Goal: Task Accomplishment & Management: Manage account settings

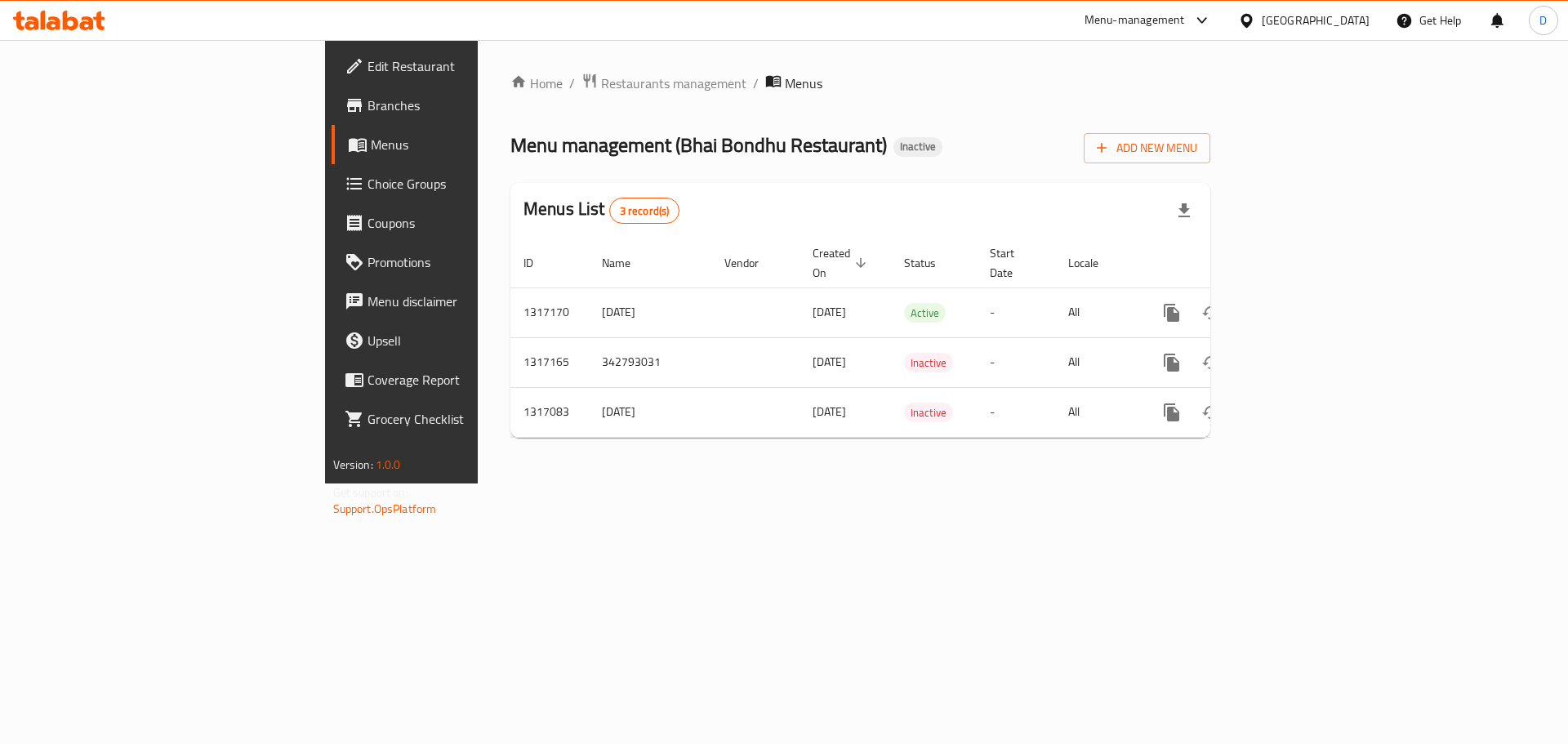
click at [1361, 30] on div "[GEOGRAPHIC_DATA]" at bounding box center [1316, 20] width 108 height 18
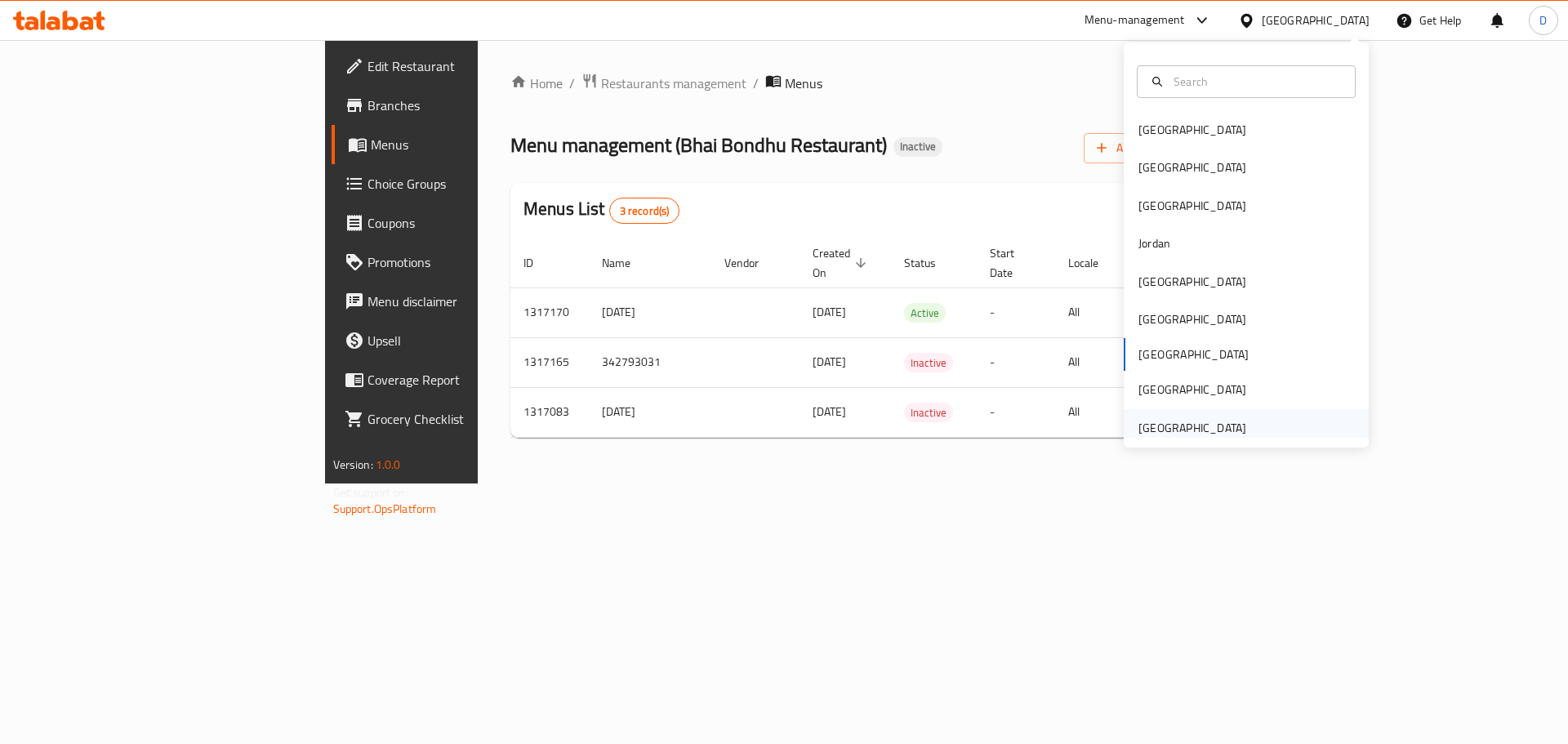
click at [1179, 430] on div "[GEOGRAPHIC_DATA]" at bounding box center [1192, 427] width 108 height 18
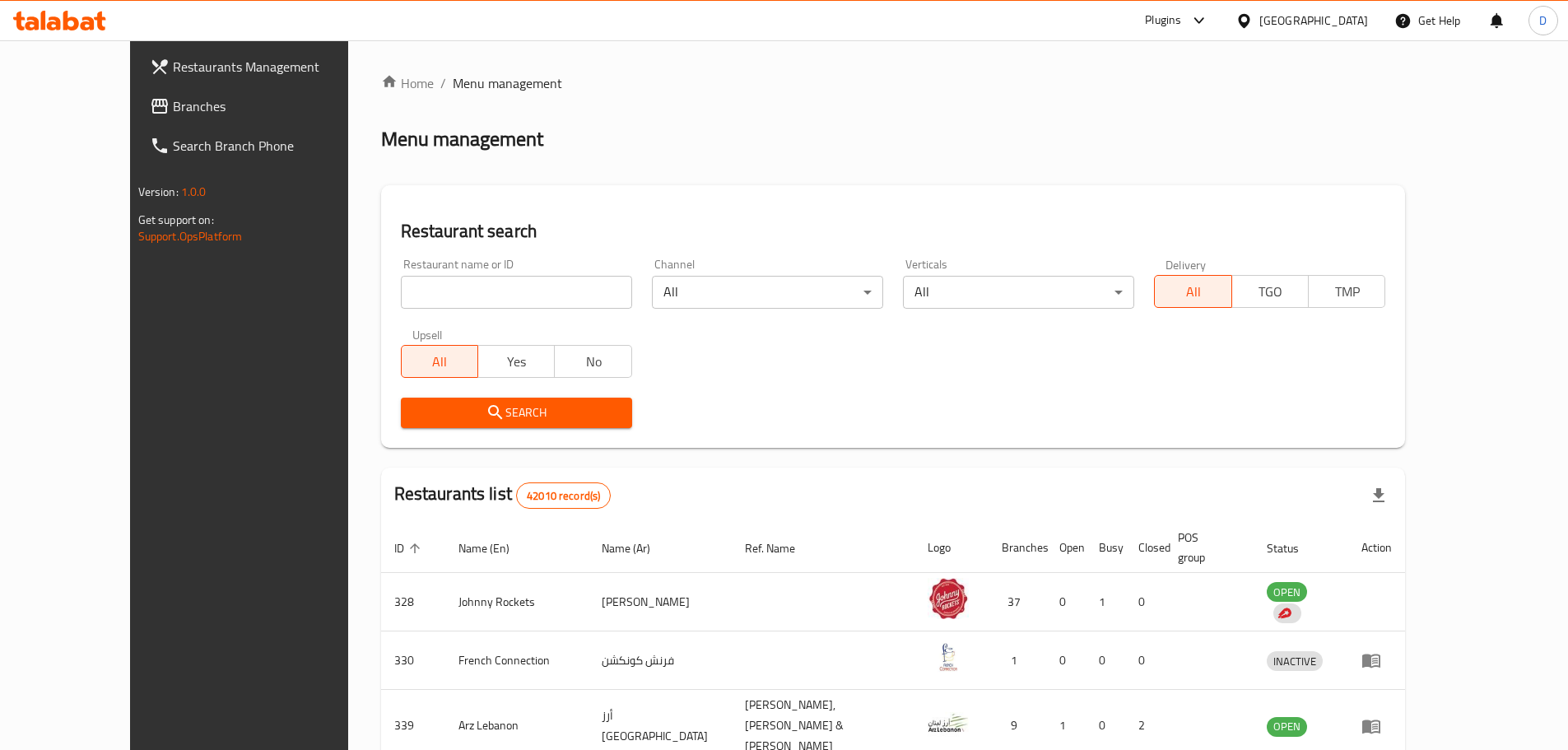
click at [151, 100] on icon at bounding box center [159, 105] width 16 height 14
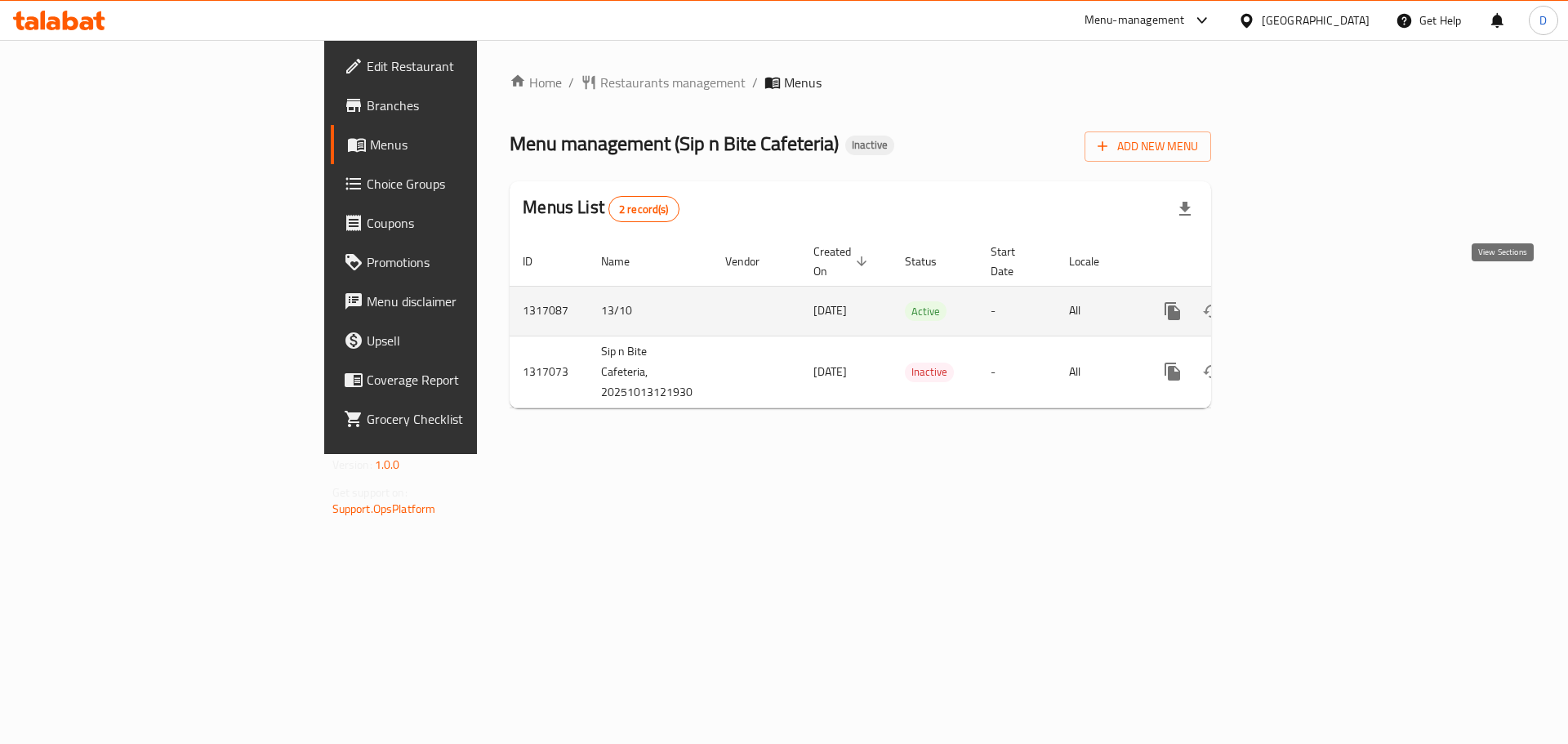
click at [1298, 304] on icon "enhanced table" at bounding box center [1290, 310] width 14 height 14
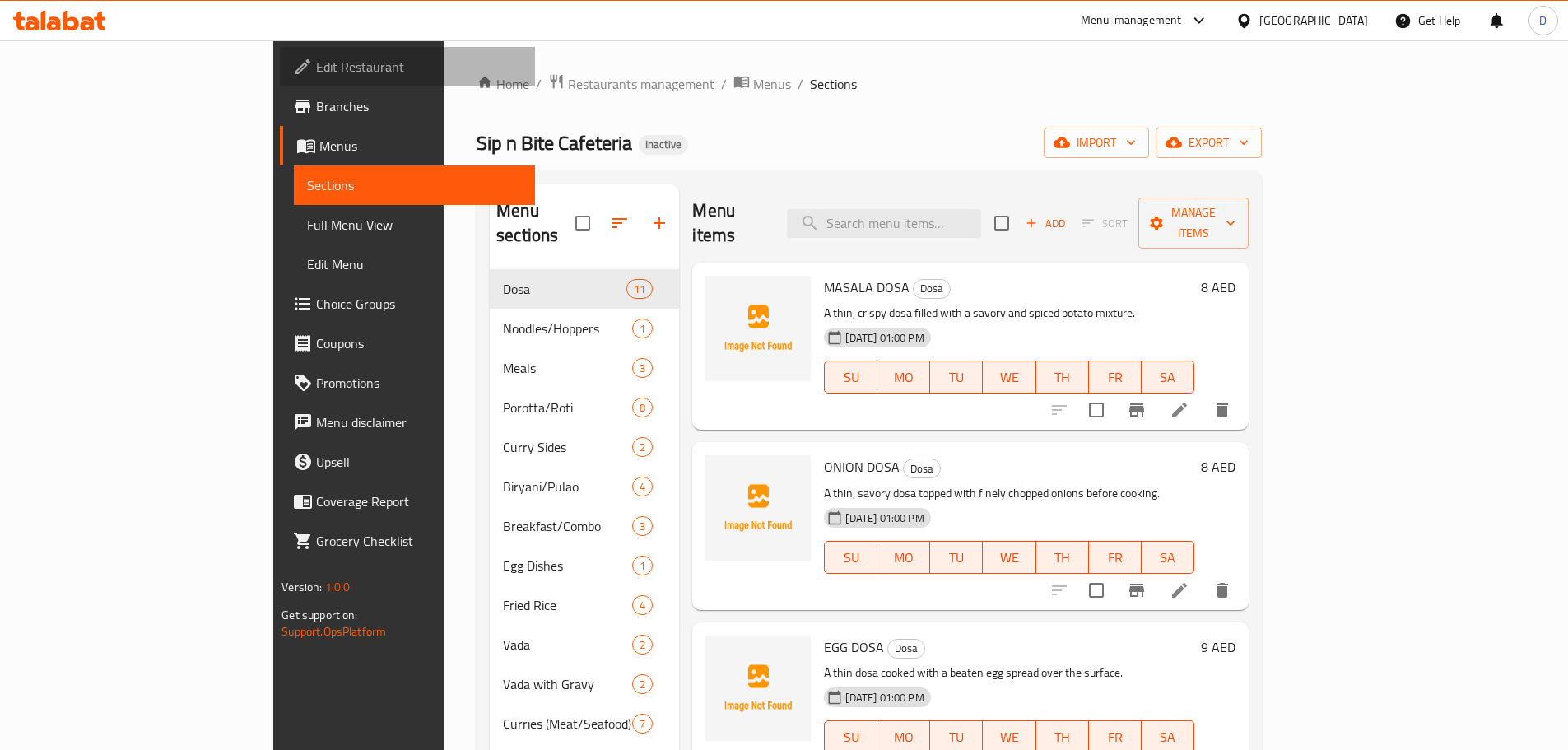
click at [316, 70] on span "Edit Restaurant" at bounding box center [419, 66] width 206 height 20
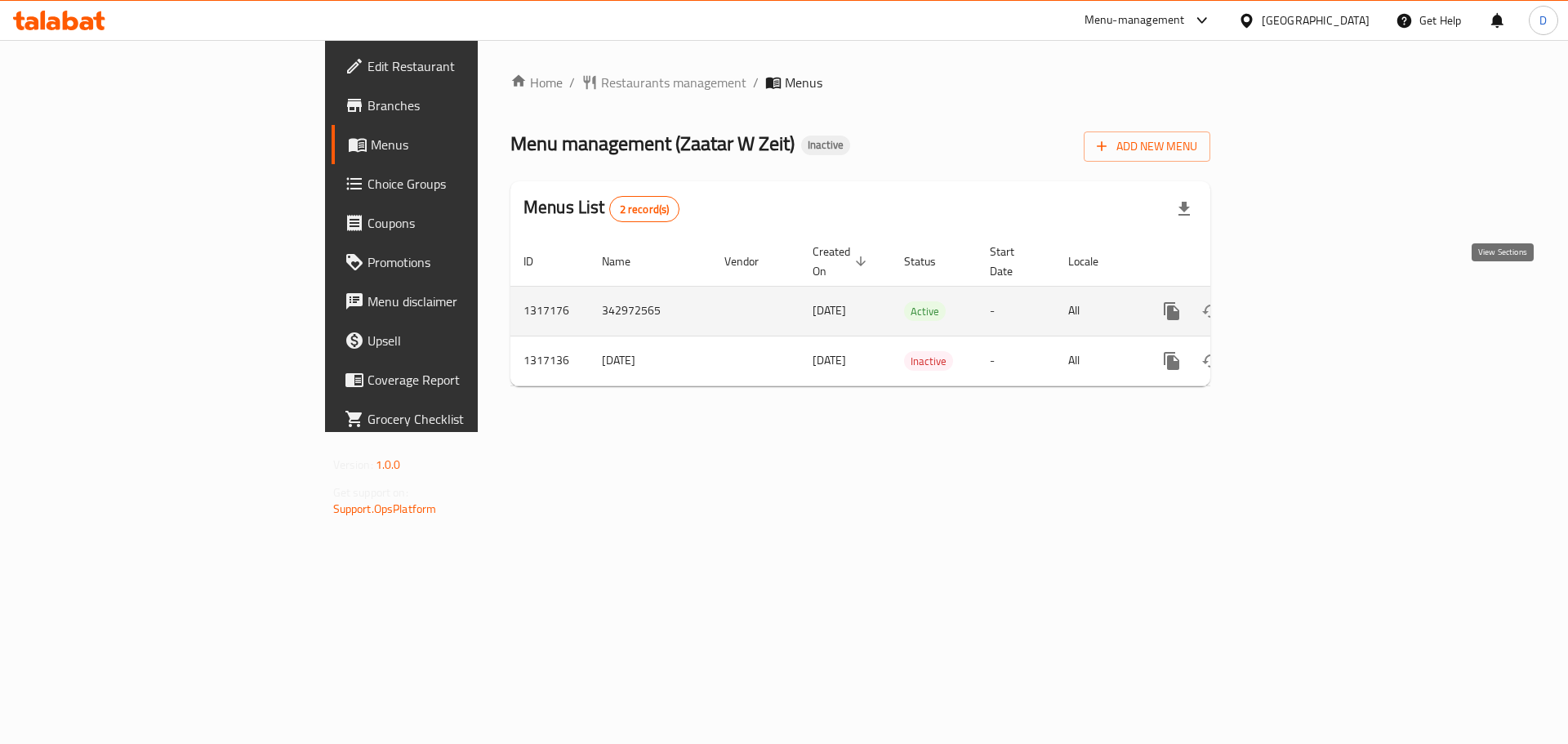
click at [1300, 301] on icon "enhanced table" at bounding box center [1289, 310] width 19 height 19
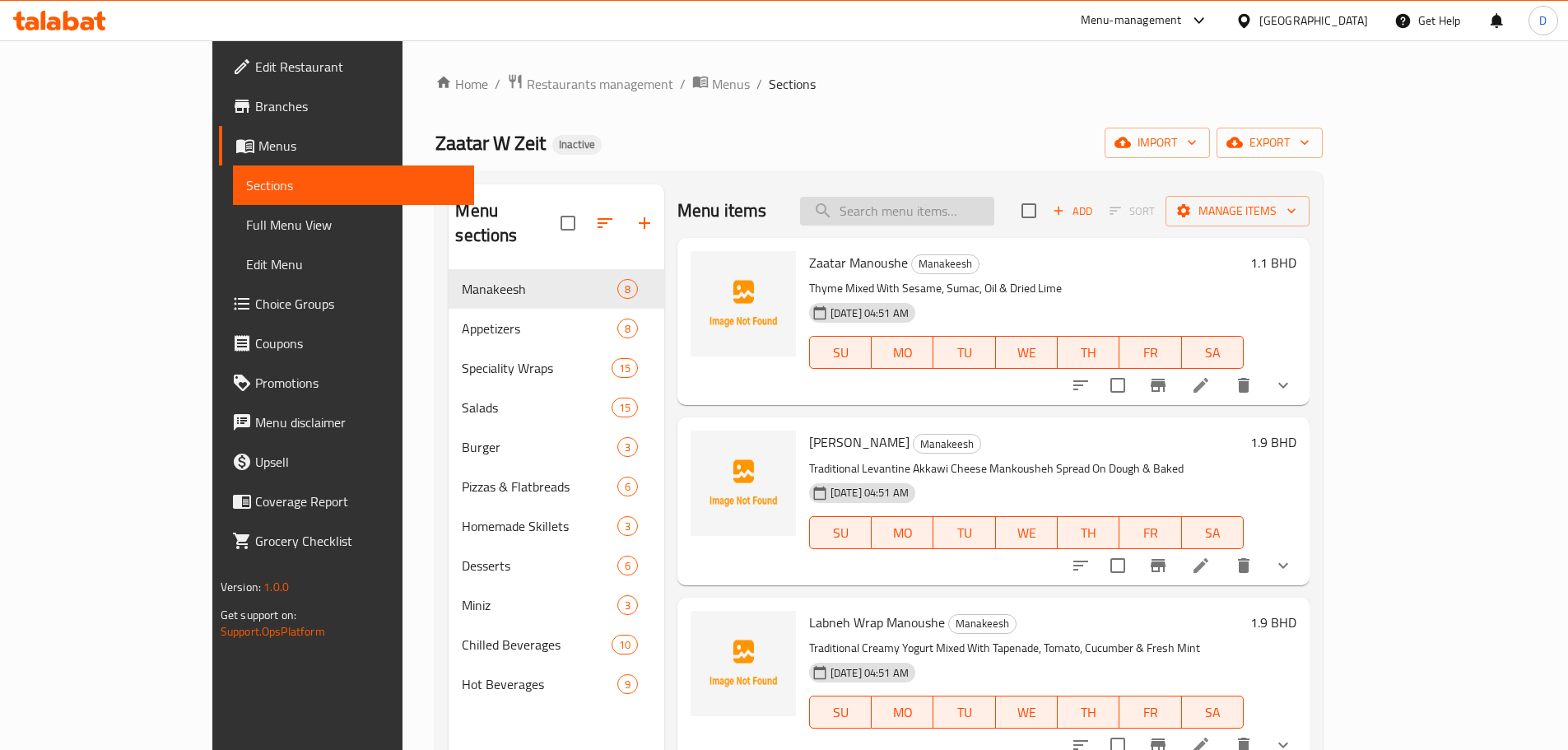
click at [935, 203] on input "search" at bounding box center [898, 211] width 194 height 29
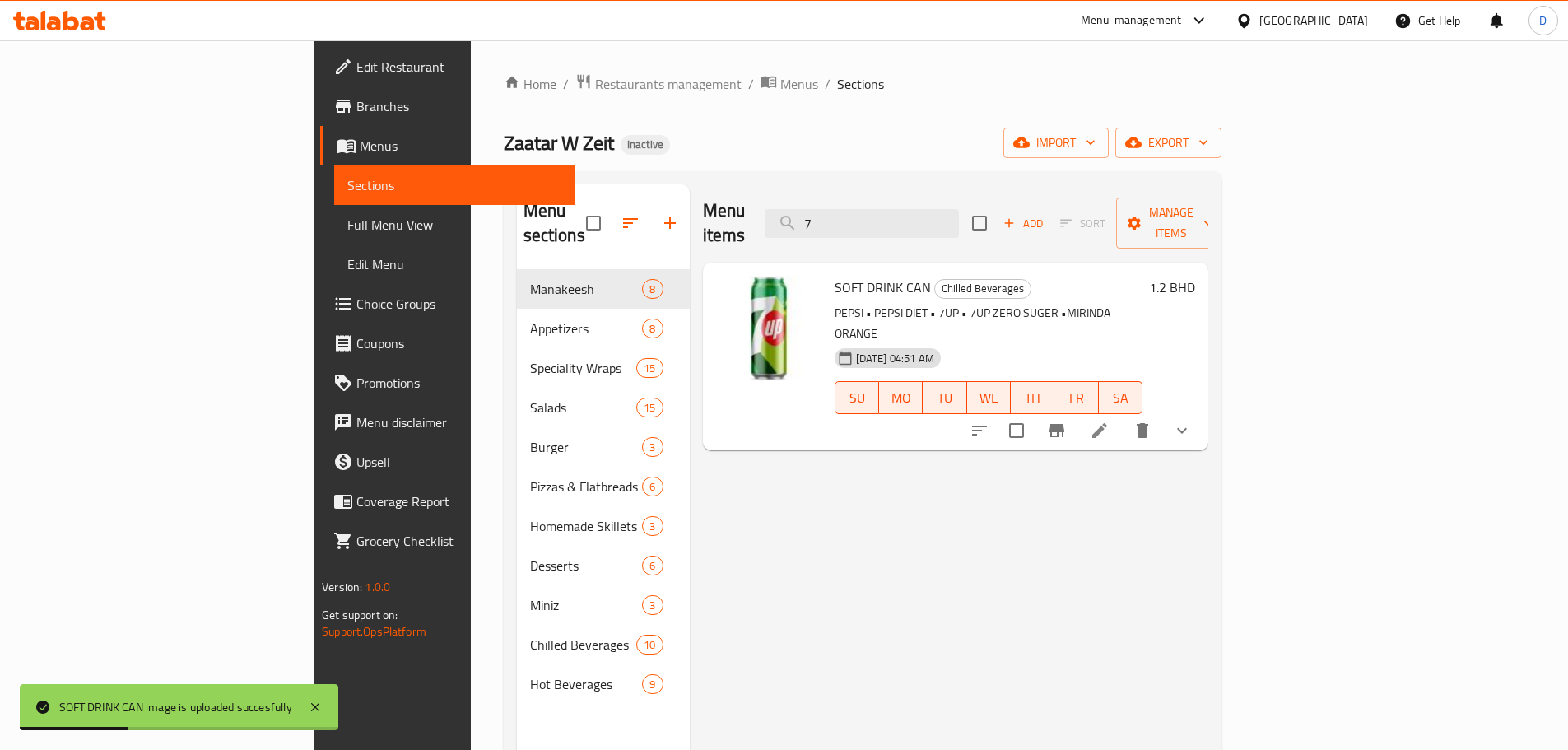
drag, startPoint x: 941, startPoint y: 213, endPoint x: 871, endPoint y: 219, distance: 70.3
click at [871, 219] on div "Menu items 7 Add Sort Manage items" at bounding box center [955, 224] width 505 height 78
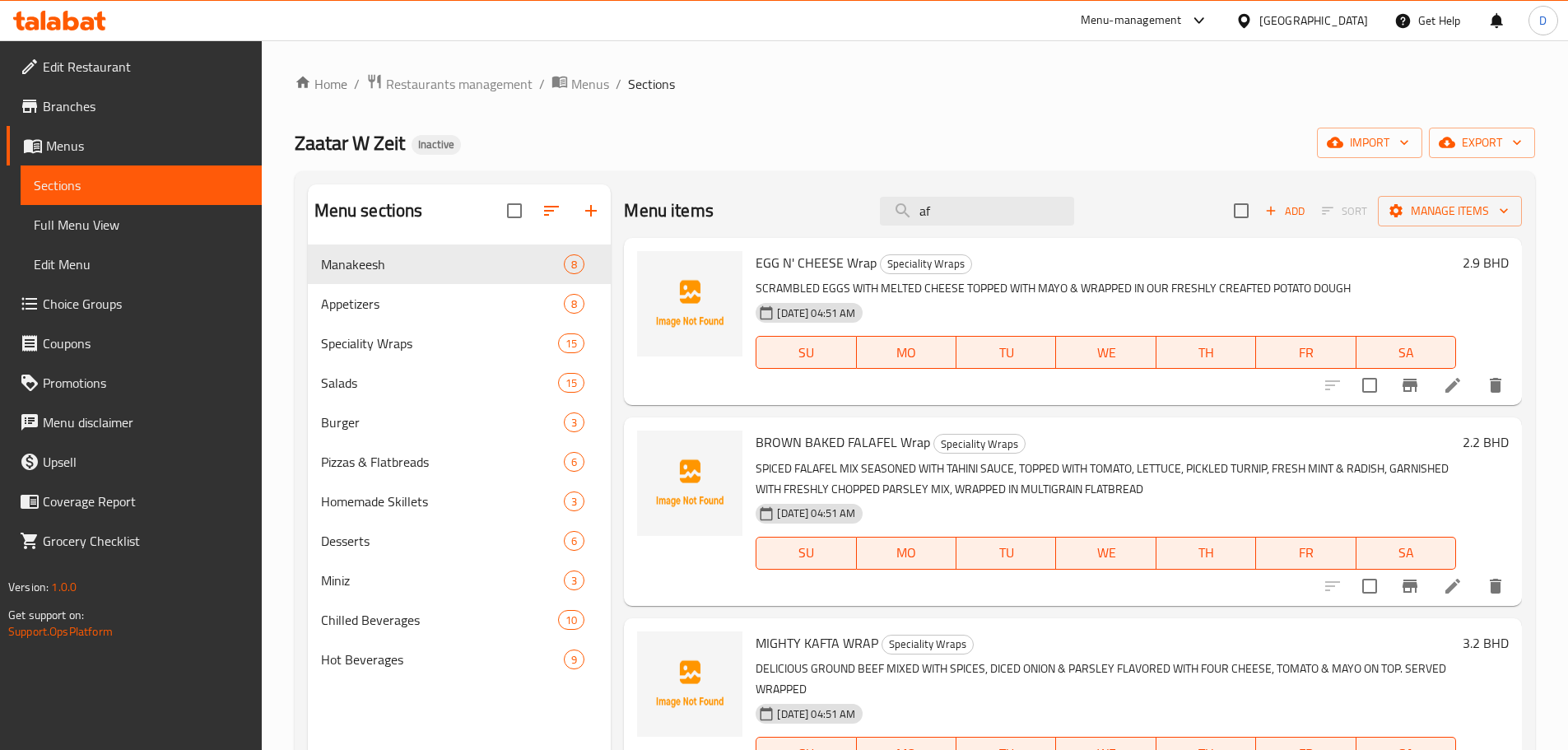
drag, startPoint x: 896, startPoint y: 221, endPoint x: 830, endPoint y: 218, distance: 66.1
click at [830, 218] on div "Menu items af Add Sort Manage items" at bounding box center [1073, 211] width 898 height 54
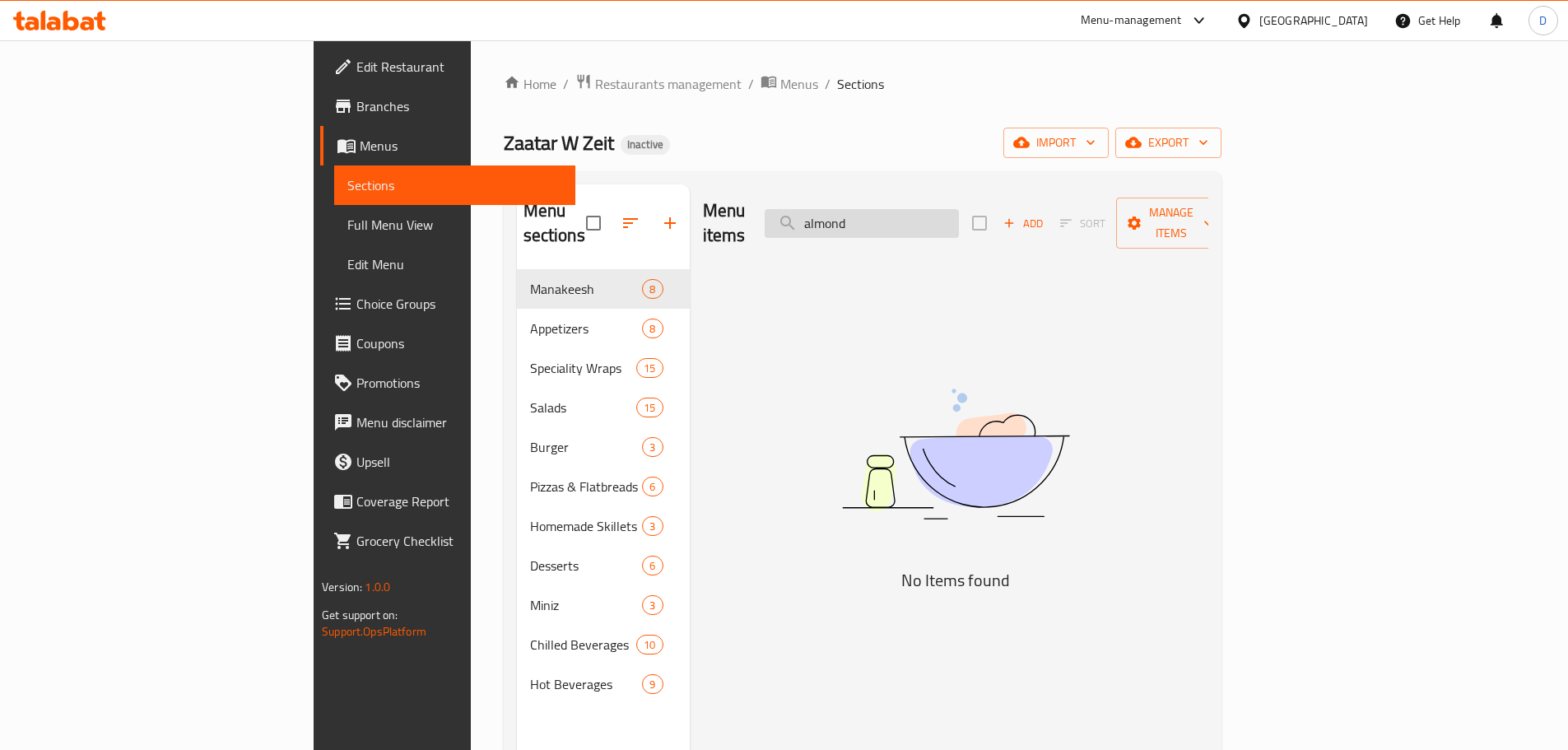
drag, startPoint x: 971, startPoint y: 219, endPoint x: 887, endPoint y: 217, distance: 84.0
click at [887, 217] on input "almond" at bounding box center [862, 224] width 194 height 29
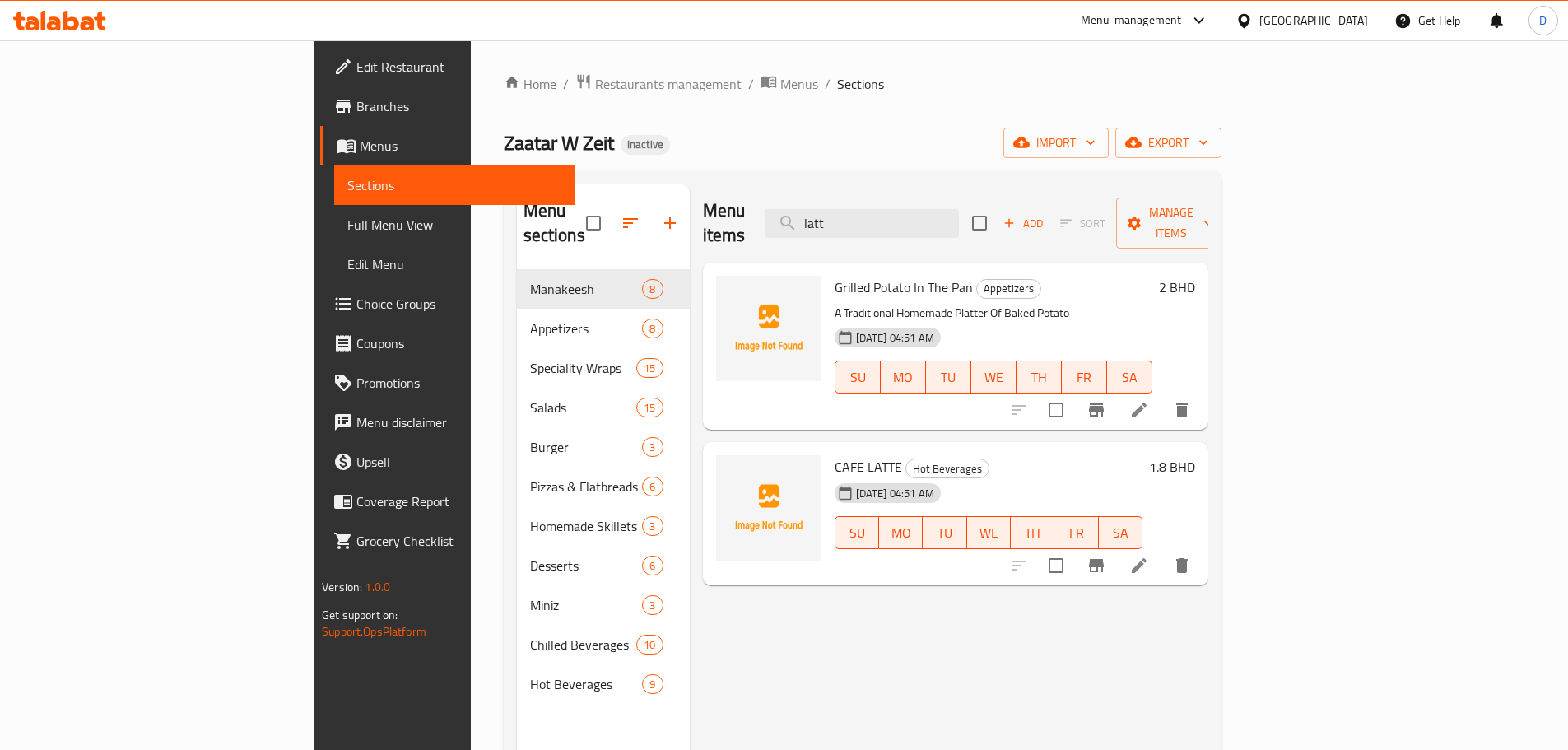
drag, startPoint x: 953, startPoint y: 208, endPoint x: 873, endPoint y: 201, distance: 80.3
click at [873, 201] on div "Menu items latt Add Sort Manage items" at bounding box center [955, 224] width 505 height 78
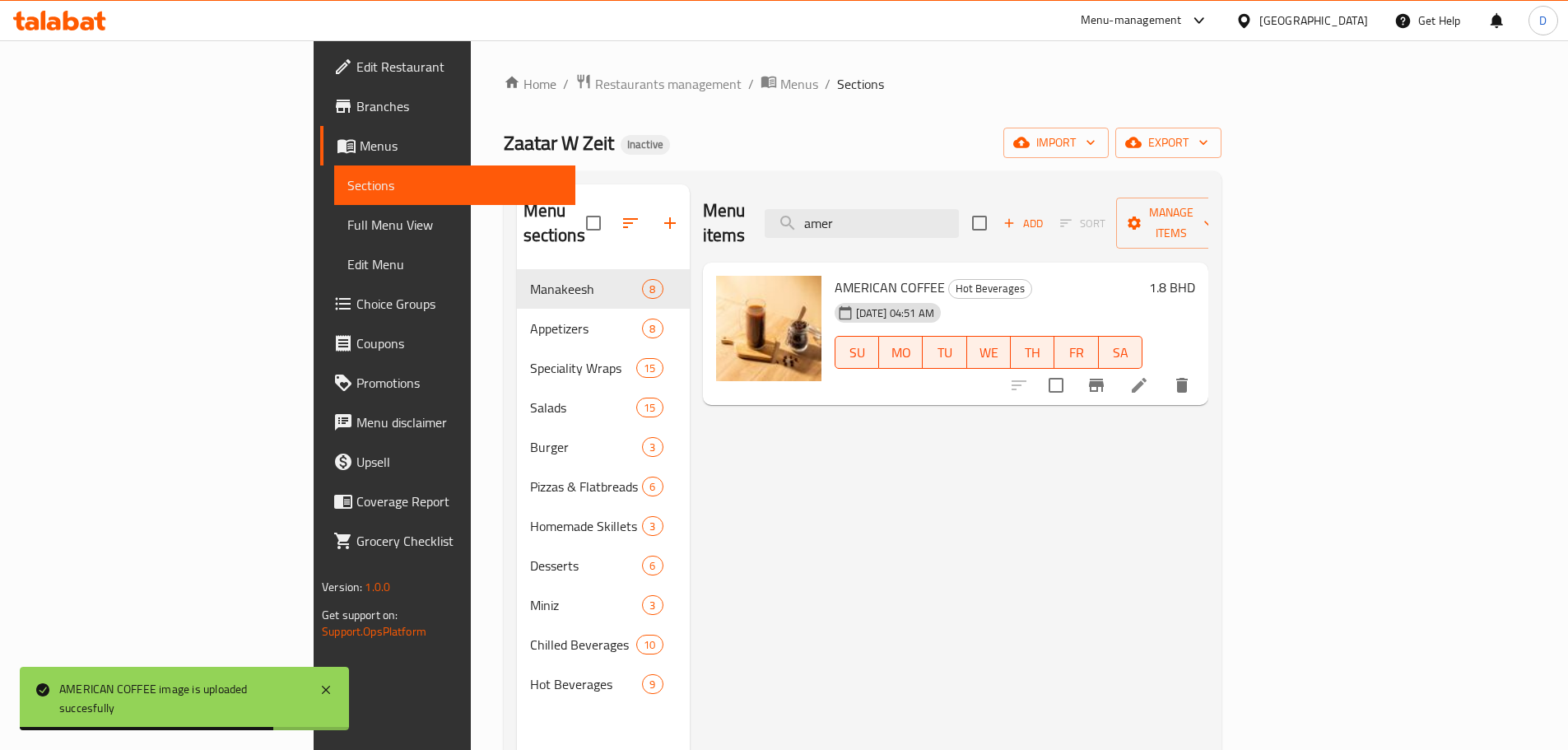
drag, startPoint x: 984, startPoint y: 217, endPoint x: 864, endPoint y: 232, distance: 120.9
click at [864, 232] on div "Menu items amer Add Sort Manage items" at bounding box center [955, 224] width 505 height 78
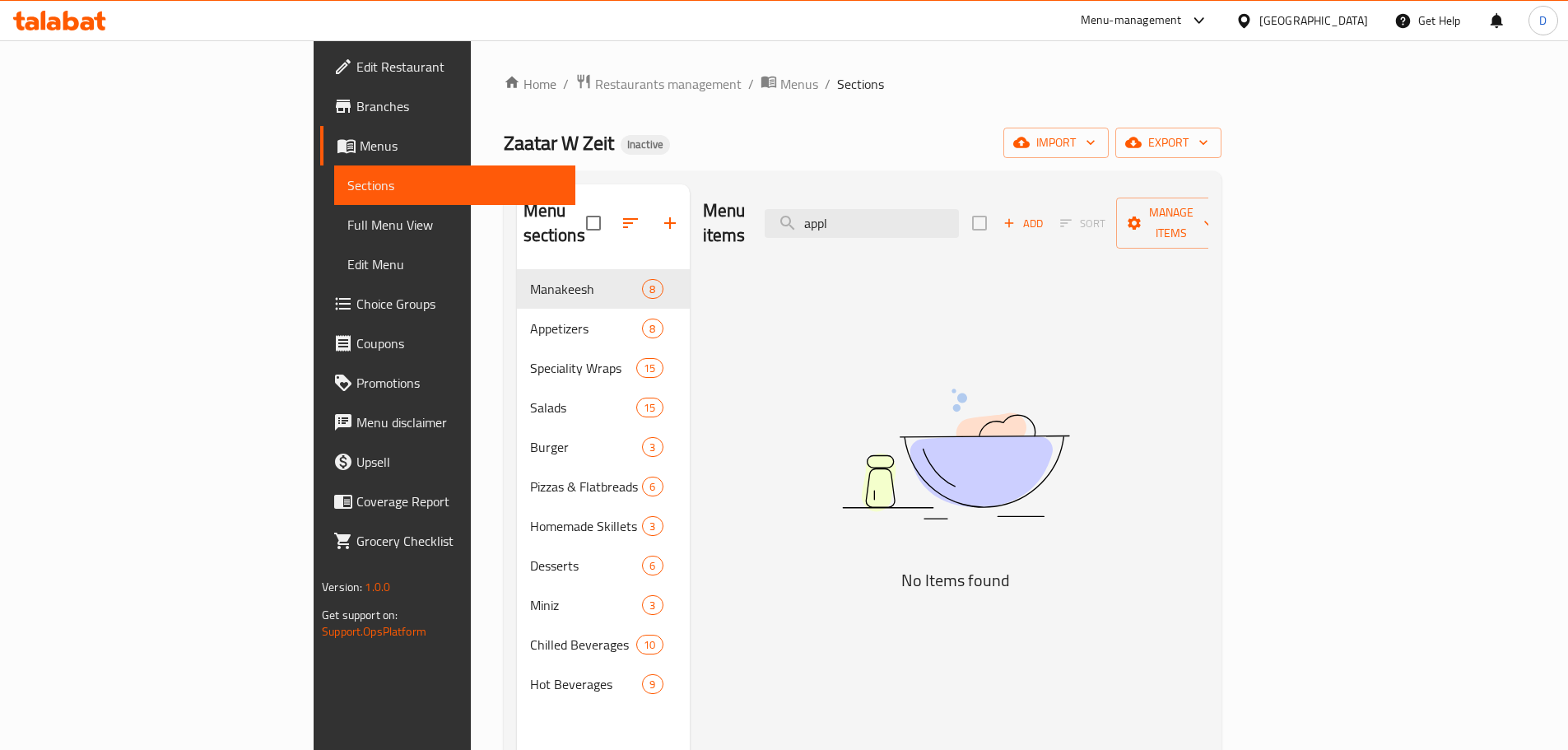
drag, startPoint x: 959, startPoint y: 213, endPoint x: 845, endPoint y: 227, distance: 114.9
click at [845, 227] on div "Menu items appl Add Sort Manage items" at bounding box center [955, 224] width 505 height 78
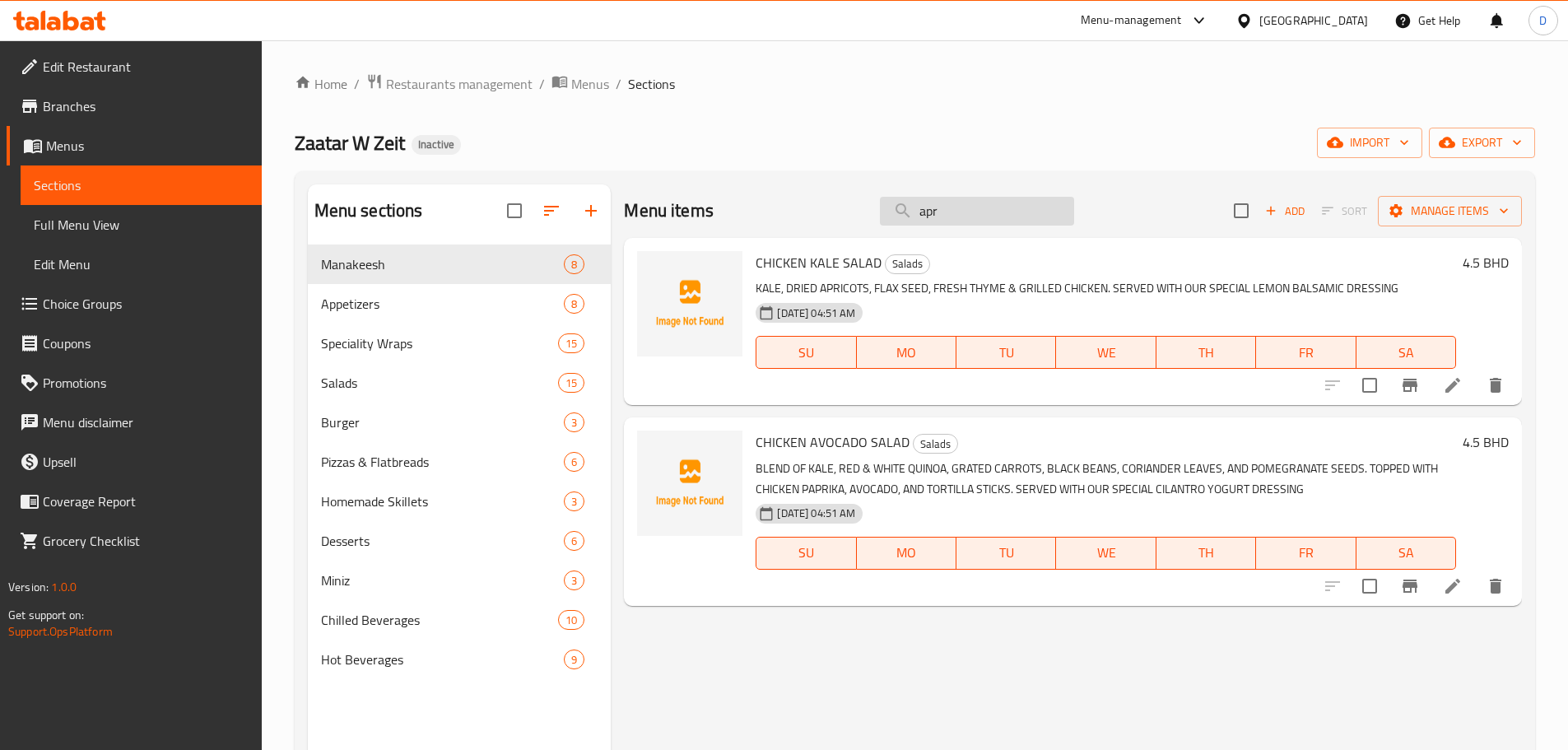
drag, startPoint x: 980, startPoint y: 207, endPoint x: 913, endPoint y: 213, distance: 67.3
click at [913, 213] on input "apr" at bounding box center [977, 211] width 194 height 29
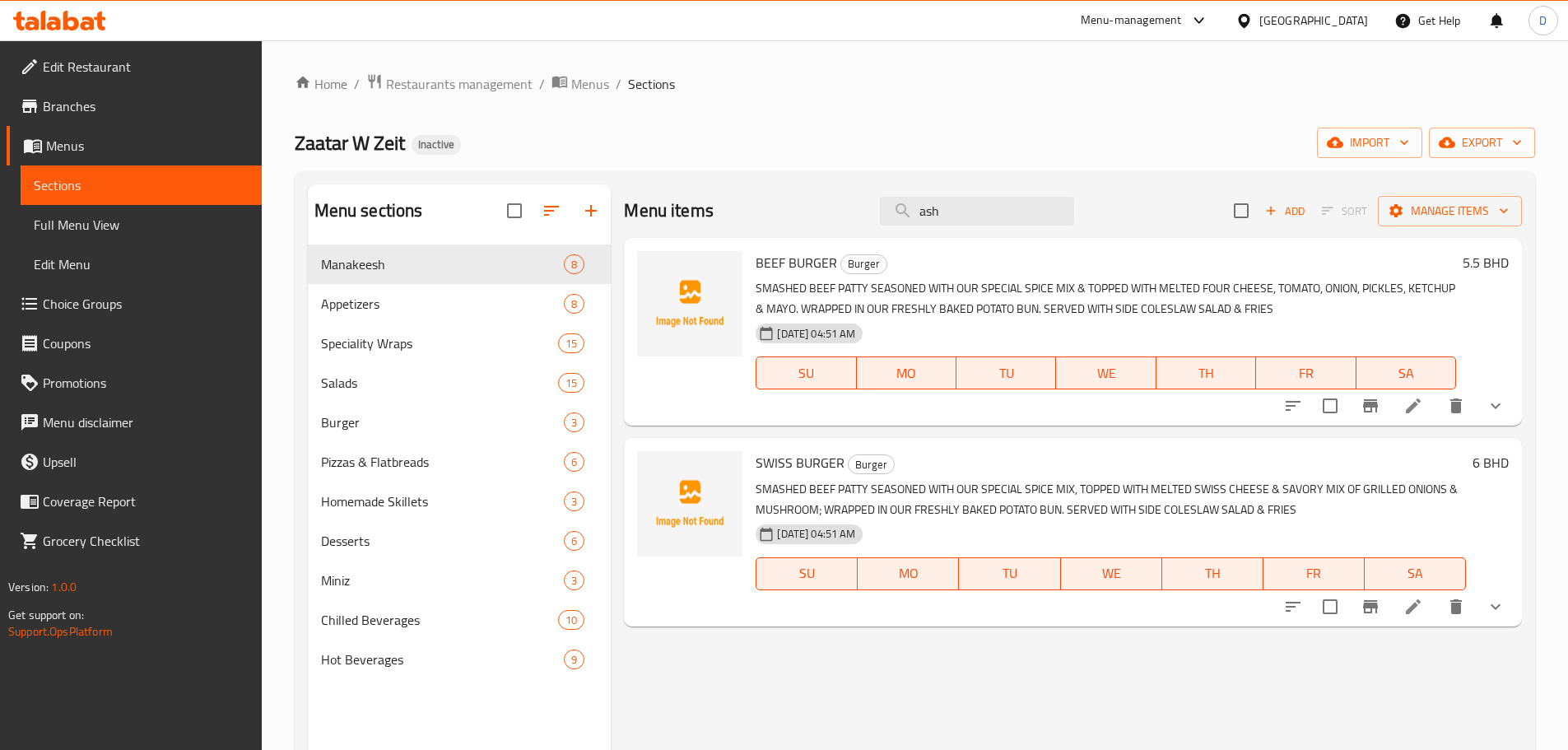
drag, startPoint x: 950, startPoint y: 214, endPoint x: 819, endPoint y: 228, distance: 131.7
click at [819, 228] on div "Menu items ash Add Sort Manage items" at bounding box center [1073, 211] width 898 height 54
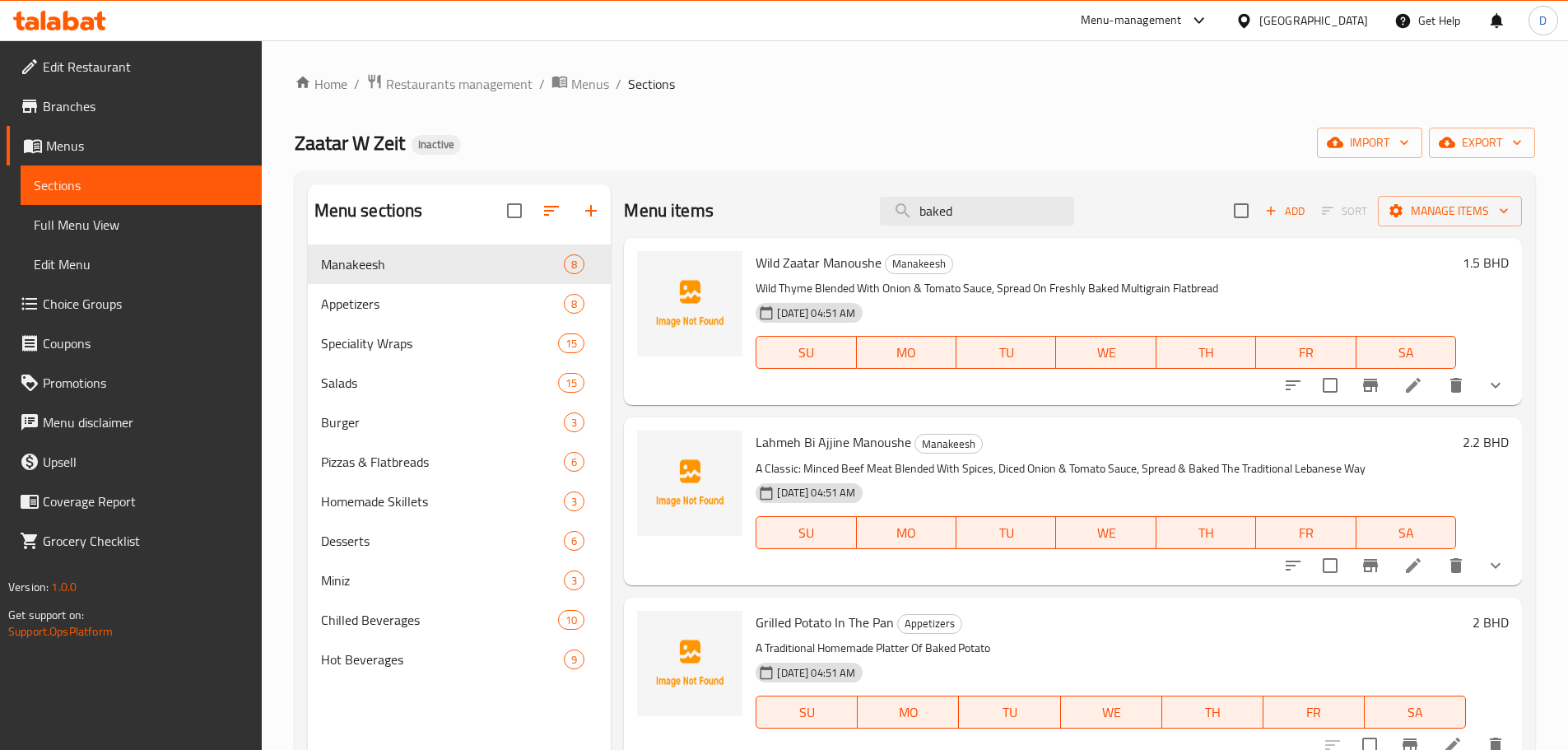
type input "baked p"
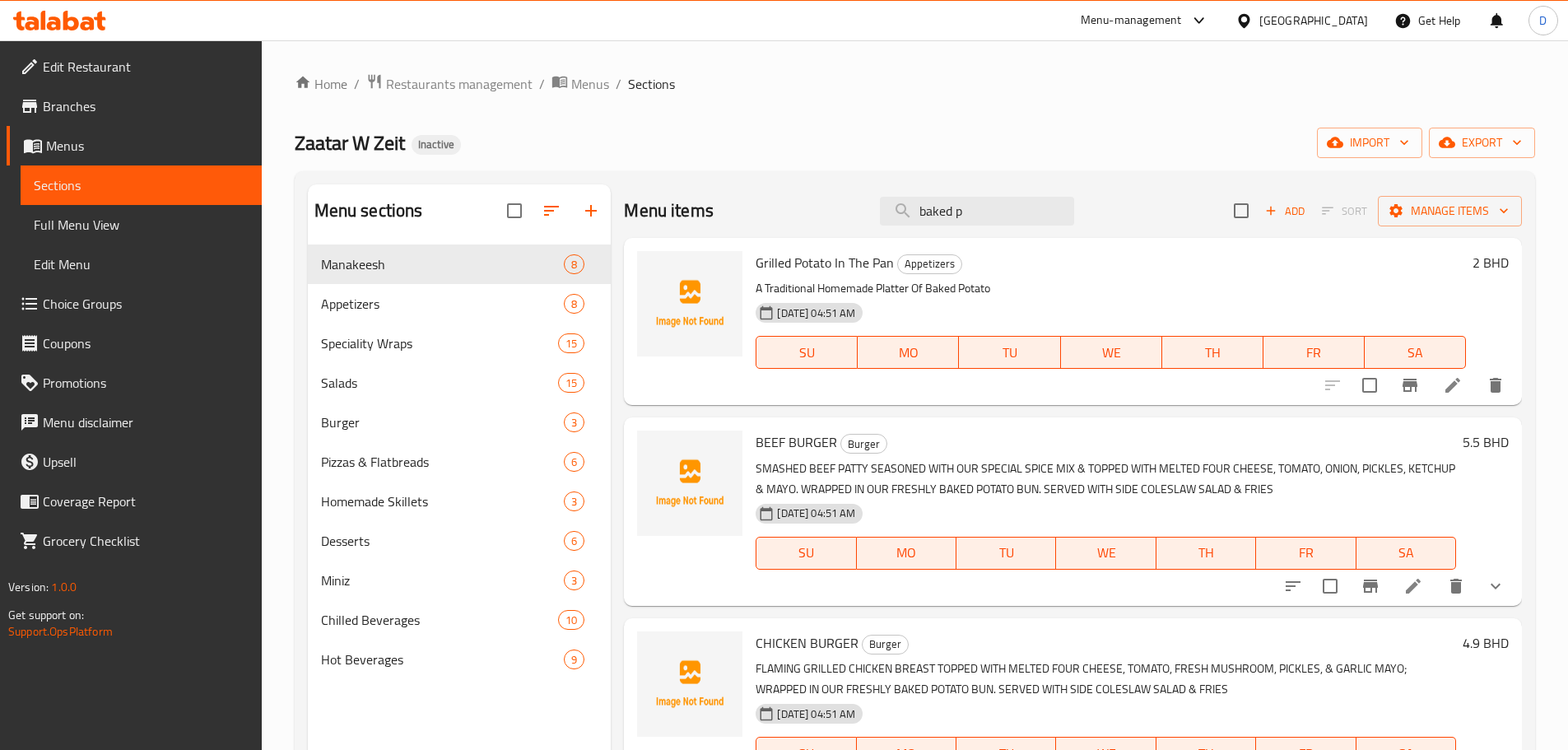
drag, startPoint x: 968, startPoint y: 218, endPoint x: 769, endPoint y: 204, distance: 199.5
click at [769, 204] on div "Menu items baked p Add Sort Manage items" at bounding box center [1073, 211] width 898 height 54
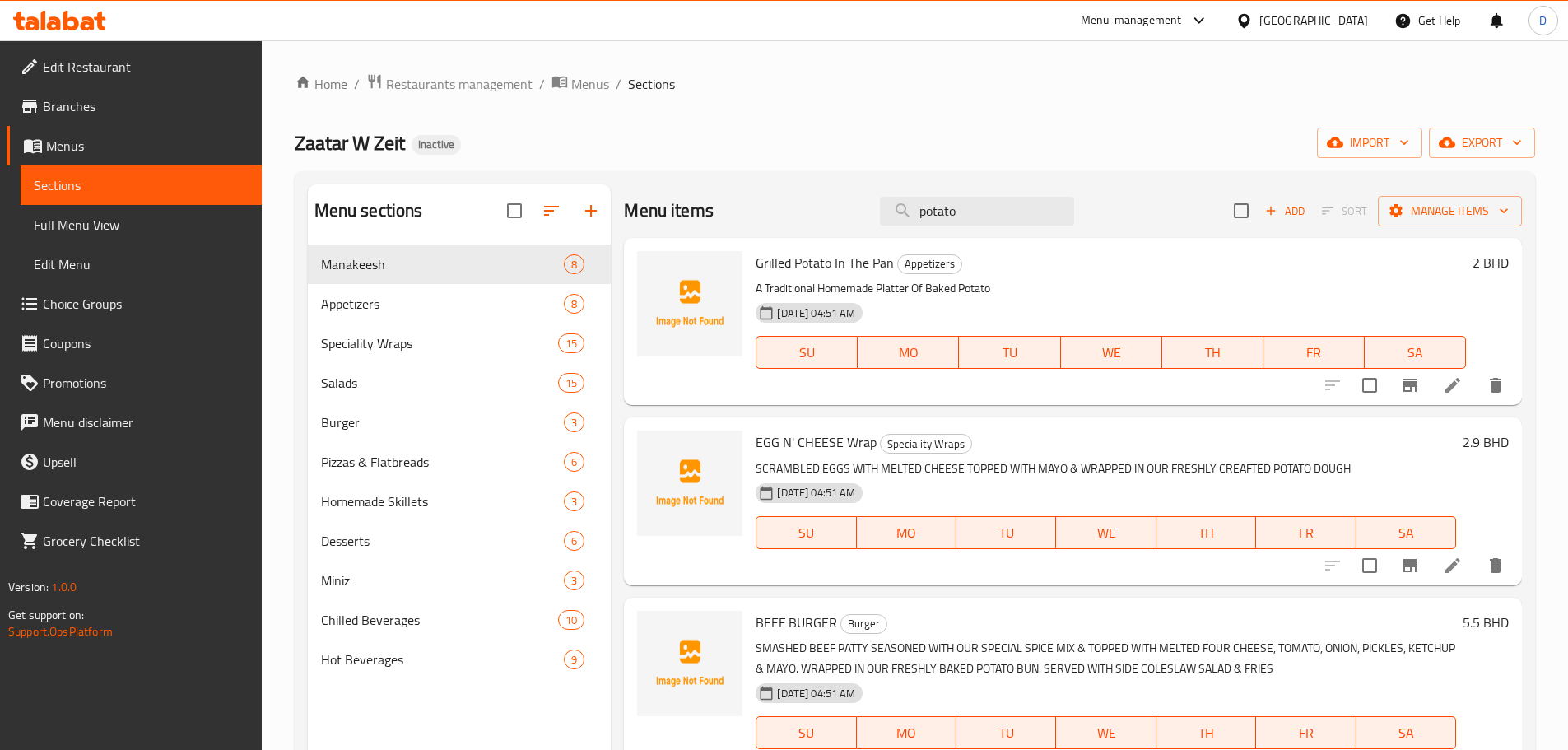
drag, startPoint x: 967, startPoint y: 216, endPoint x: 854, endPoint y: 215, distance: 113.0
click at [854, 215] on div "Menu items potato Add Sort Manage items" at bounding box center [1073, 211] width 898 height 54
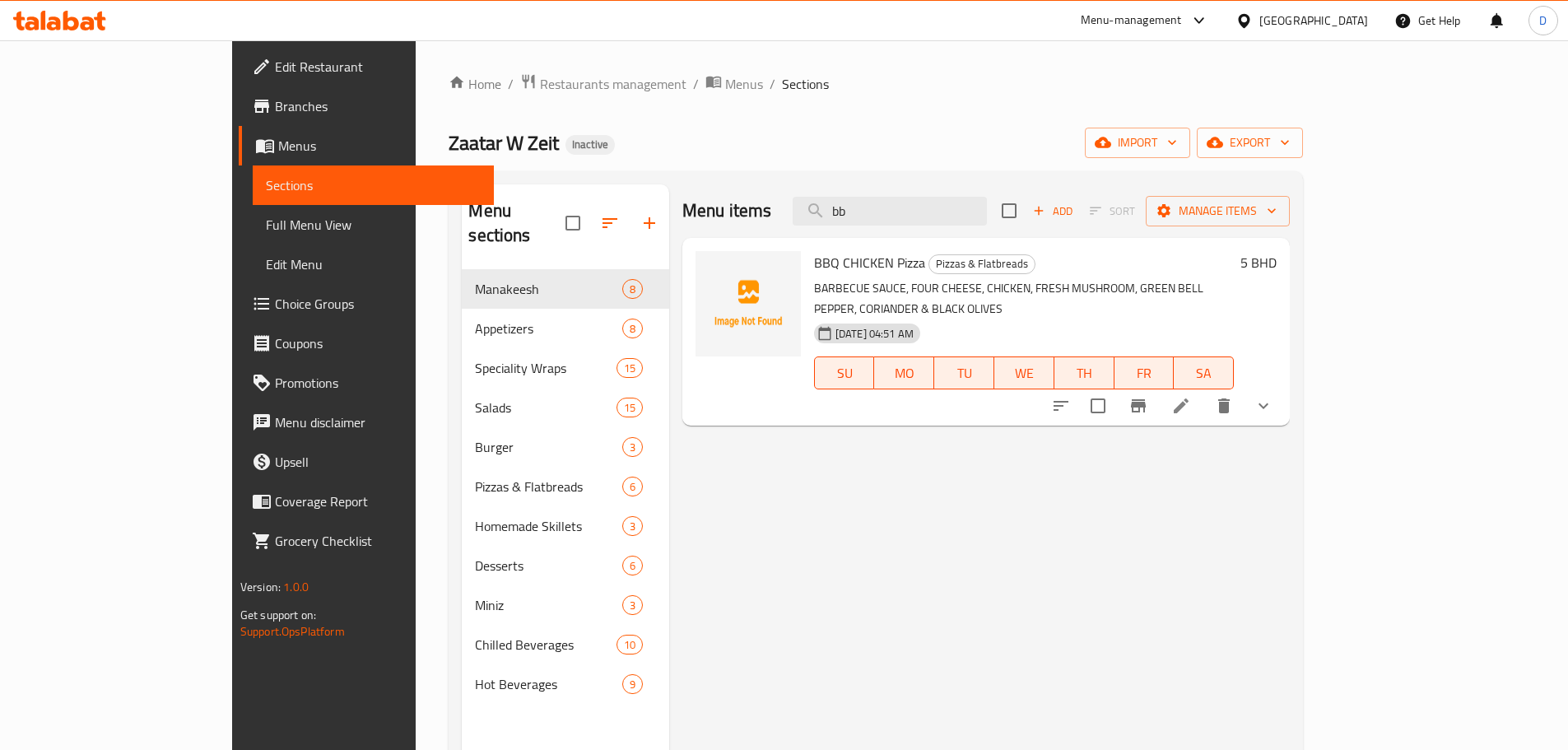
type input "b"
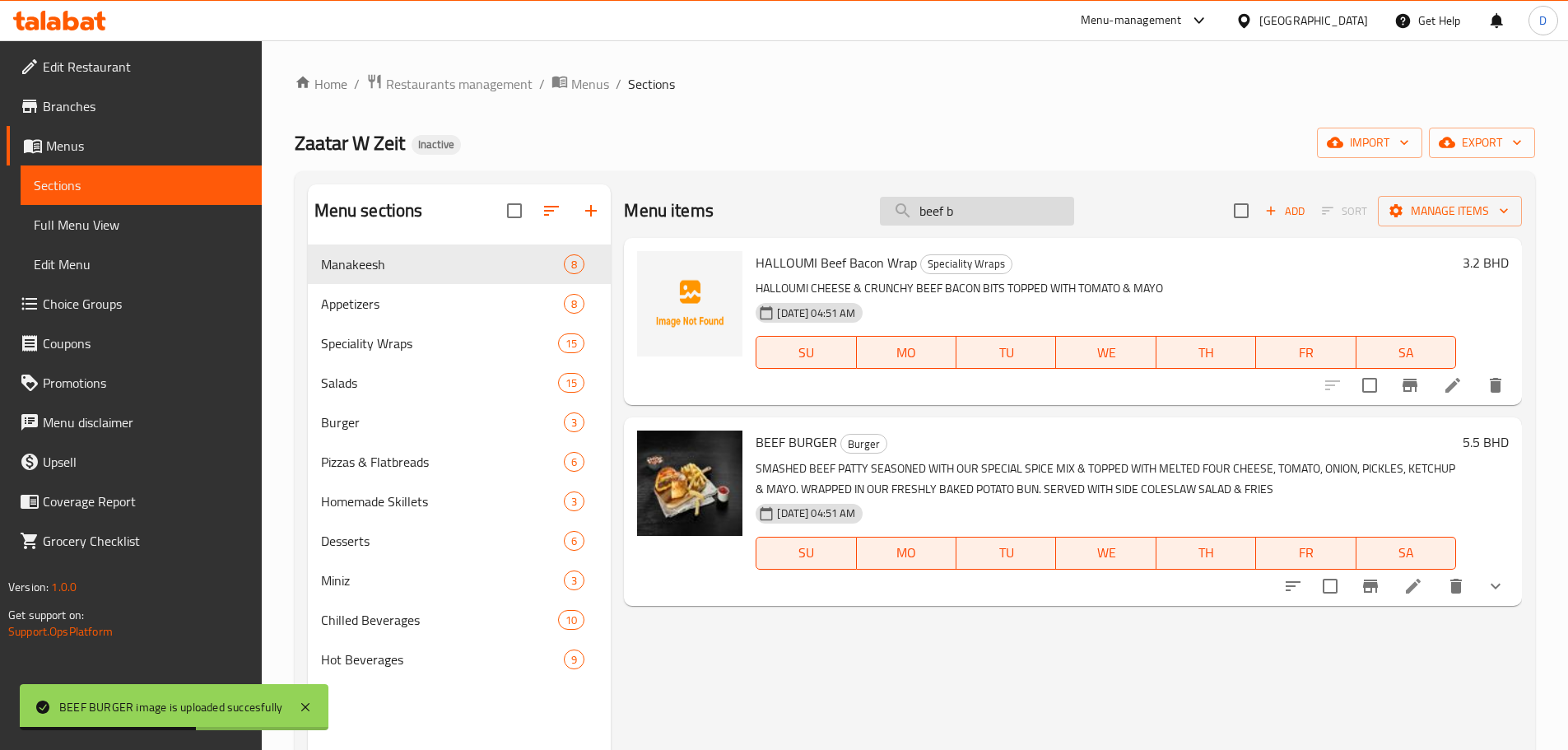
click at [983, 218] on input "beef b" at bounding box center [977, 211] width 194 height 29
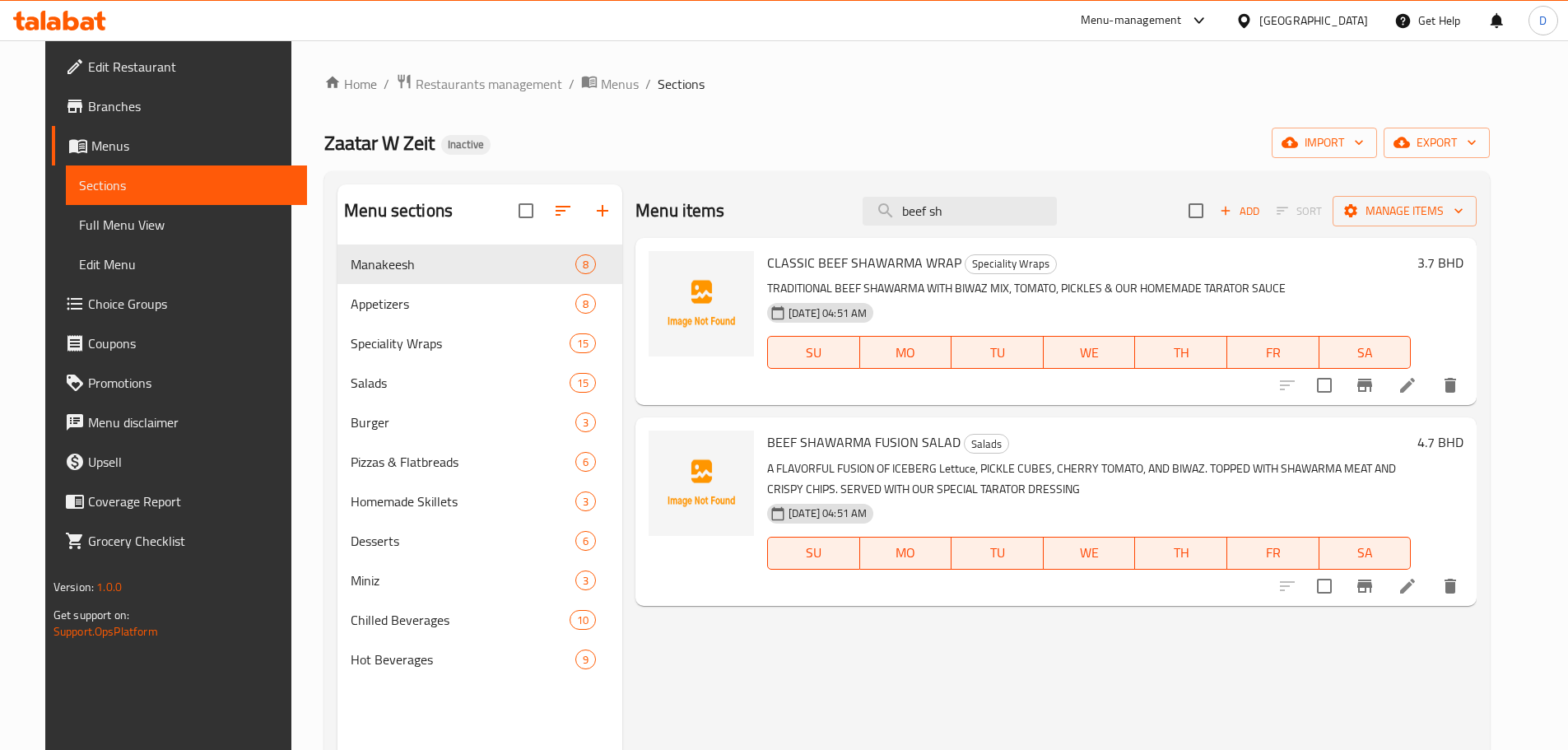
drag, startPoint x: 978, startPoint y: 203, endPoint x: 814, endPoint y: 213, distance: 164.3
click at [814, 213] on div "Menu items beef sh Add Sort Manage items" at bounding box center [1056, 211] width 841 height 54
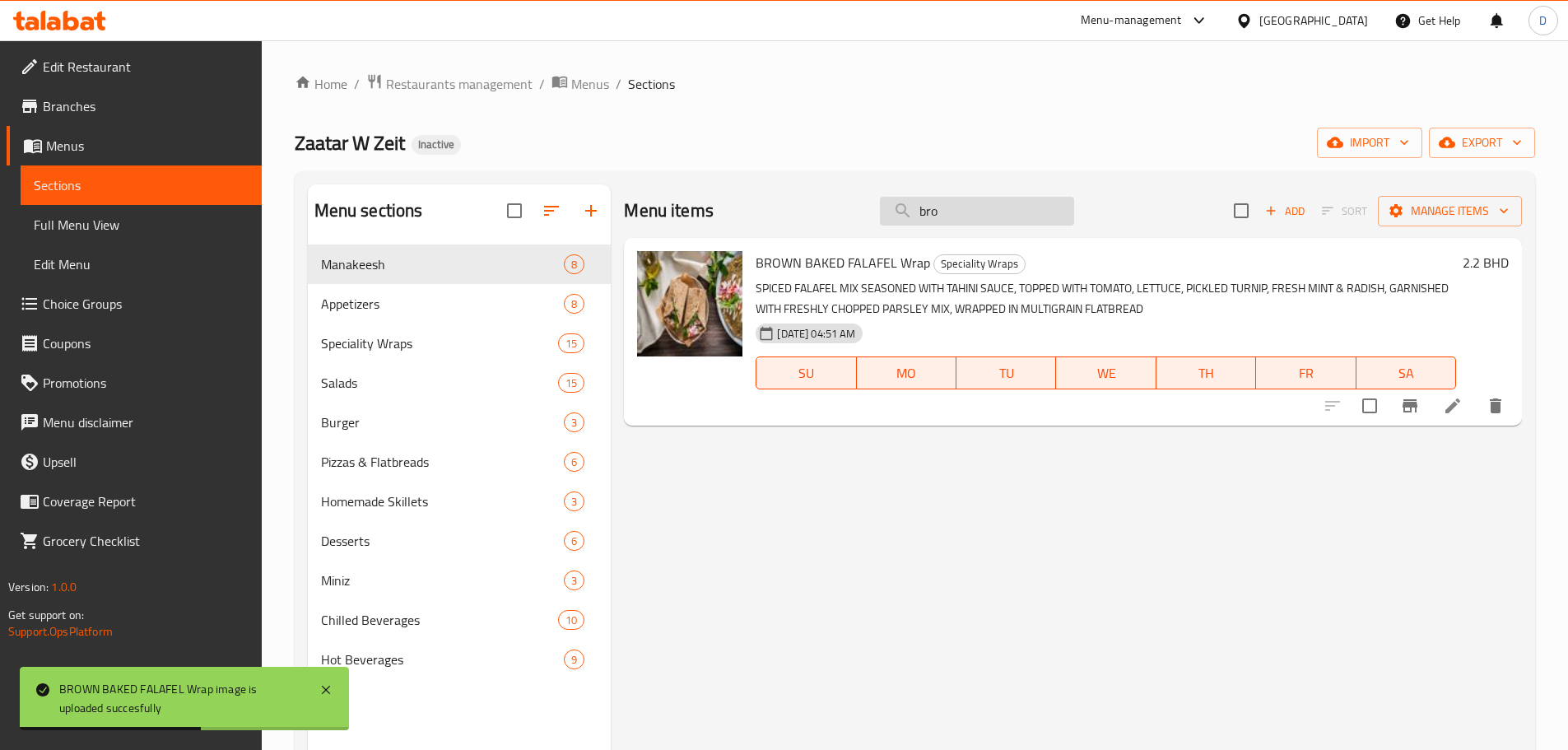
drag, startPoint x: 977, startPoint y: 207, endPoint x: 915, endPoint y: 219, distance: 63.2
click at [915, 219] on input "bro" at bounding box center [977, 211] width 194 height 29
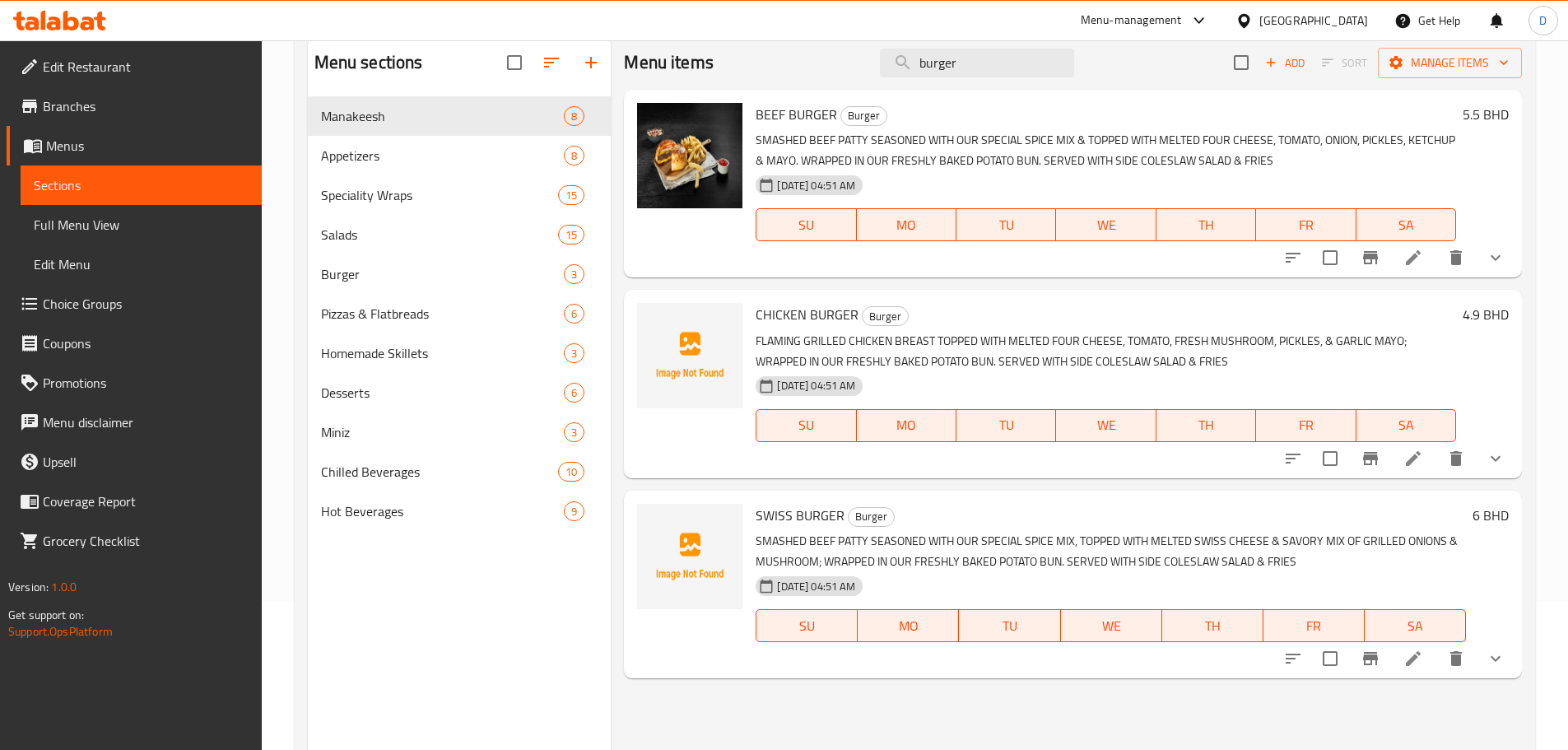
scroll to position [65, 0]
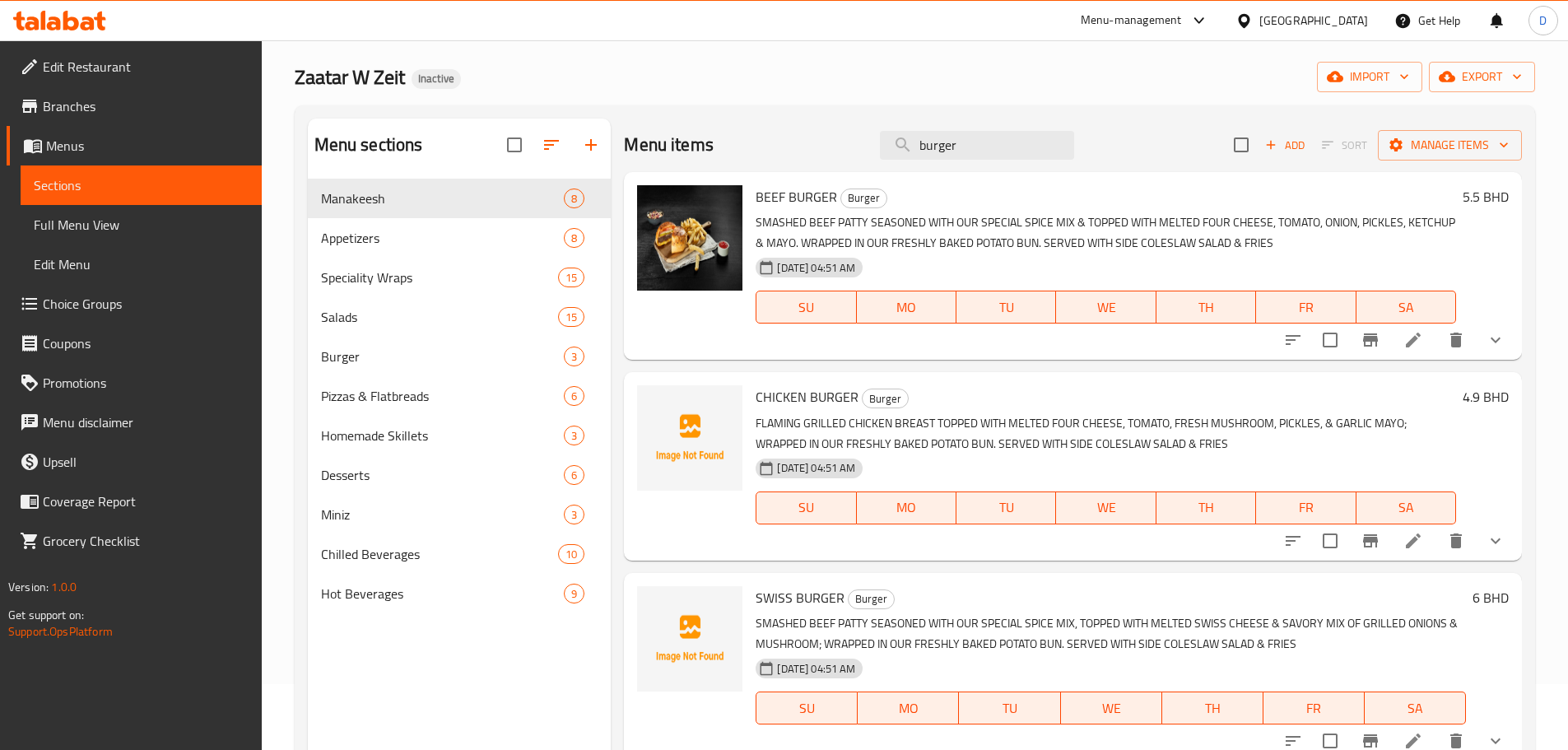
drag, startPoint x: 976, startPoint y: 141, endPoint x: 802, endPoint y: 151, distance: 174.3
click at [802, 151] on div "Menu items burger Add Sort Manage items" at bounding box center [1073, 145] width 898 height 54
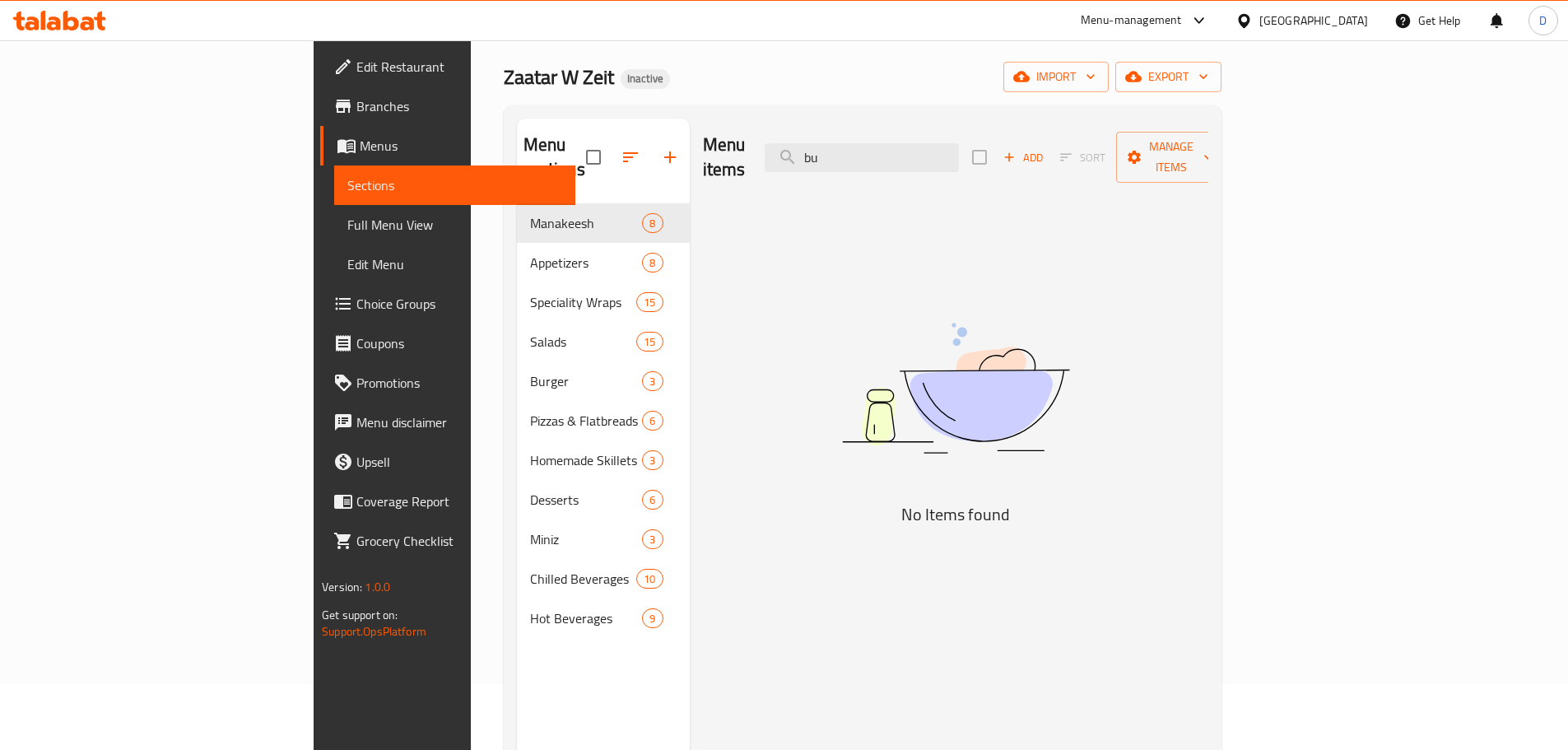
type input "b"
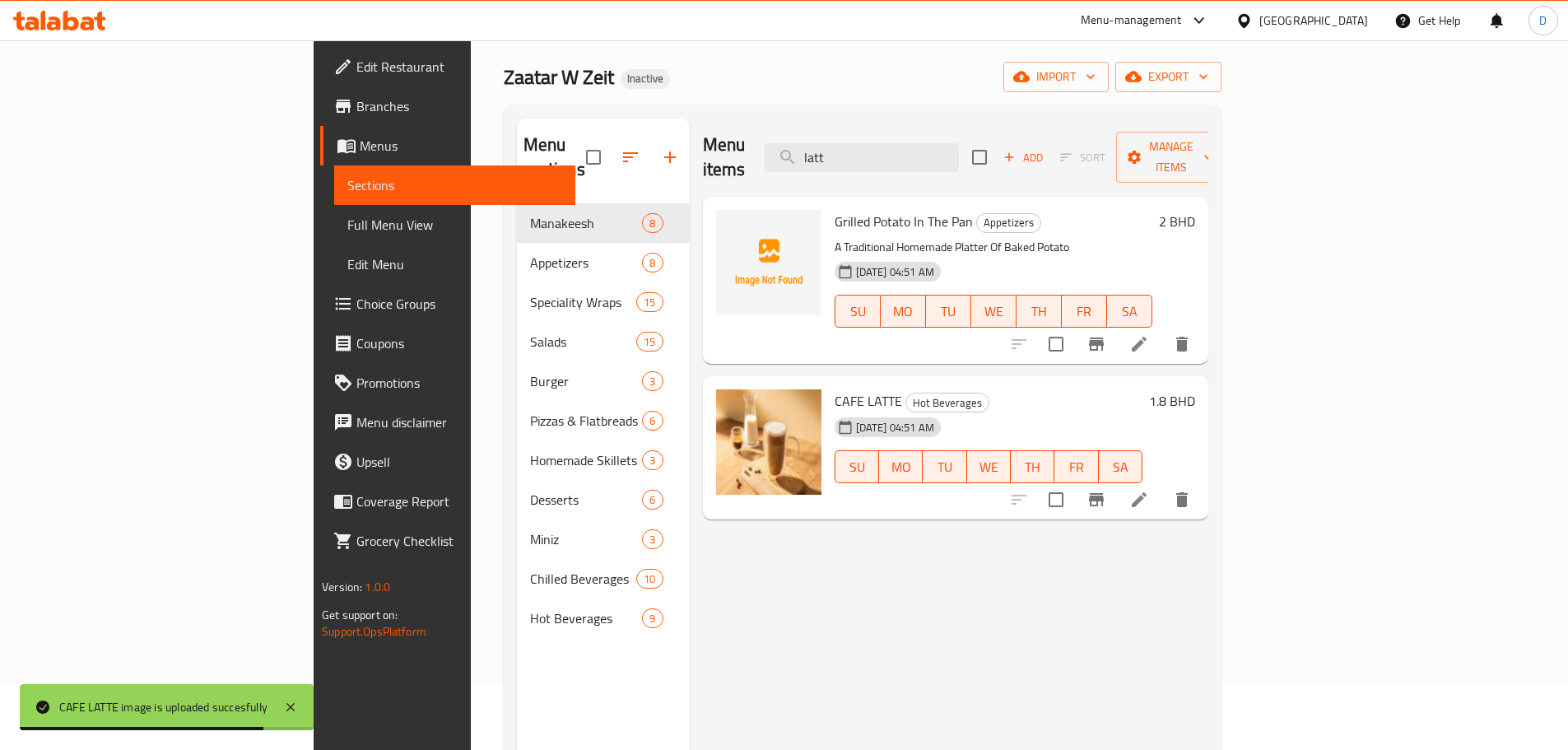
drag, startPoint x: 977, startPoint y: 156, endPoint x: 874, endPoint y: 152, distance: 103.1
click at [874, 152] on div "Menu items latt Add Sort Manage items" at bounding box center [955, 157] width 505 height 78
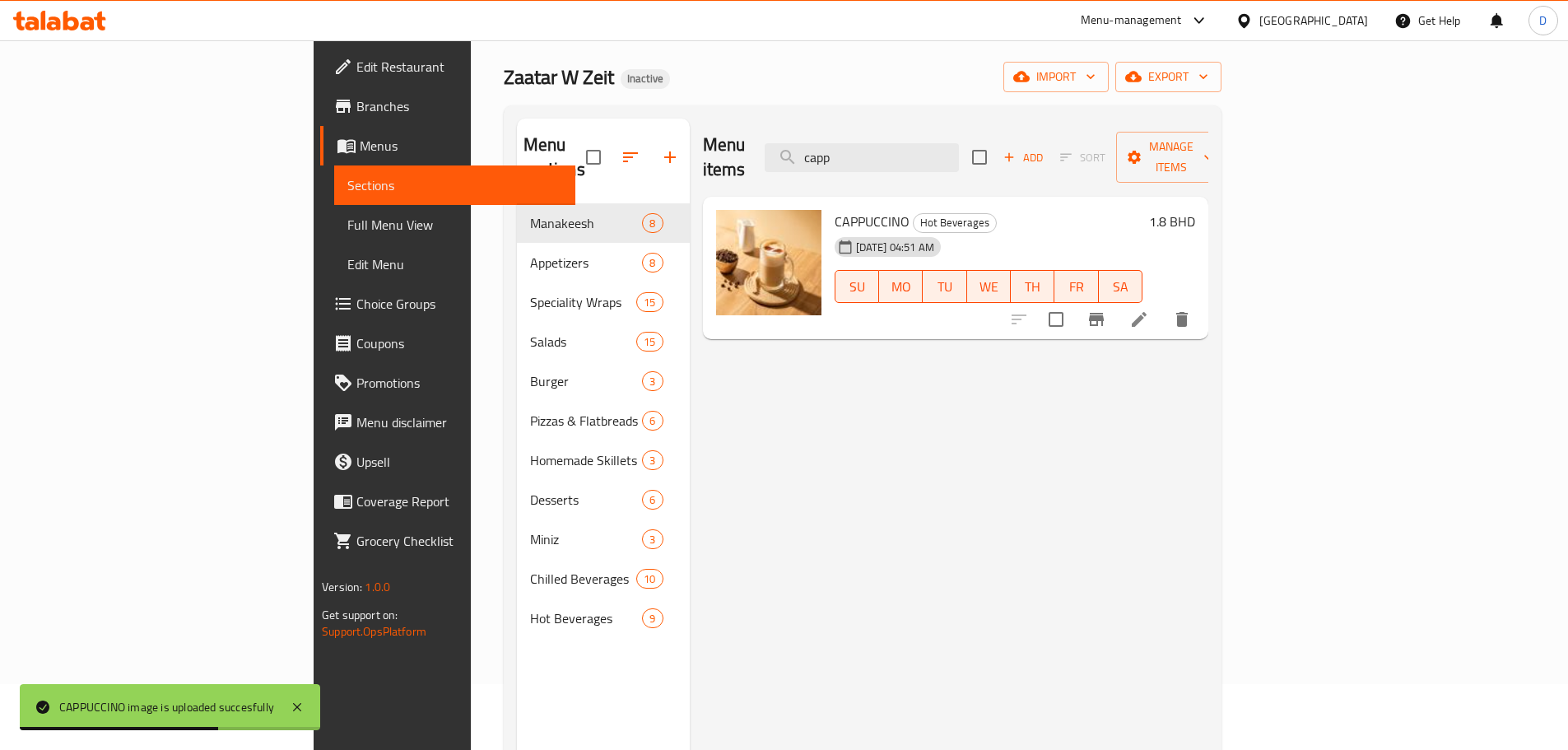
drag, startPoint x: 963, startPoint y: 145, endPoint x: 839, endPoint y: 145, distance: 124.0
click at [839, 145] on div "Menu items [PERSON_NAME] Add Sort Manage items" at bounding box center [955, 157] width 505 height 78
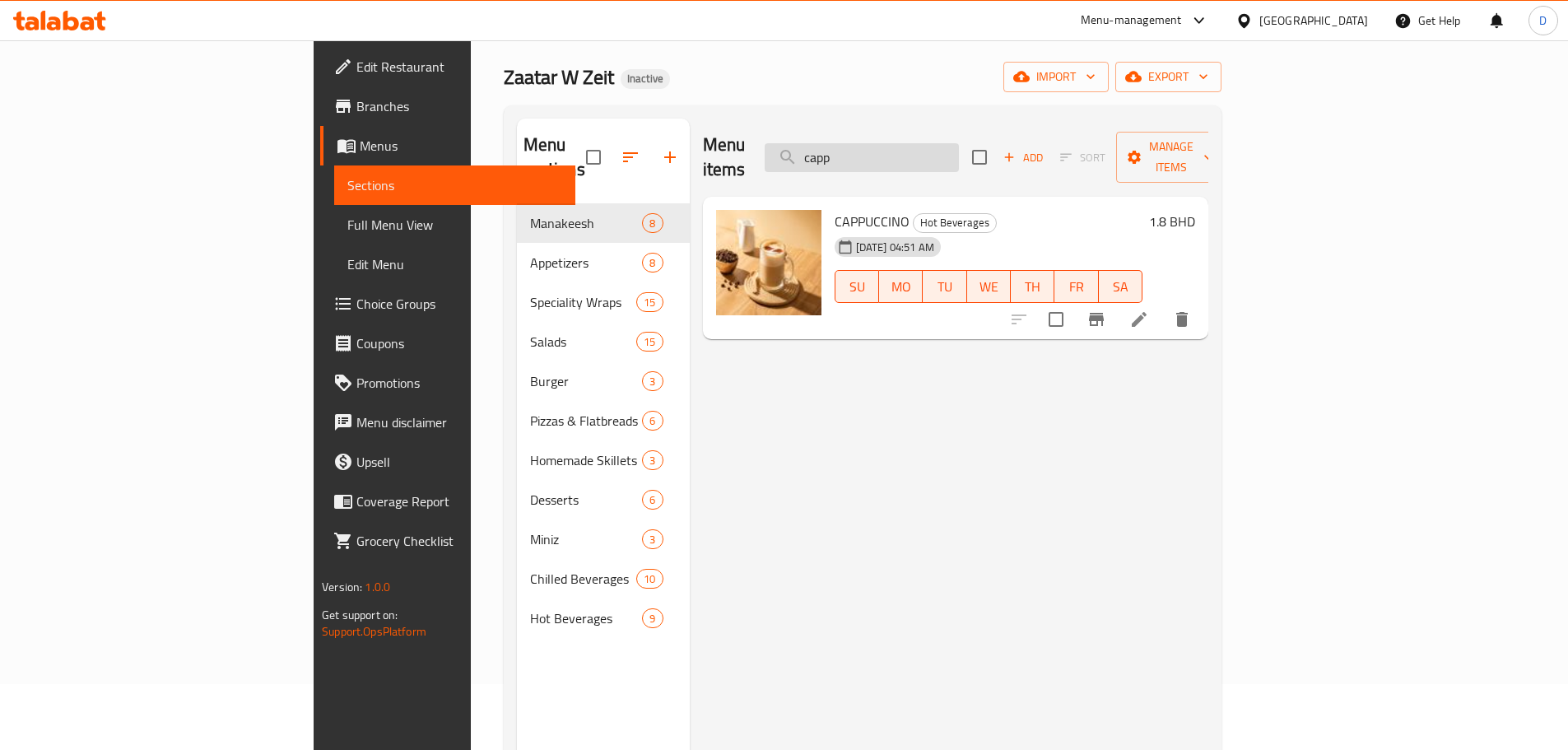
click at [955, 149] on input "capp" at bounding box center [862, 157] width 194 height 29
drag, startPoint x: 959, startPoint y: 147, endPoint x: 848, endPoint y: 163, distance: 112.1
click at [848, 163] on div "Menu items [PERSON_NAME] Add Sort Manage items" at bounding box center [955, 157] width 505 height 78
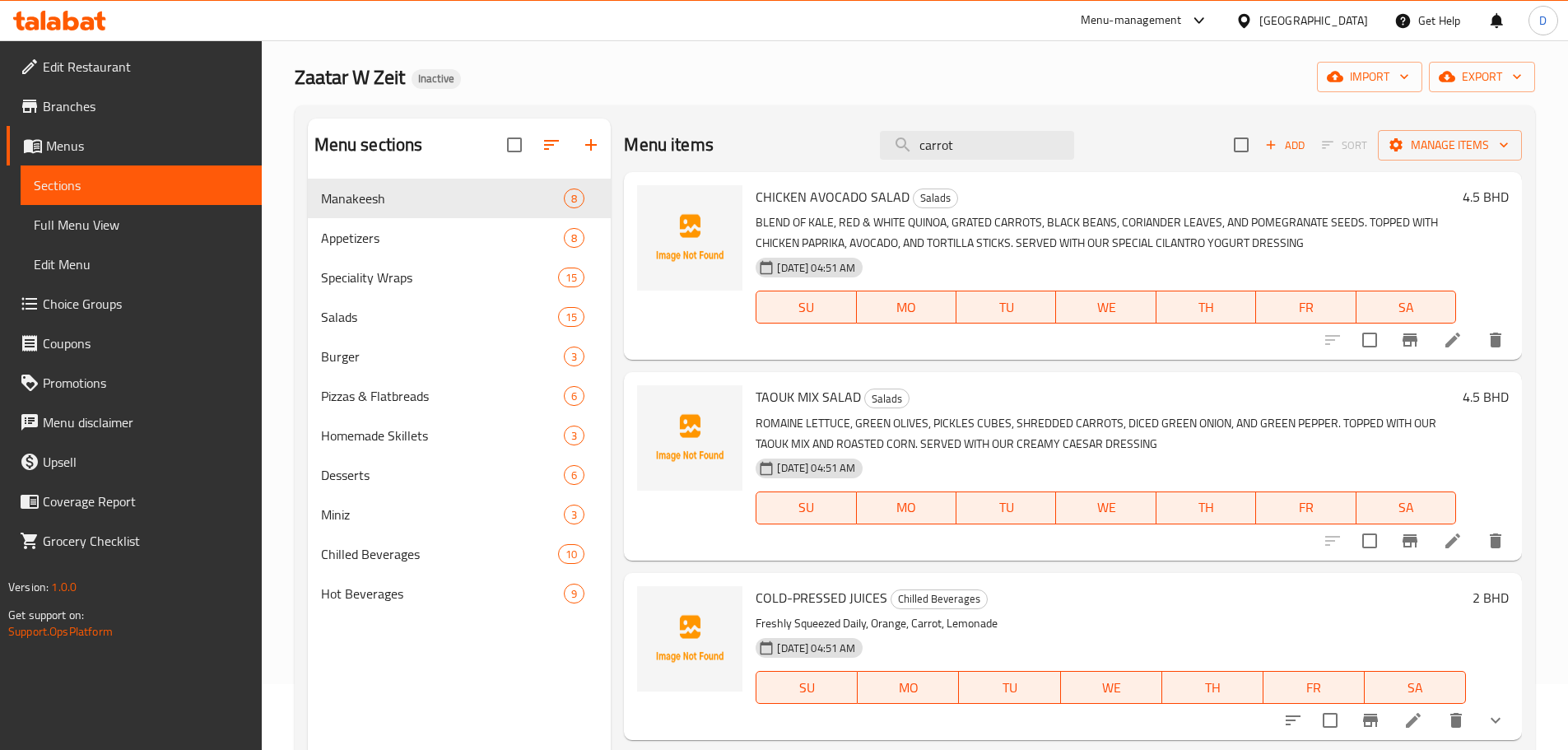
drag, startPoint x: 973, startPoint y: 141, endPoint x: 871, endPoint y: 142, distance: 102.0
click at [871, 142] on div "Menu items carrot Add Sort Manage items" at bounding box center [1073, 145] width 898 height 54
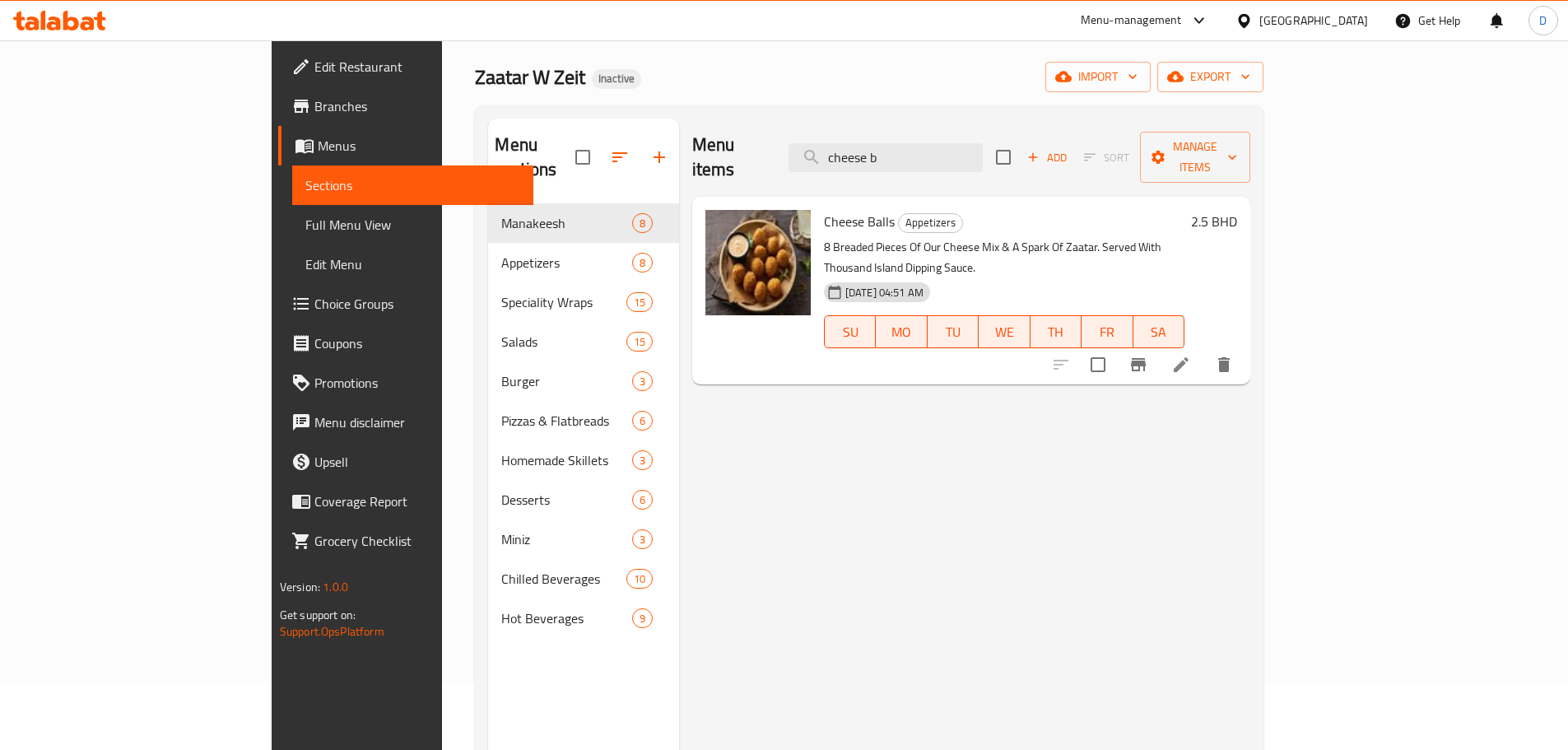
drag, startPoint x: 957, startPoint y: 144, endPoint x: 872, endPoint y: 138, distance: 85.2
click at [872, 138] on div "Menu items cheese b Add Sort Manage items" at bounding box center [972, 157] width 558 height 78
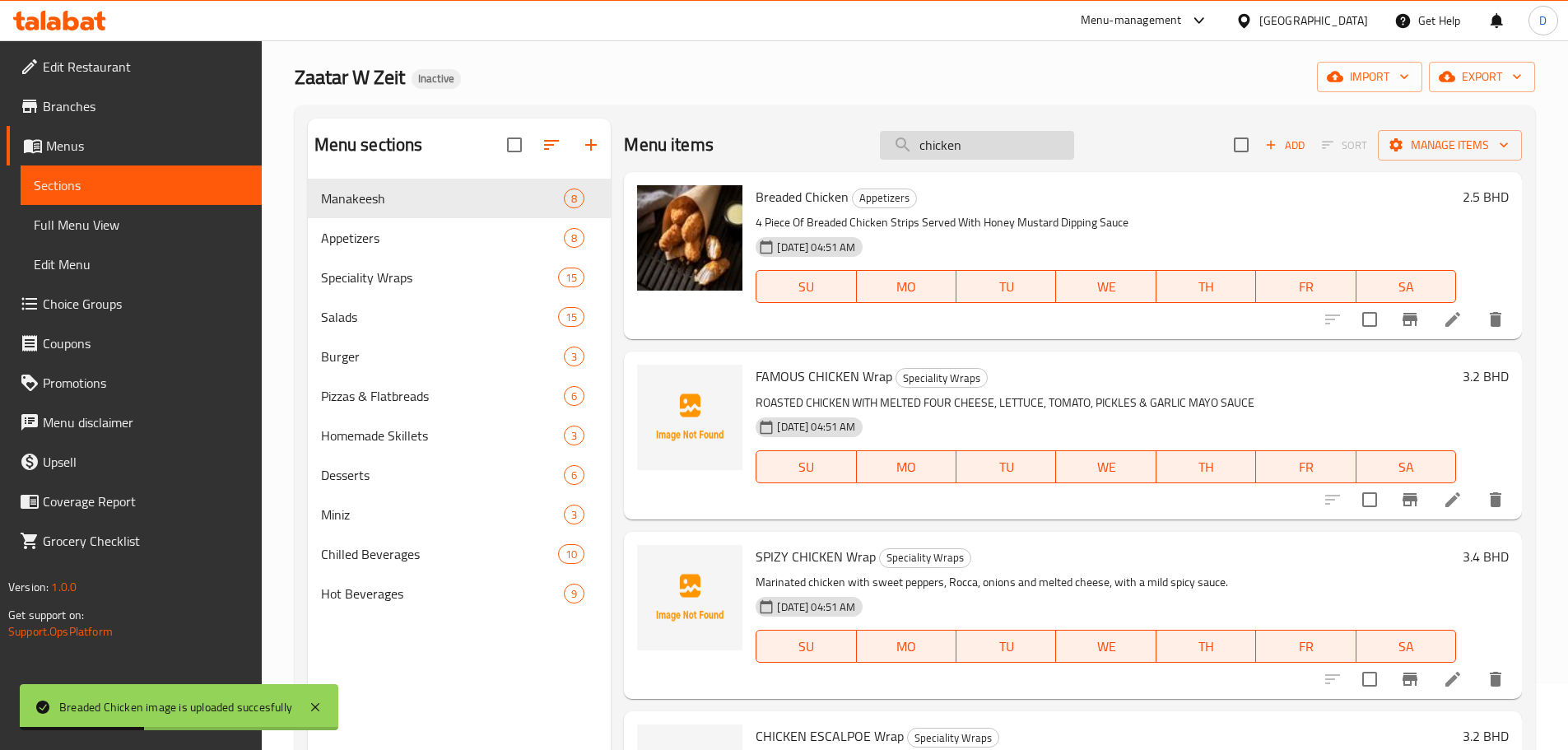
click at [1006, 141] on input "chicken" at bounding box center [977, 145] width 194 height 29
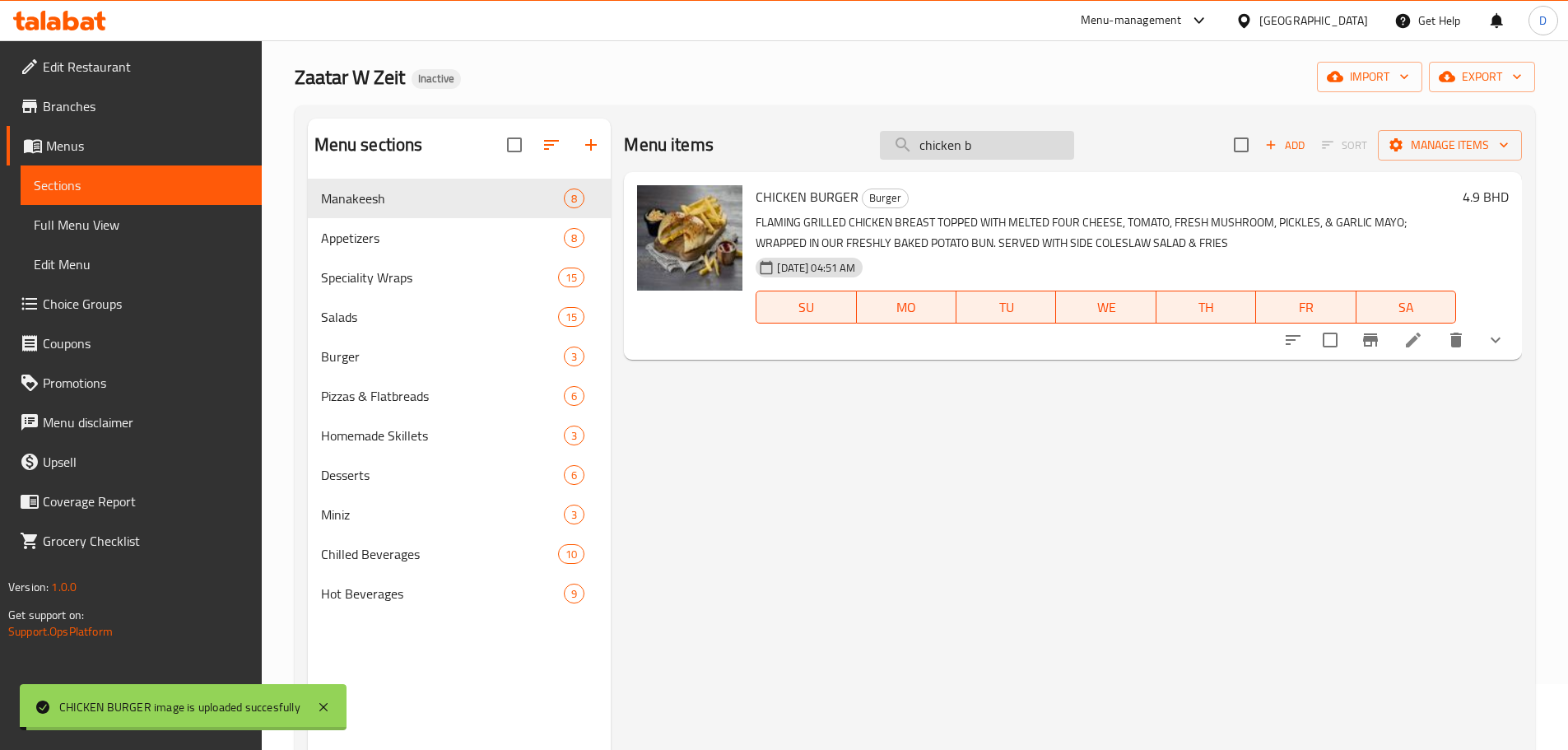
click at [980, 140] on input "chicken b" at bounding box center [977, 145] width 194 height 29
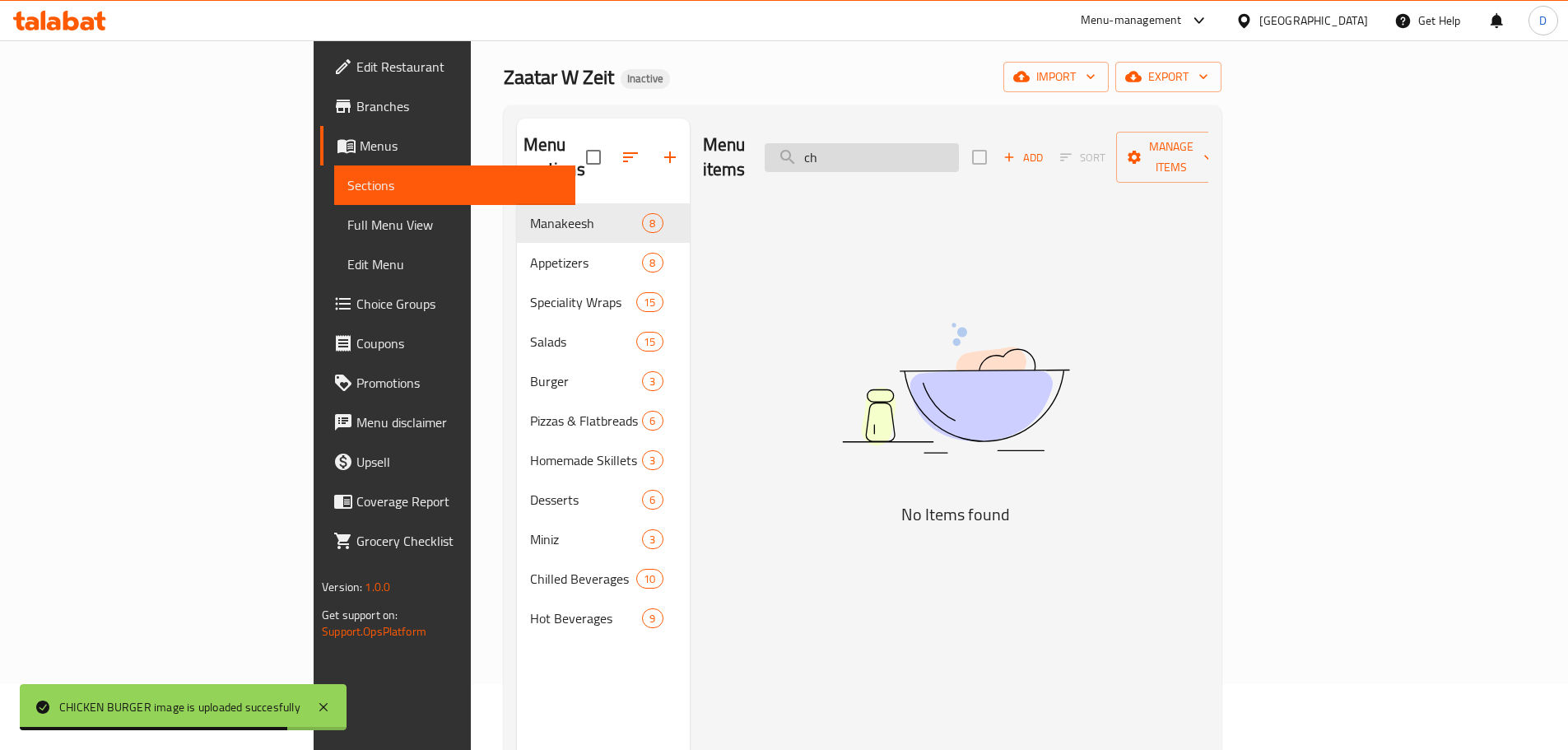
type input "c"
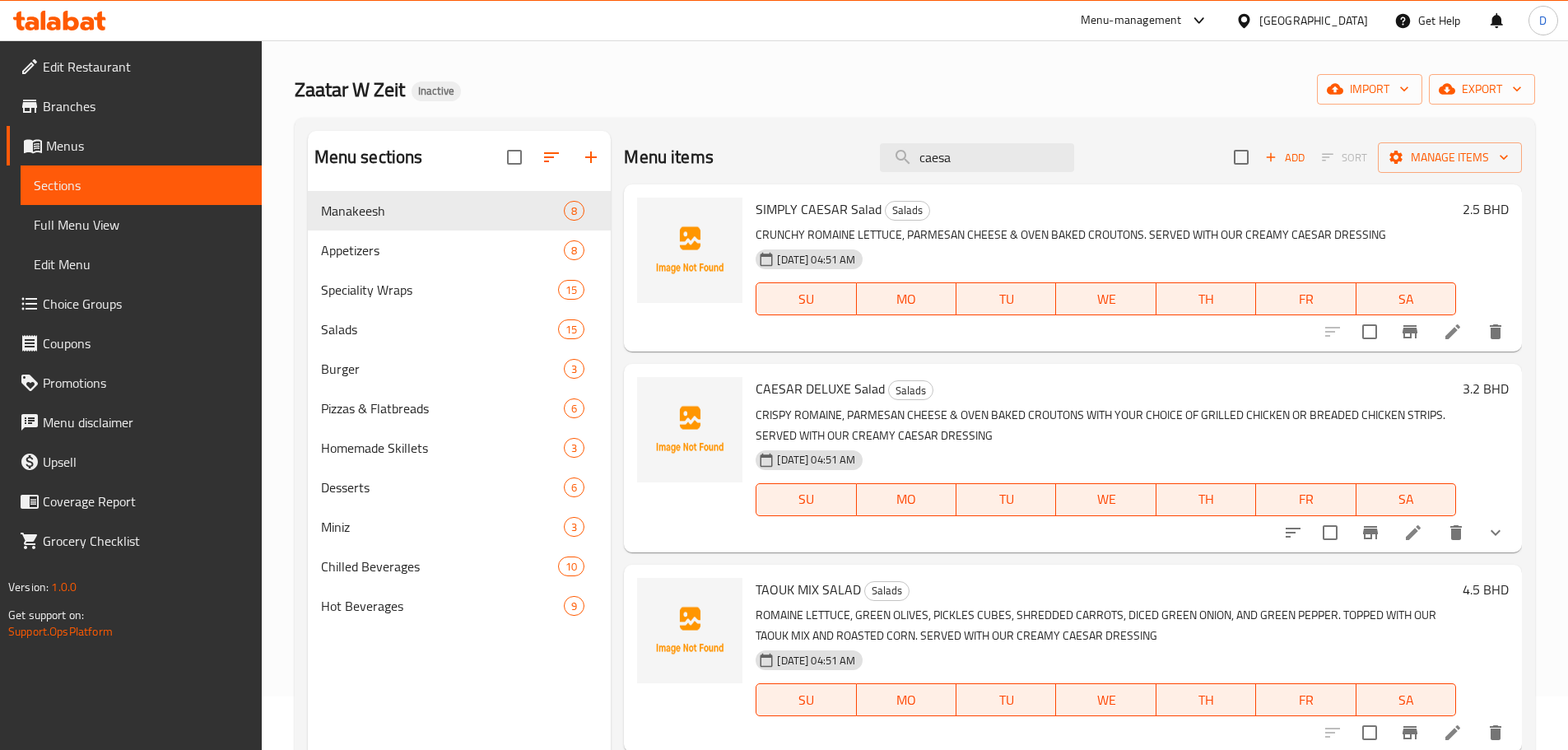
scroll to position [82, 0]
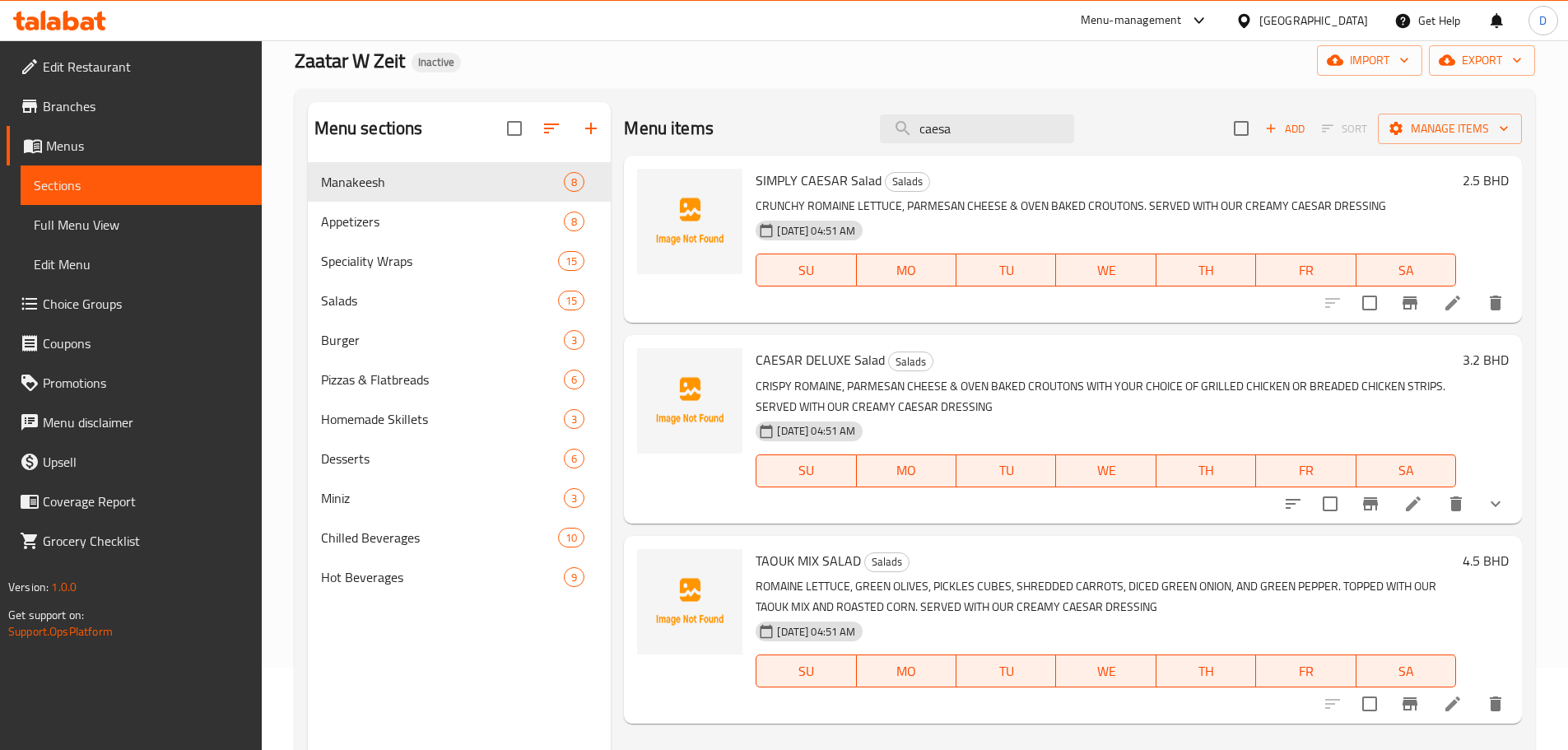
drag, startPoint x: 921, startPoint y: 121, endPoint x: 850, endPoint y: 121, distance: 71.0
click at [850, 121] on div "Menu items caesa Add Sort Manage items" at bounding box center [1073, 128] width 898 height 54
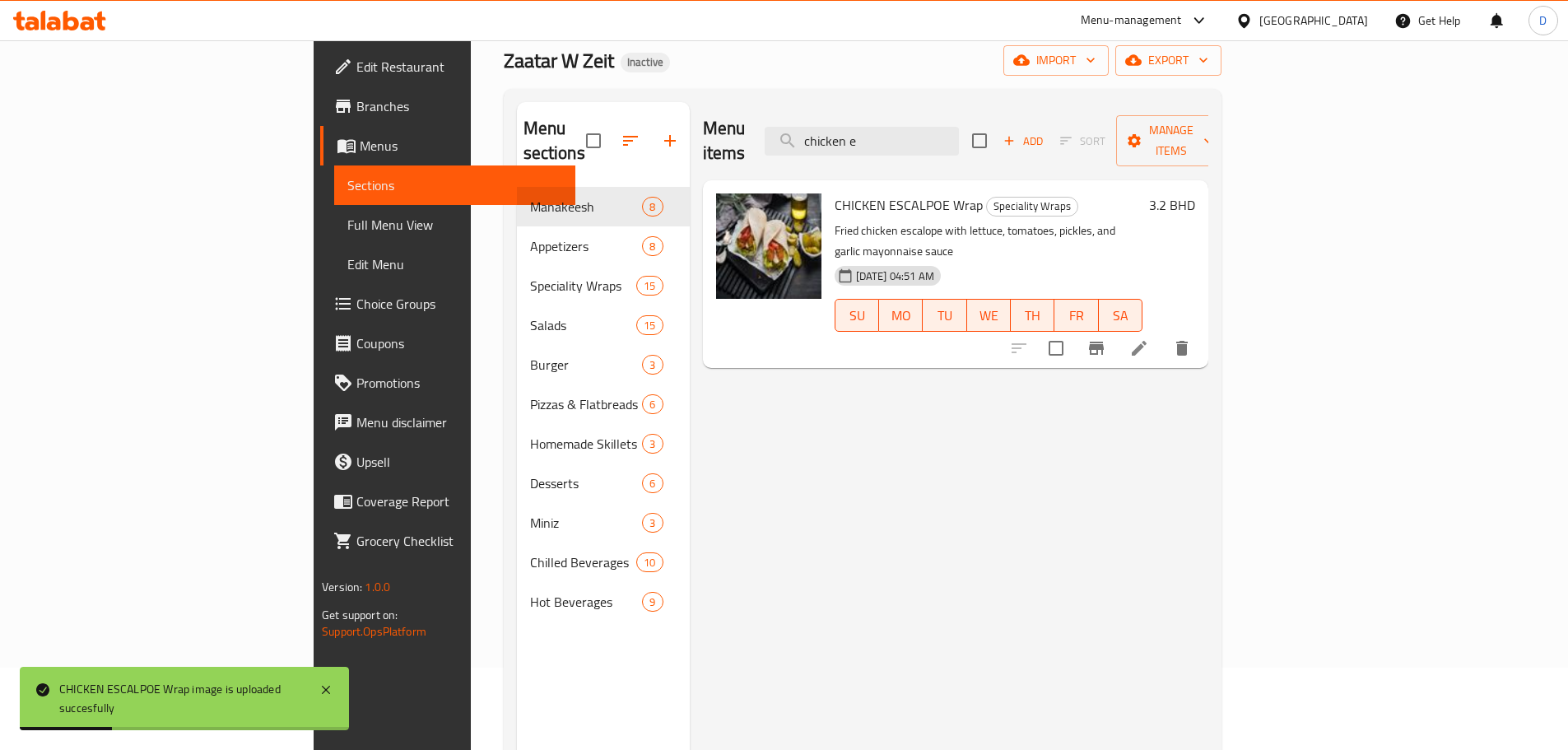
drag, startPoint x: 989, startPoint y: 129, endPoint x: 833, endPoint y: 121, distance: 156.2
click at [833, 121] on div "Menu items chicken e Add Sort Manage items" at bounding box center [955, 141] width 505 height 78
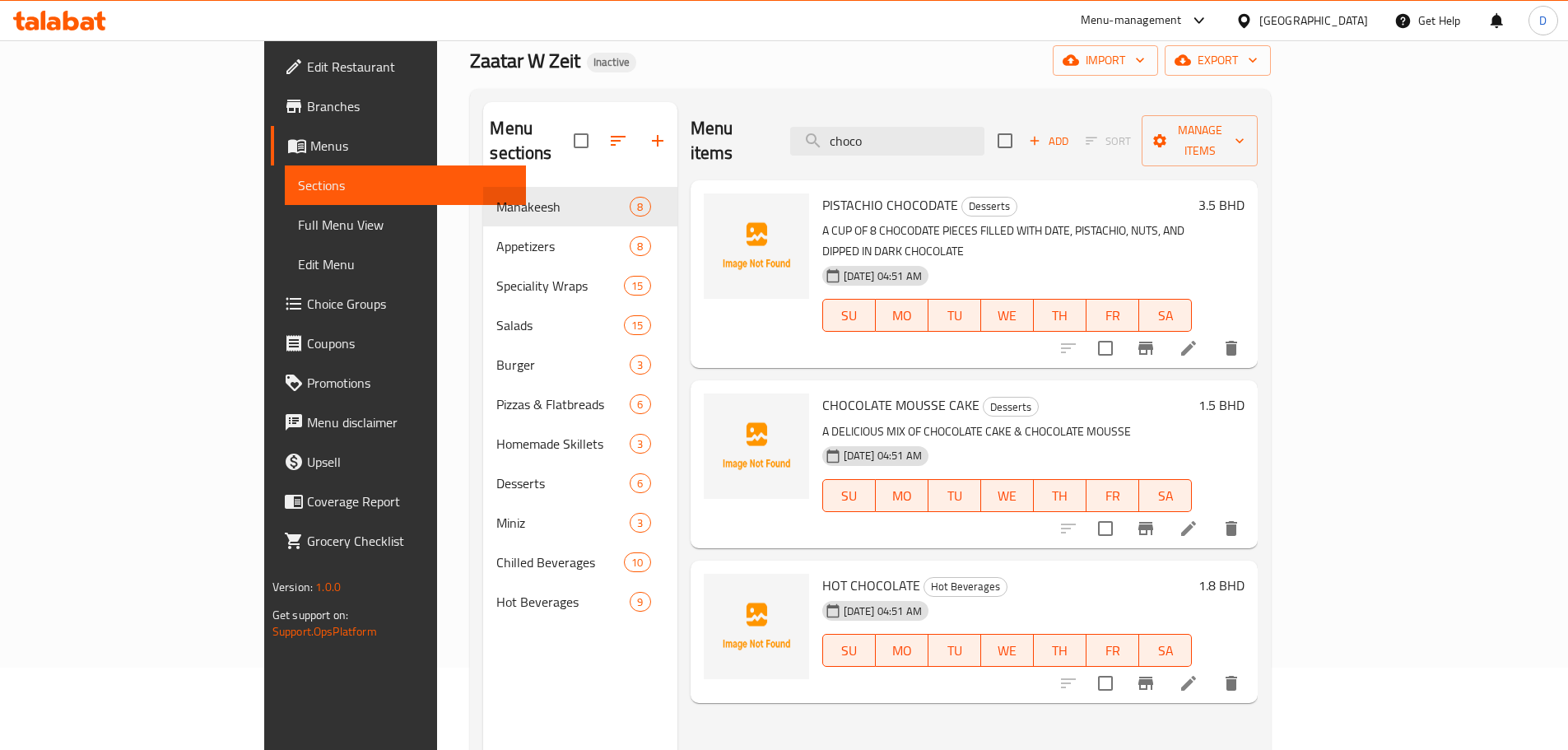
drag, startPoint x: 968, startPoint y: 125, endPoint x: 794, endPoint y: 128, distance: 174.0
click at [794, 128] on div "Menu items choco Add Sort Manage items" at bounding box center [975, 141] width 568 height 78
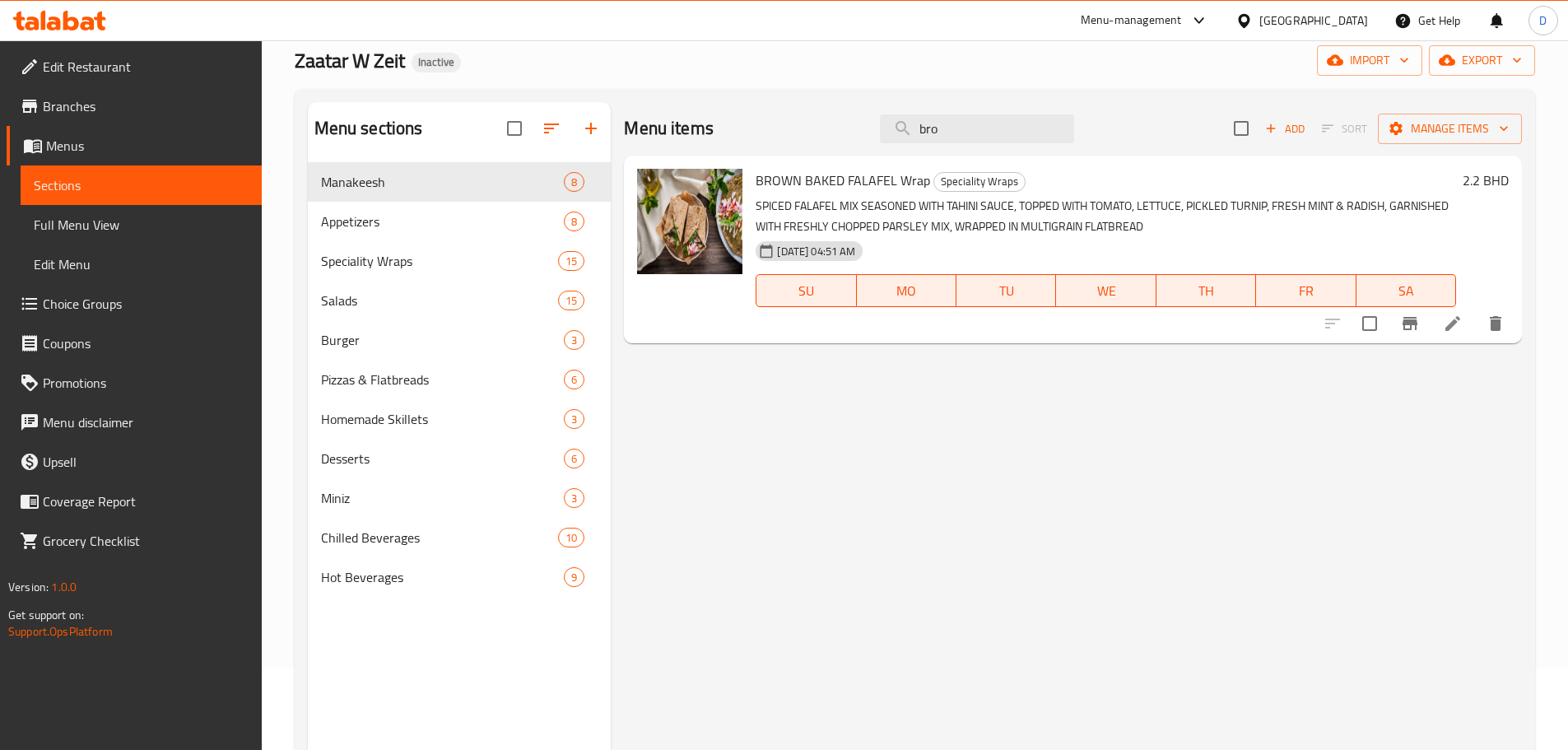
drag, startPoint x: 956, startPoint y: 133, endPoint x: 831, endPoint y: 142, distance: 125.3
click at [831, 142] on div "Menu items bro Add Sort Manage items" at bounding box center [1073, 128] width 898 height 54
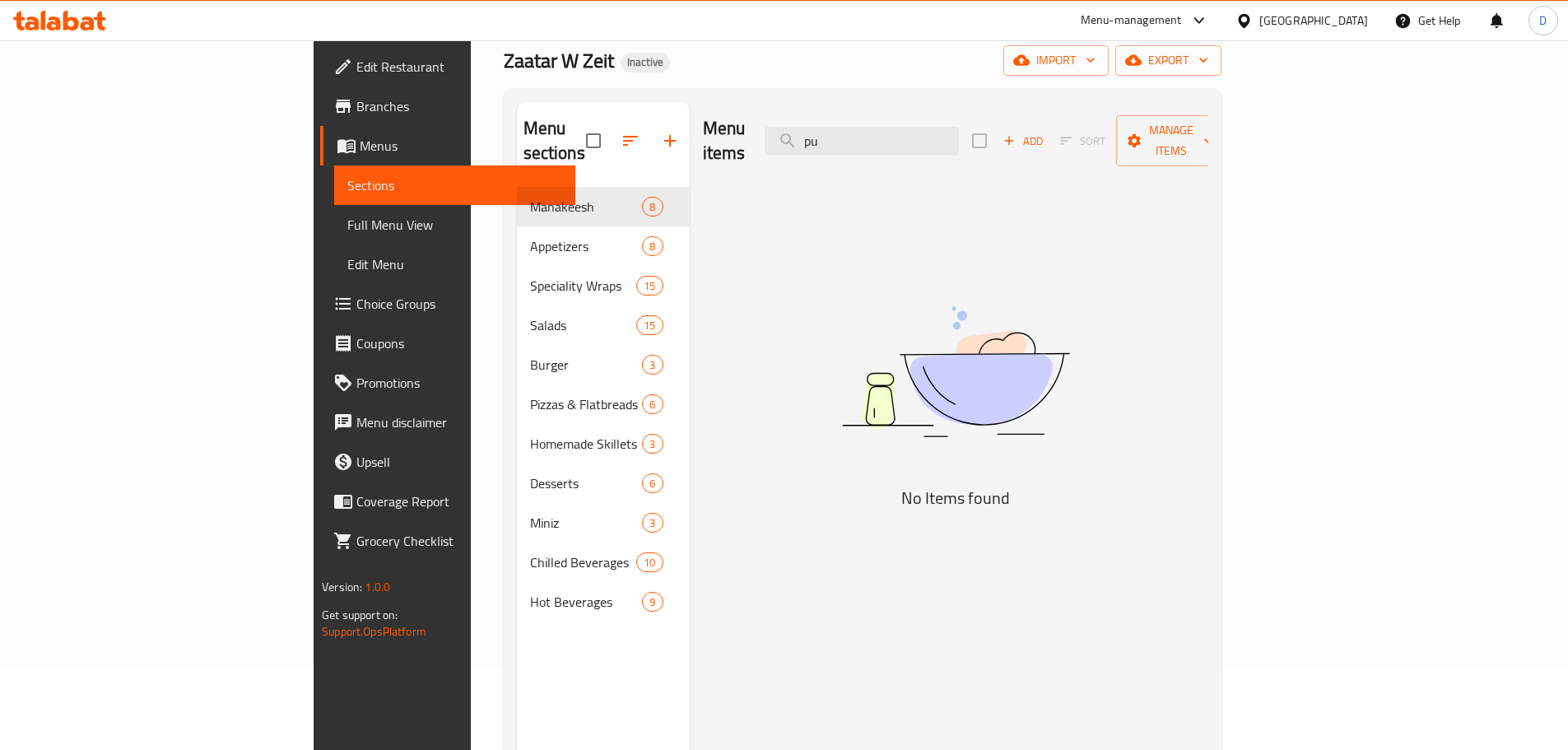
type input "p"
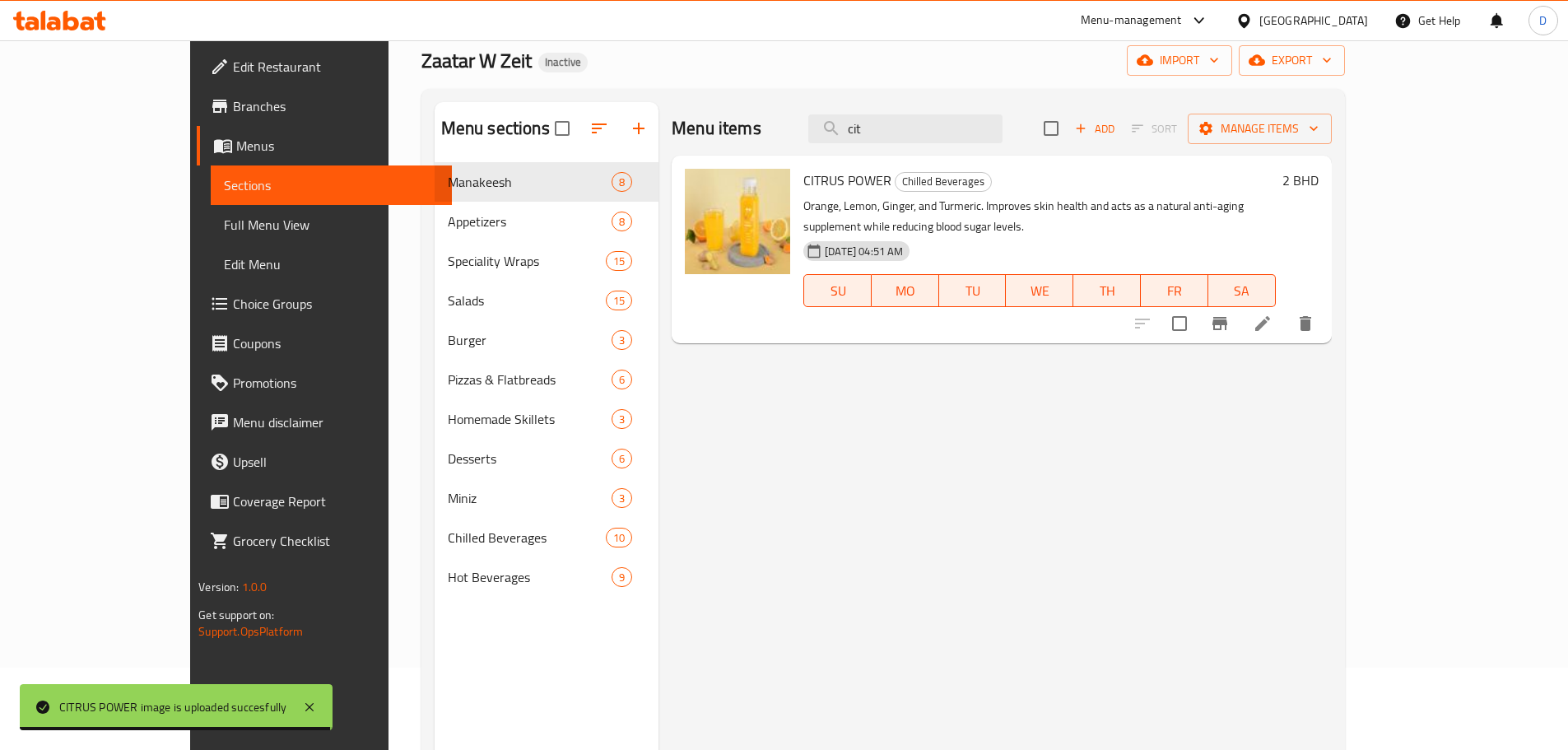
drag, startPoint x: 944, startPoint y: 135, endPoint x: 824, endPoint y: 140, distance: 120.1
click at [824, 140] on div "Menu items cit Add Sort Manage items" at bounding box center [1001, 128] width 659 height 54
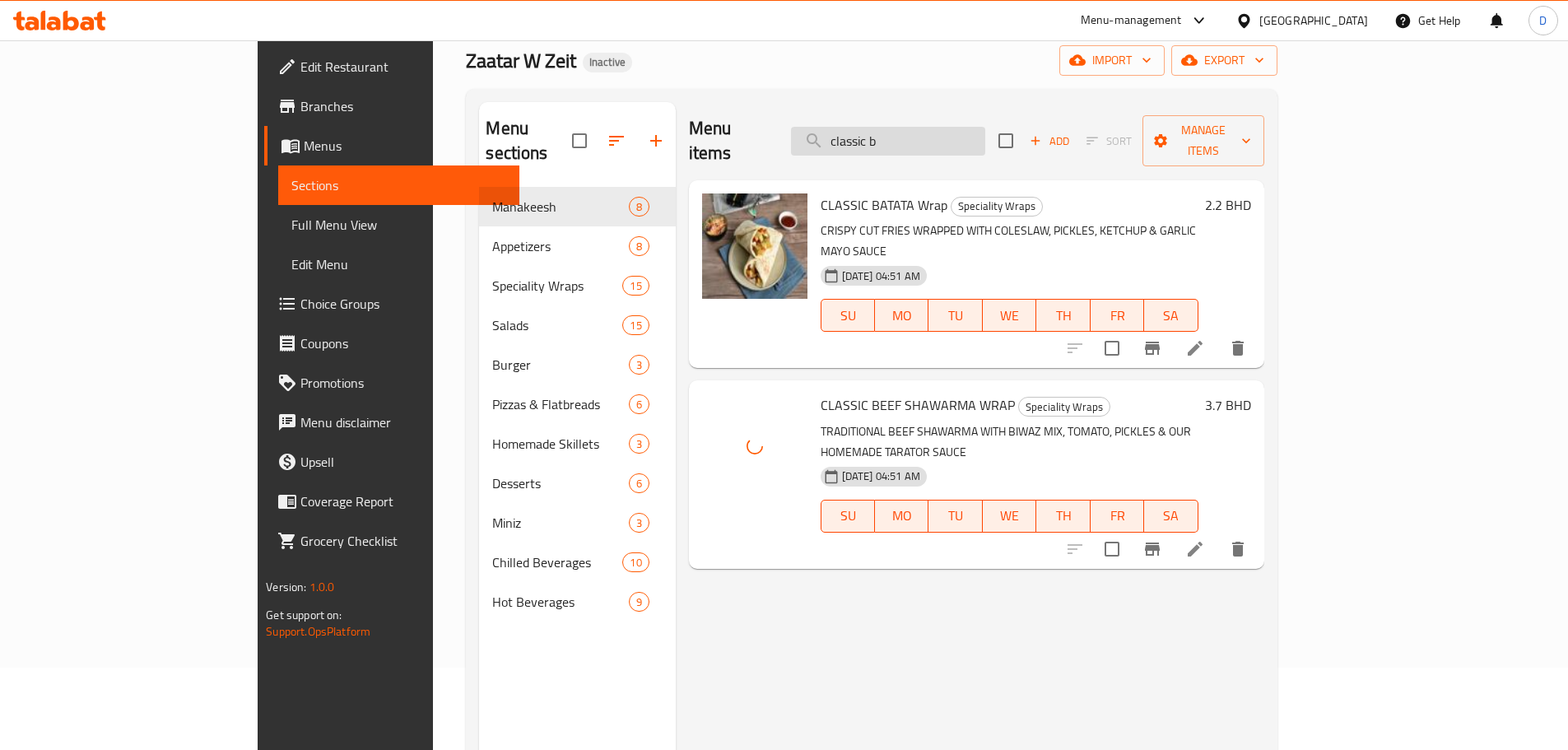
click at [985, 131] on input "classic b" at bounding box center [888, 141] width 194 height 29
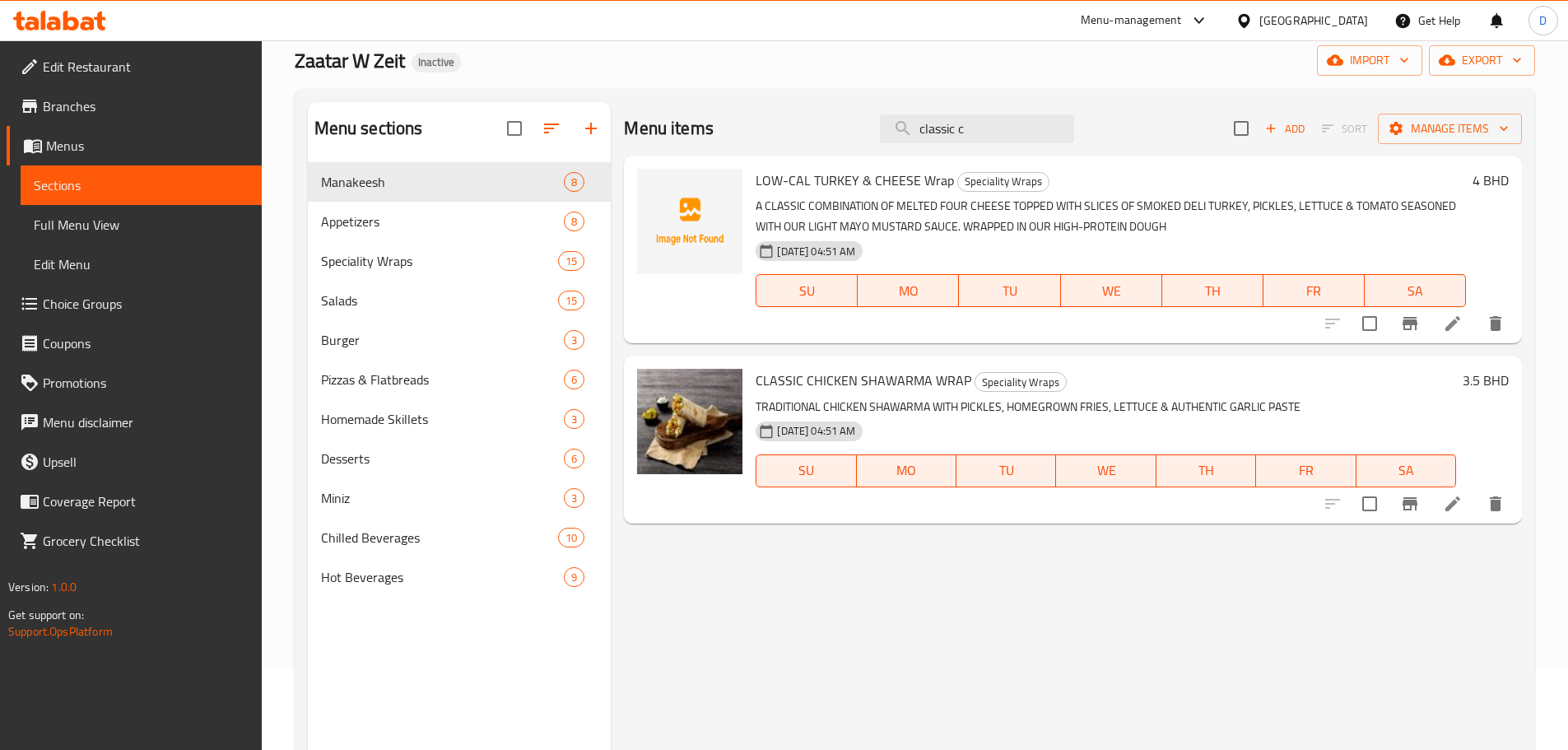
drag, startPoint x: 994, startPoint y: 135, endPoint x: 876, endPoint y: 139, distance: 118.1
click at [876, 139] on div "Menu items classic c Add Sort Manage items" at bounding box center [1073, 128] width 898 height 54
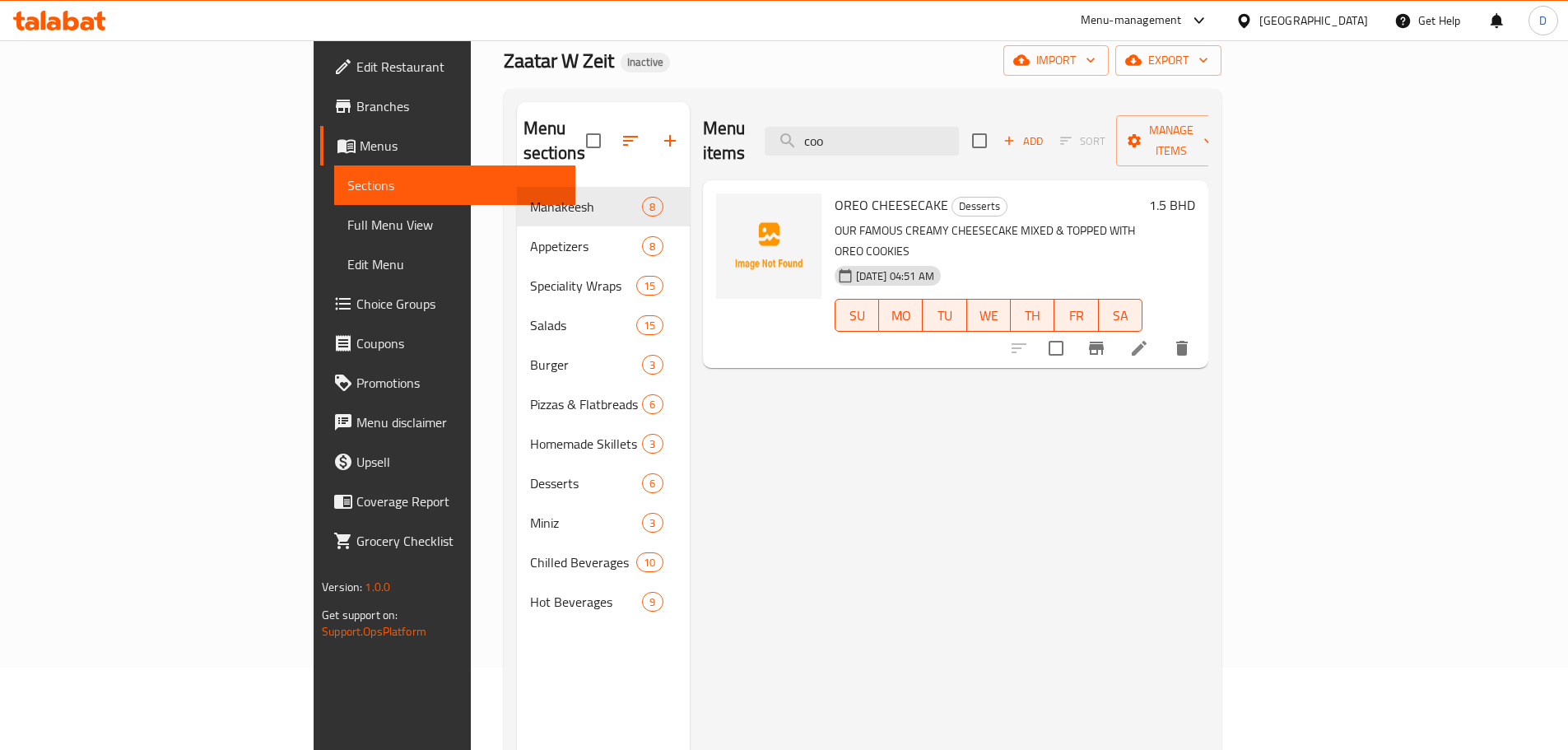
drag, startPoint x: 960, startPoint y: 124, endPoint x: 815, endPoint y: 143, distance: 146.2
click at [815, 143] on div "Menu items coo Add Sort Manage items" at bounding box center [955, 141] width 505 height 78
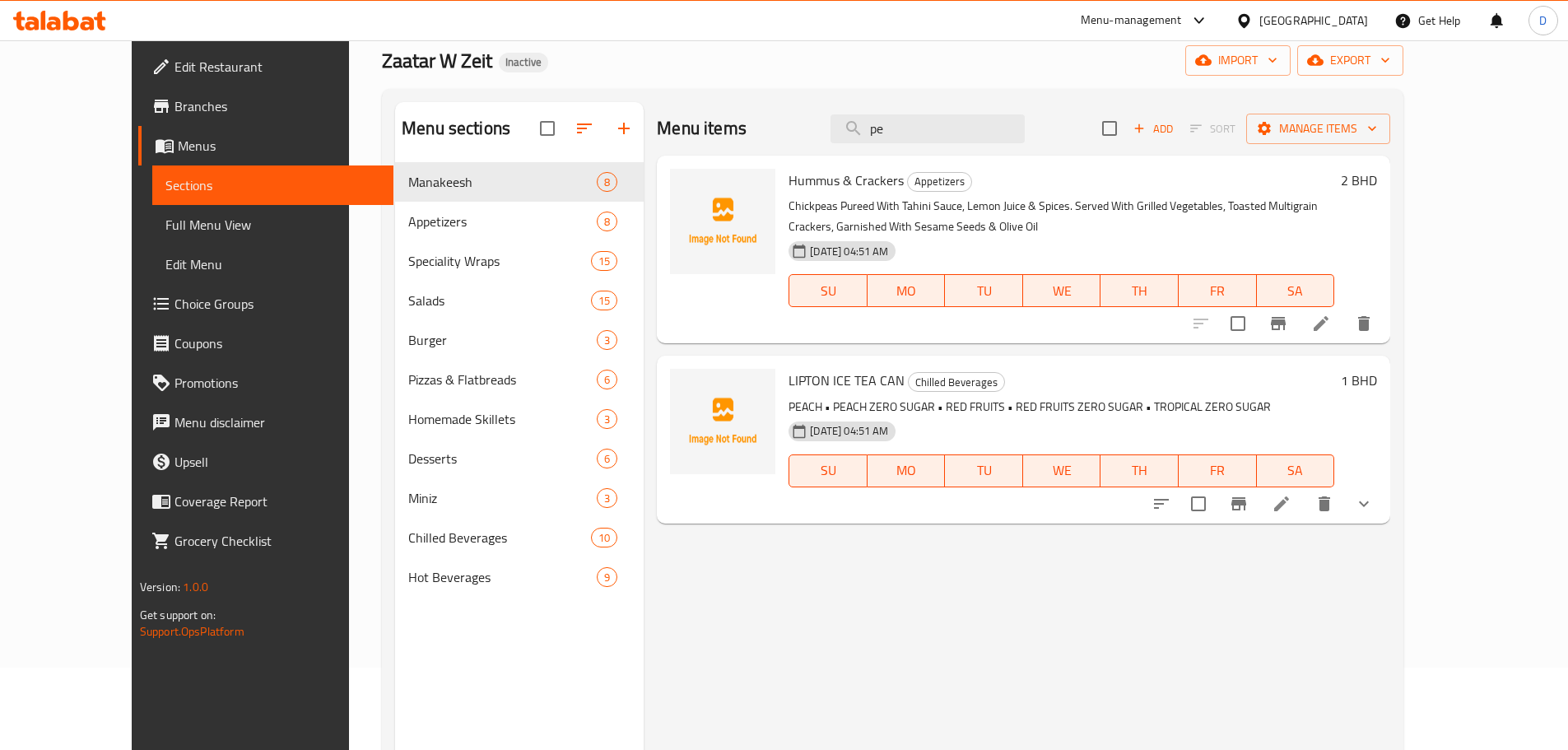
type input "p"
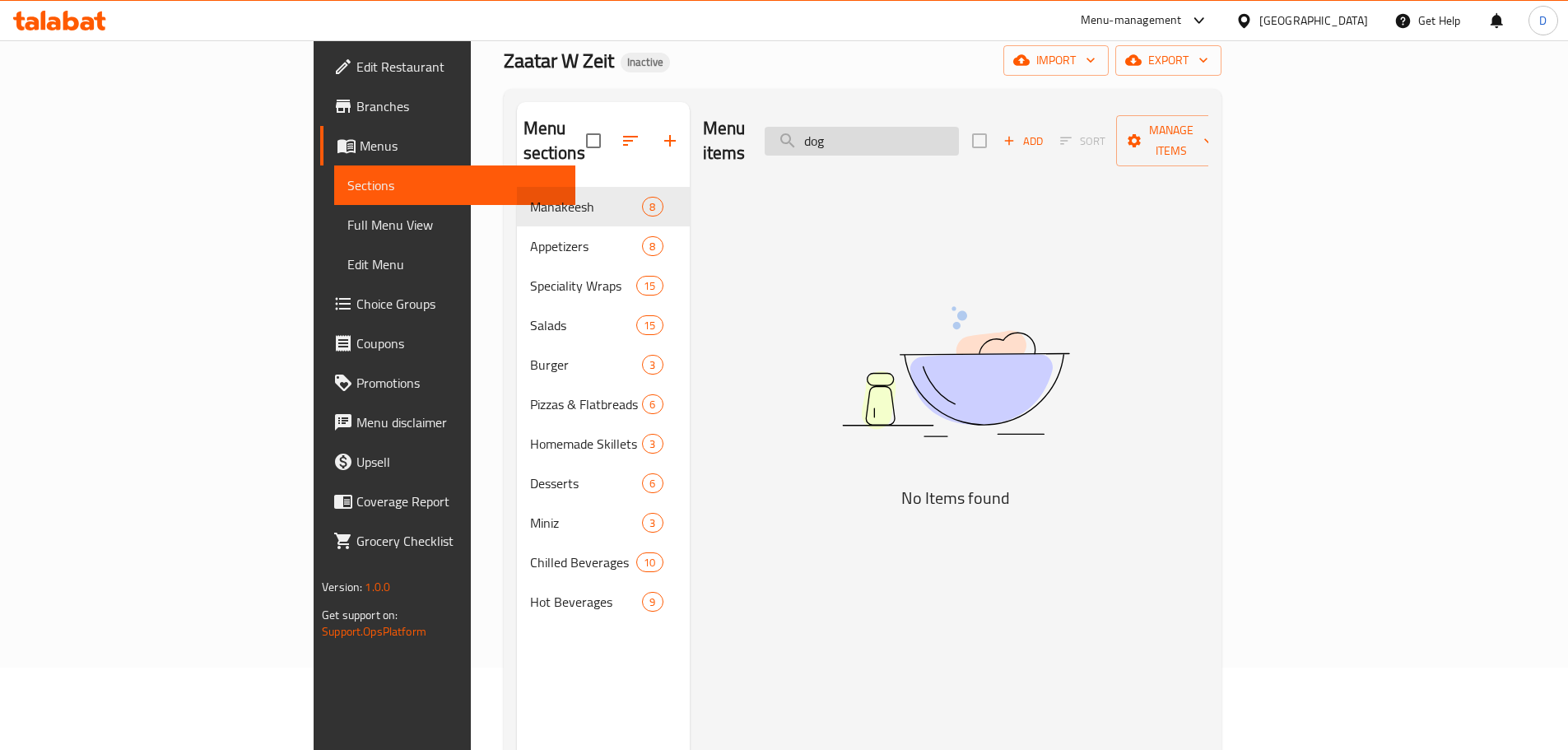
drag, startPoint x: 983, startPoint y: 132, endPoint x: 892, endPoint y: 137, distance: 91.1
click at [892, 137] on input "dog" at bounding box center [862, 141] width 194 height 29
type input "l"
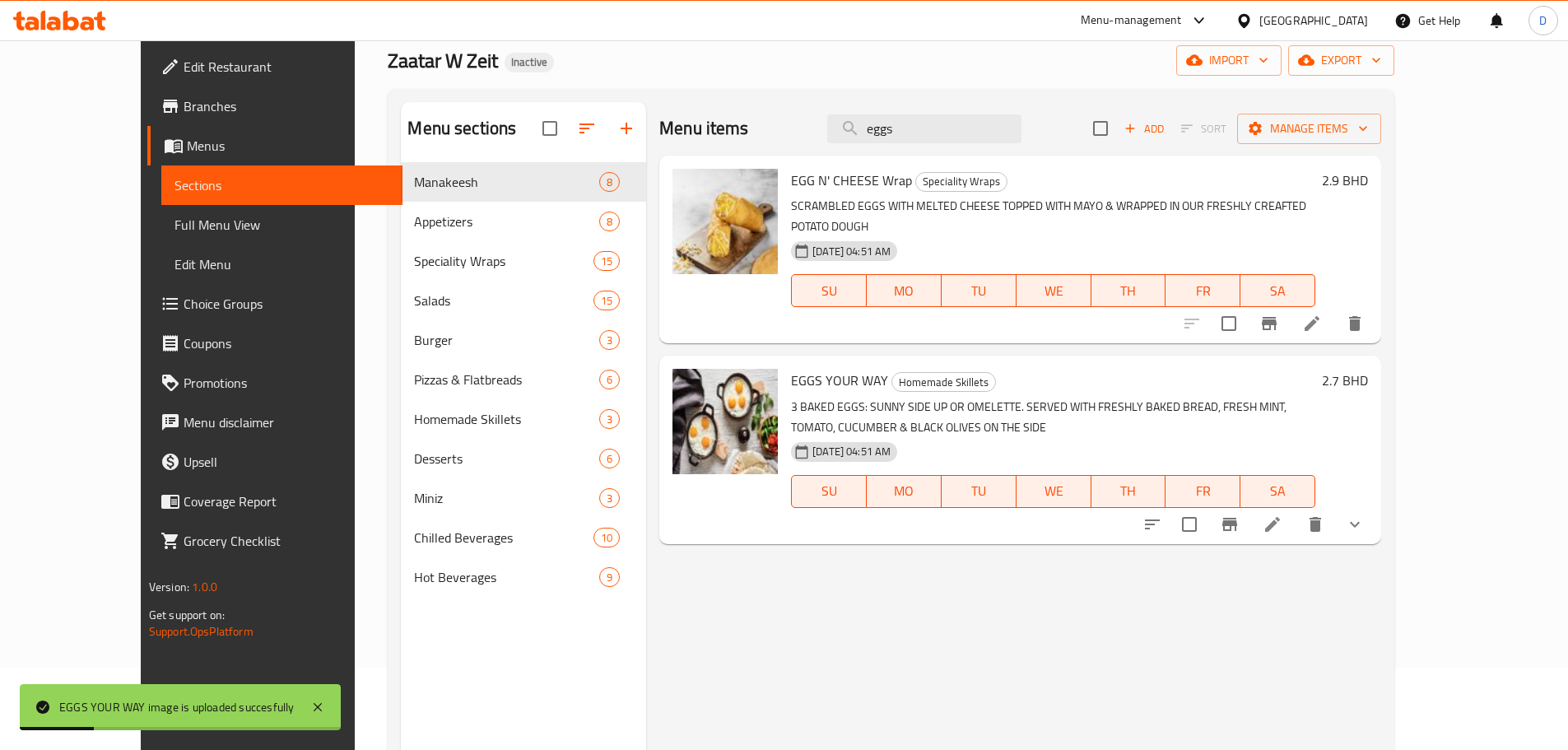
drag, startPoint x: 971, startPoint y: 128, endPoint x: 875, endPoint y: 153, distance: 99.2
click at [875, 153] on div "Menu items eggs Add Sort Manage items" at bounding box center [1020, 128] width 722 height 54
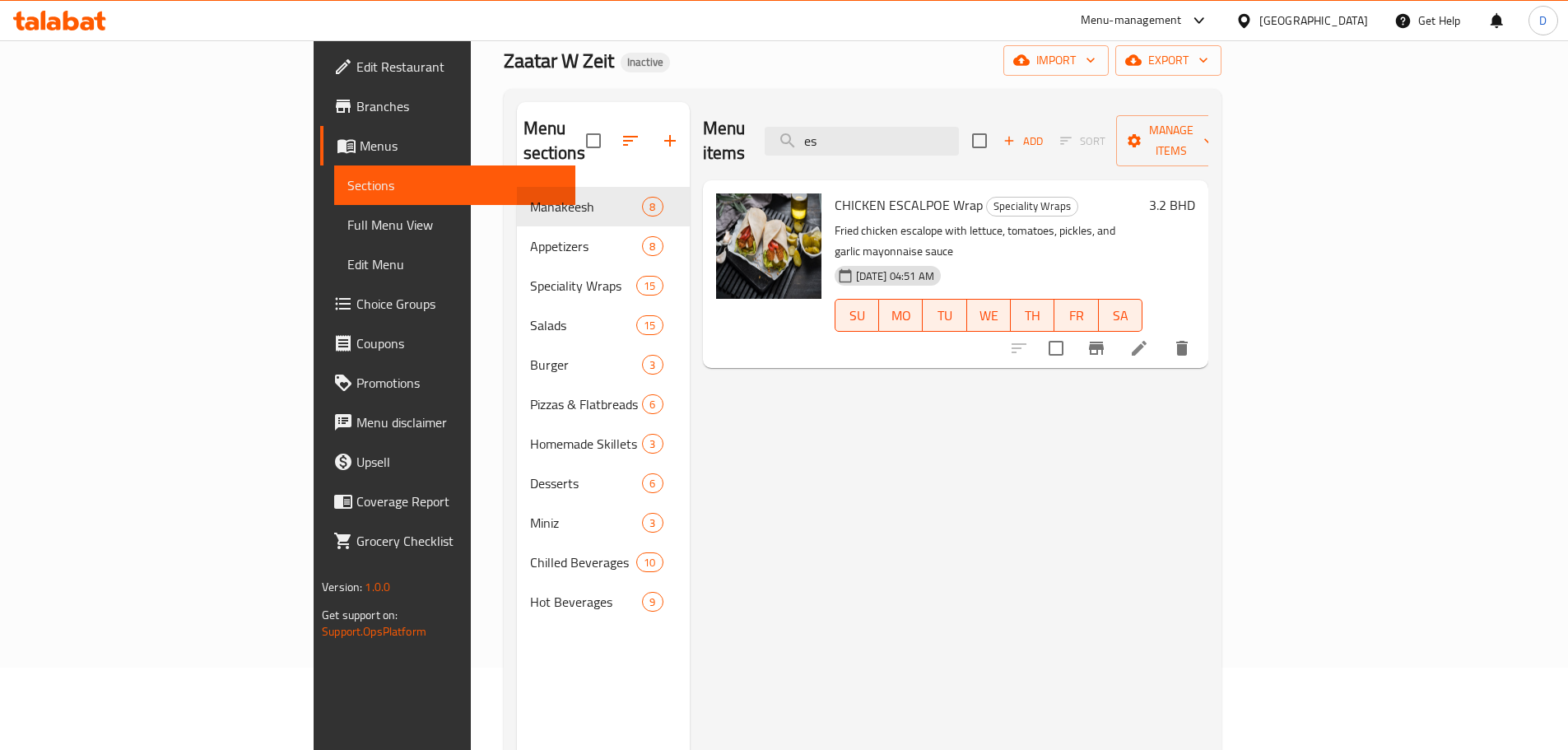
type input "e"
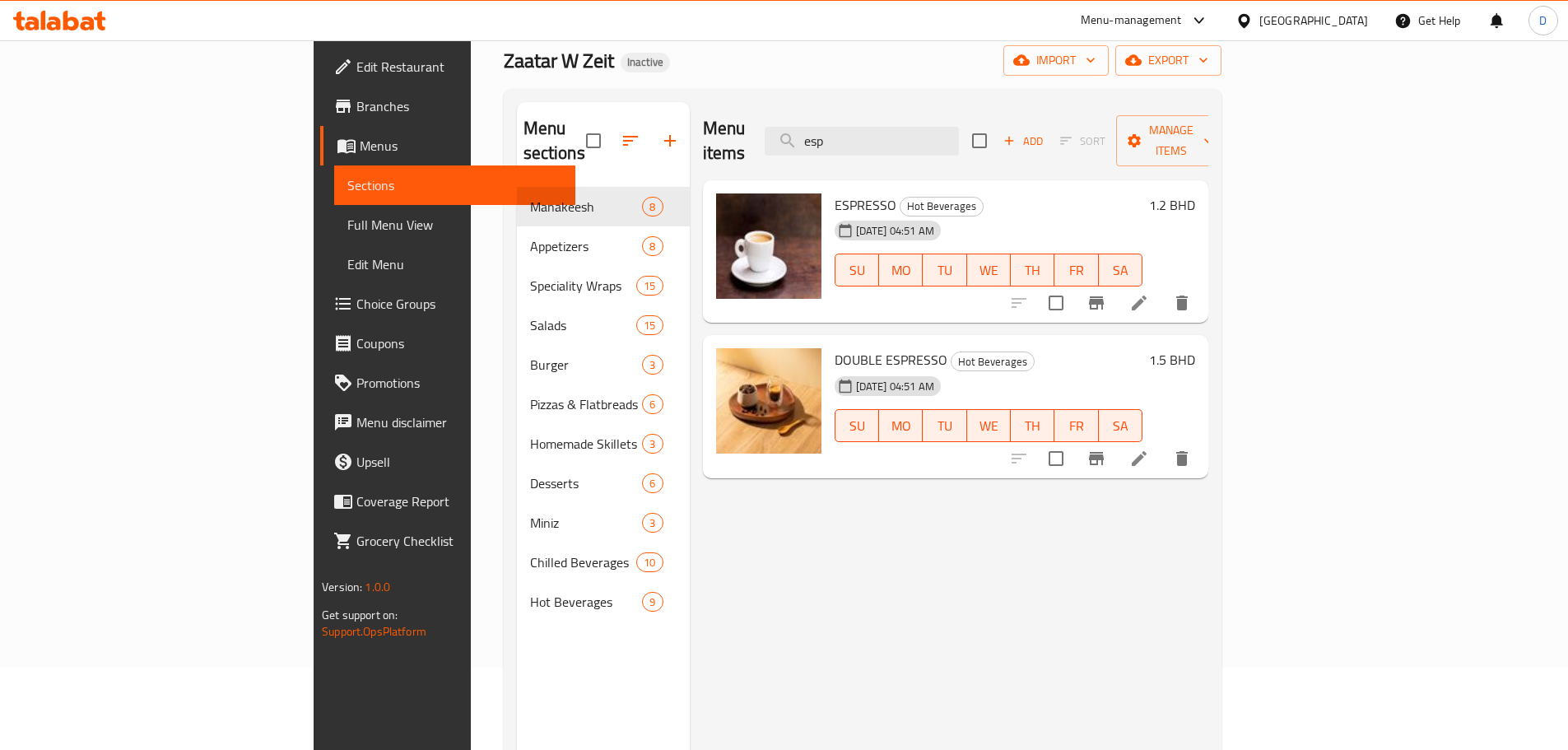
drag, startPoint x: 964, startPoint y: 128, endPoint x: 874, endPoint y: 140, distance: 90.8
click at [874, 140] on div "Menu items esp Add Sort Manage items" at bounding box center [955, 141] width 505 height 78
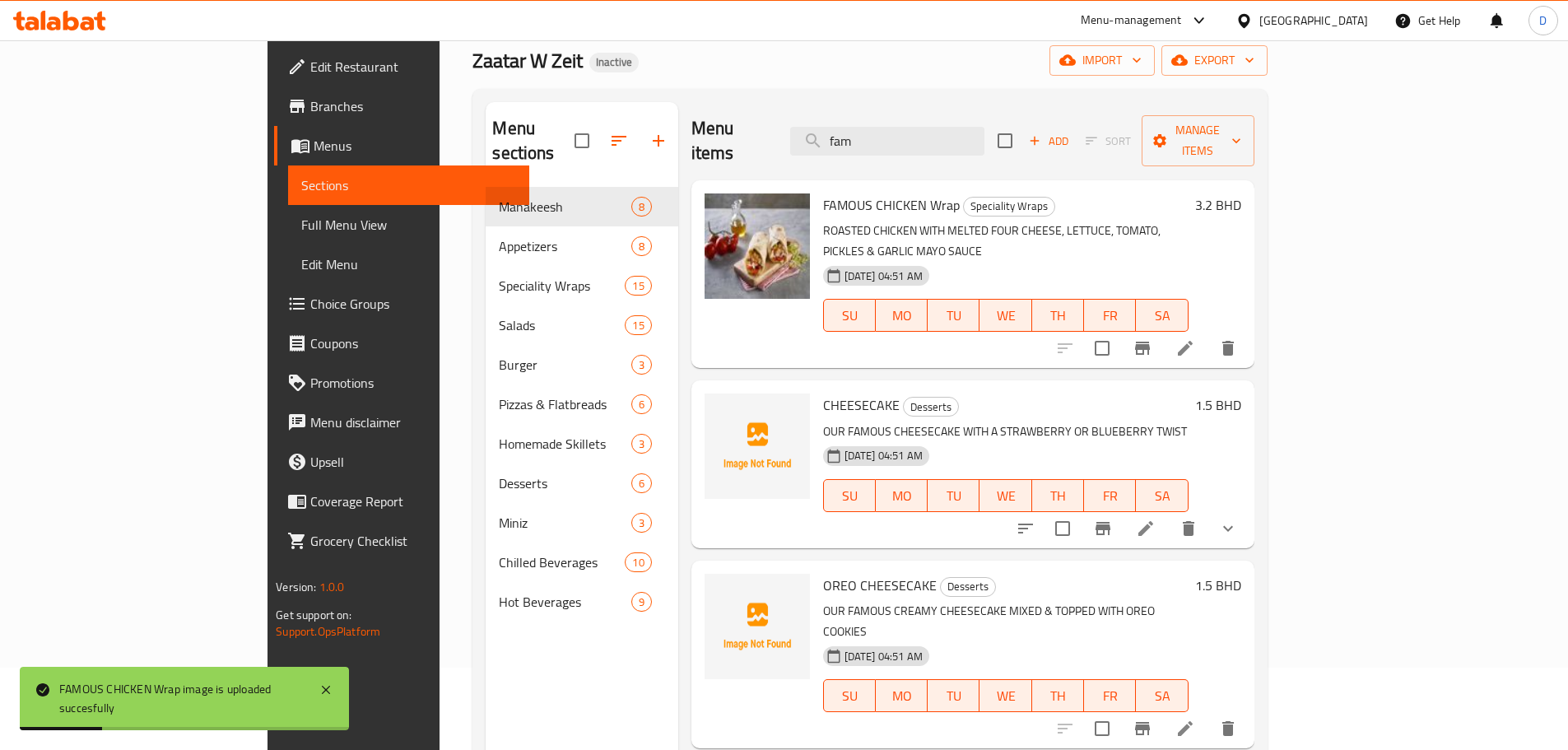
drag, startPoint x: 943, startPoint y: 121, endPoint x: 875, endPoint y: 132, distance: 68.9
click at [875, 132] on div "Menu items fam Add Sort Manage items" at bounding box center [973, 141] width 563 height 78
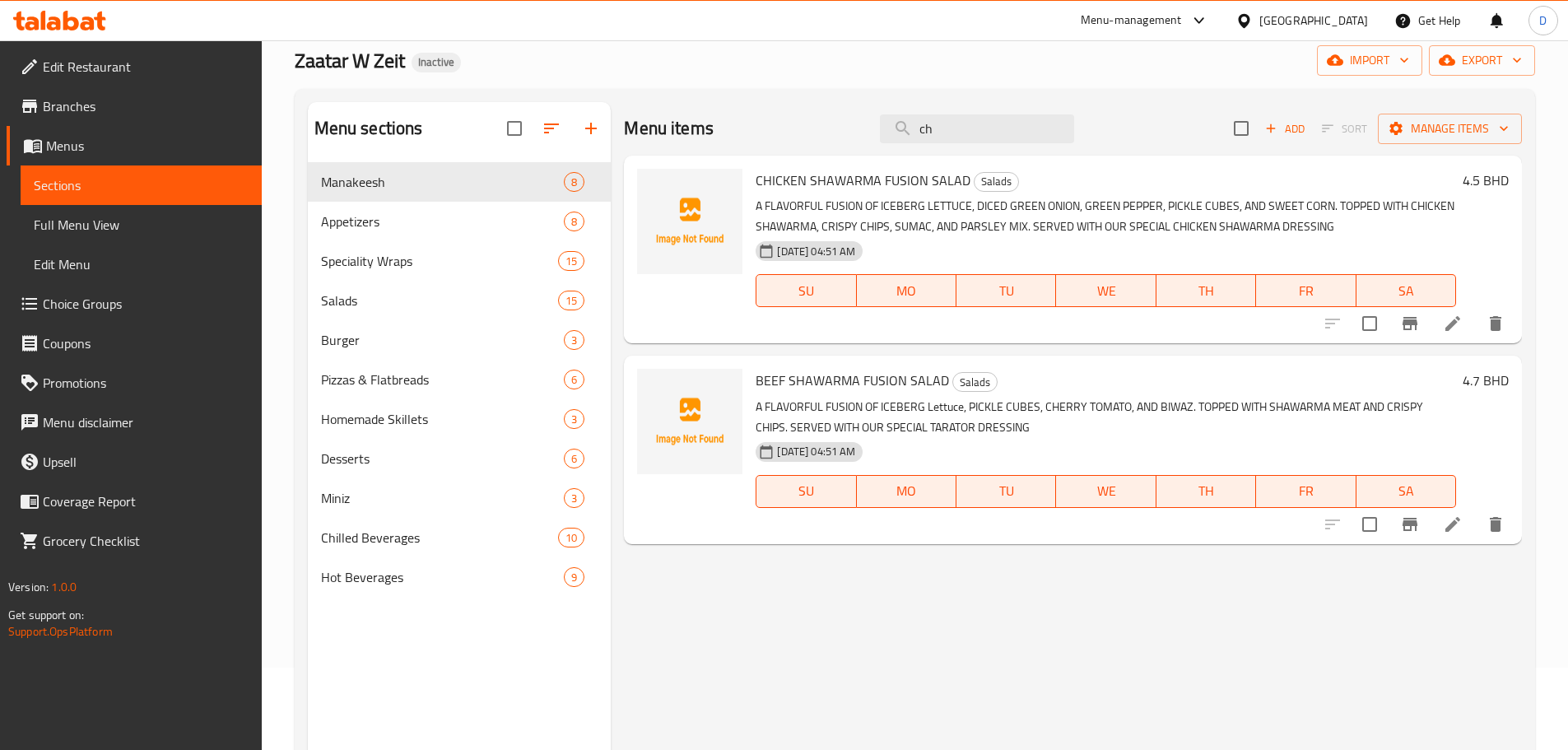
type input "c"
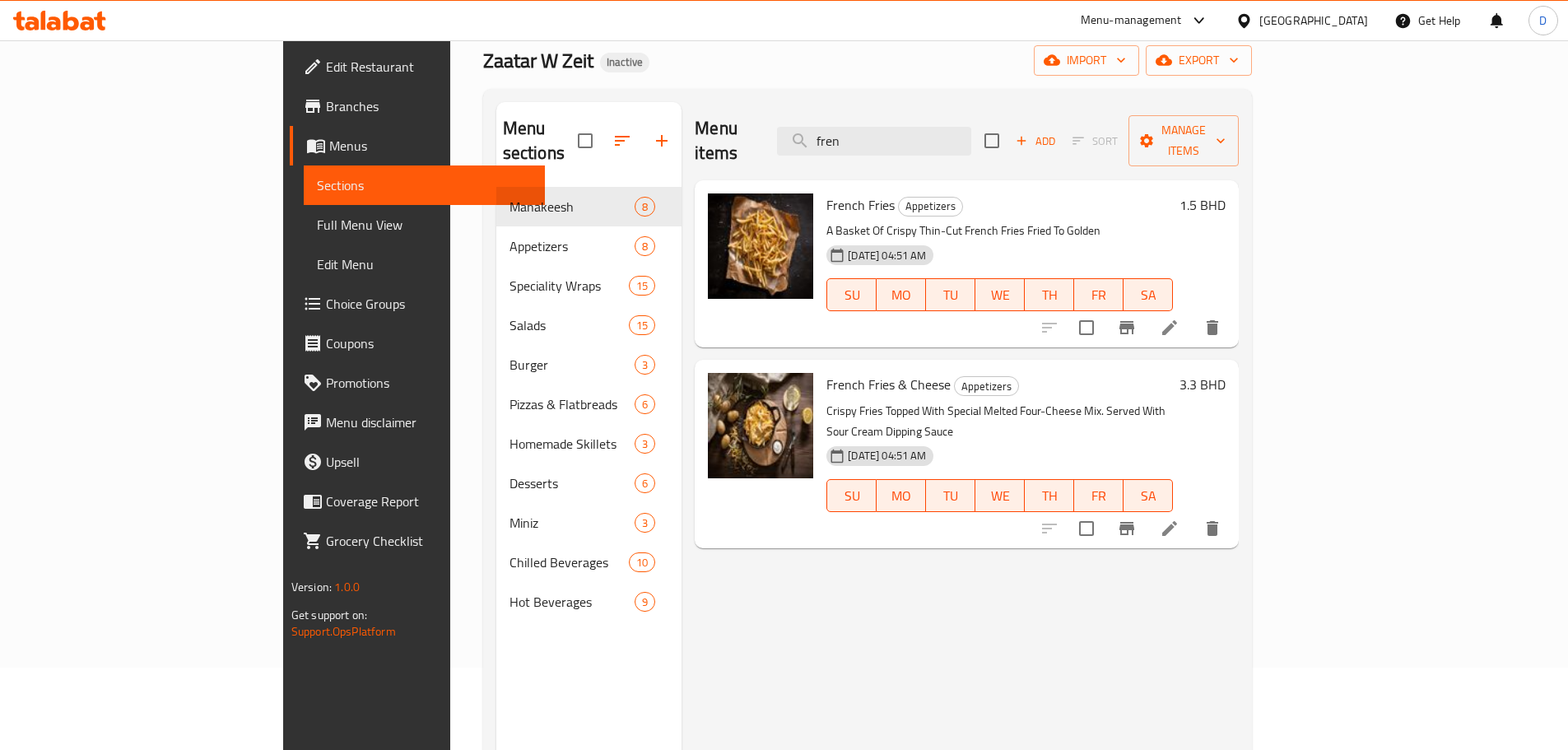
drag, startPoint x: 964, startPoint y: 136, endPoint x: 858, endPoint y: 147, distance: 106.6
click at [858, 147] on div "Menu items fren Add Sort Manage items" at bounding box center [967, 141] width 545 height 78
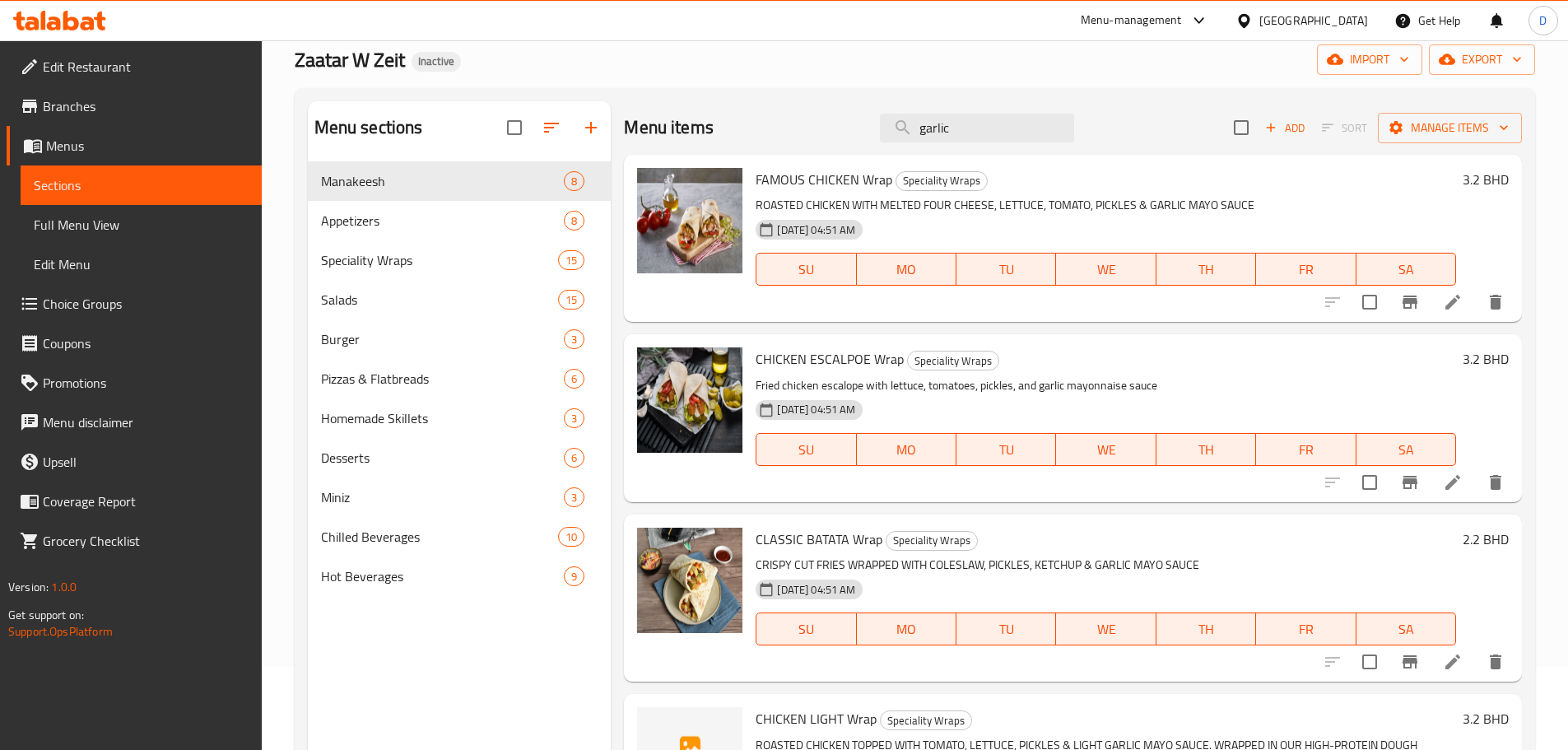
scroll to position [0, 0]
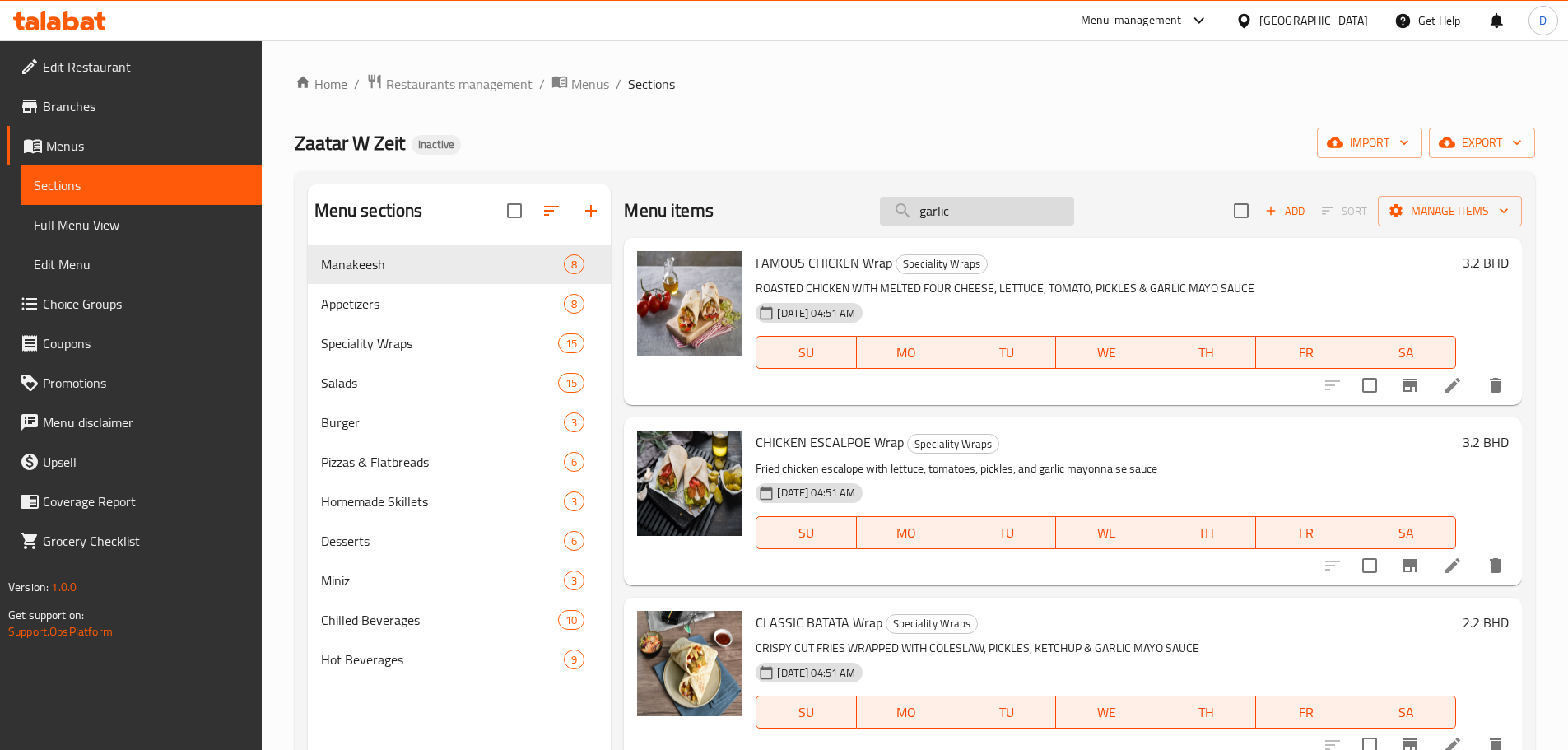
drag, startPoint x: 978, startPoint y: 210, endPoint x: 881, endPoint y: 221, distance: 97.6
click at [881, 221] on input "garlic" at bounding box center [977, 211] width 194 height 29
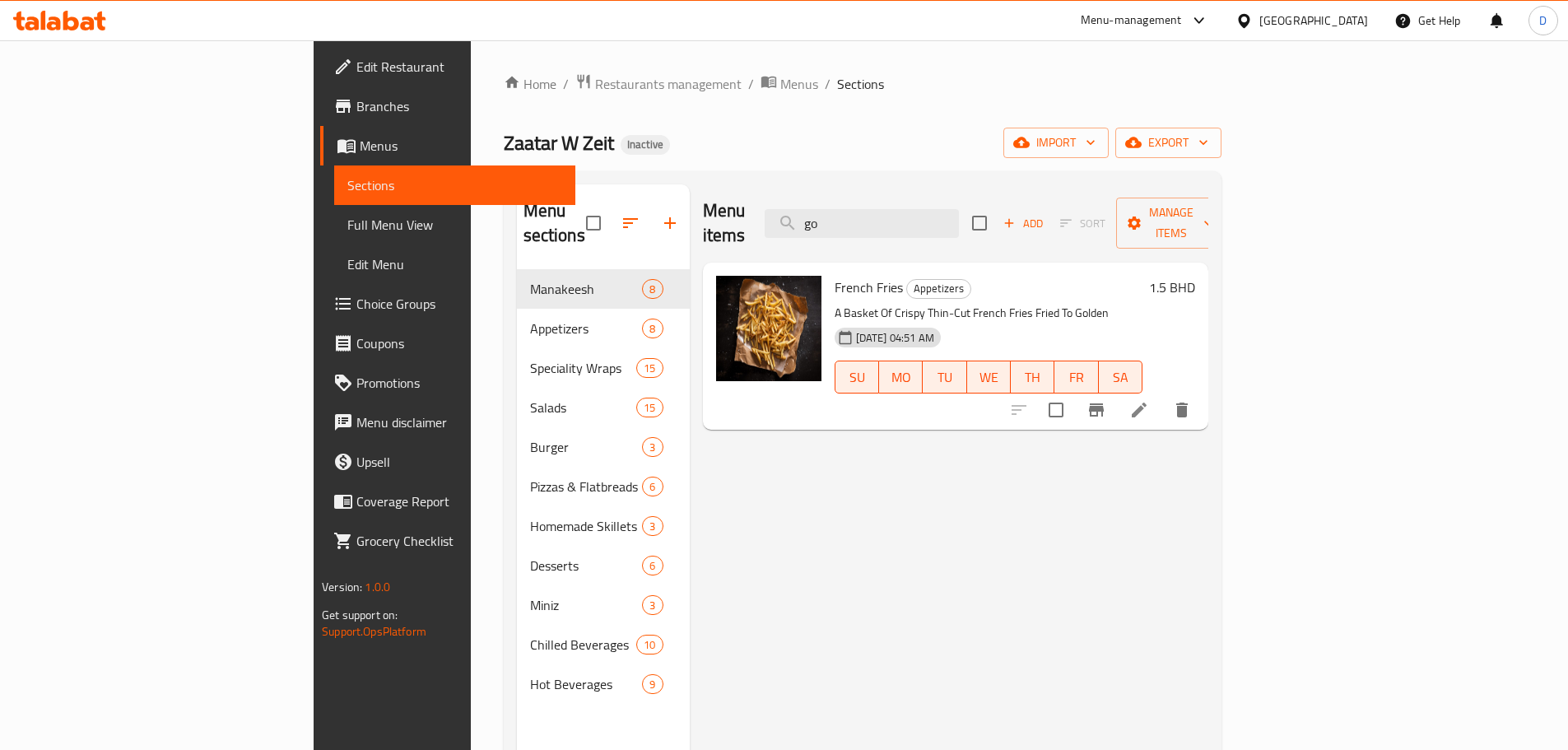
type input "g"
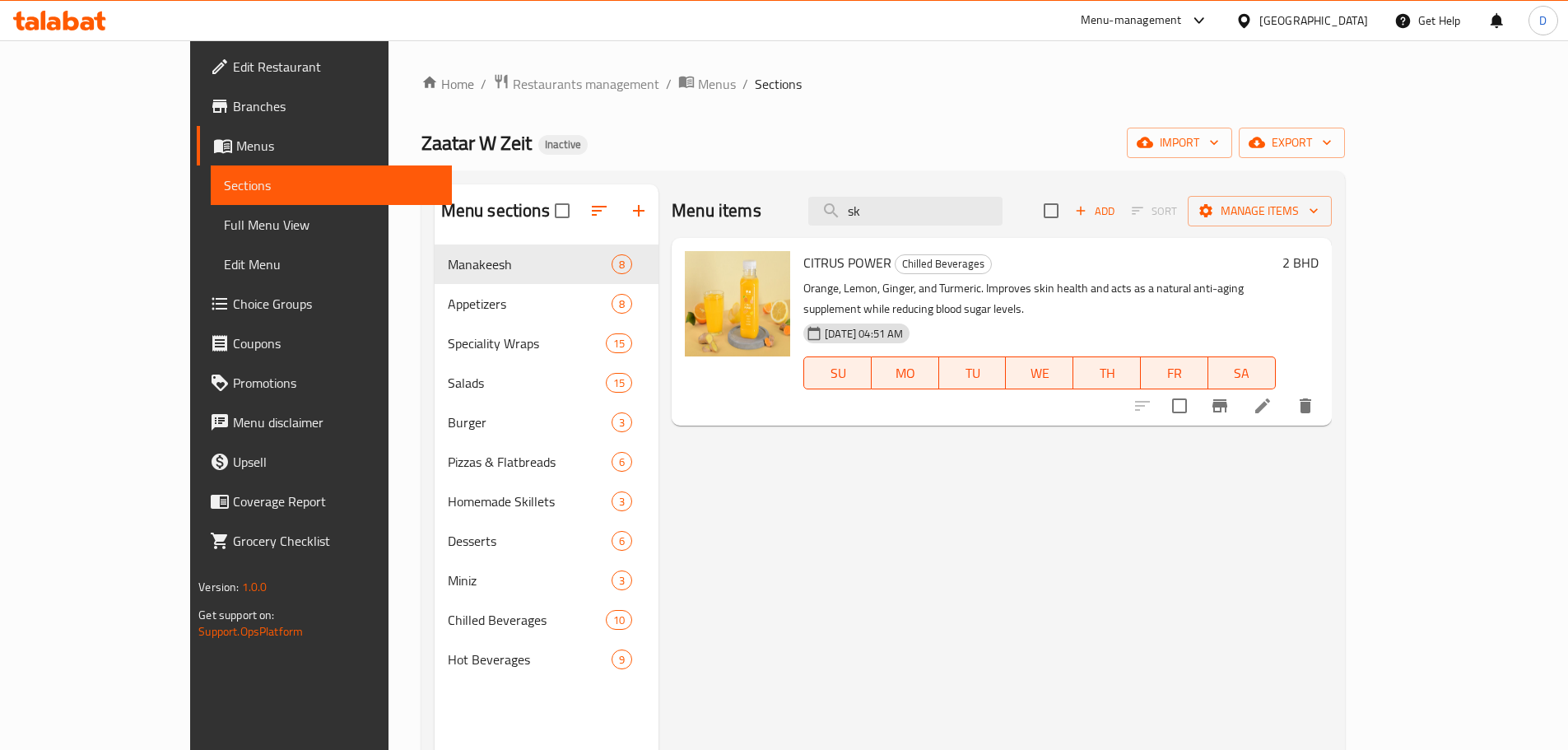
type input "s"
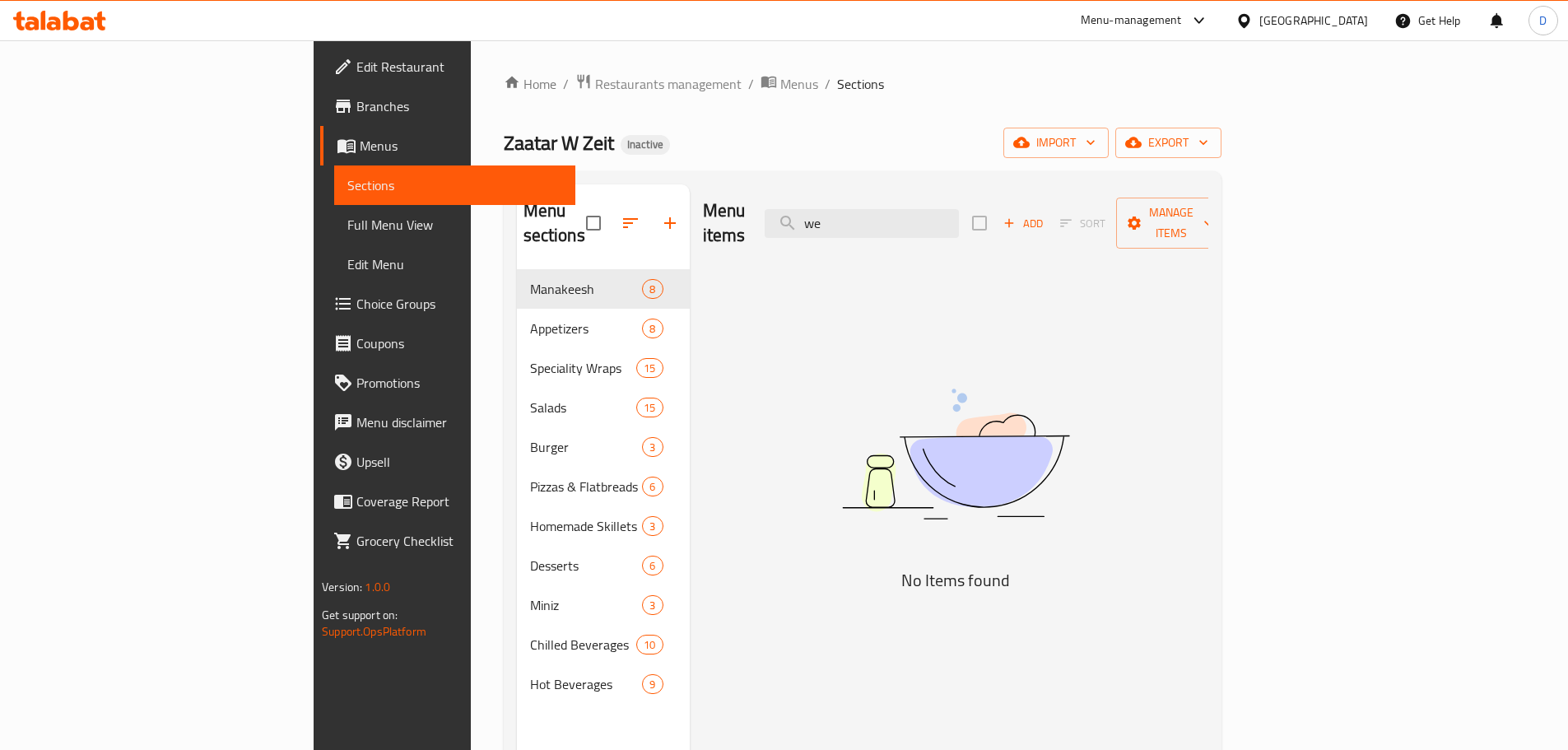
type input "w"
type input "g"
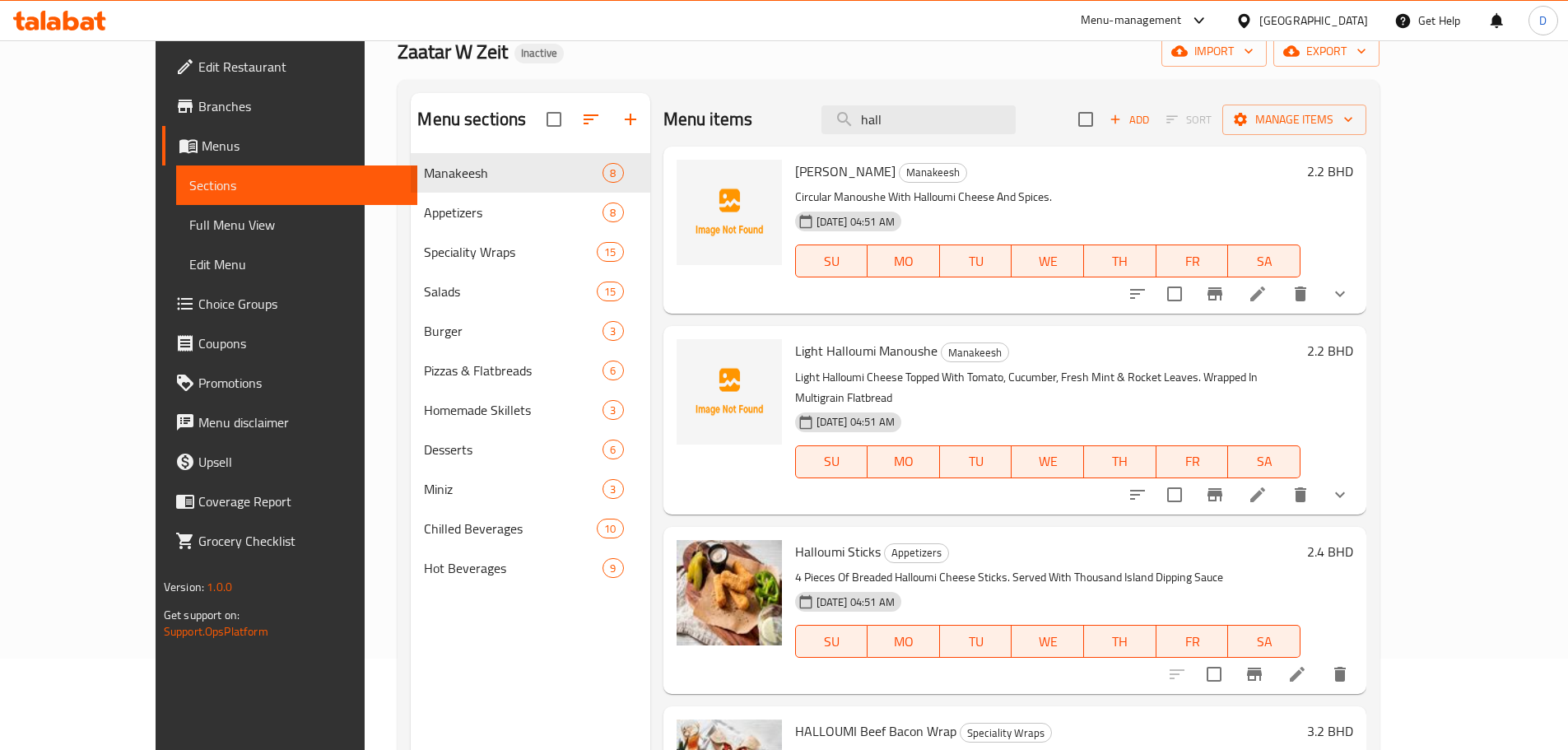
scroll to position [65, 0]
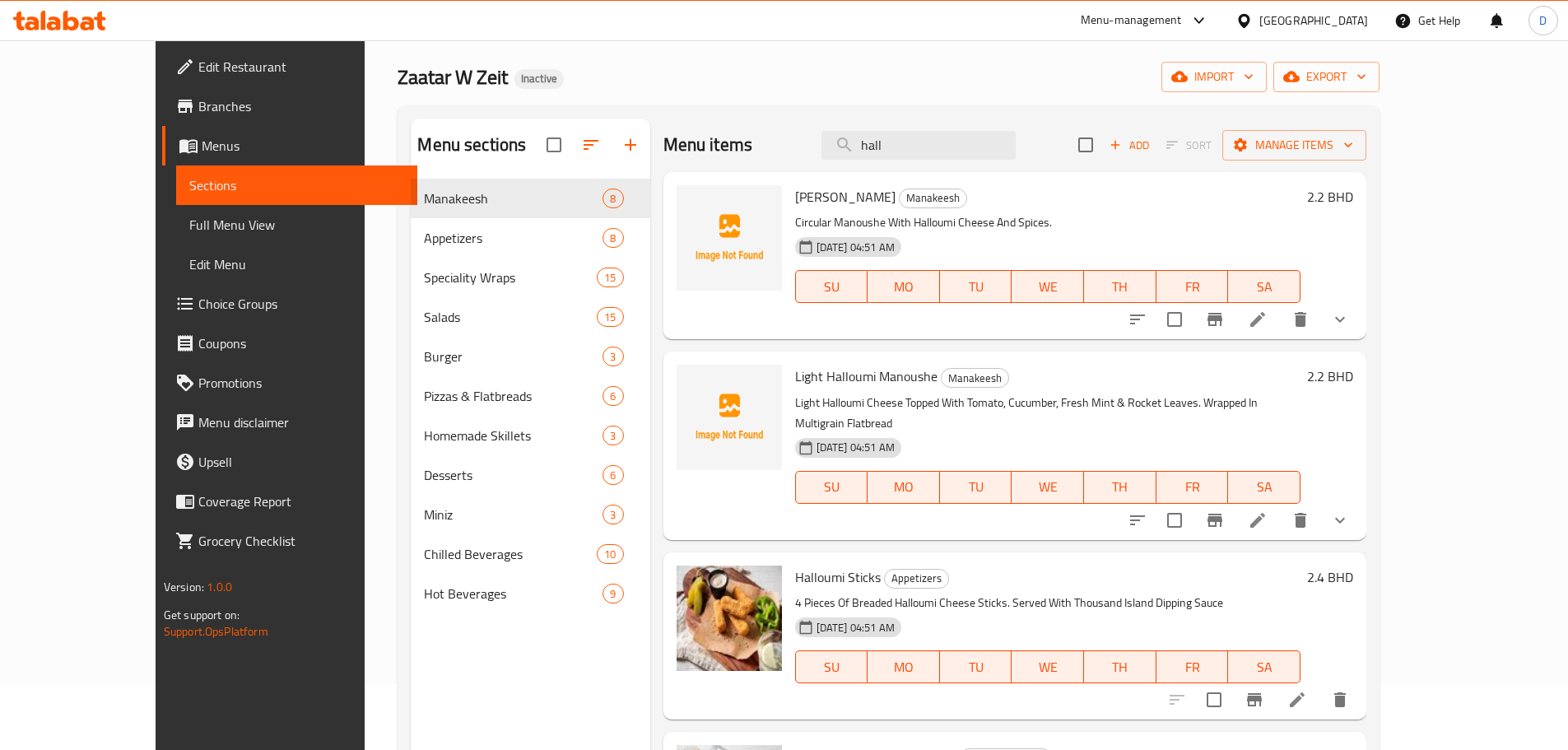
drag, startPoint x: 934, startPoint y: 137, endPoint x: 816, endPoint y: 138, distance: 118.0
click at [816, 138] on div "Menu items hall Add Sort Manage items" at bounding box center [1015, 145] width 704 height 54
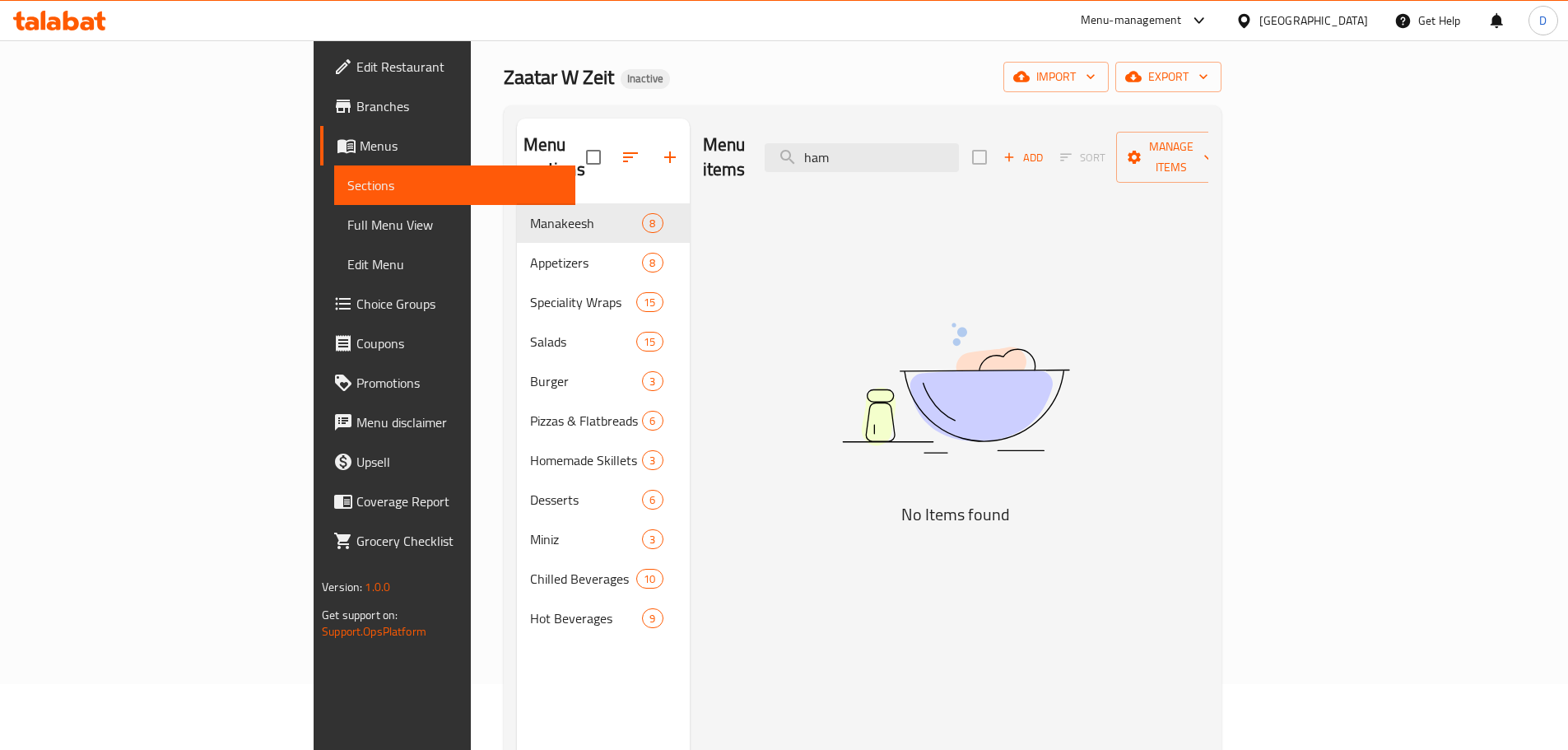
drag, startPoint x: 965, startPoint y: 149, endPoint x: 752, endPoint y: 150, distance: 213.0
click at [752, 150] on div "Menu items ham Add Sort Manage items" at bounding box center [955, 157] width 505 height 78
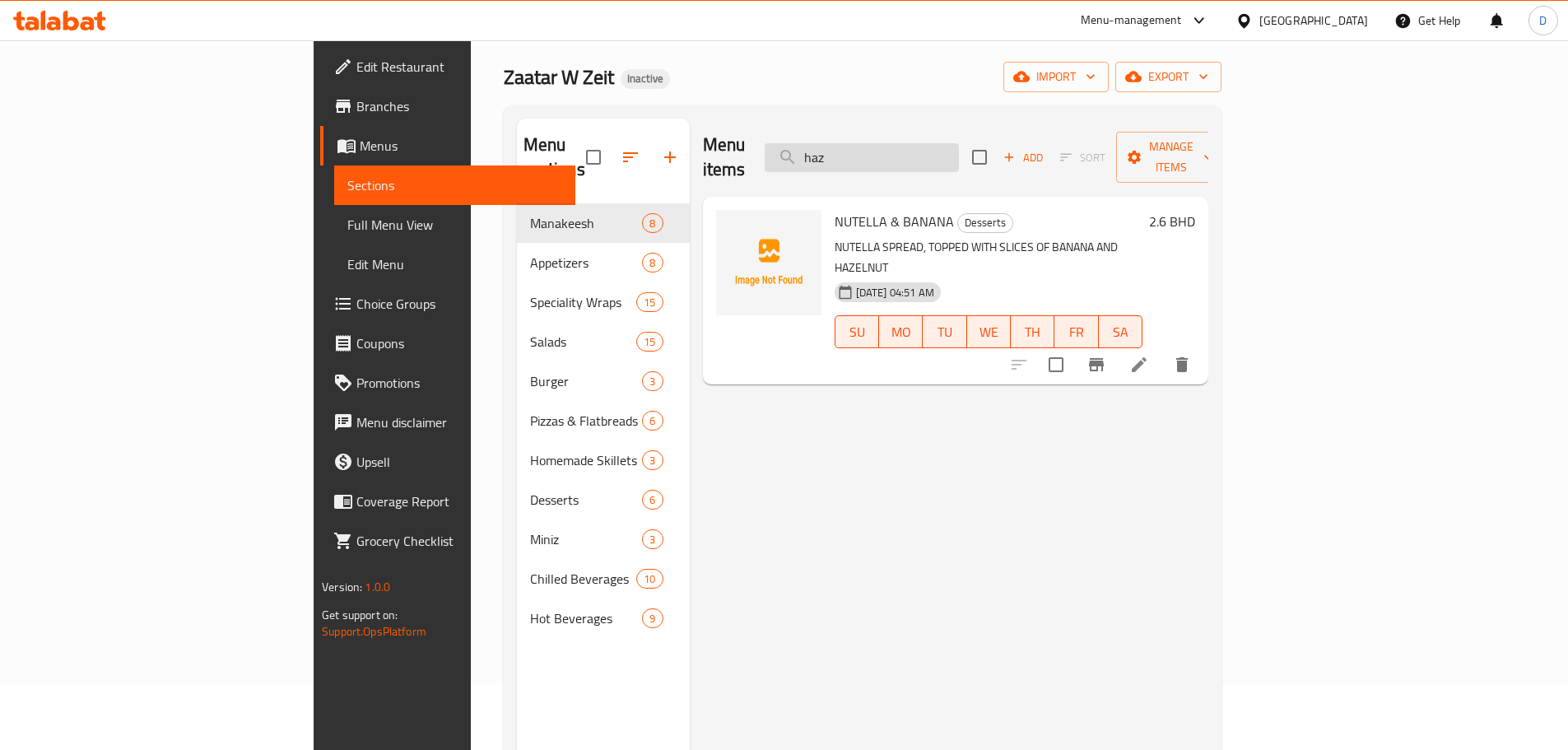
drag, startPoint x: 966, startPoint y: 151, endPoint x: 887, endPoint y: 152, distance: 79.0
click at [887, 152] on input "haz" at bounding box center [862, 157] width 194 height 29
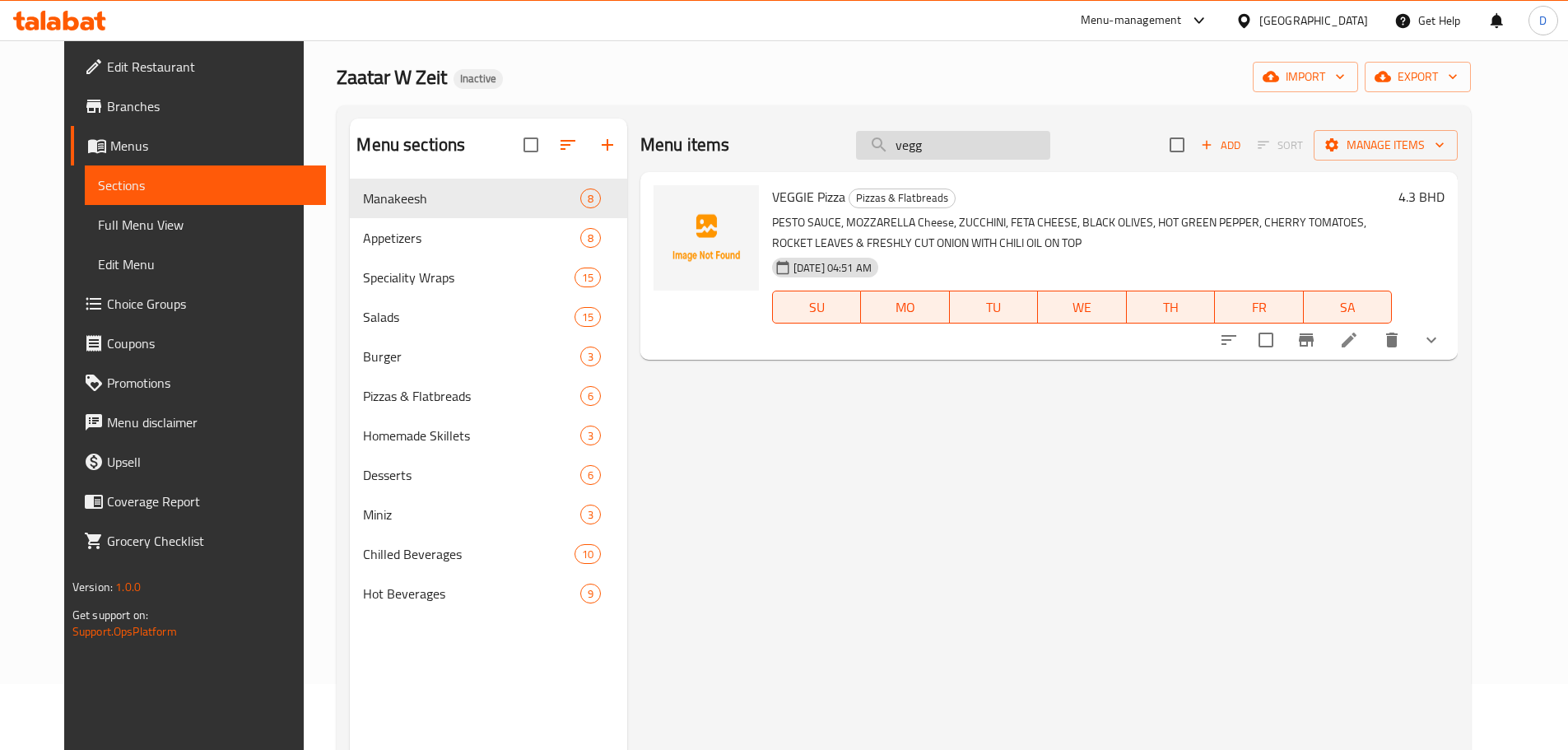
drag, startPoint x: 962, startPoint y: 137, endPoint x: 892, endPoint y: 145, distance: 70.5
click at [892, 145] on input "vegg" at bounding box center [953, 145] width 194 height 29
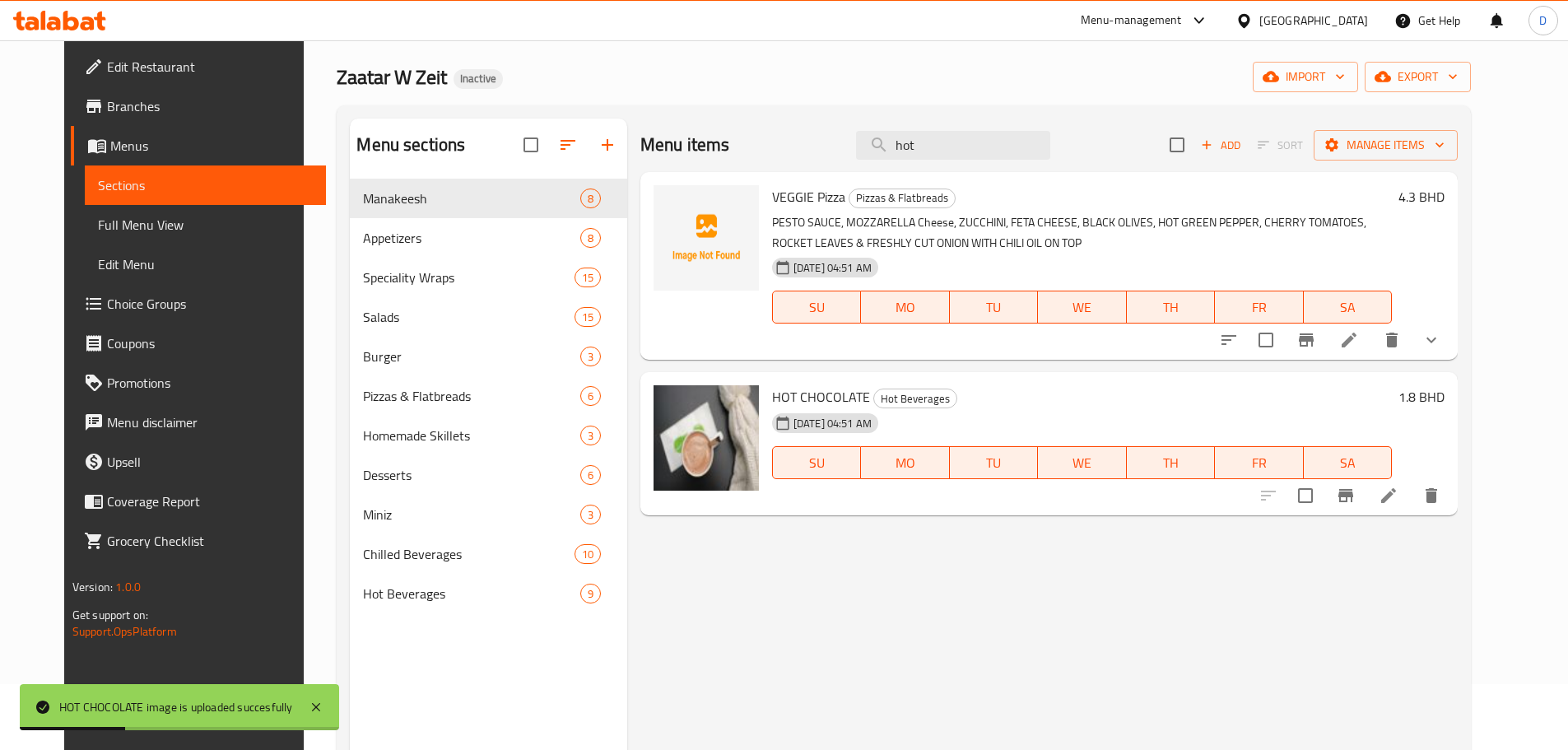
drag, startPoint x: 952, startPoint y: 151, endPoint x: 851, endPoint y: 151, distance: 101.0
click at [851, 151] on div "Menu items hot Add Sort Manage items" at bounding box center [1049, 145] width 818 height 54
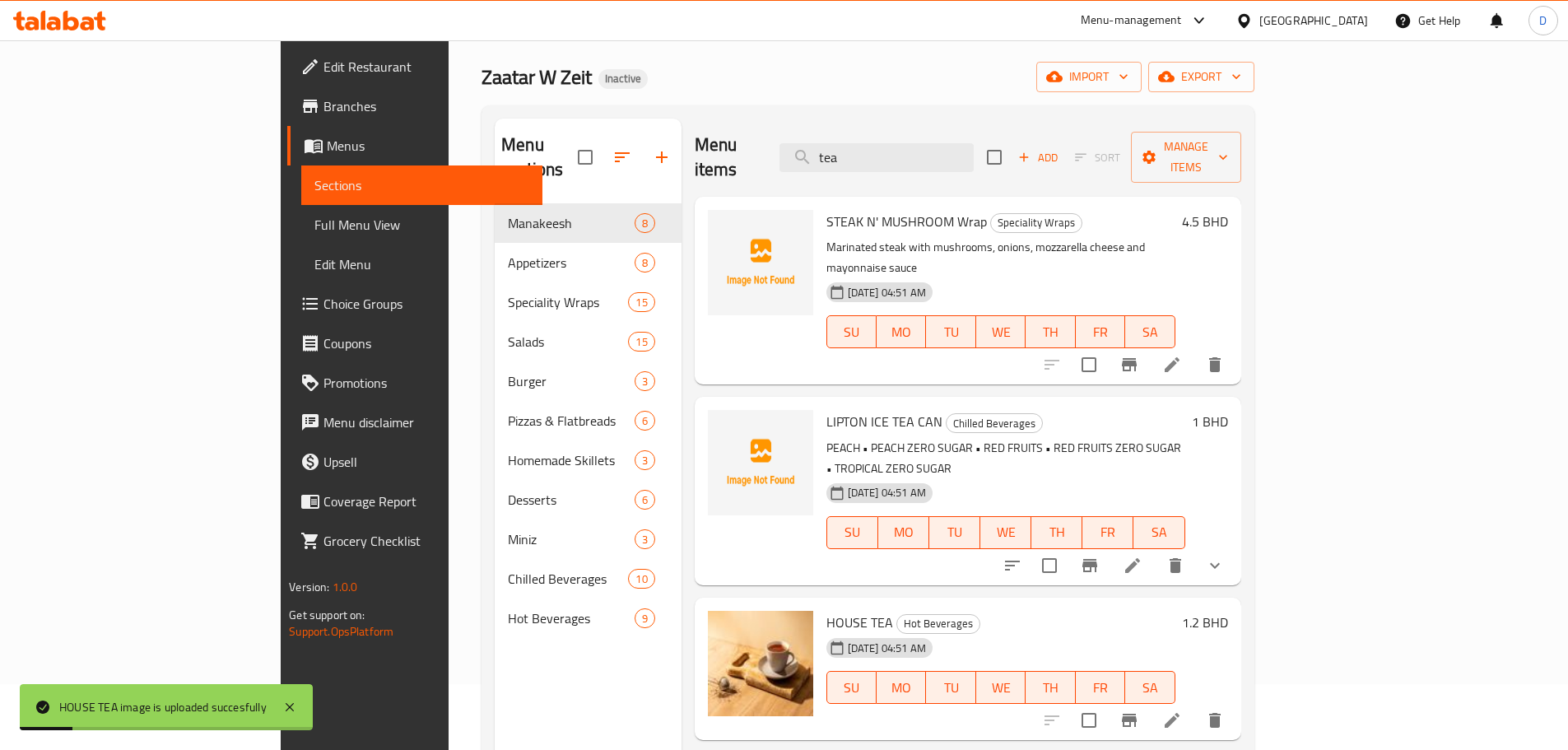
drag, startPoint x: 949, startPoint y: 152, endPoint x: 830, endPoint y: 149, distance: 119.0
click at [830, 149] on div "Menu items tea Add Sort Manage items" at bounding box center [968, 157] width 547 height 78
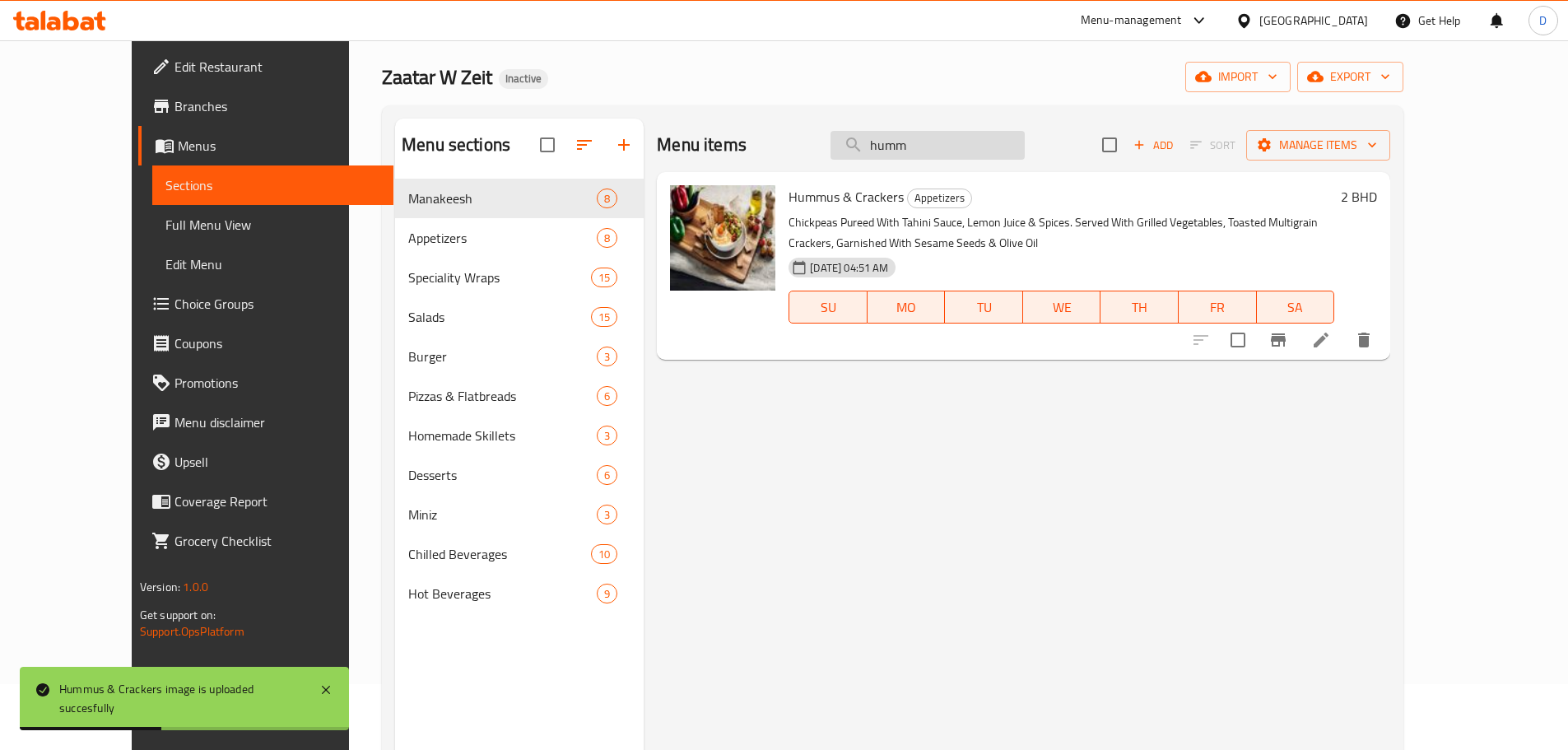
click at [995, 145] on input "humm" at bounding box center [927, 145] width 194 height 29
drag, startPoint x: 995, startPoint y: 145, endPoint x: 852, endPoint y: 139, distance: 143.1
click at [852, 139] on div "Menu items humm Add Sort Manage items" at bounding box center [1023, 145] width 733 height 54
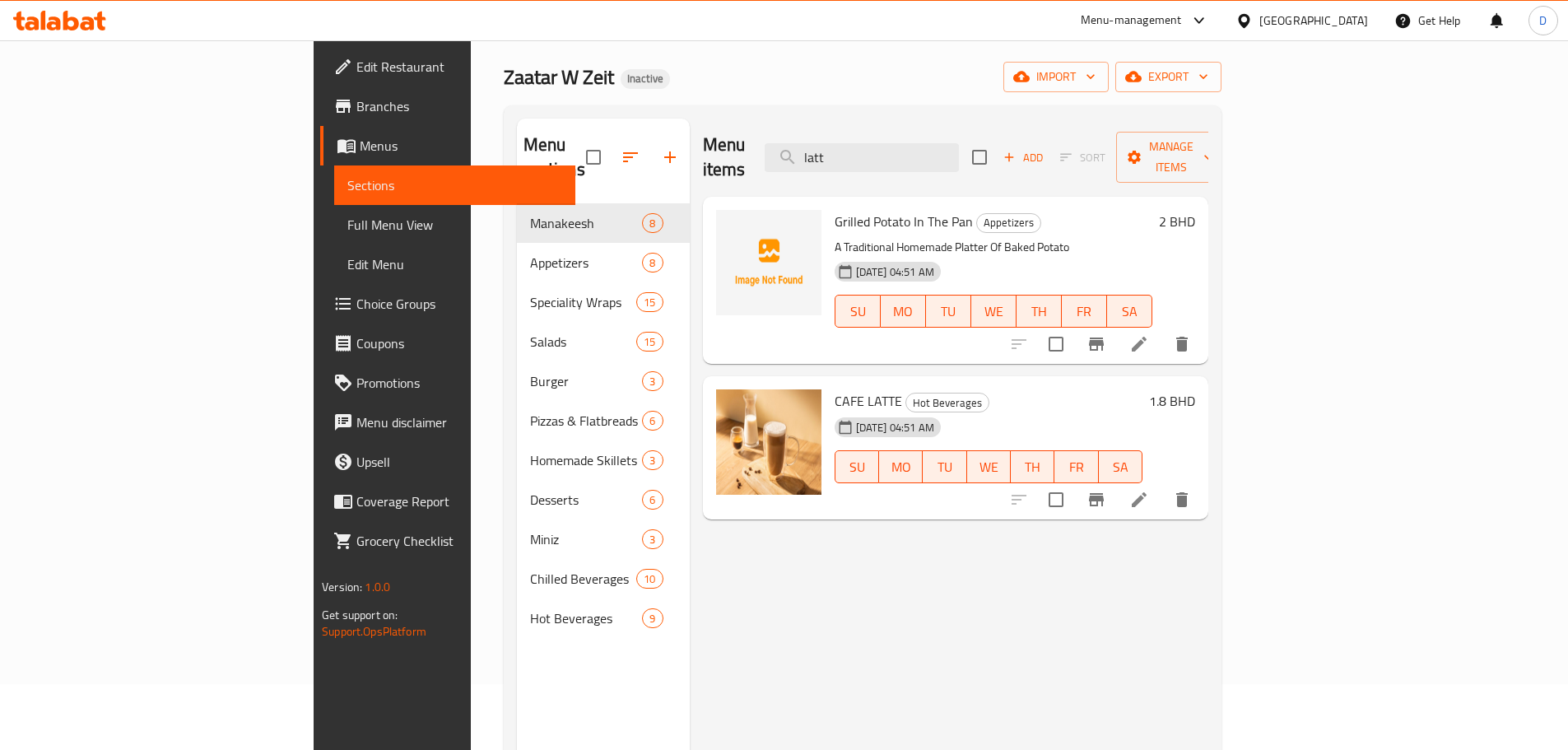
drag, startPoint x: 946, startPoint y: 134, endPoint x: 830, endPoint y: 134, distance: 116.0
click at [830, 134] on div "Menu items latt Add Sort Manage items" at bounding box center [955, 157] width 505 height 78
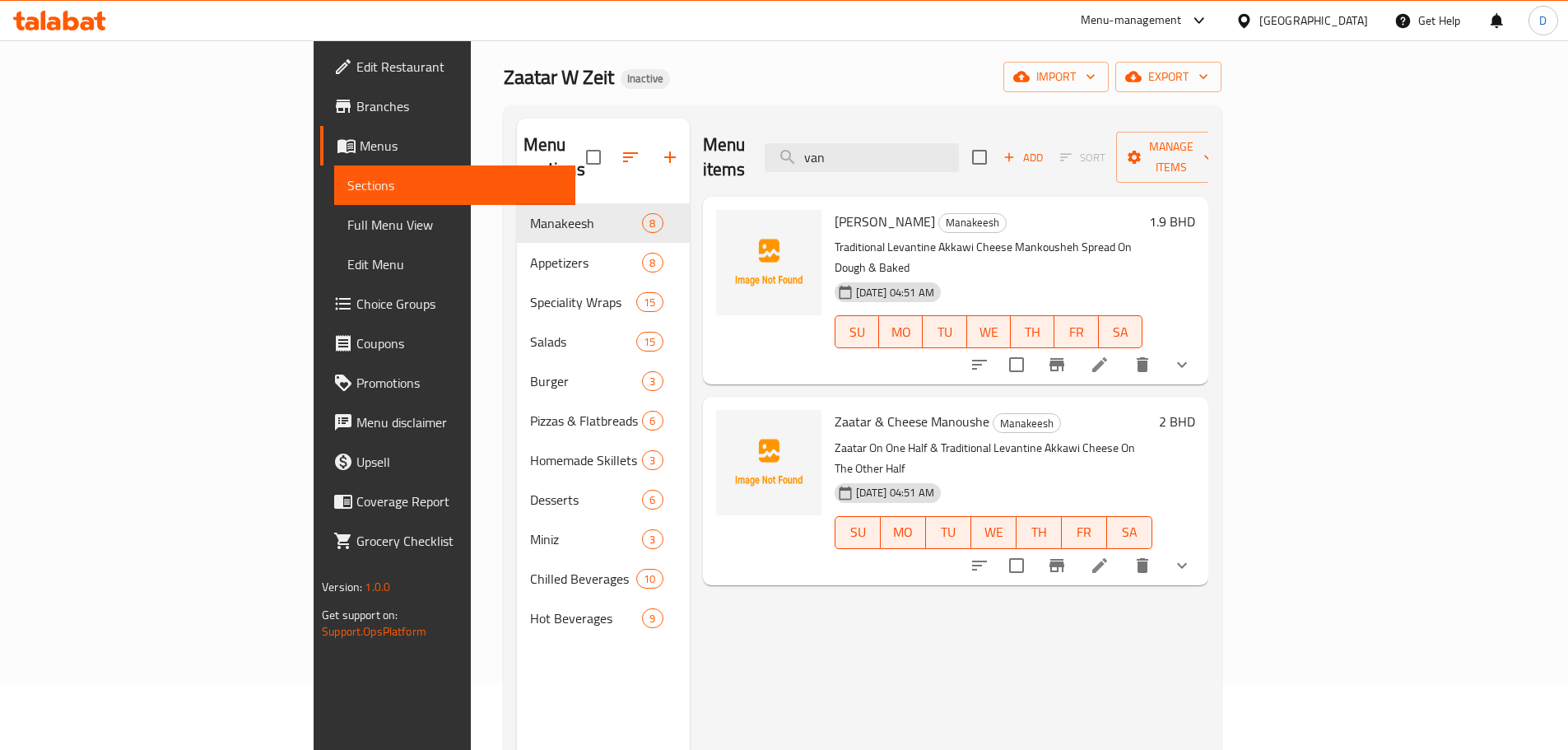
drag, startPoint x: 972, startPoint y: 142, endPoint x: 832, endPoint y: 142, distance: 140.0
click at [832, 142] on div "Menu items van Add Sort Manage items" at bounding box center [955, 157] width 505 height 78
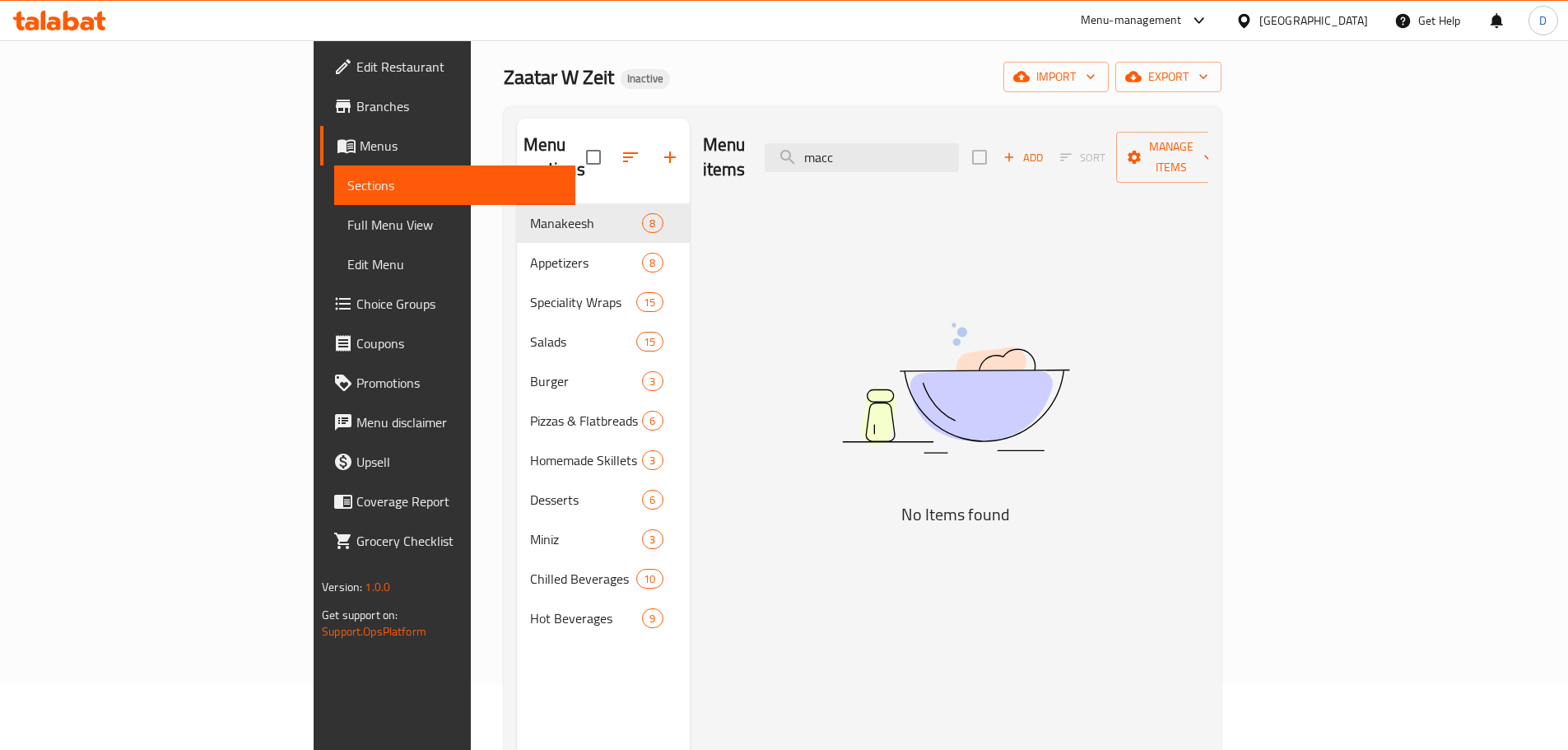
drag, startPoint x: 960, startPoint y: 156, endPoint x: 864, endPoint y: 152, distance: 96.1
click at [864, 152] on div "Menu items macc Add Sort Manage items" at bounding box center [955, 157] width 505 height 78
type input "c"
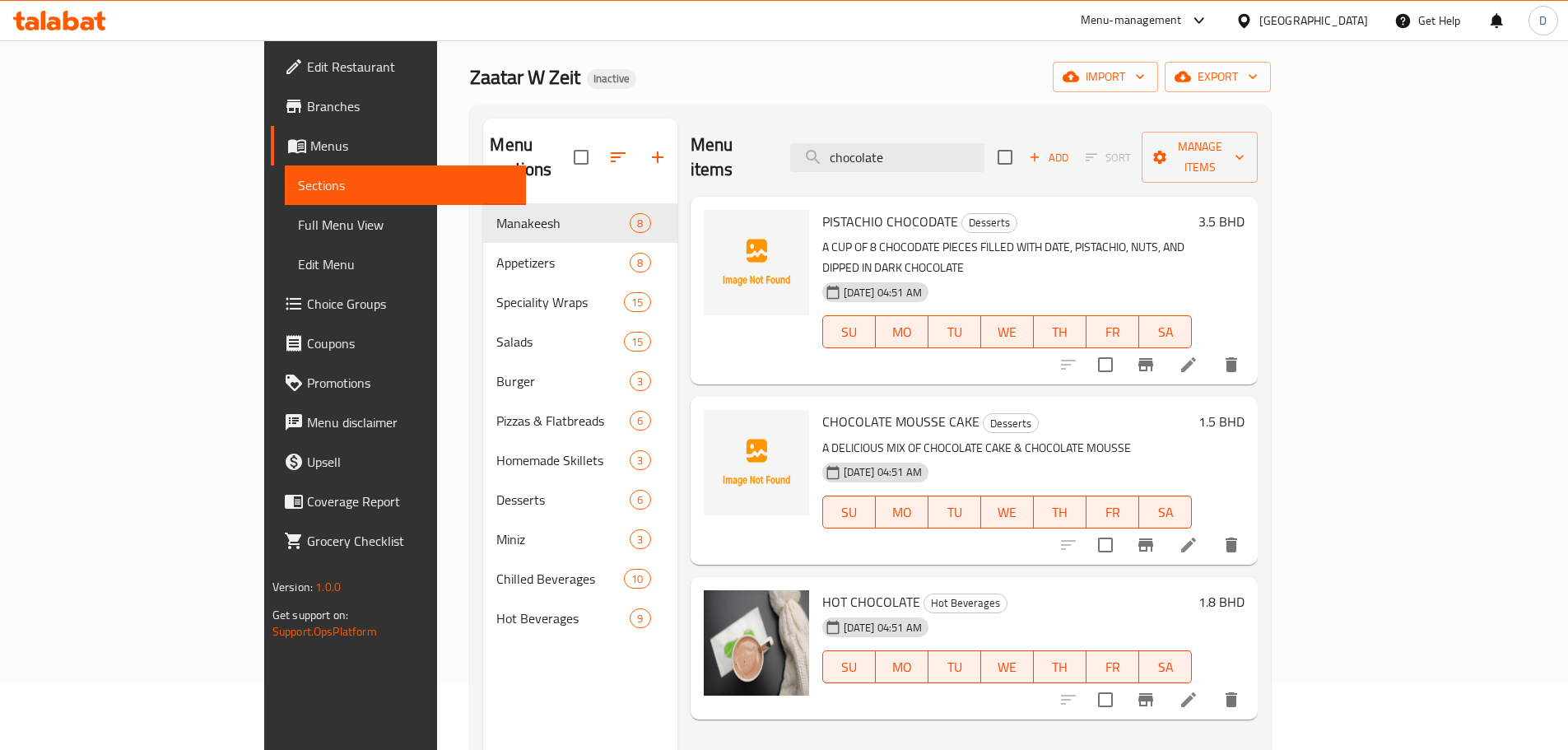
drag, startPoint x: 972, startPoint y: 147, endPoint x: 857, endPoint y: 139, distance: 115.3
click at [857, 139] on div "Menu items chocolate Add Sort Manage items" at bounding box center [975, 157] width 568 height 78
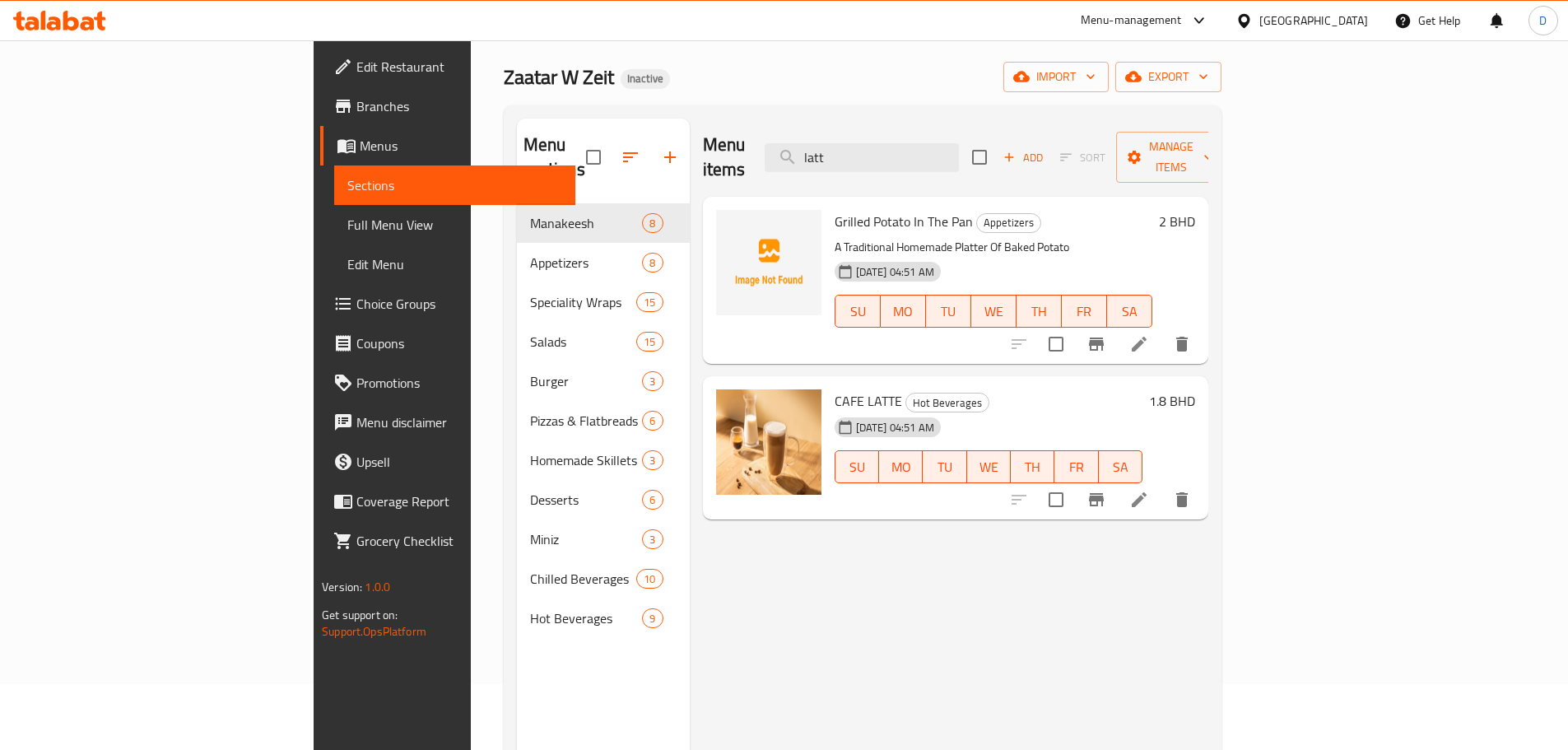
drag, startPoint x: 957, startPoint y: 158, endPoint x: 841, endPoint y: 141, distance: 117.2
click at [841, 141] on div "Menu items latt Add Sort Manage items" at bounding box center [955, 157] width 505 height 78
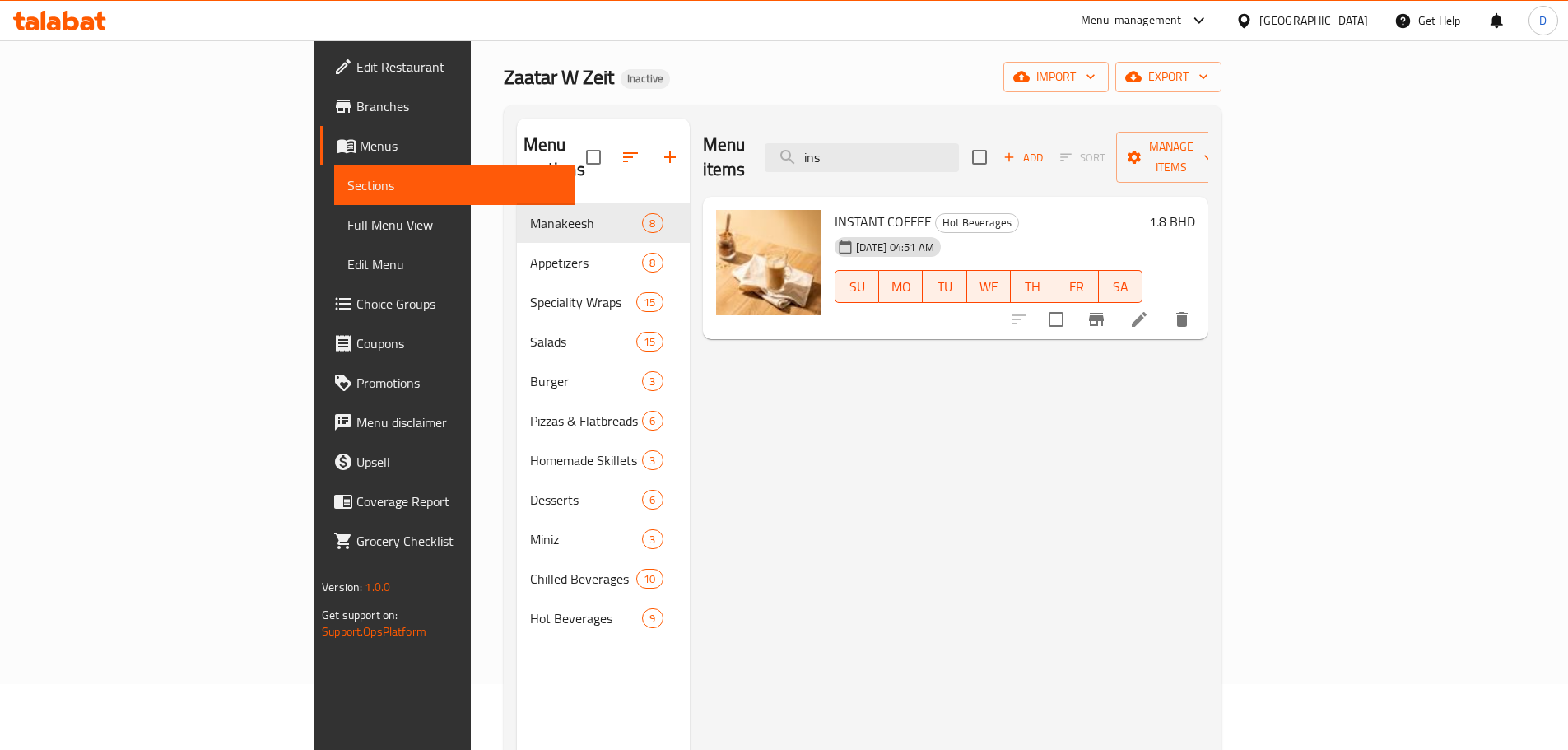
drag, startPoint x: 961, startPoint y: 151, endPoint x: 835, endPoint y: 156, distance: 126.1
click at [835, 156] on div "Menu items ins Add Sort Manage items" at bounding box center [955, 157] width 505 height 78
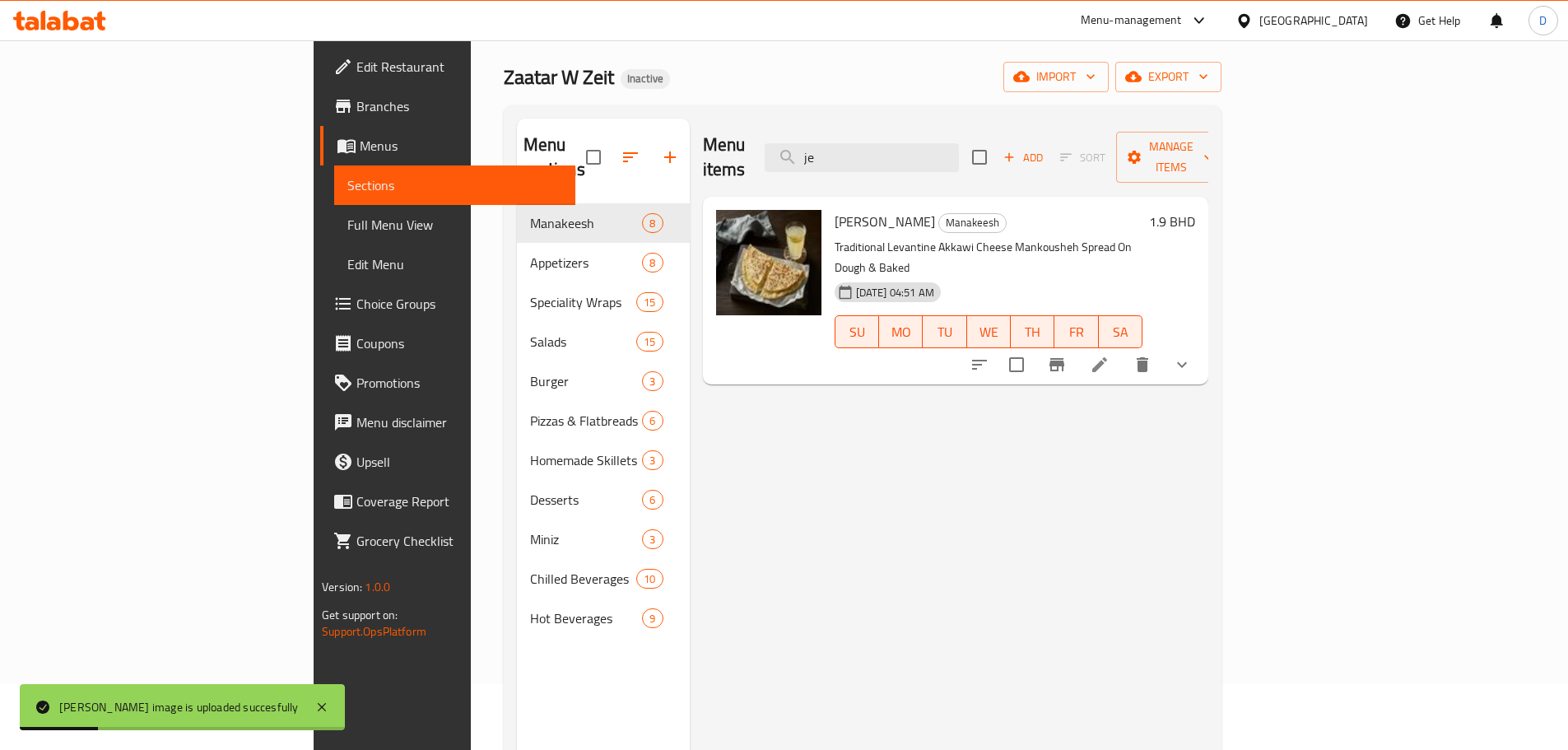
drag, startPoint x: 940, startPoint y: 149, endPoint x: 813, endPoint y: 145, distance: 127.1
click at [813, 145] on div "Menu items je Add Sort Manage items" at bounding box center [955, 157] width 505 height 78
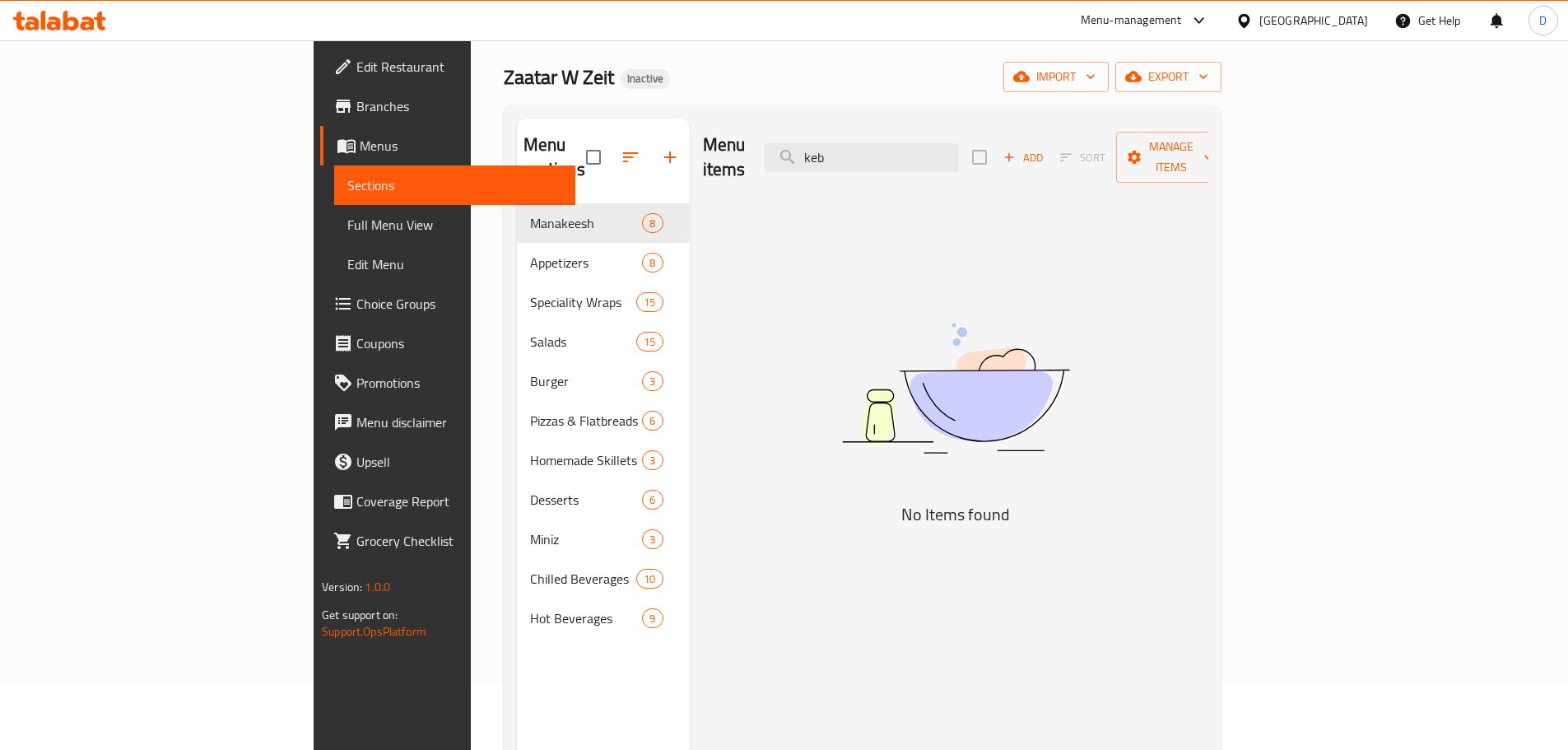
drag, startPoint x: 973, startPoint y: 146, endPoint x: 843, endPoint y: 149, distance: 130.0
click at [843, 149] on div "Menu items keb Add Sort Manage items" at bounding box center [955, 157] width 505 height 78
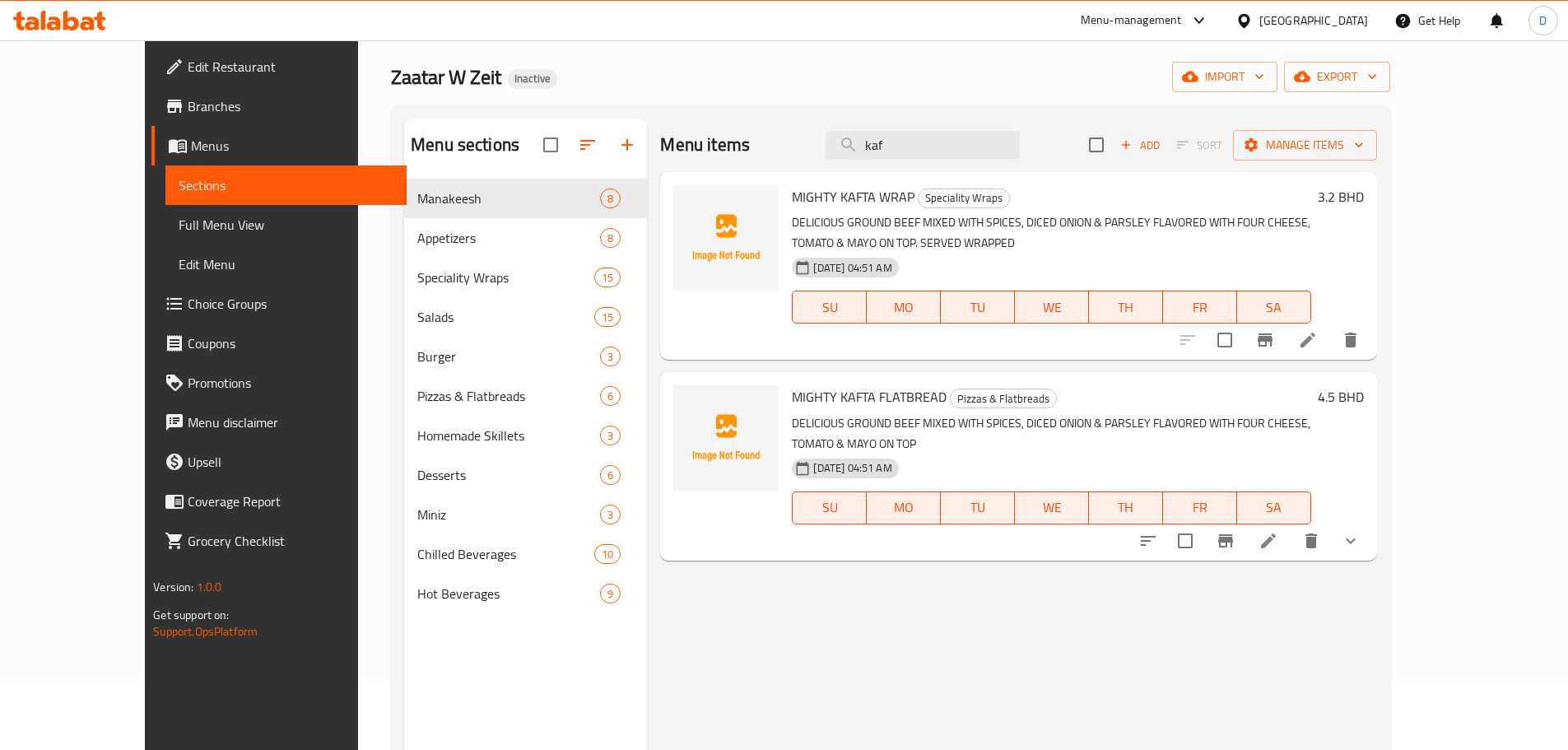
drag, startPoint x: 957, startPoint y: 144, endPoint x: 801, endPoint y: 158, distance: 156.6
click at [801, 158] on div "Menu items kaf Add Sort Manage items" at bounding box center [1018, 145] width 716 height 54
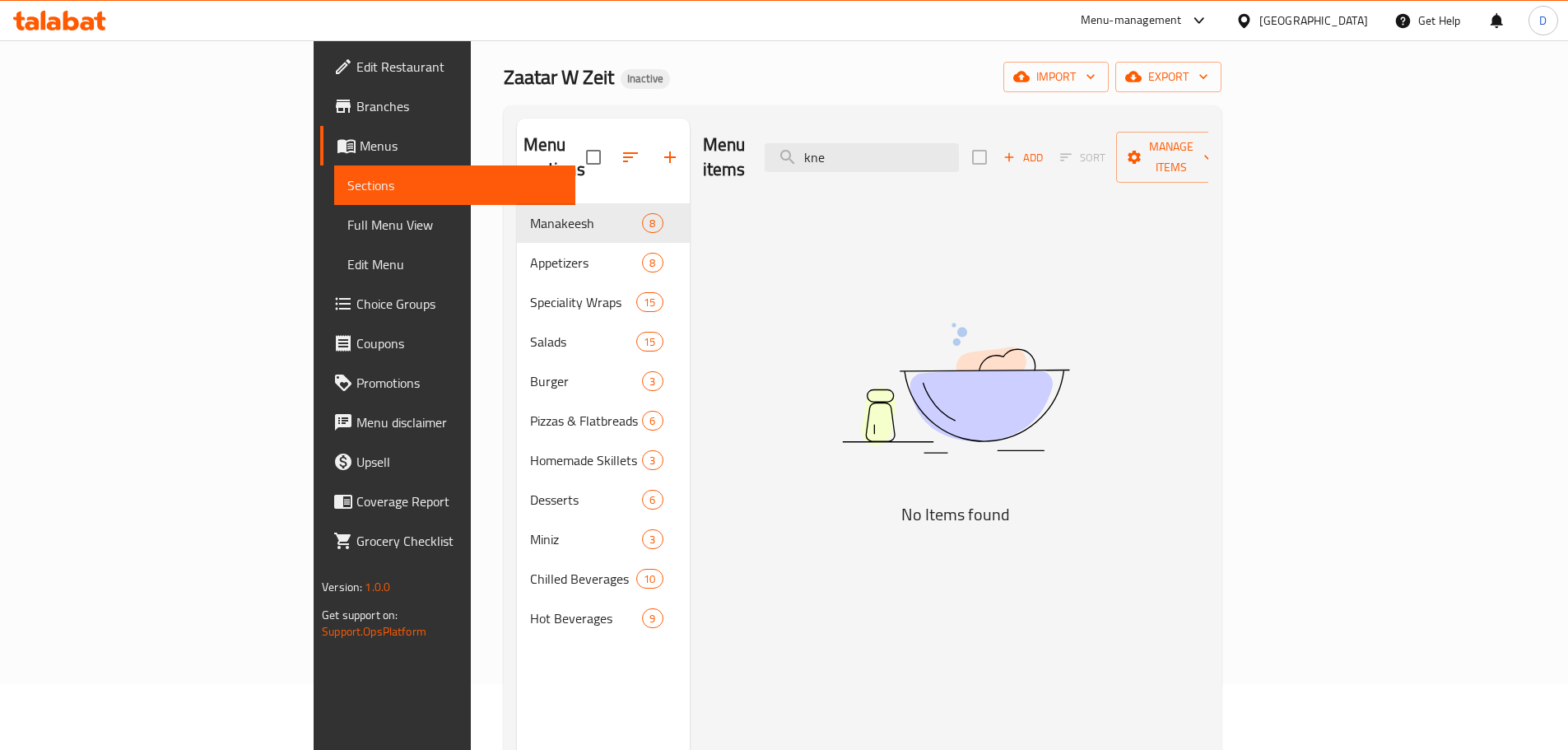
drag, startPoint x: 955, startPoint y: 145, endPoint x: 831, endPoint y: 158, distance: 124.7
click at [831, 158] on div "Menu items kne Add Sort Manage items" at bounding box center [955, 157] width 505 height 78
drag, startPoint x: 972, startPoint y: 144, endPoint x: 796, endPoint y: 144, distance: 176.0
click at [796, 144] on div "Menu items kon Add Sort Manage items" at bounding box center [955, 157] width 505 height 78
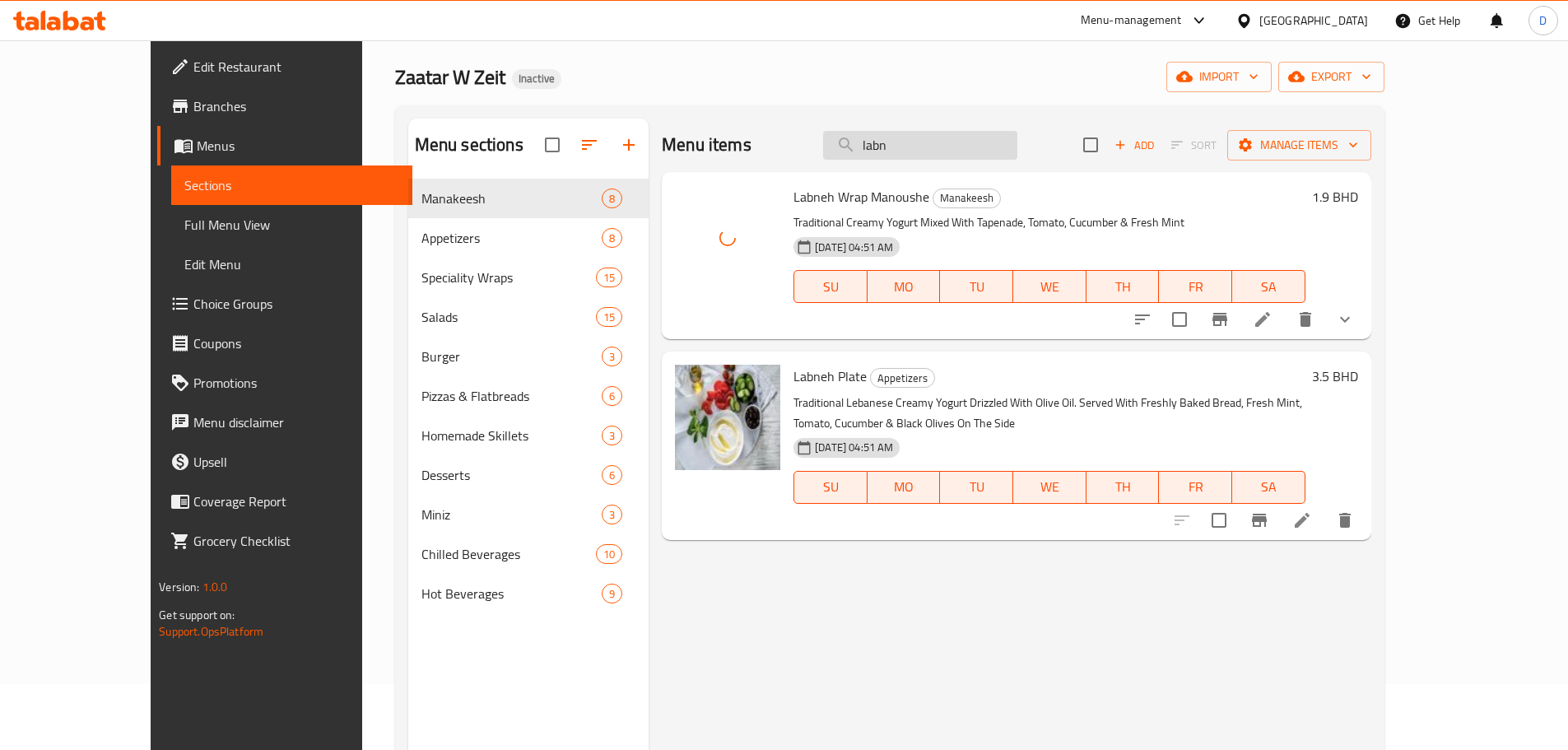
click at [1016, 141] on input "labn" at bounding box center [921, 145] width 194 height 29
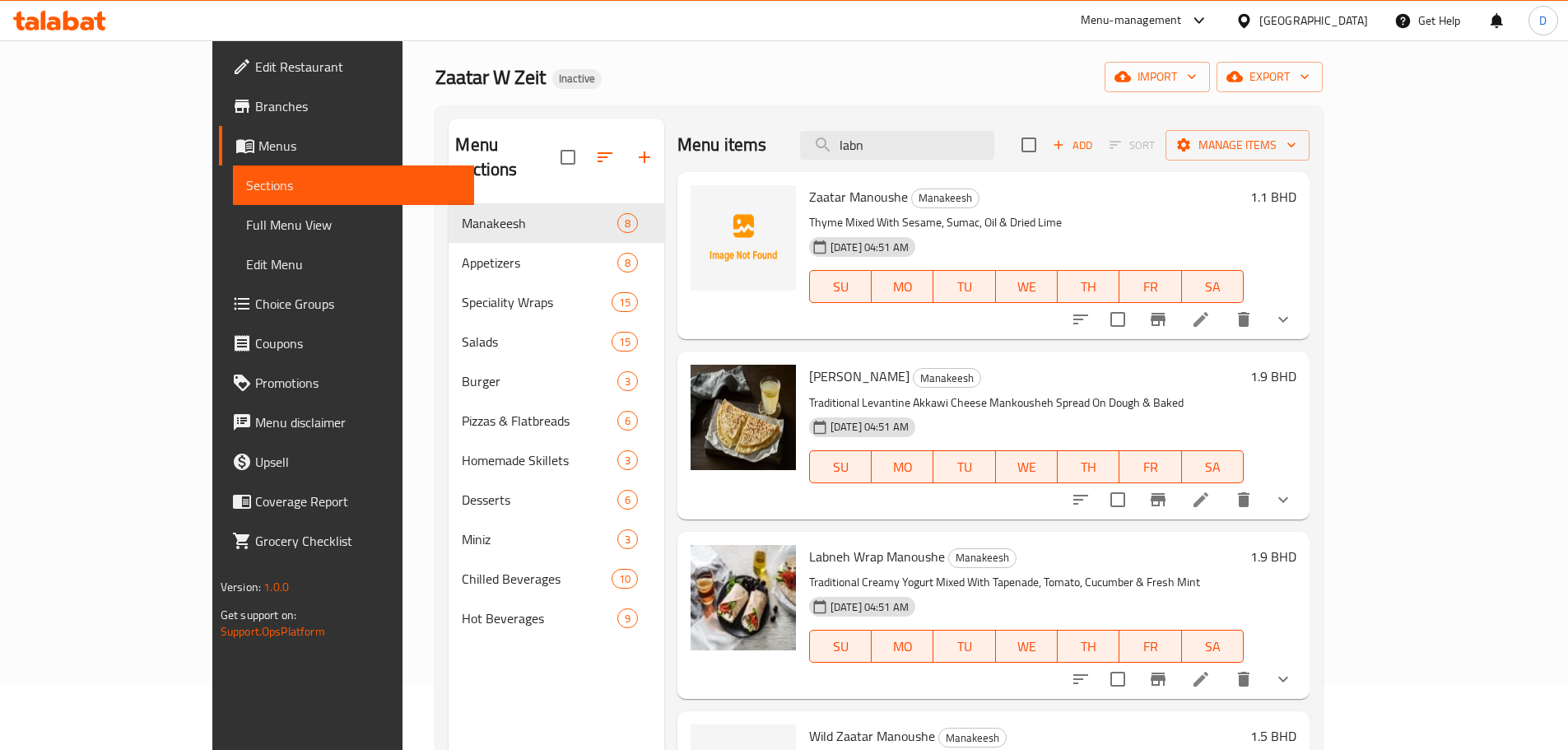
drag, startPoint x: 989, startPoint y: 142, endPoint x: 801, endPoint y: 143, distance: 188.0
click at [801, 143] on div "Menu items labn Add Sort Manage items" at bounding box center [993, 145] width 632 height 54
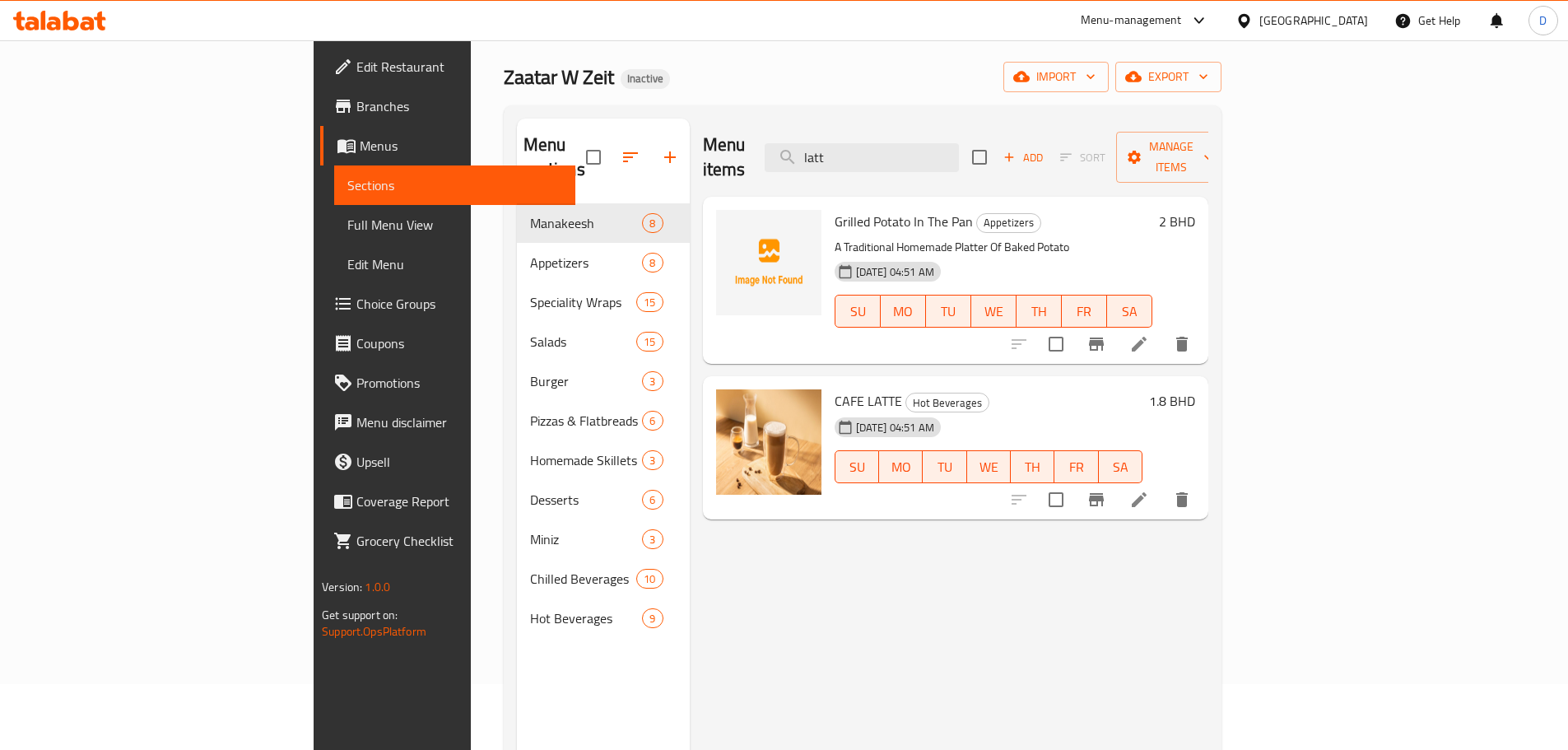
drag, startPoint x: 949, startPoint y: 151, endPoint x: 782, endPoint y: 147, distance: 167.0
click at [782, 147] on div "Menu items latt Add Sort Manage items" at bounding box center [955, 157] width 505 height 78
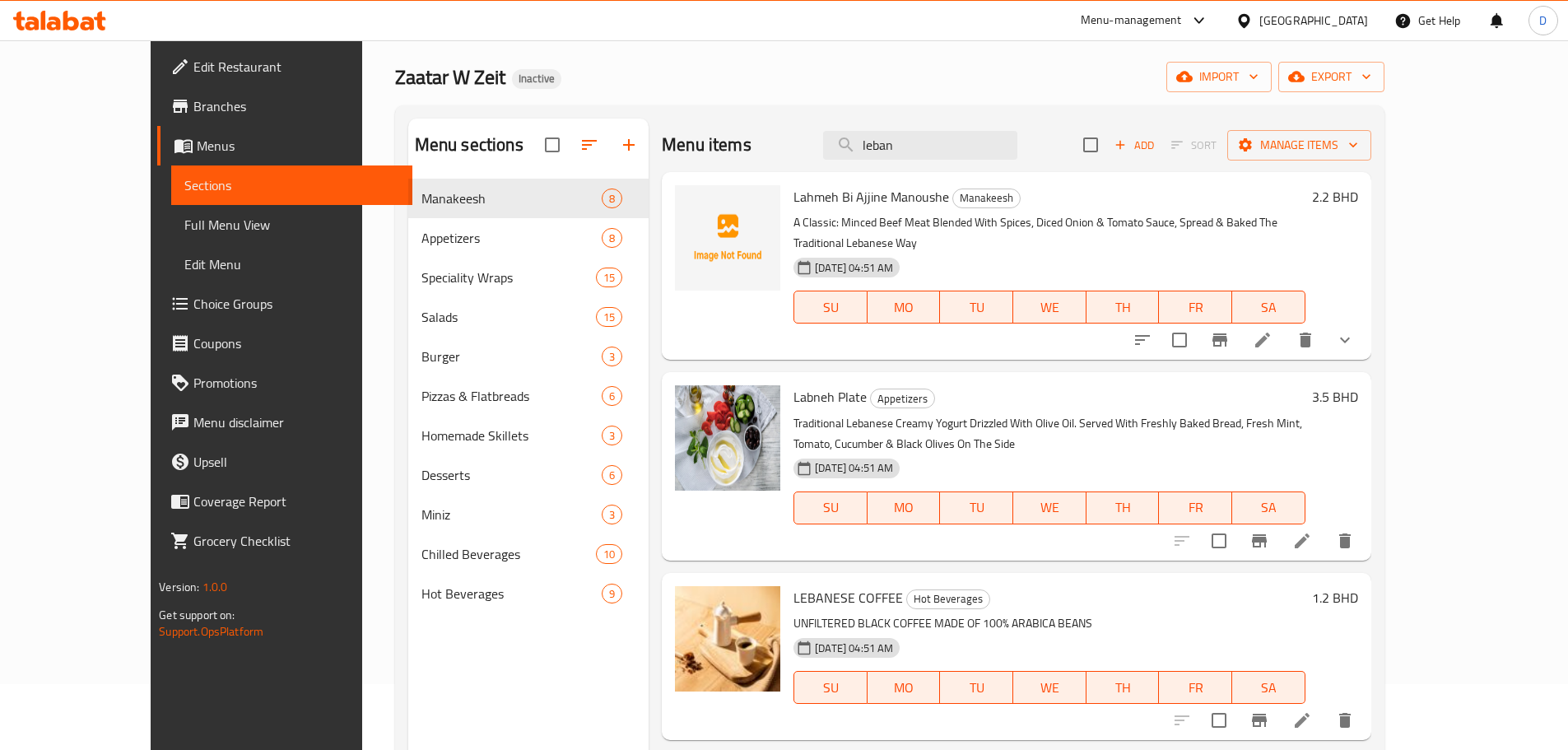
drag, startPoint x: 987, startPoint y: 147, endPoint x: 878, endPoint y: 152, distance: 109.1
click at [878, 152] on div "Menu items leban Add Sort Manage items" at bounding box center [1016, 145] width 709 height 54
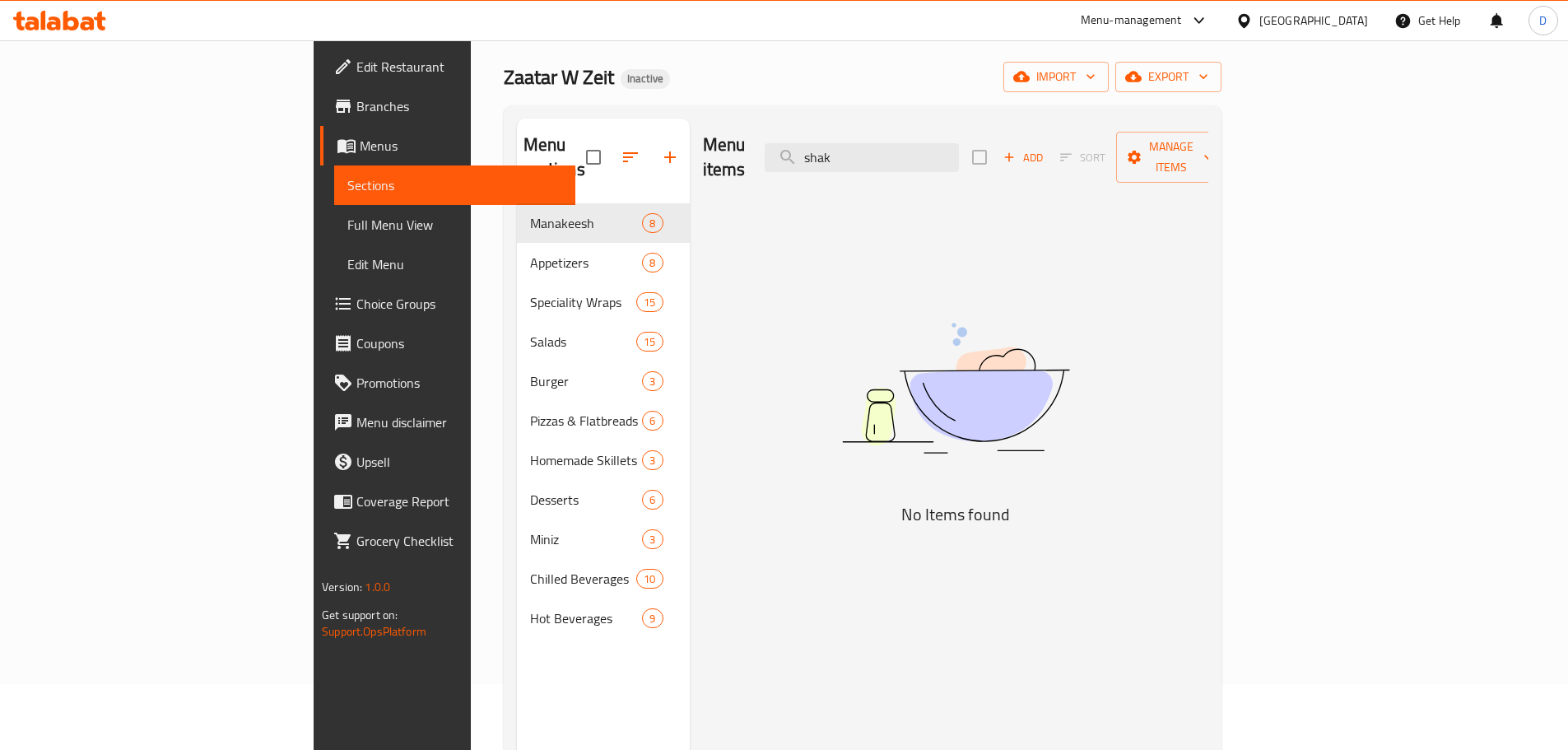
drag, startPoint x: 956, startPoint y: 145, endPoint x: 801, endPoint y: 146, distance: 155.0
click at [801, 146] on div "Menu items shak Add Sort Manage items" at bounding box center [955, 157] width 505 height 78
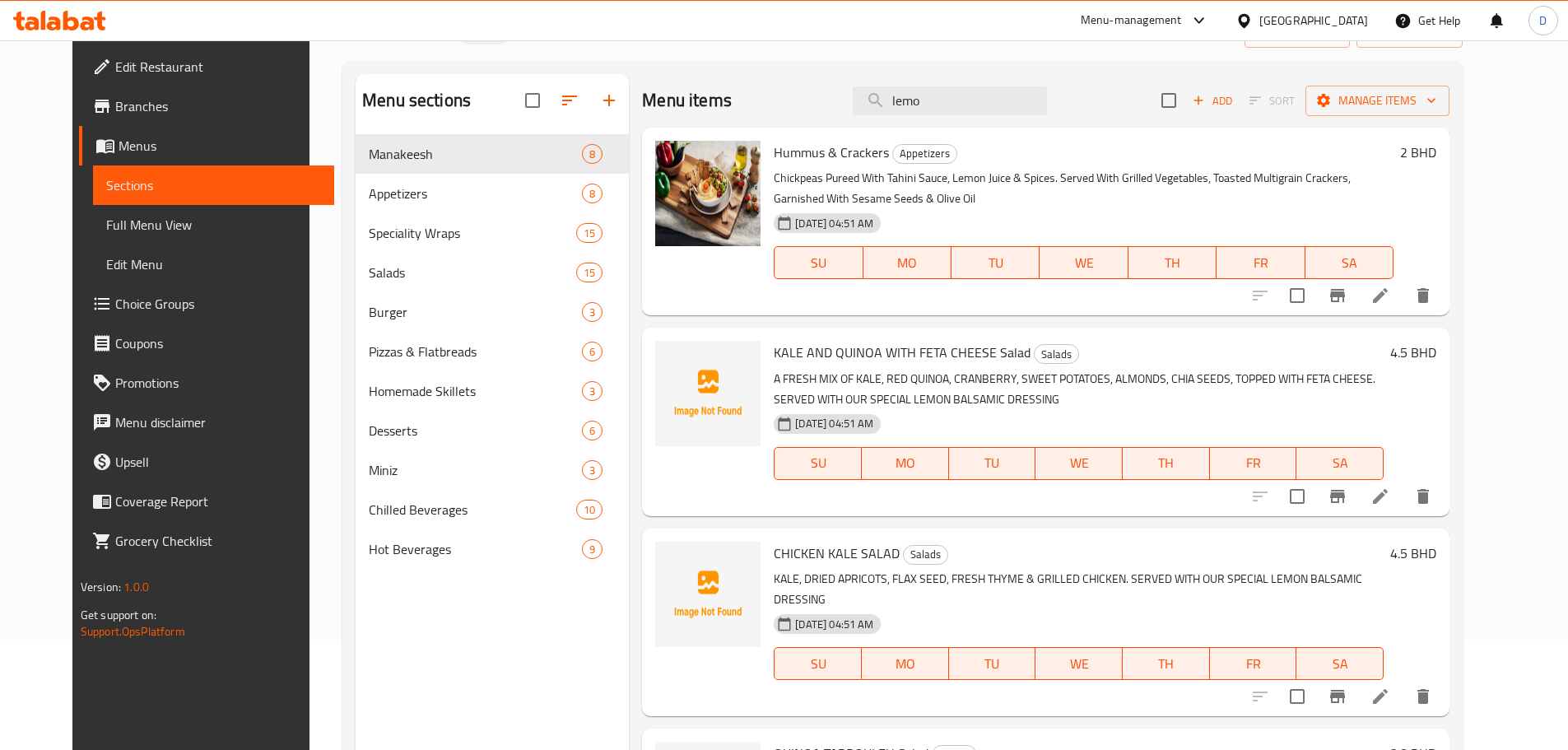
scroll to position [0, 0]
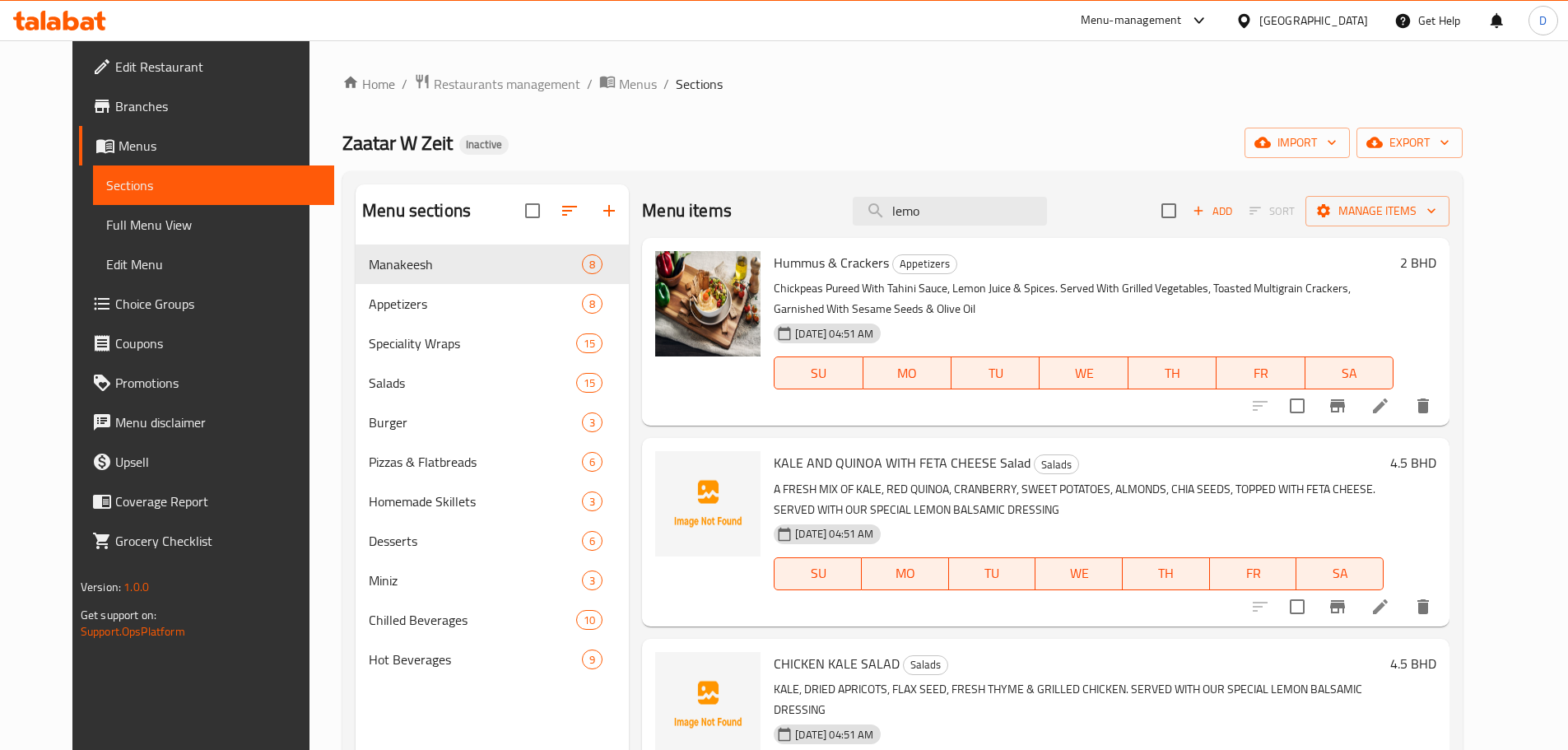
drag, startPoint x: 958, startPoint y: 207, endPoint x: 869, endPoint y: 207, distance: 89.0
click at [869, 207] on div "Menu items lemo Add Sort Manage items" at bounding box center [1046, 211] width 807 height 54
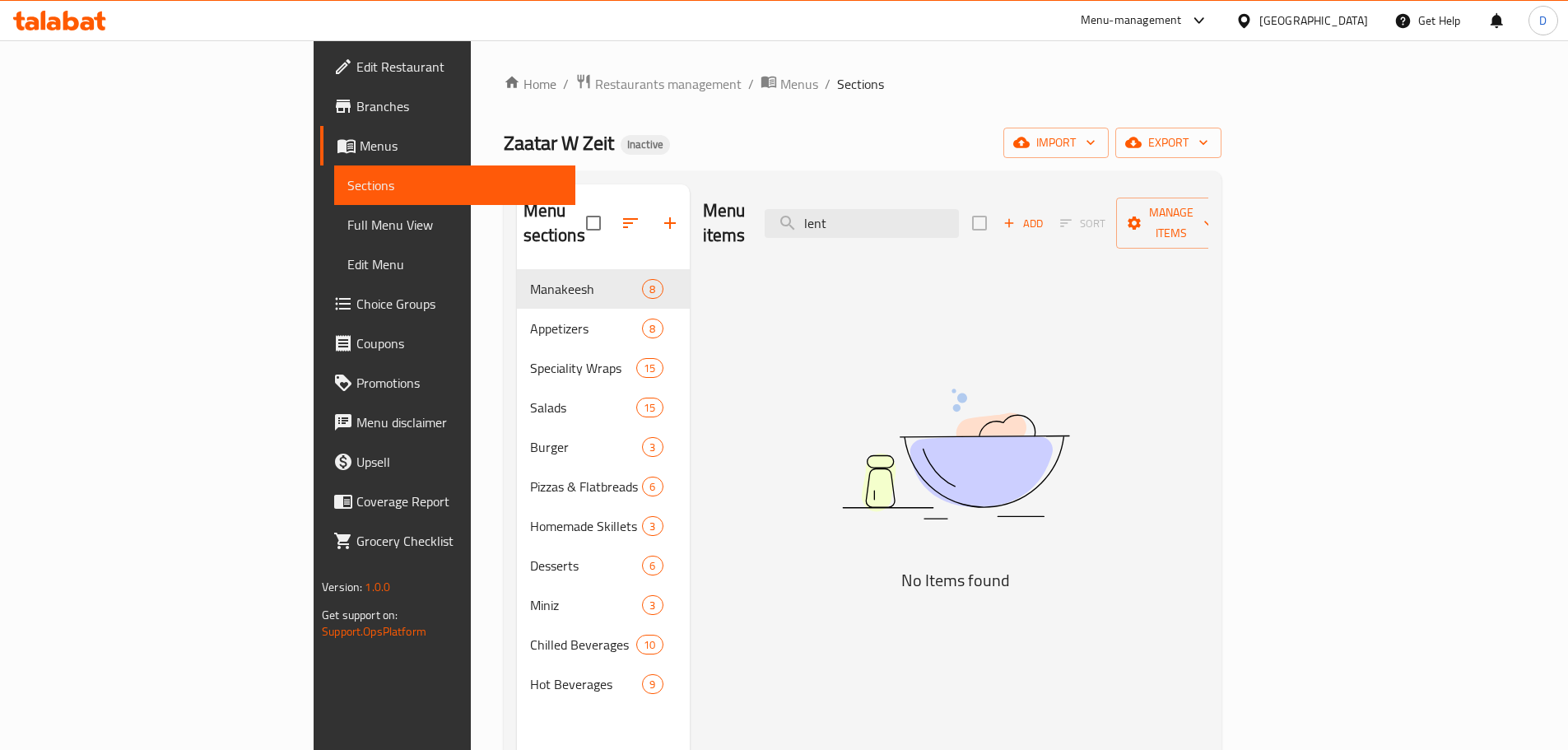
drag, startPoint x: 974, startPoint y: 207, endPoint x: 680, endPoint y: 207, distance: 294.0
click at [703, 207] on div "Menu items lent Add Sort Manage items" at bounding box center [955, 224] width 505 height 78
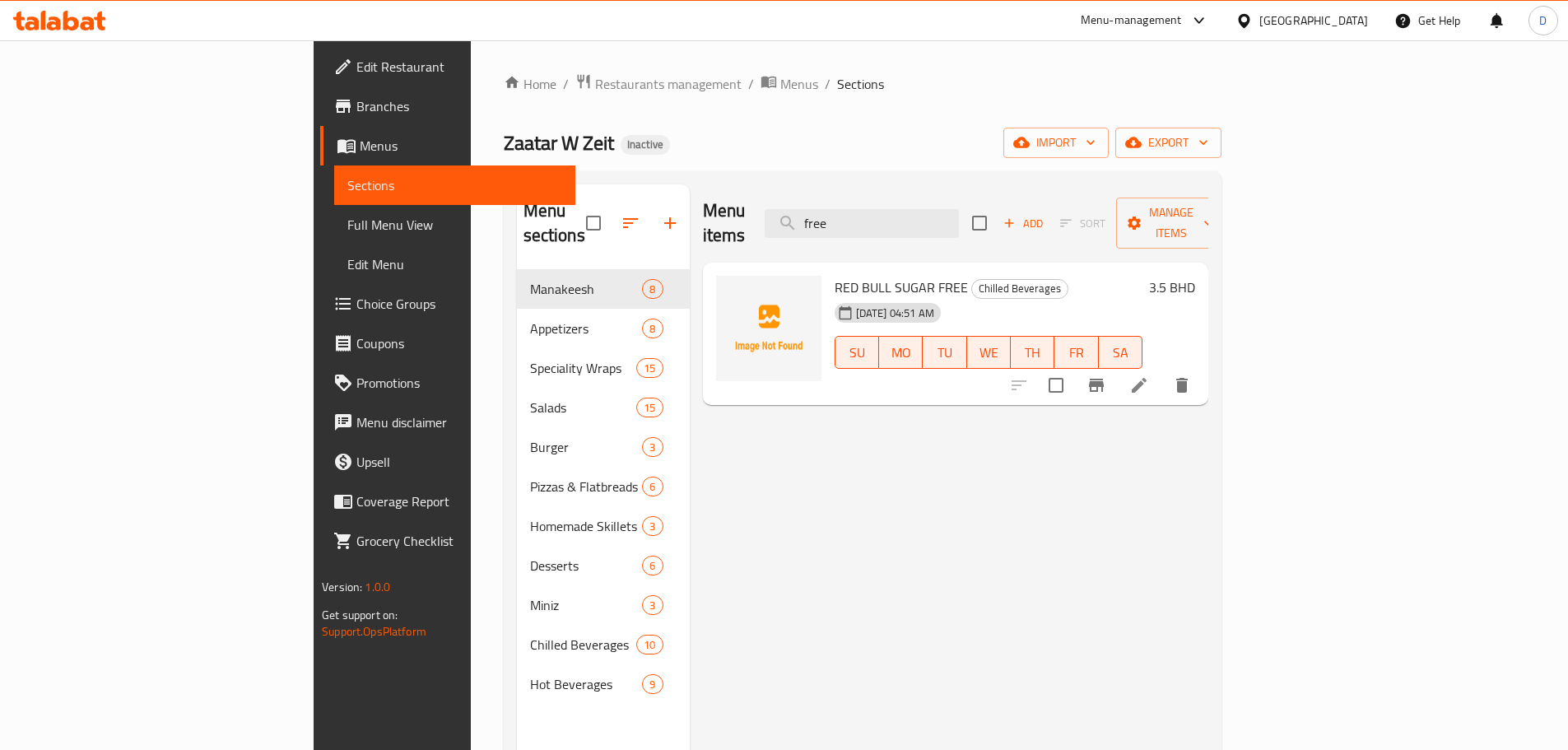
drag, startPoint x: 941, startPoint y: 222, endPoint x: 838, endPoint y: 229, distance: 103.2
click at [838, 229] on div "Menu items free Add Sort Manage items" at bounding box center [955, 224] width 505 height 78
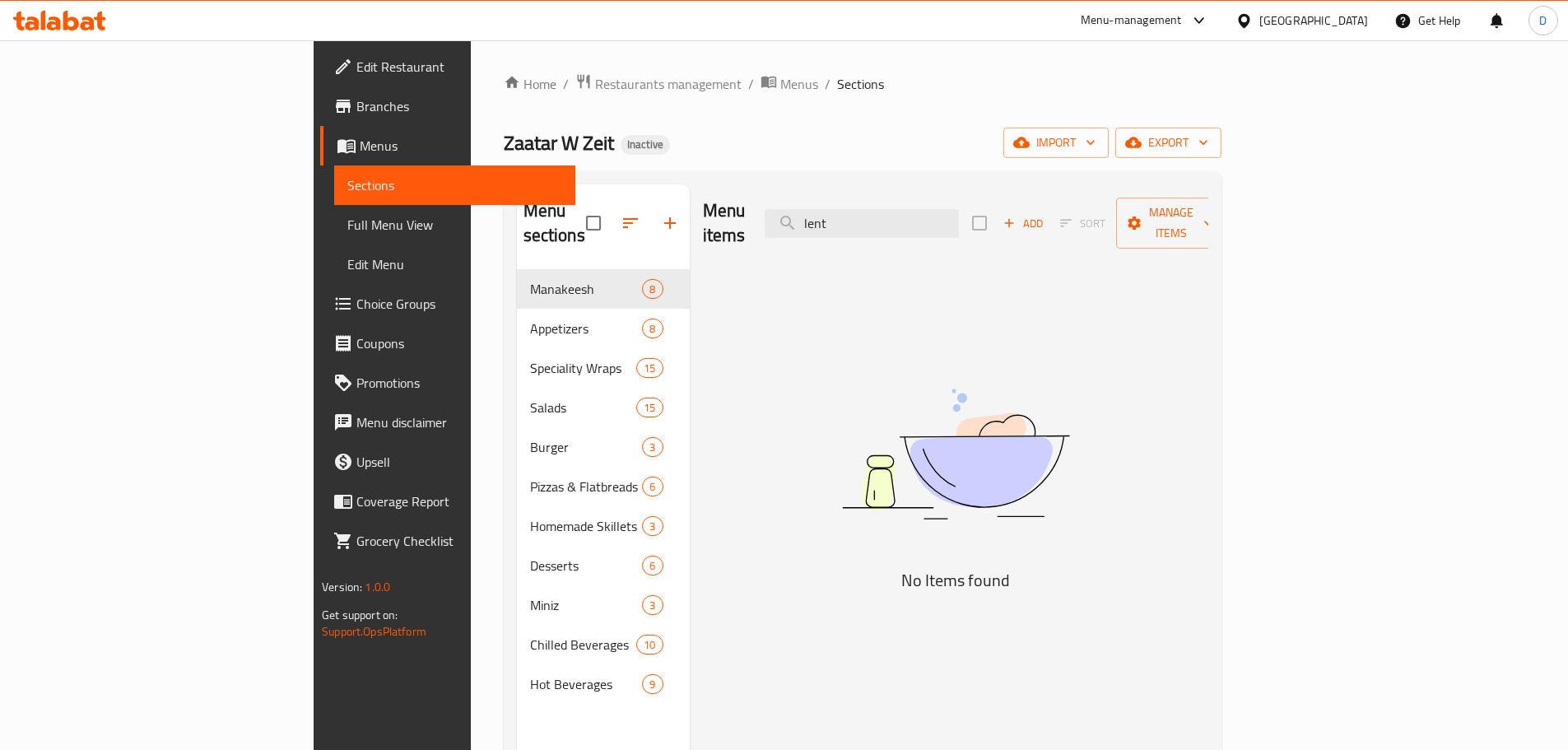
drag, startPoint x: 961, startPoint y: 224, endPoint x: 852, endPoint y: 219, distance: 109.1
click at [852, 219] on div "Menu items lent Add Sort Manage items" at bounding box center [955, 224] width 505 height 78
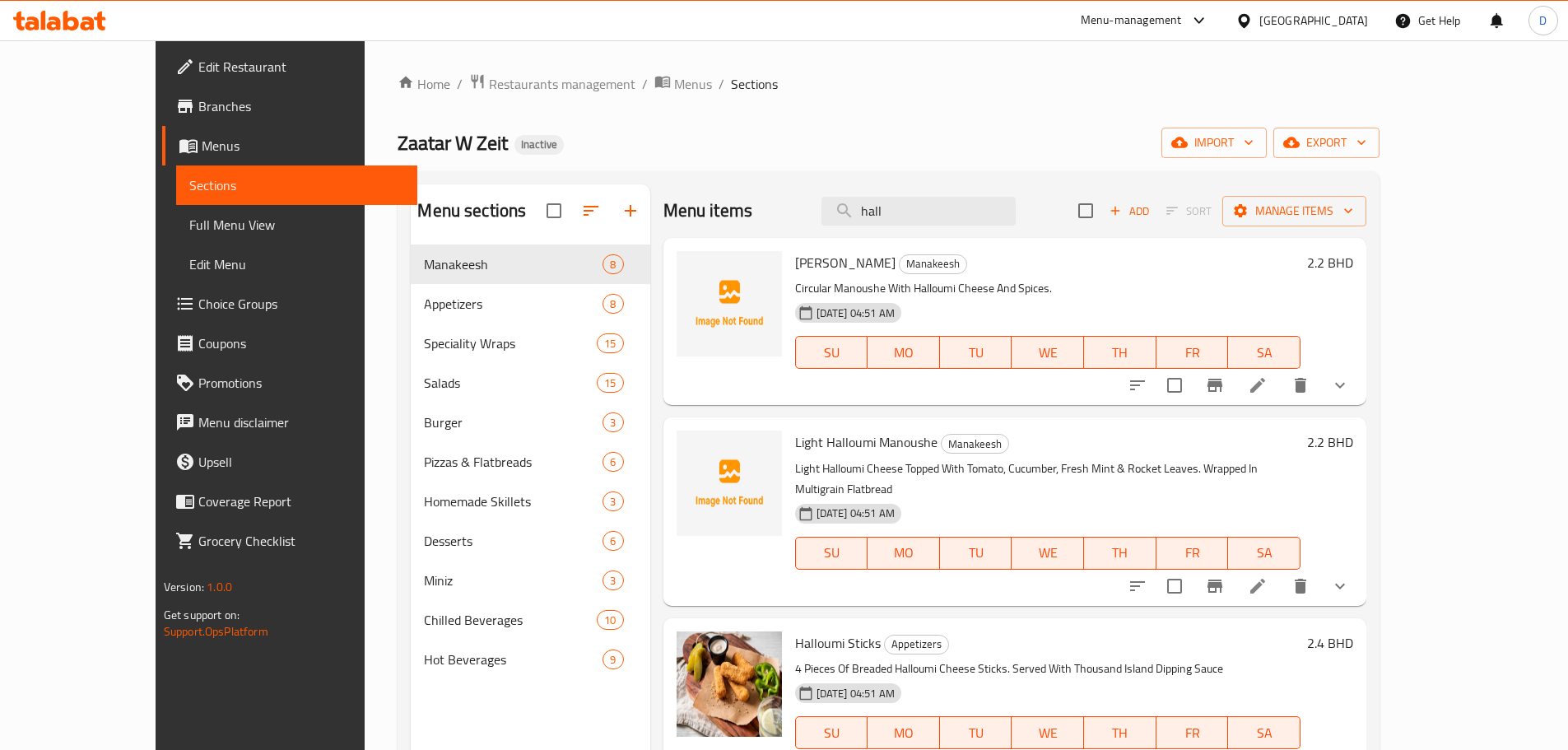
drag, startPoint x: 937, startPoint y: 222, endPoint x: 829, endPoint y: 231, distance: 108.4
click at [829, 231] on div "Menu items hall Add Sort Manage items" at bounding box center [1015, 211] width 704 height 54
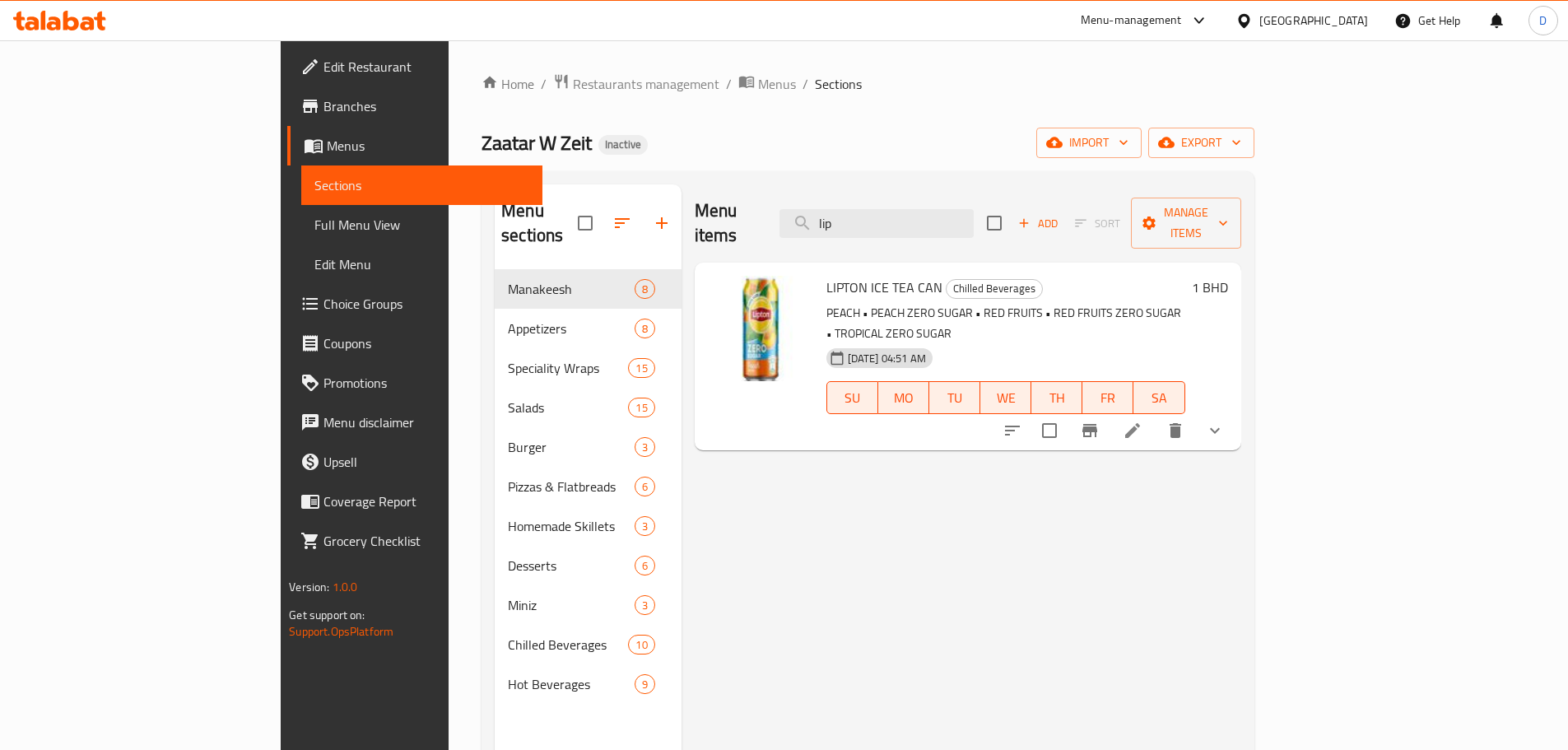
drag, startPoint x: 953, startPoint y: 206, endPoint x: 827, endPoint y: 199, distance: 126.2
click at [827, 199] on div "Menu items lip Add Sort Manage items" at bounding box center [968, 224] width 547 height 78
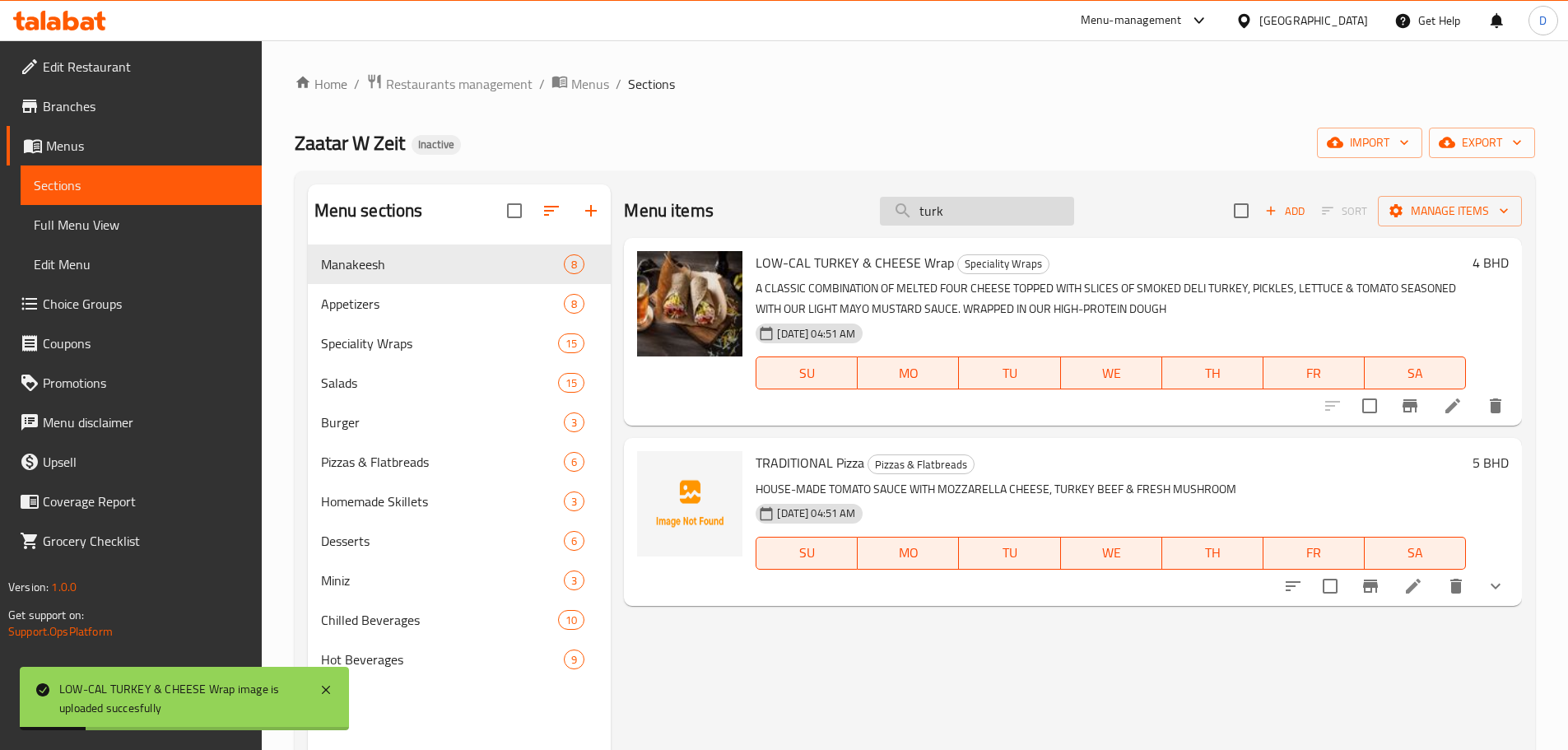
drag, startPoint x: 944, startPoint y: 211, endPoint x: 885, endPoint y: 211, distance: 59.0
click at [885, 211] on input "turk" at bounding box center [977, 211] width 194 height 29
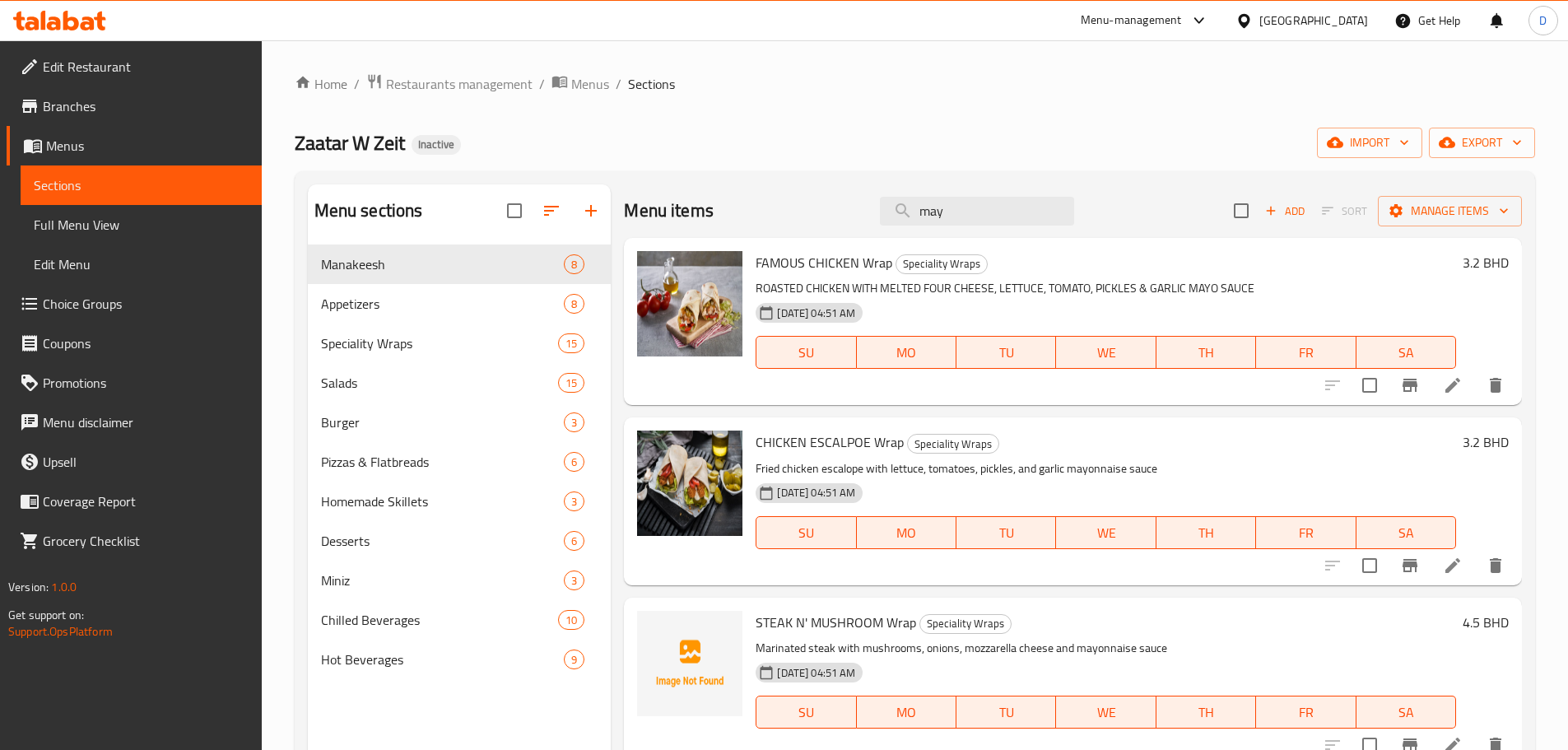
drag, startPoint x: 975, startPoint y: 219, endPoint x: 821, endPoint y: 219, distance: 154.0
click at [821, 219] on div "Menu items may Add Sort Manage items" at bounding box center [1073, 211] width 898 height 54
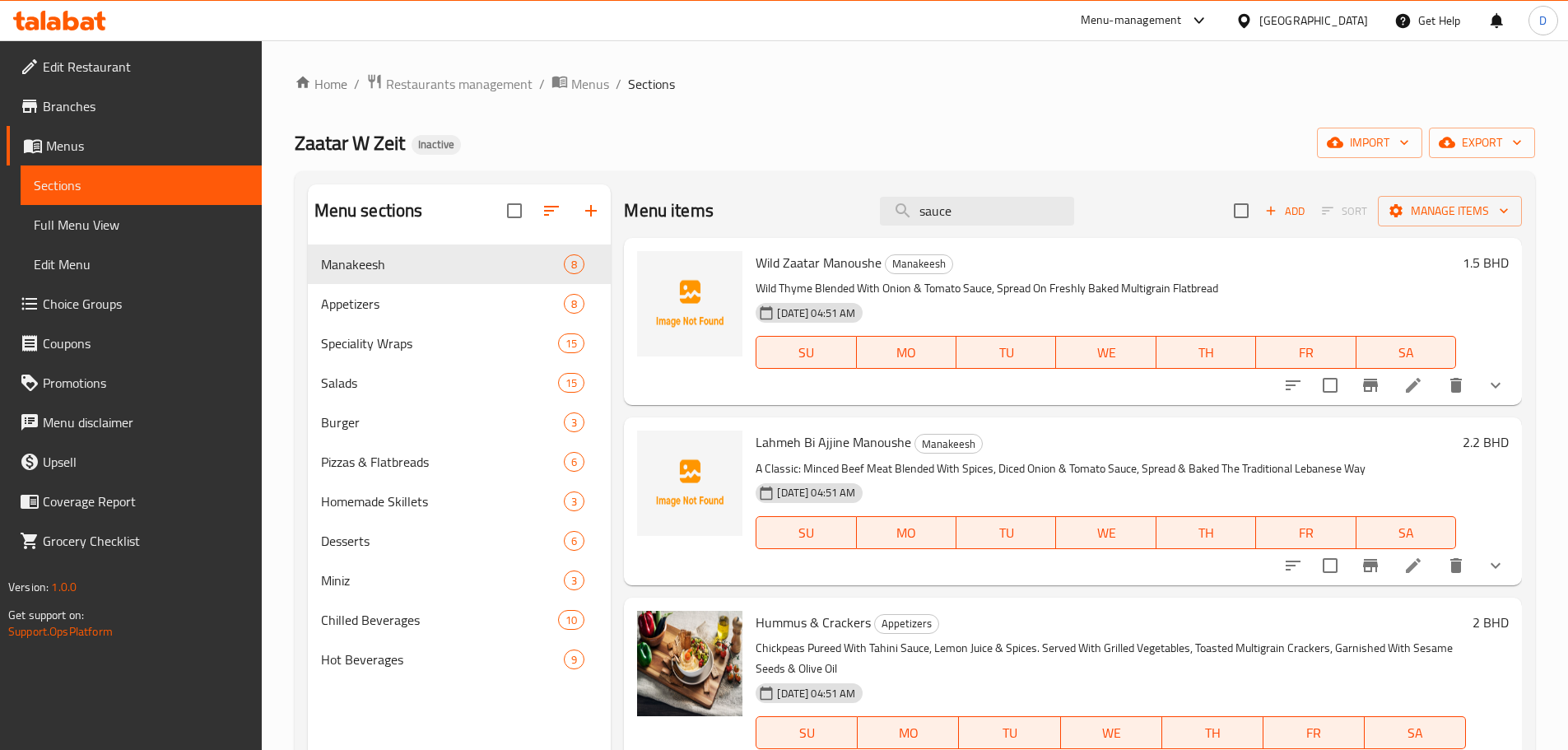
drag, startPoint x: 984, startPoint y: 218, endPoint x: 778, endPoint y: 202, distance: 206.6
click at [778, 202] on div "Menu items sauce Add Sort Manage items" at bounding box center [1073, 211] width 898 height 54
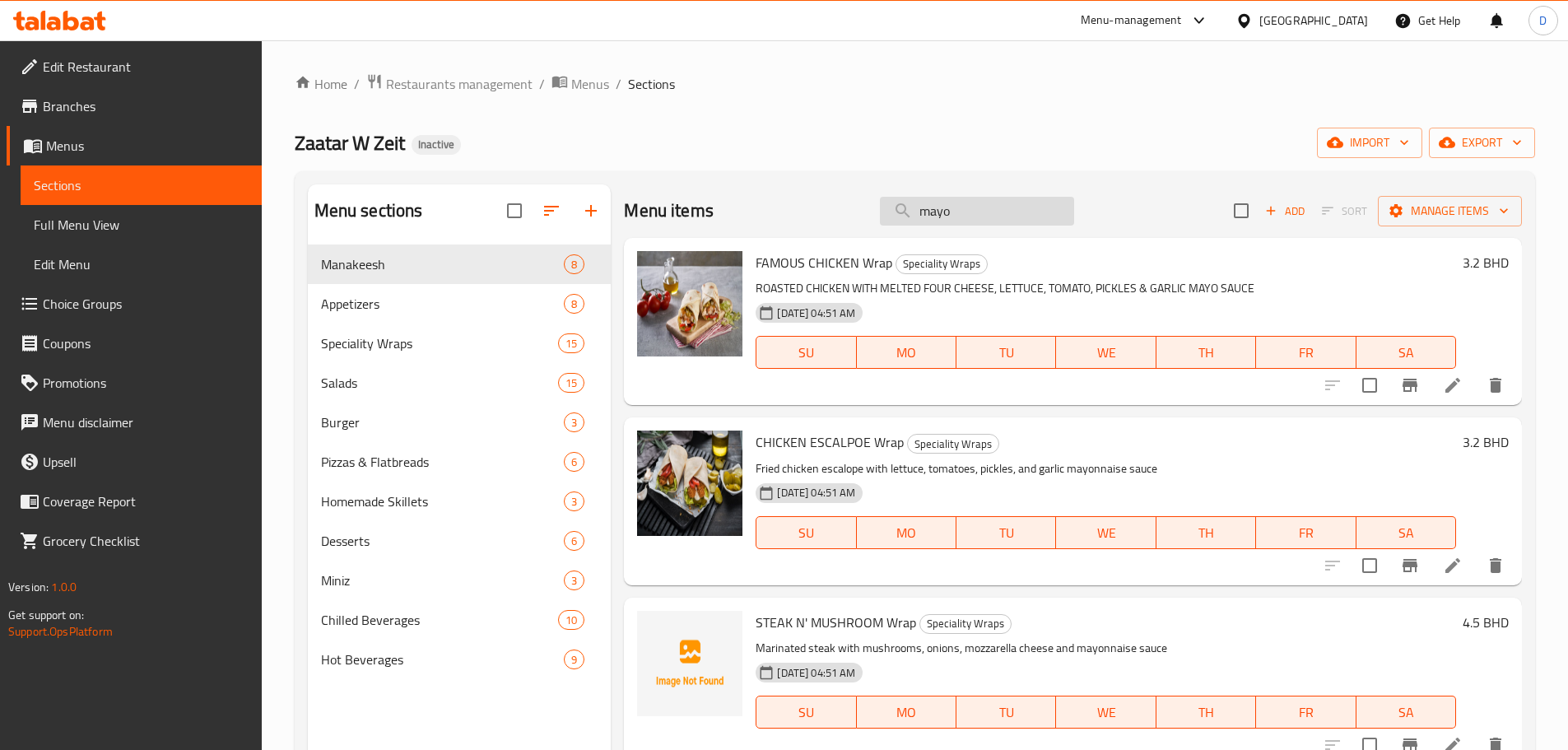
drag, startPoint x: 907, startPoint y: 221, endPoint x: 887, endPoint y: 221, distance: 20.0
click at [887, 221] on input "mayo" at bounding box center [977, 211] width 194 height 29
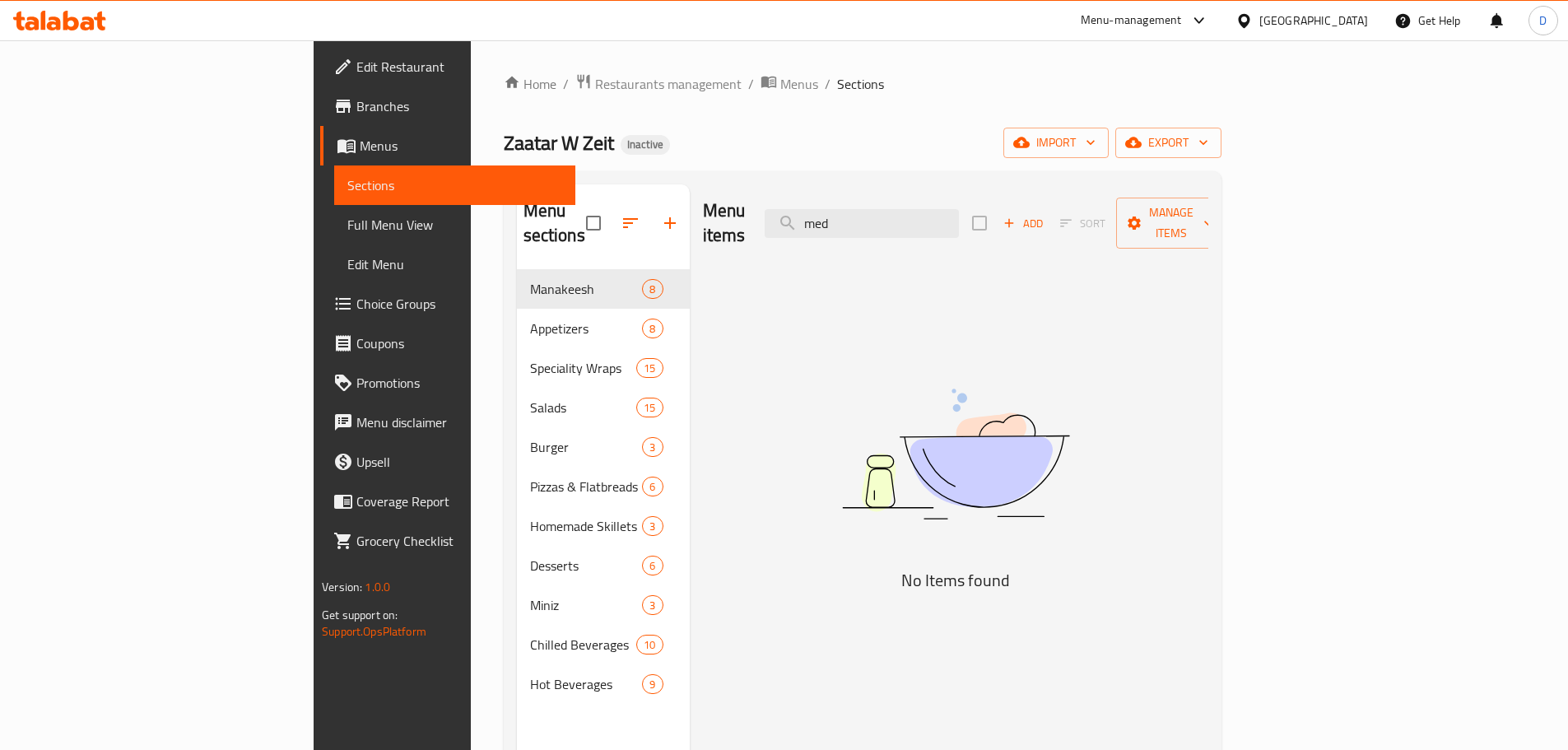
drag, startPoint x: 1001, startPoint y: 216, endPoint x: 699, endPoint y: 216, distance: 302.0
click at [703, 216] on div "Menu items med Add Sort Manage items" at bounding box center [955, 224] width 505 height 78
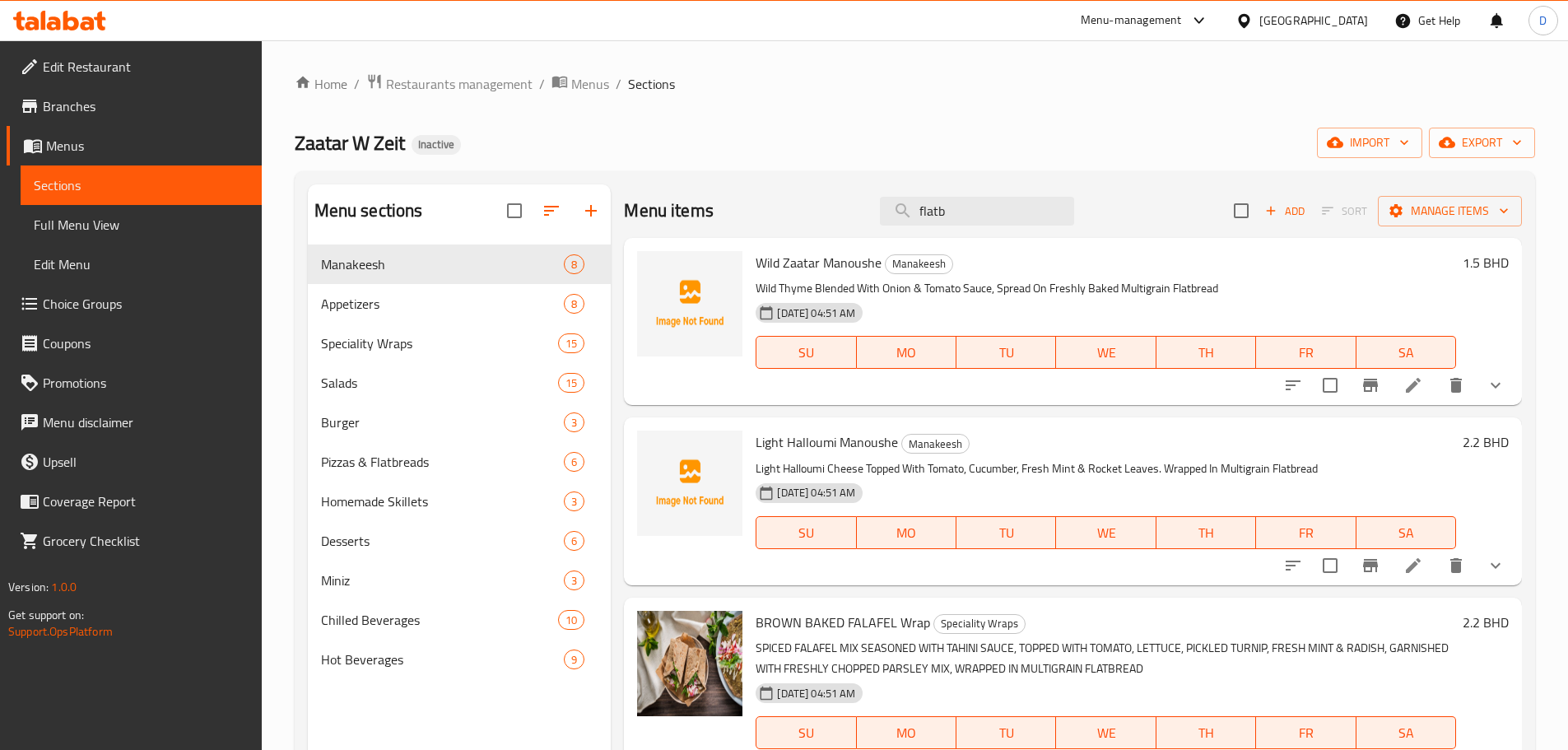
drag, startPoint x: 961, startPoint y: 205, endPoint x: 865, endPoint y: 204, distance: 96.0
click at [865, 204] on div "Menu items flatb Add Sort Manage items" at bounding box center [1073, 211] width 898 height 54
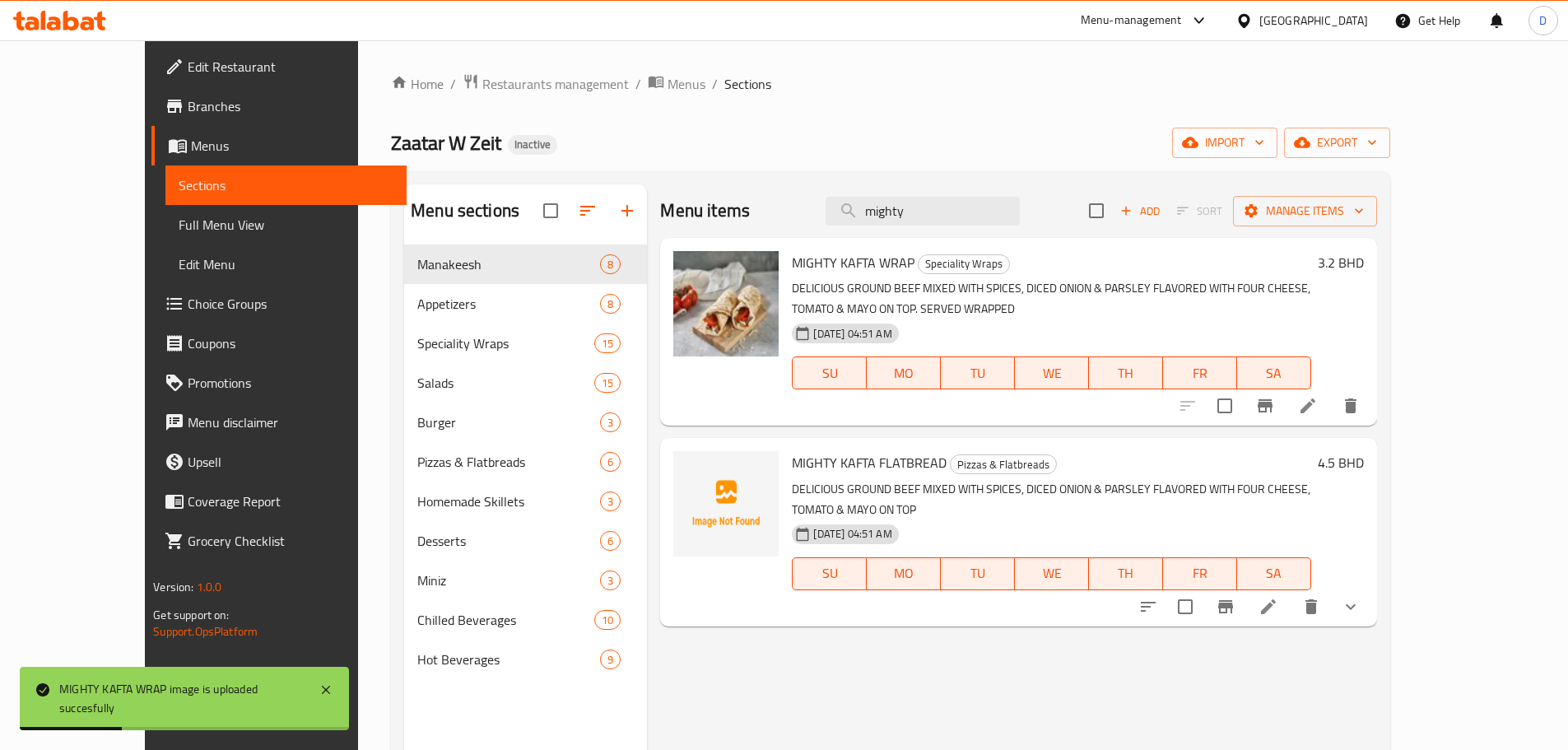
drag, startPoint x: 976, startPoint y: 216, endPoint x: 864, endPoint y: 224, distance: 112.3
click at [864, 224] on div "Menu items mighty Add Sort Manage items" at bounding box center [1018, 211] width 716 height 54
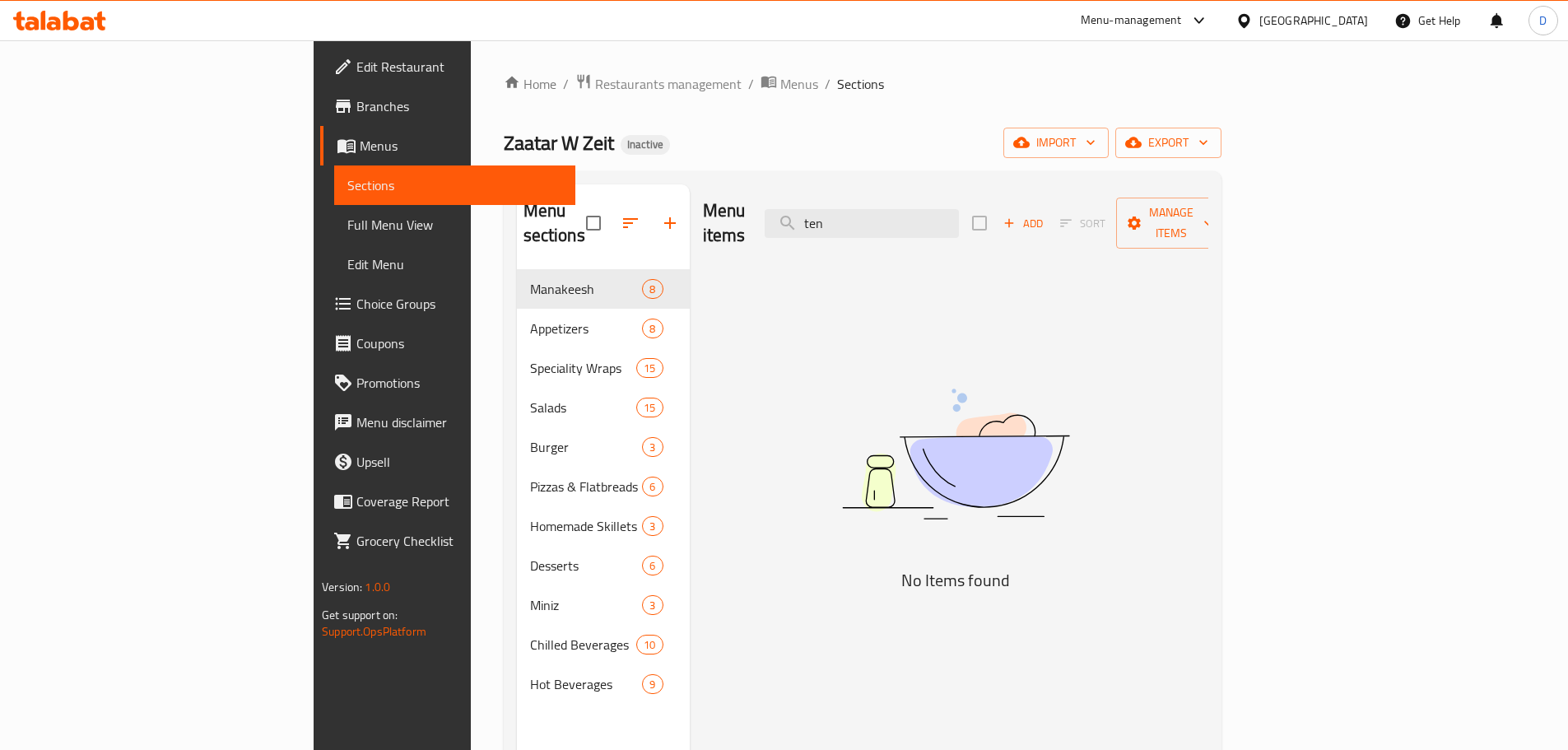
drag, startPoint x: 944, startPoint y: 210, endPoint x: 807, endPoint y: 200, distance: 137.4
click at [807, 200] on div "Menu items ten Add Sort Manage items" at bounding box center [955, 224] width 505 height 78
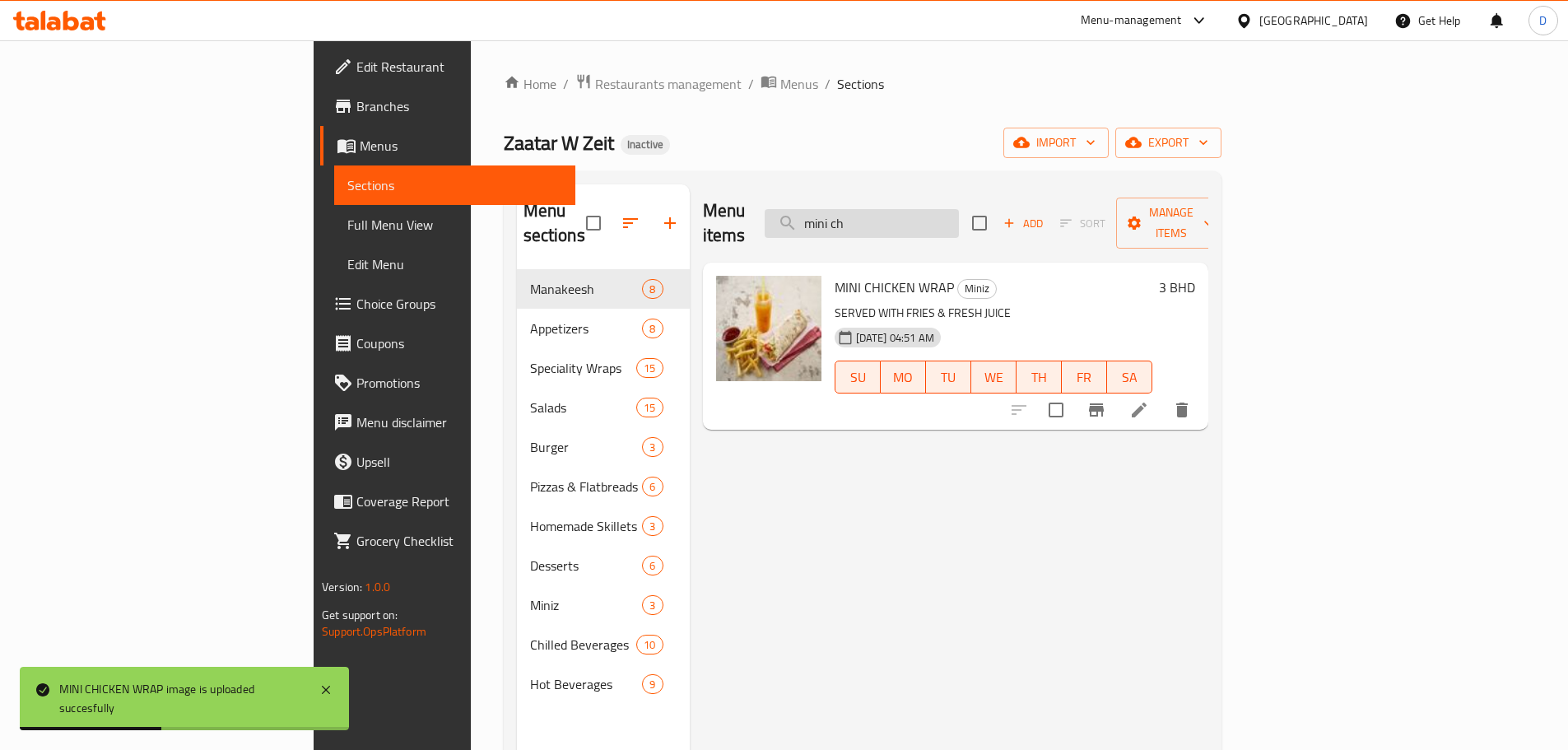
click at [959, 209] on input "mini ch" at bounding box center [862, 224] width 194 height 29
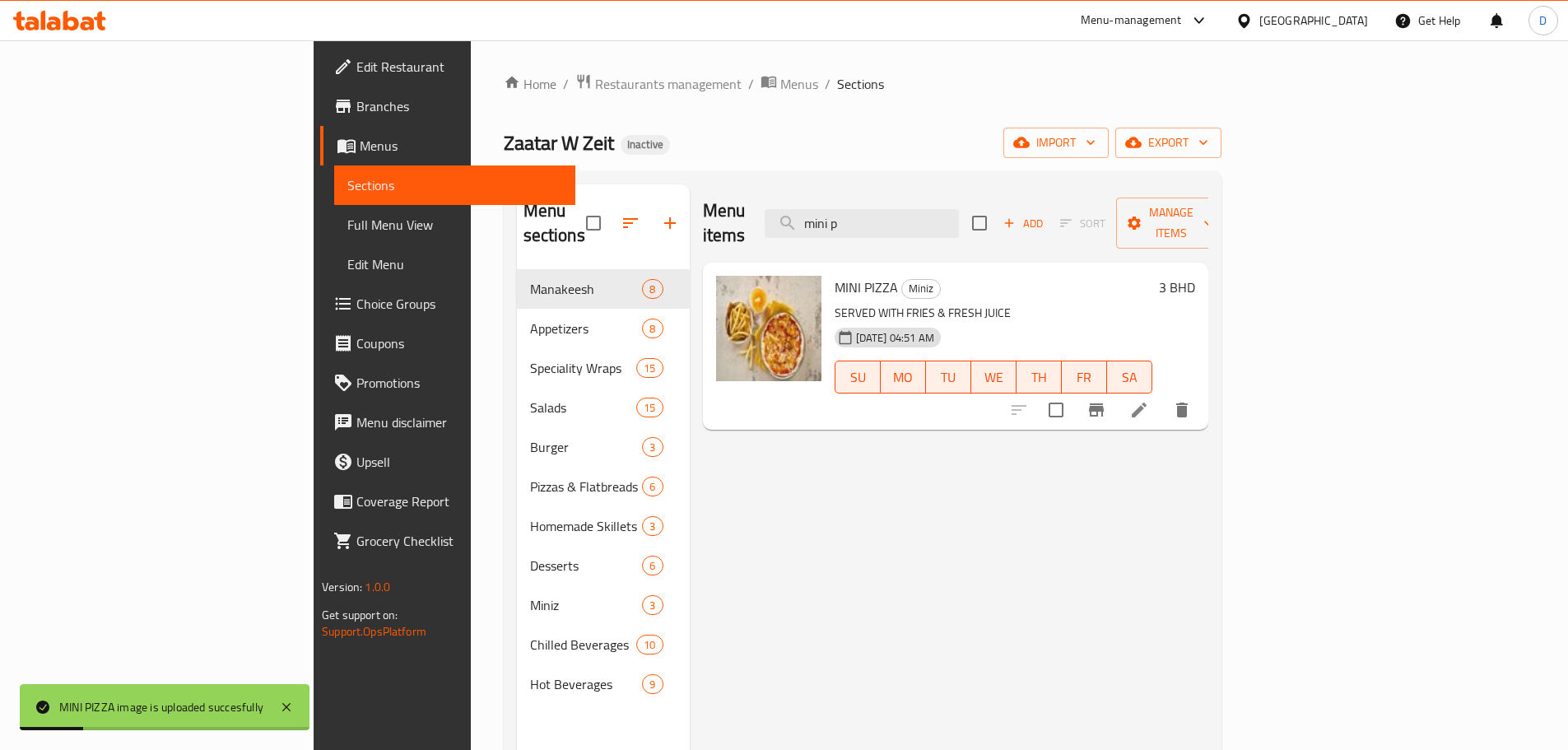
drag, startPoint x: 981, startPoint y: 212, endPoint x: 878, endPoint y: 241, distance: 107.0
click at [878, 241] on div "Menu items mini p Add Sort Manage items MINI PIZZA Miniz SERVED WITH FRIES & FR…" at bounding box center [949, 560] width 519 height 750
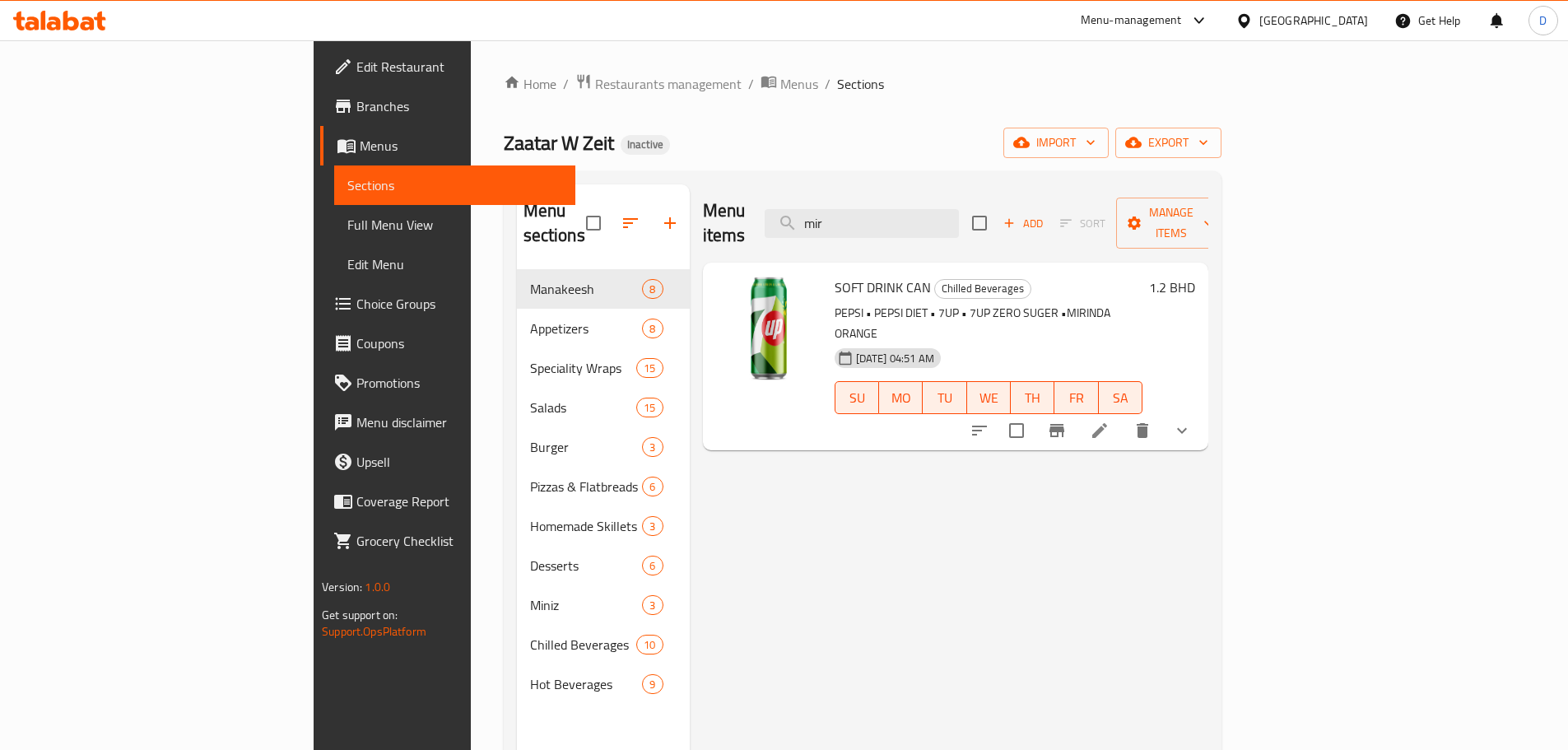
drag, startPoint x: 950, startPoint y: 205, endPoint x: 822, endPoint y: 207, distance: 128.0
click at [822, 207] on div "Menu items mir Add Sort Manage items" at bounding box center [955, 224] width 505 height 78
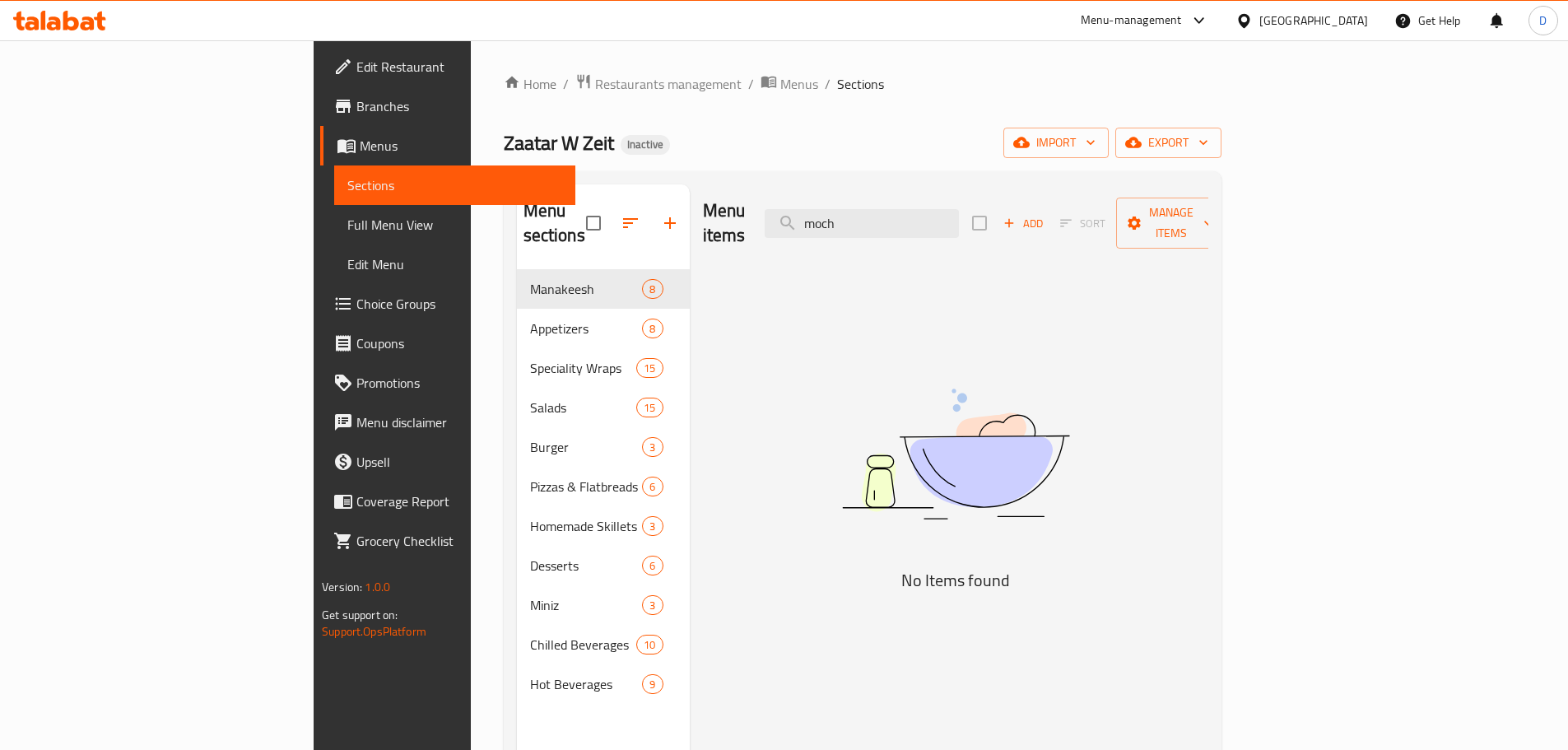
drag, startPoint x: 960, startPoint y: 213, endPoint x: 800, endPoint y: 204, distance: 160.3
click at [800, 204] on div "Menu items moch Add Sort Manage items" at bounding box center [955, 224] width 505 height 78
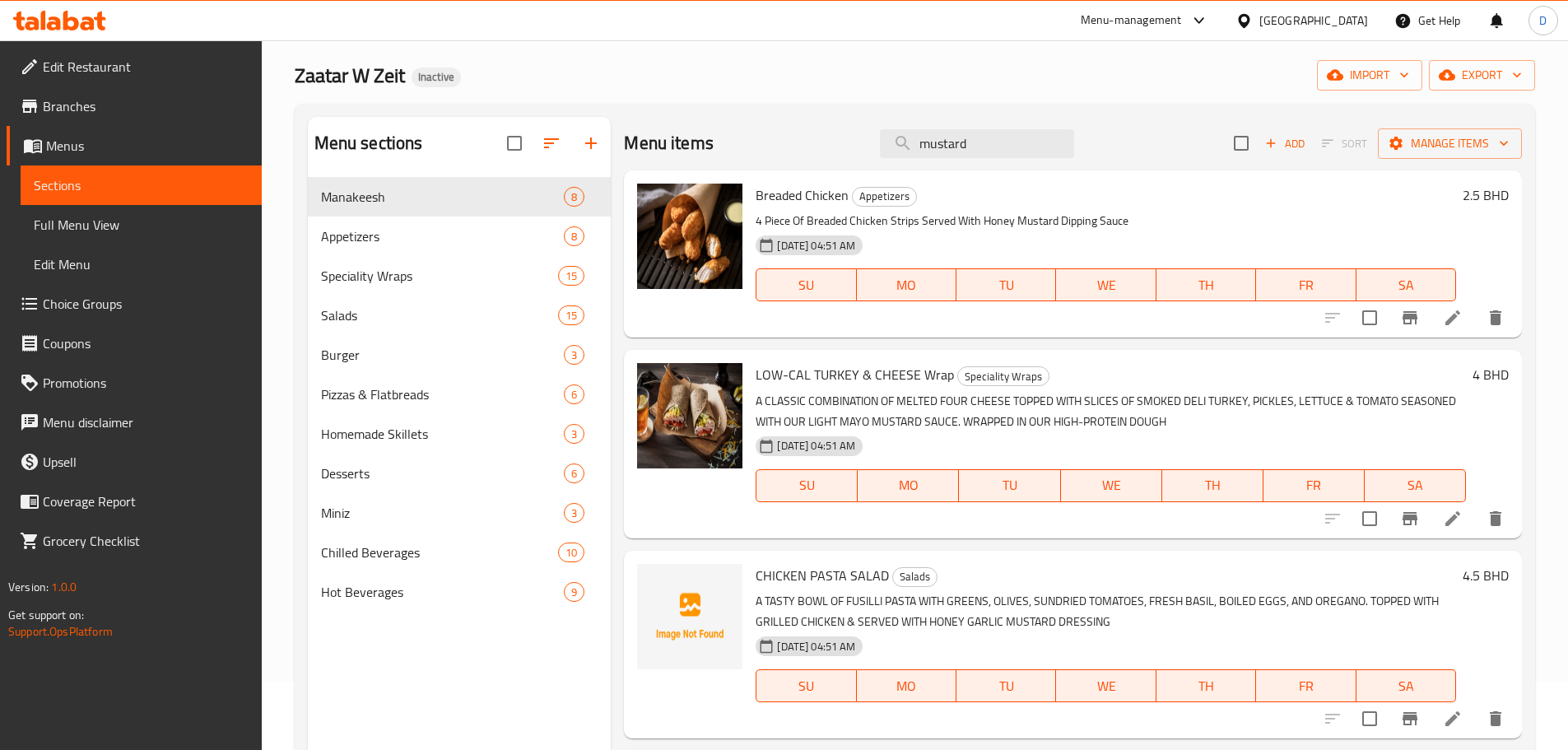
scroll to position [65, 0]
drag, startPoint x: 977, startPoint y: 145, endPoint x: 716, endPoint y: 148, distance: 261.0
click at [716, 148] on div "Menu items mustard Add Sort Manage items" at bounding box center [1073, 145] width 898 height 54
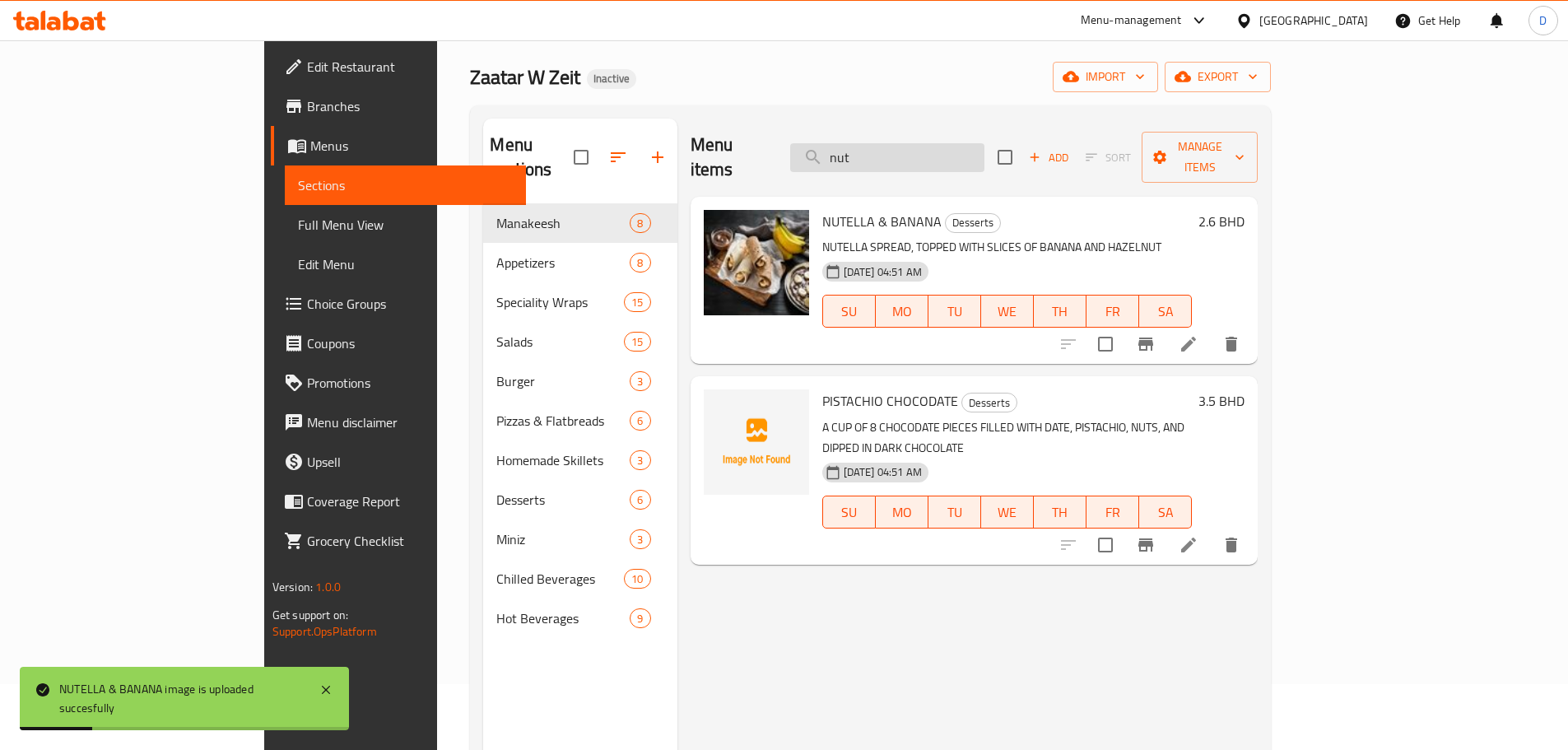
drag, startPoint x: 980, startPoint y: 149, endPoint x: 898, endPoint y: 142, distance: 82.3
click at [898, 143] on input "nut" at bounding box center [887, 157] width 194 height 29
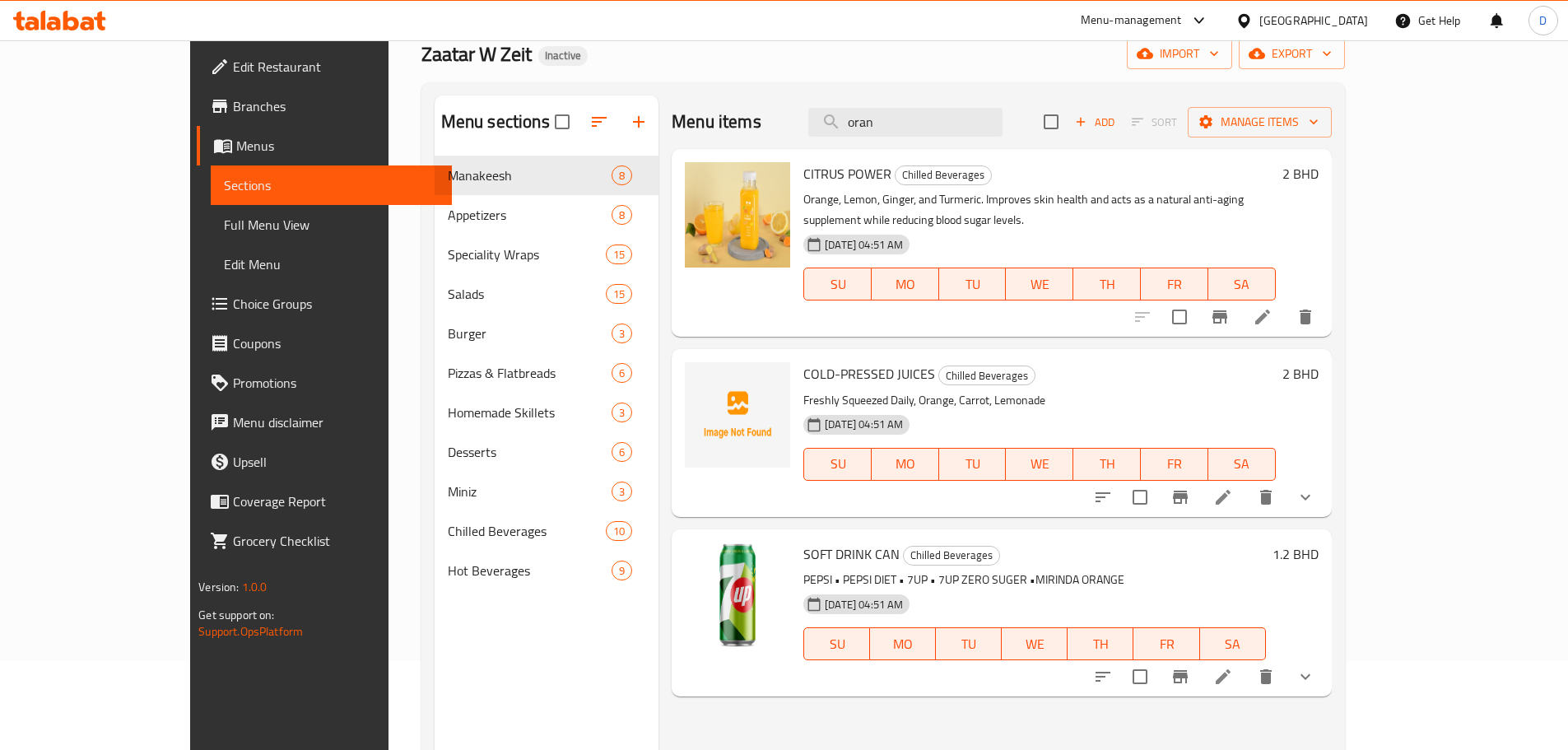
scroll to position [0, 0]
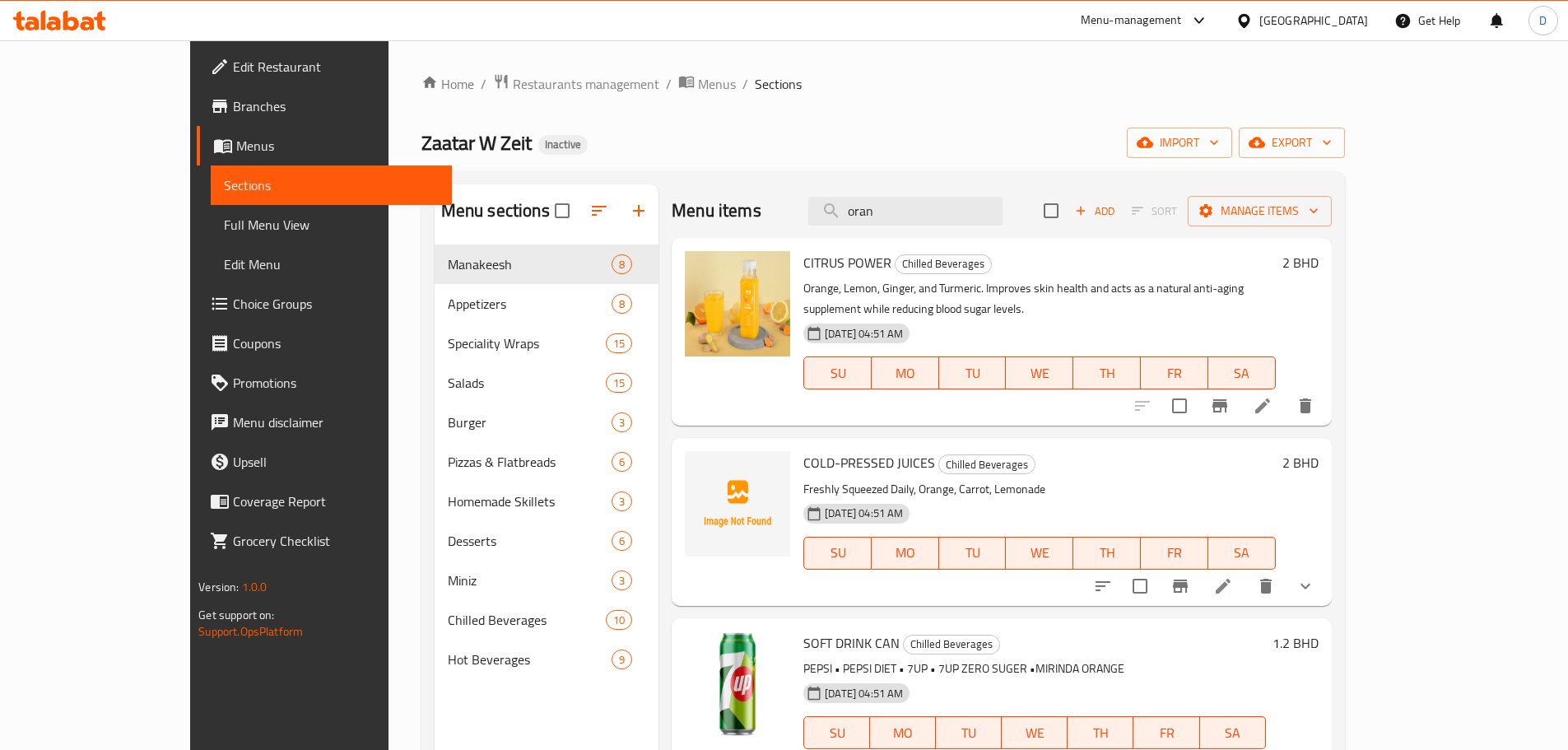
drag, startPoint x: 957, startPoint y: 208, endPoint x: 844, endPoint y: 216, distance: 113.3
click at [844, 216] on div "Menu items oran Add Sort Manage items" at bounding box center [1001, 211] width 659 height 54
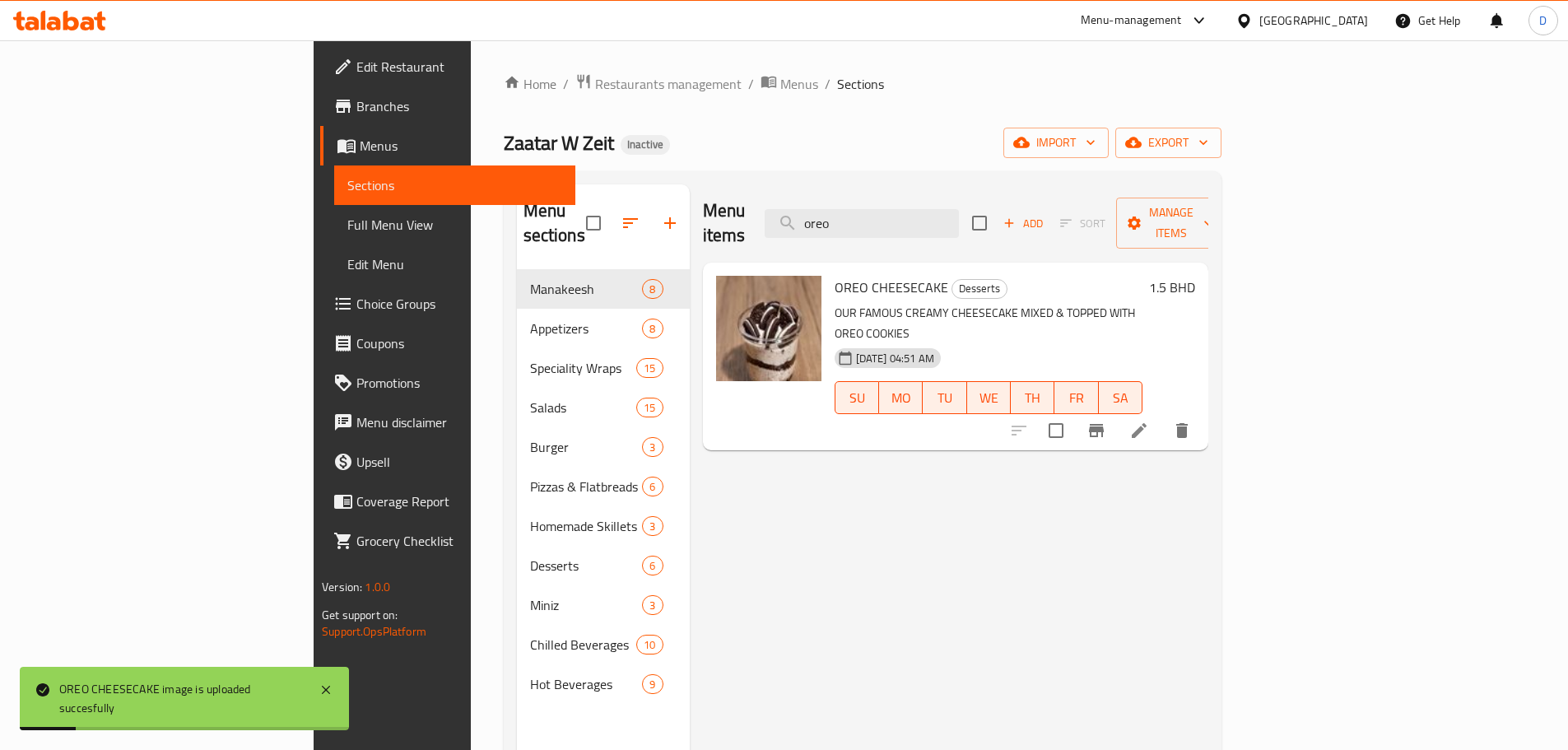
drag, startPoint x: 965, startPoint y: 219, endPoint x: 834, endPoint y: 223, distance: 131.1
click at [834, 223] on div "Menu items oreo Add Sort Manage items" at bounding box center [955, 224] width 505 height 78
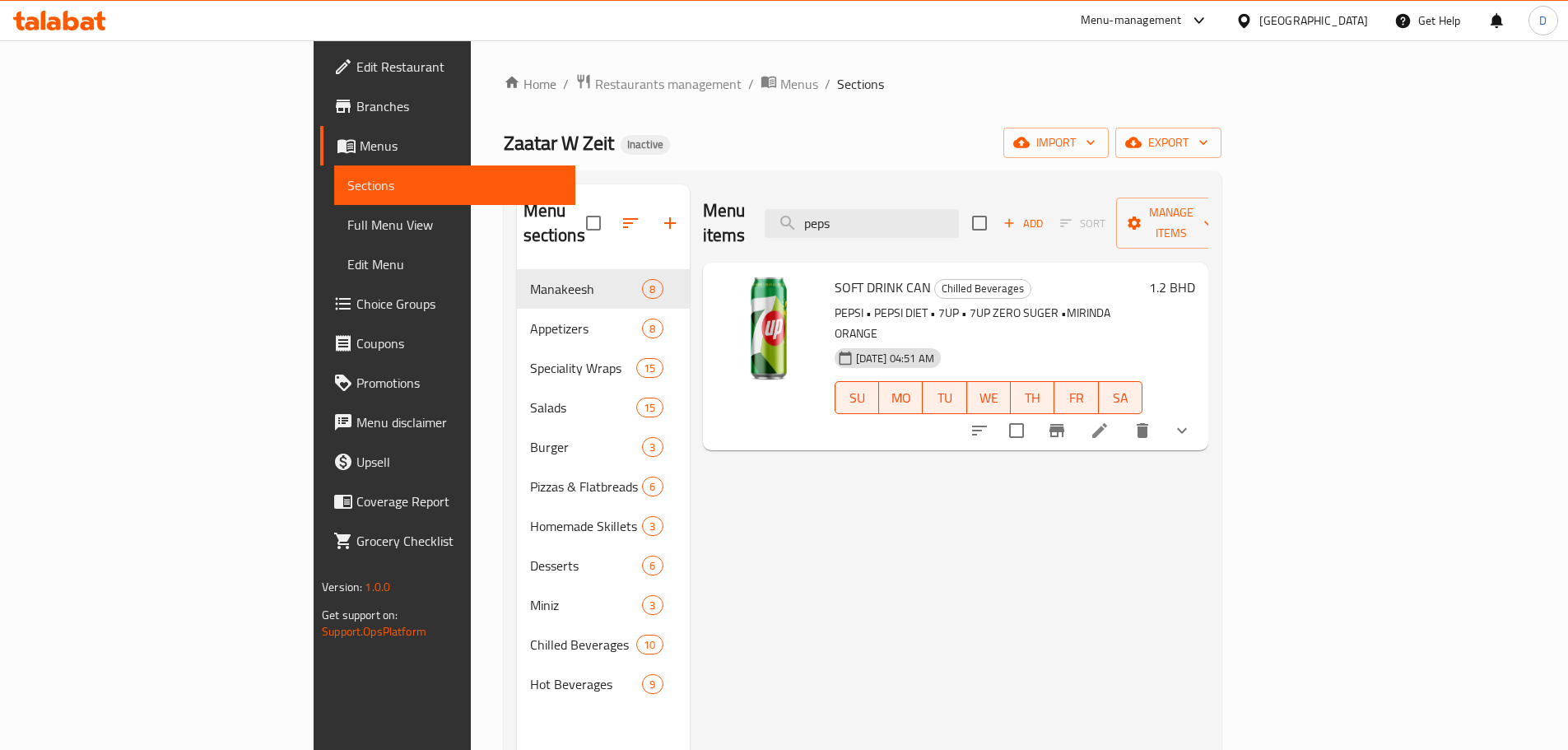
drag, startPoint x: 966, startPoint y: 211, endPoint x: 835, endPoint y: 213, distance: 131.0
click at [835, 213] on div "Menu items peps Add Sort Manage items" at bounding box center [955, 224] width 505 height 78
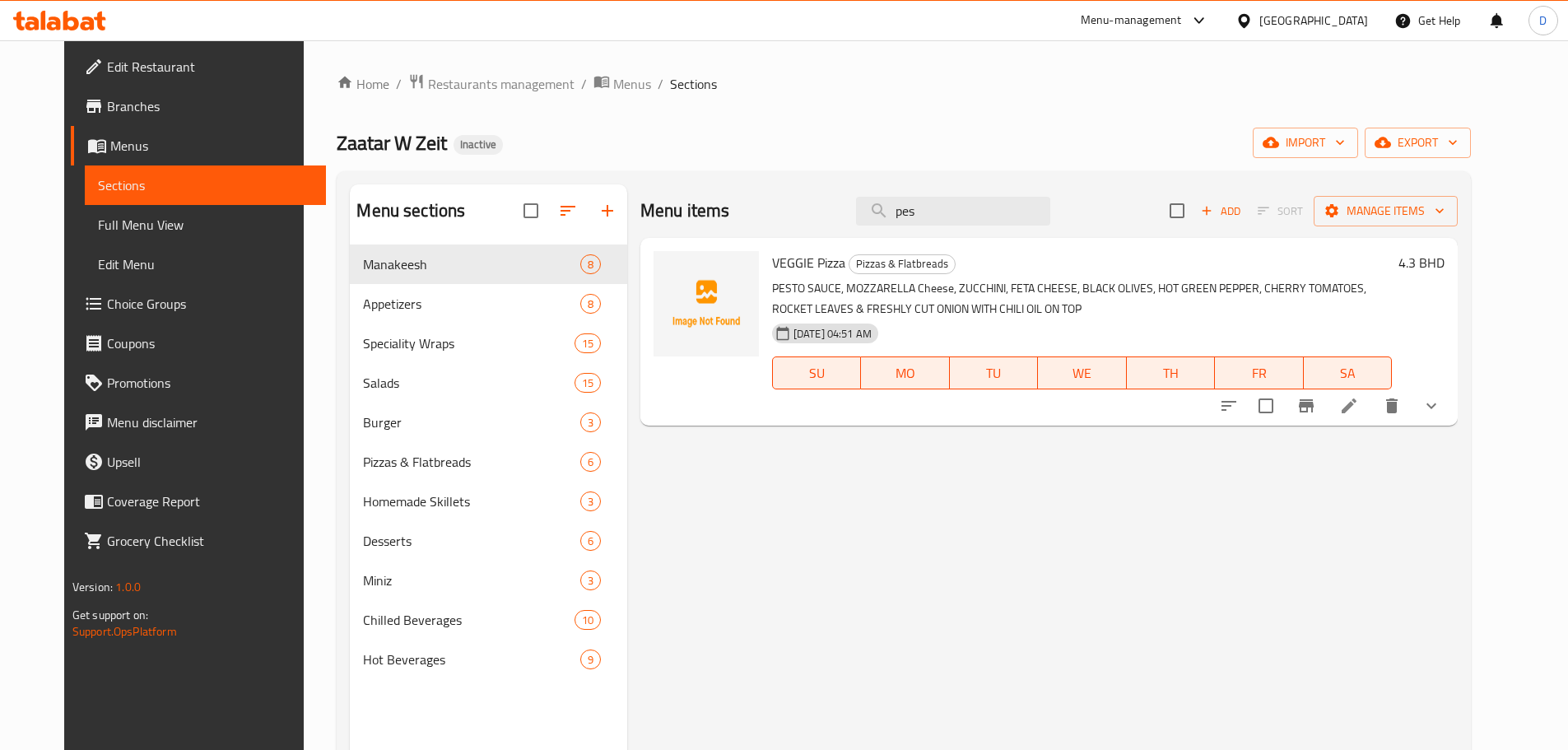
drag, startPoint x: 956, startPoint y: 214, endPoint x: 856, endPoint y: 223, distance: 100.4
click at [856, 223] on div "Menu items pes Add Sort Manage items" at bounding box center [1049, 211] width 818 height 54
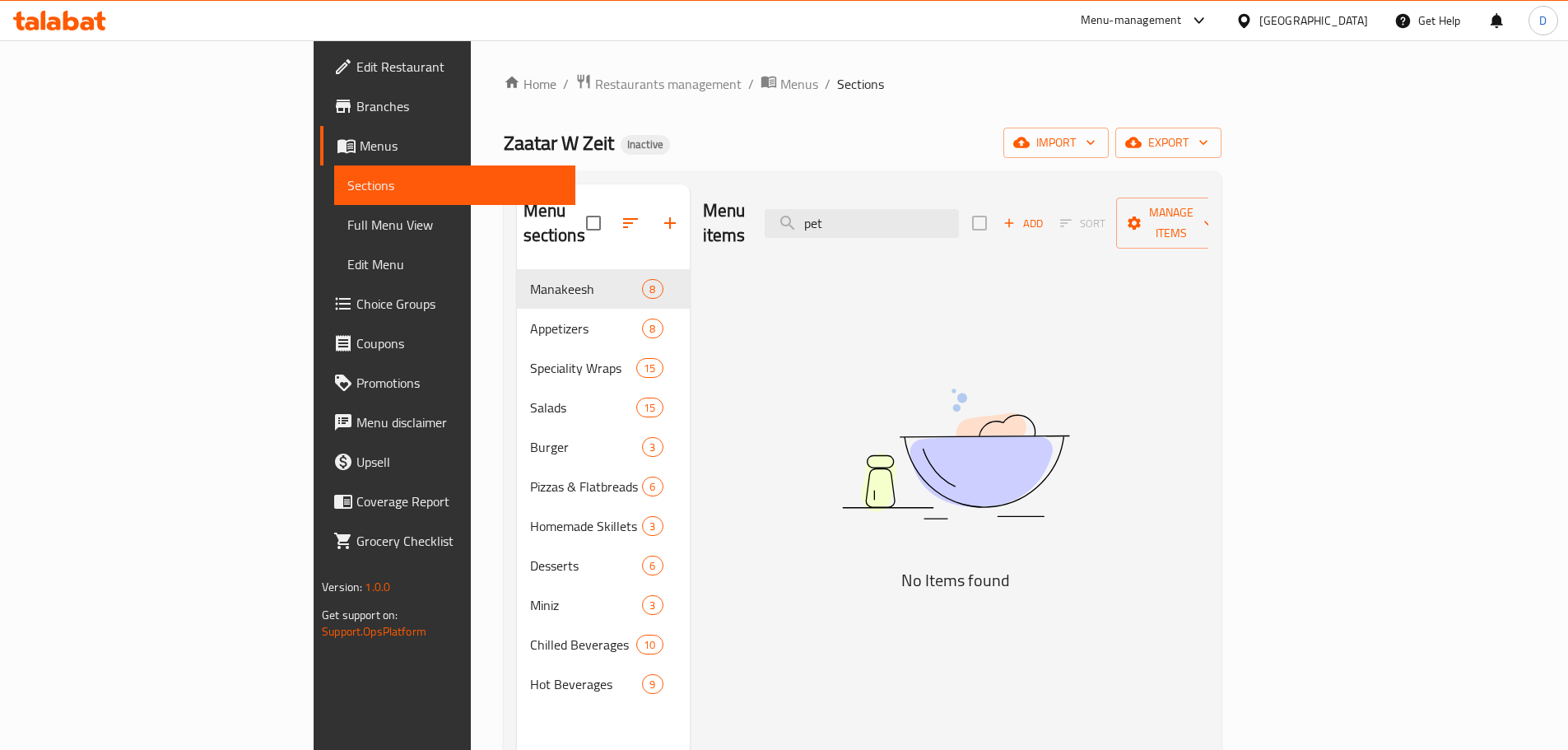
drag, startPoint x: 975, startPoint y: 219, endPoint x: 827, endPoint y: 207, distance: 148.5
click at [827, 207] on div "Menu items pet Add Sort Manage items" at bounding box center [955, 224] width 505 height 78
click at [959, 220] on input "pet" at bounding box center [862, 224] width 194 height 29
drag, startPoint x: 989, startPoint y: 209, endPoint x: 897, endPoint y: 216, distance: 92.3
click at [897, 216] on input "pet" at bounding box center [862, 224] width 194 height 29
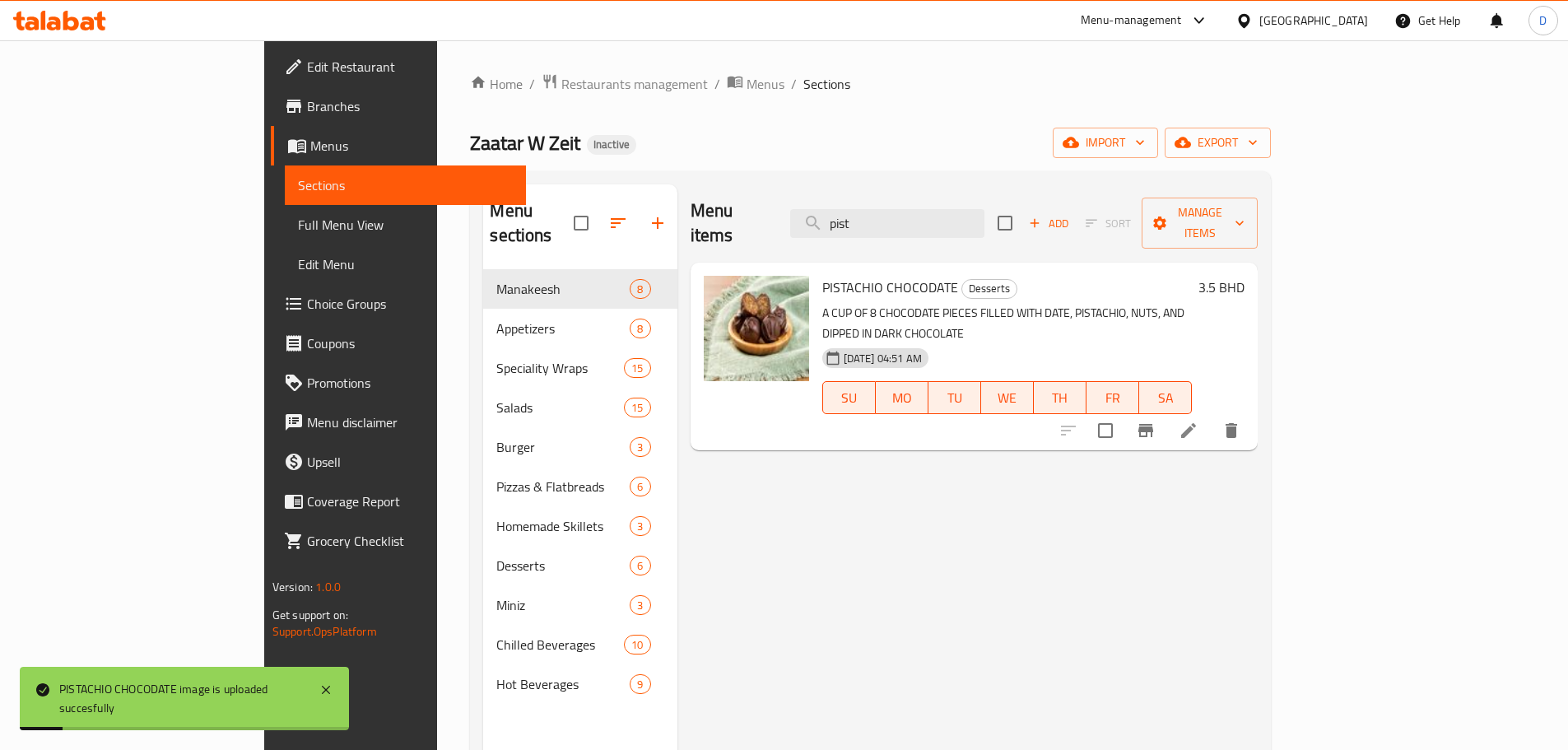
drag, startPoint x: 984, startPoint y: 213, endPoint x: 819, endPoint y: 228, distance: 165.7
click at [819, 228] on div "Menu items pist Add Sort Manage items" at bounding box center [975, 224] width 568 height 78
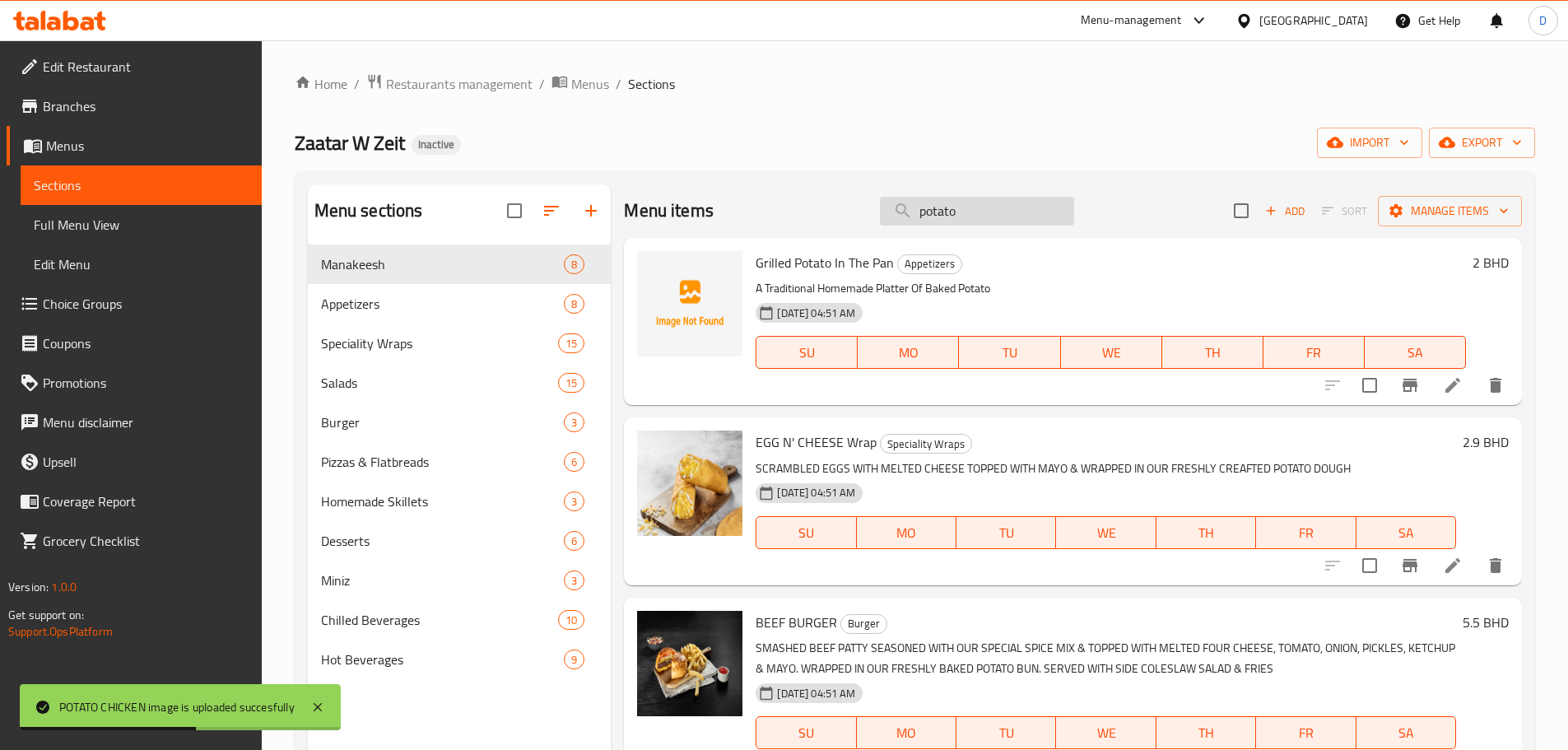
click at [1006, 211] on input "potato" at bounding box center [977, 211] width 194 height 29
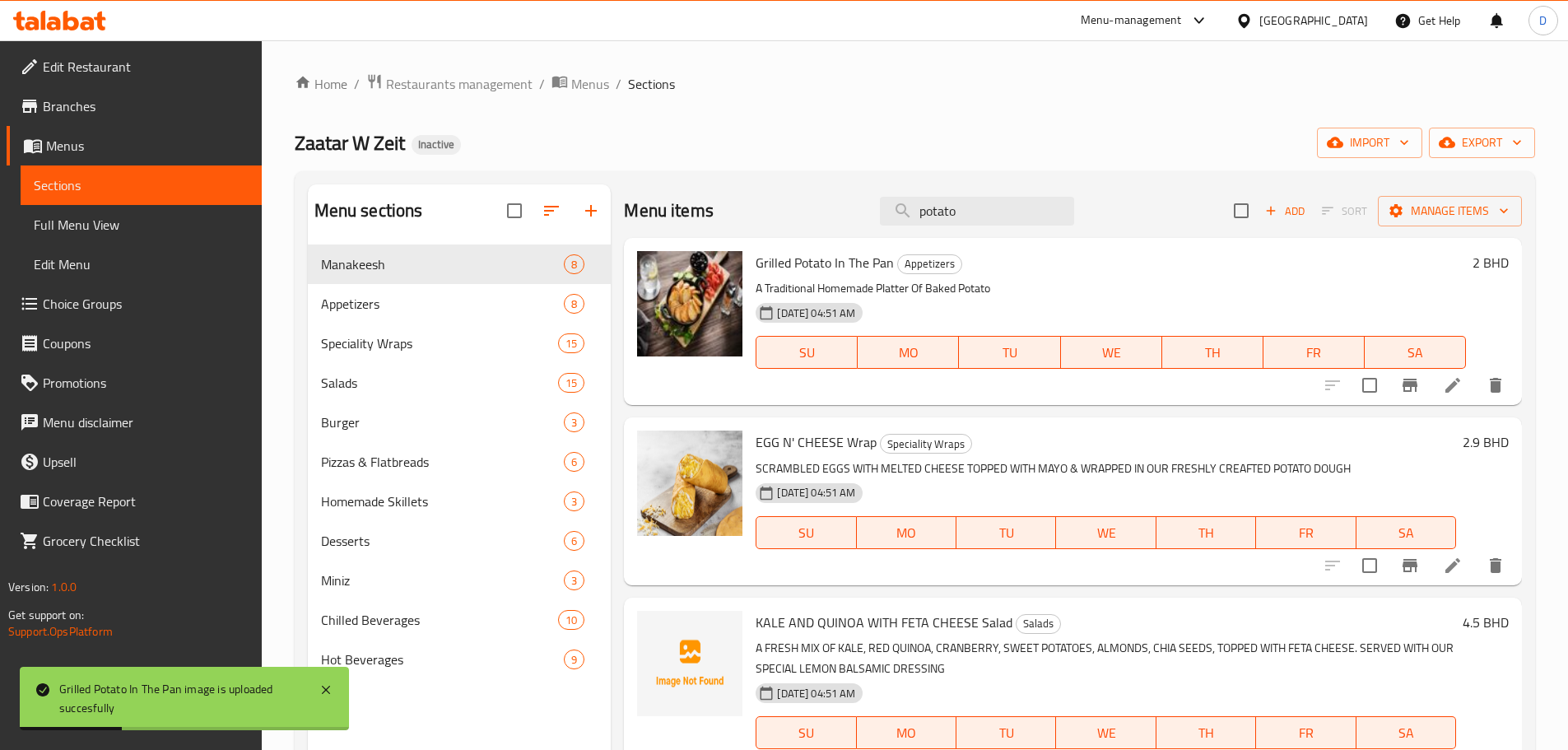
drag, startPoint x: 984, startPoint y: 204, endPoint x: 846, endPoint y: 212, distance: 138.2
click at [846, 212] on div "Menu items potato Add Sort Manage items" at bounding box center [1073, 211] width 898 height 54
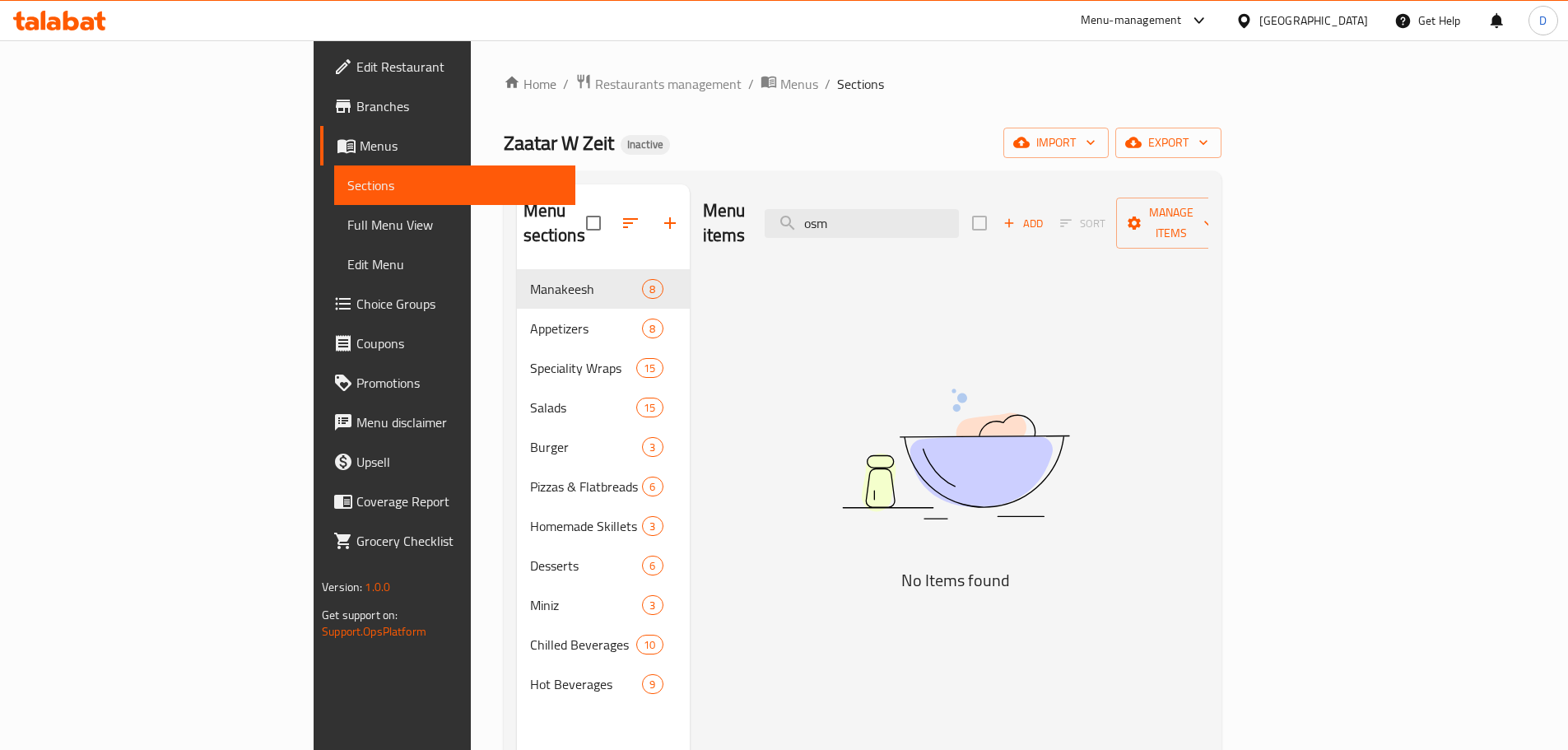
drag, startPoint x: 969, startPoint y: 212, endPoint x: 852, endPoint y: 215, distance: 117.0
click at [852, 215] on div "Menu items osm Add Sort Manage items" at bounding box center [955, 224] width 505 height 78
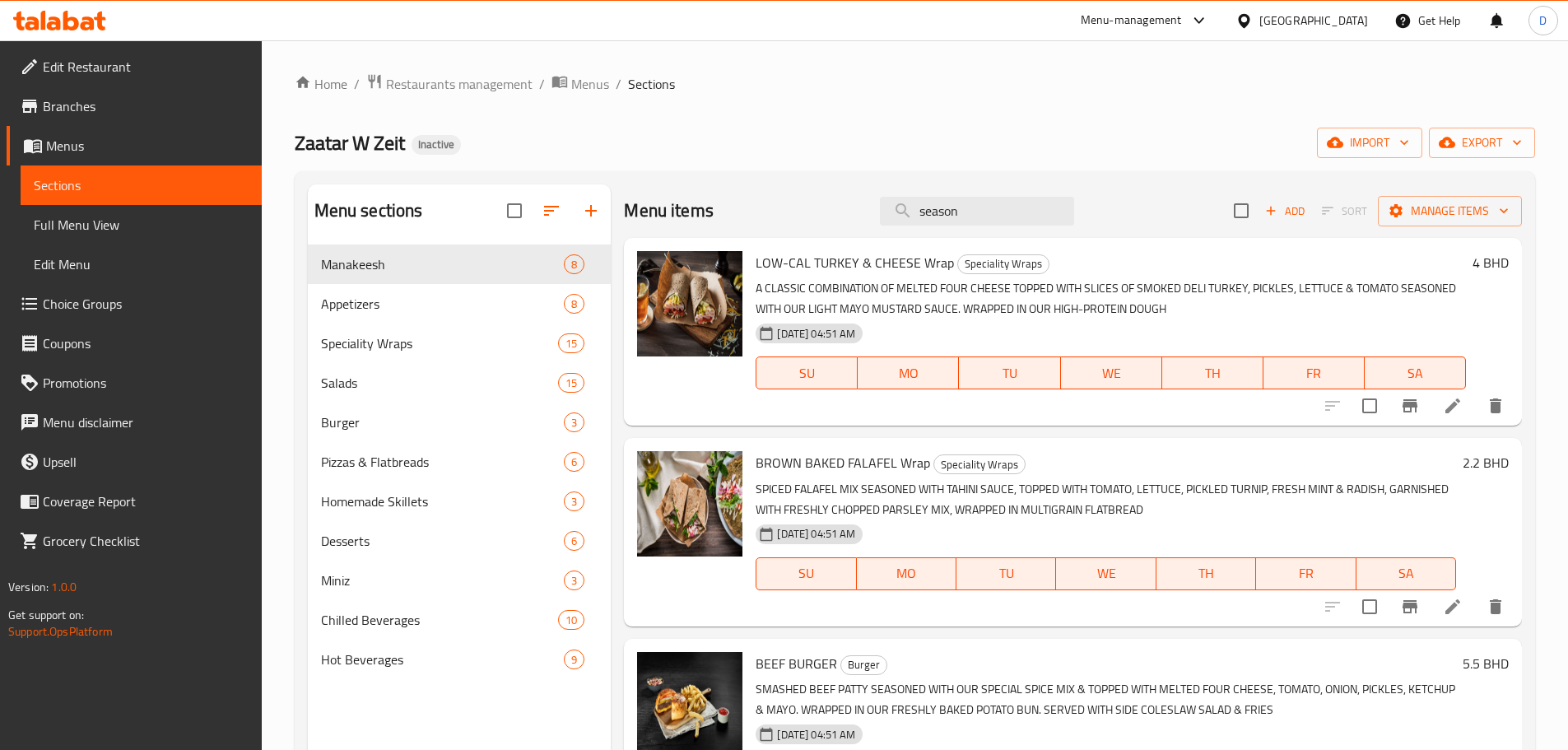
drag, startPoint x: 956, startPoint y: 212, endPoint x: 768, endPoint y: 209, distance: 188.0
click at [768, 209] on div "Menu items season Add Sort Manage items" at bounding box center [1073, 211] width 898 height 54
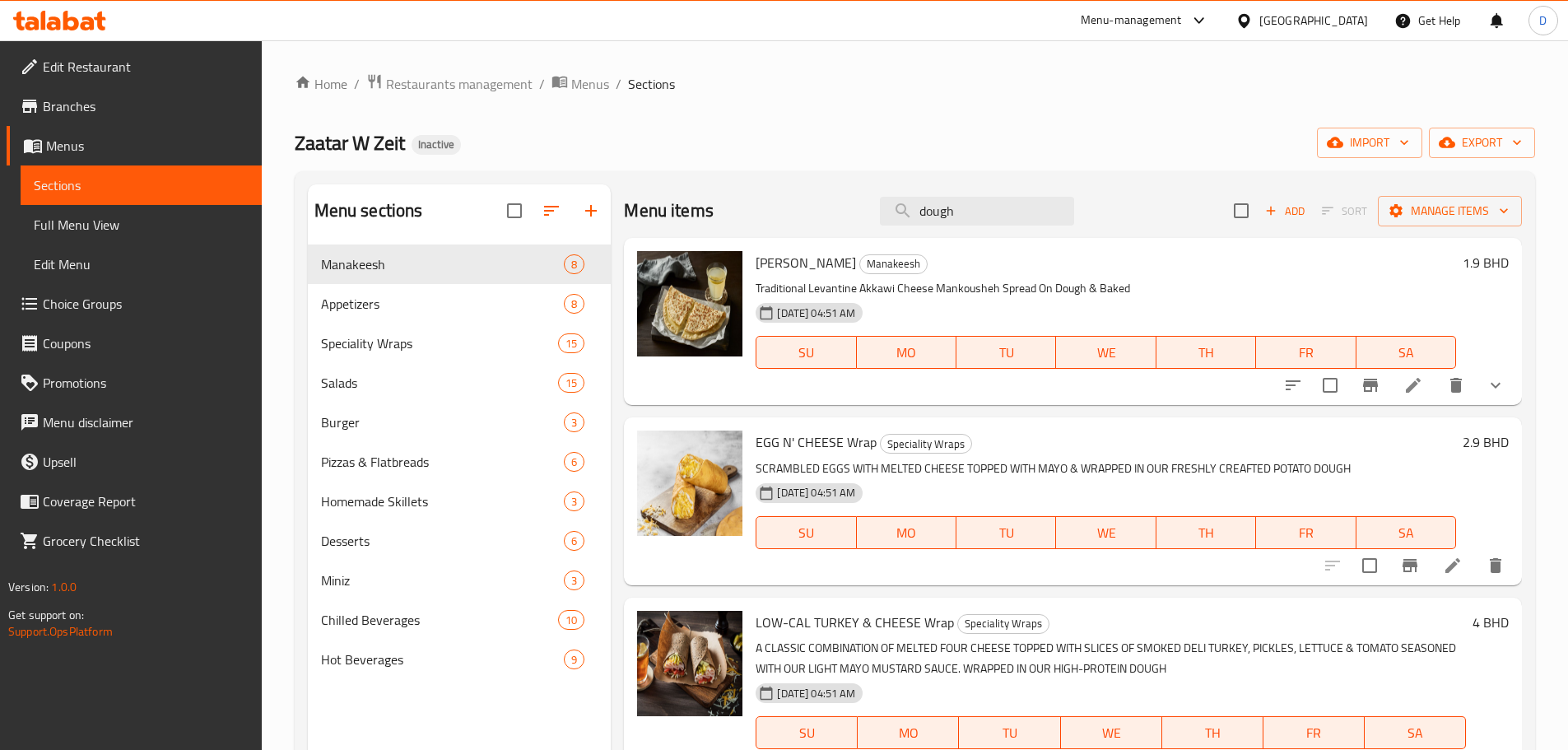
drag, startPoint x: 955, startPoint y: 213, endPoint x: 804, endPoint y: 209, distance: 151.1
click at [804, 209] on div "Menu items dough Add Sort Manage items" at bounding box center [1073, 211] width 898 height 54
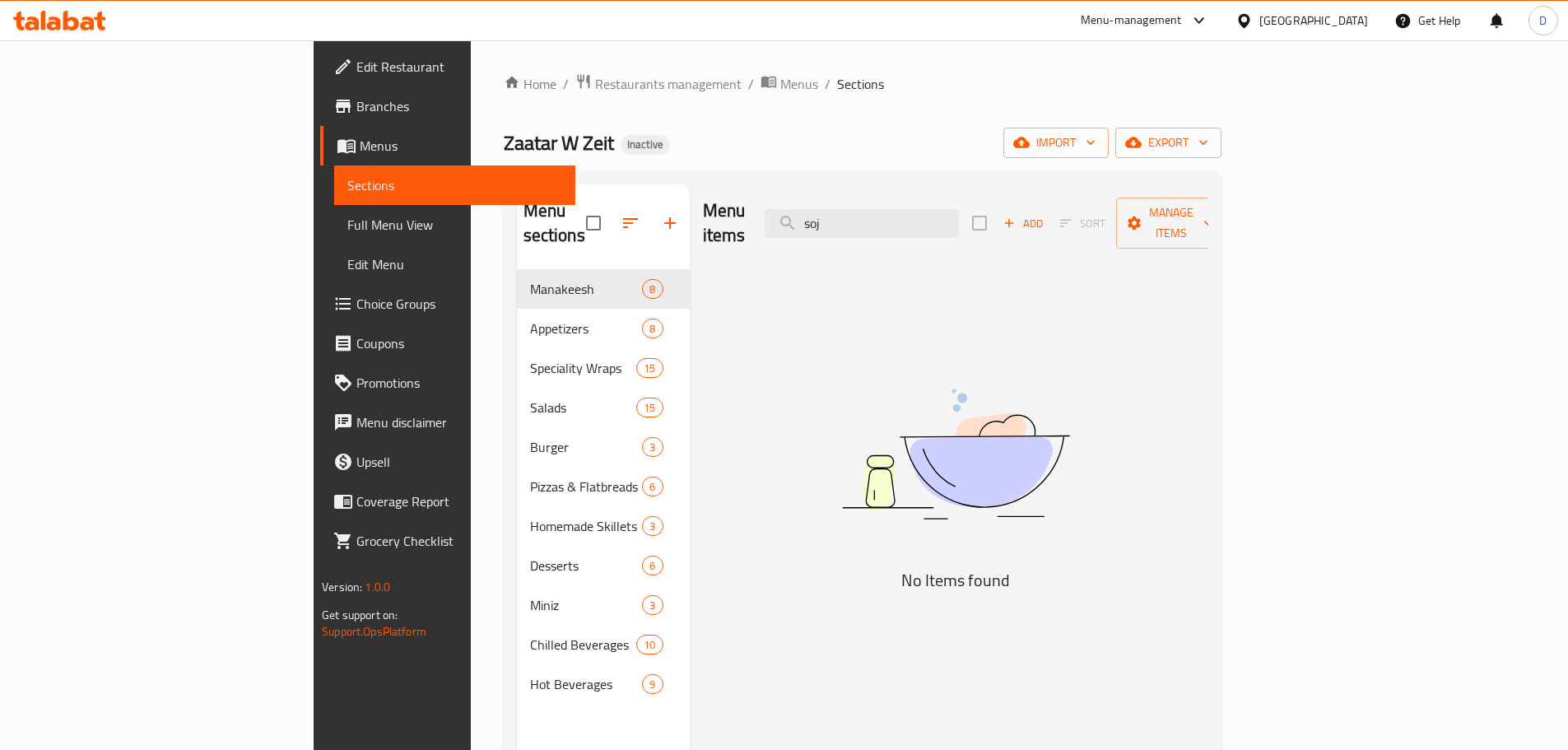
drag, startPoint x: 972, startPoint y: 203, endPoint x: 693, endPoint y: 204, distance: 279.0
click at [703, 204] on div "Menu items soj Add Sort Manage items" at bounding box center [955, 224] width 505 height 78
drag, startPoint x: 965, startPoint y: 216, endPoint x: 845, endPoint y: 222, distance: 120.1
click at [845, 222] on div "Menu items saus Add Sort Manage items" at bounding box center [955, 224] width 505 height 78
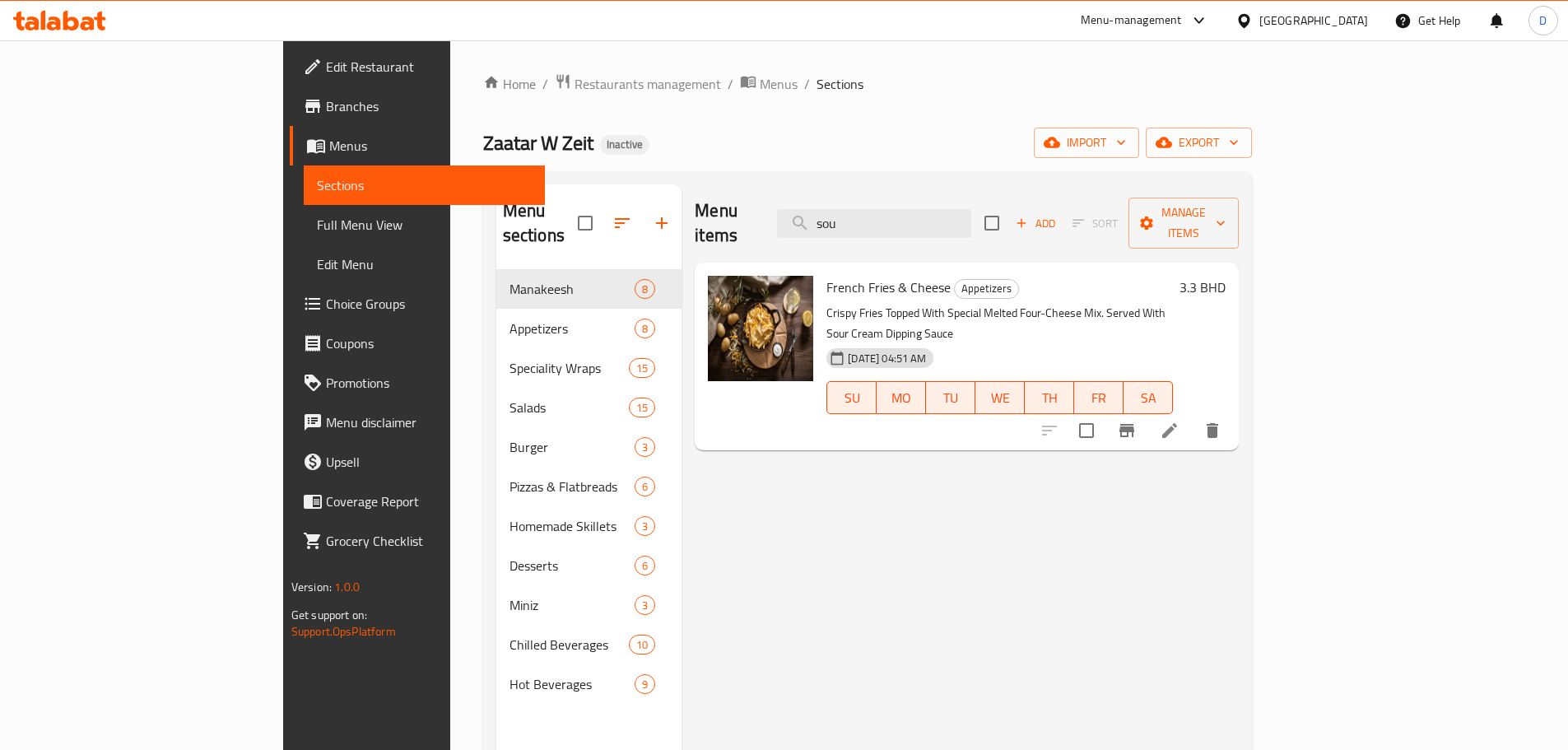
drag, startPoint x: 957, startPoint y: 217, endPoint x: 860, endPoint y: 216, distance: 97.0
click at [860, 216] on div "Menu items sou Add Sort Manage items" at bounding box center [967, 224] width 545 height 78
drag, startPoint x: 995, startPoint y: 216, endPoint x: 847, endPoint y: 204, distance: 148.5
click at [847, 204] on div "Menu items sour c Add Sort Manage items" at bounding box center [967, 224] width 545 height 78
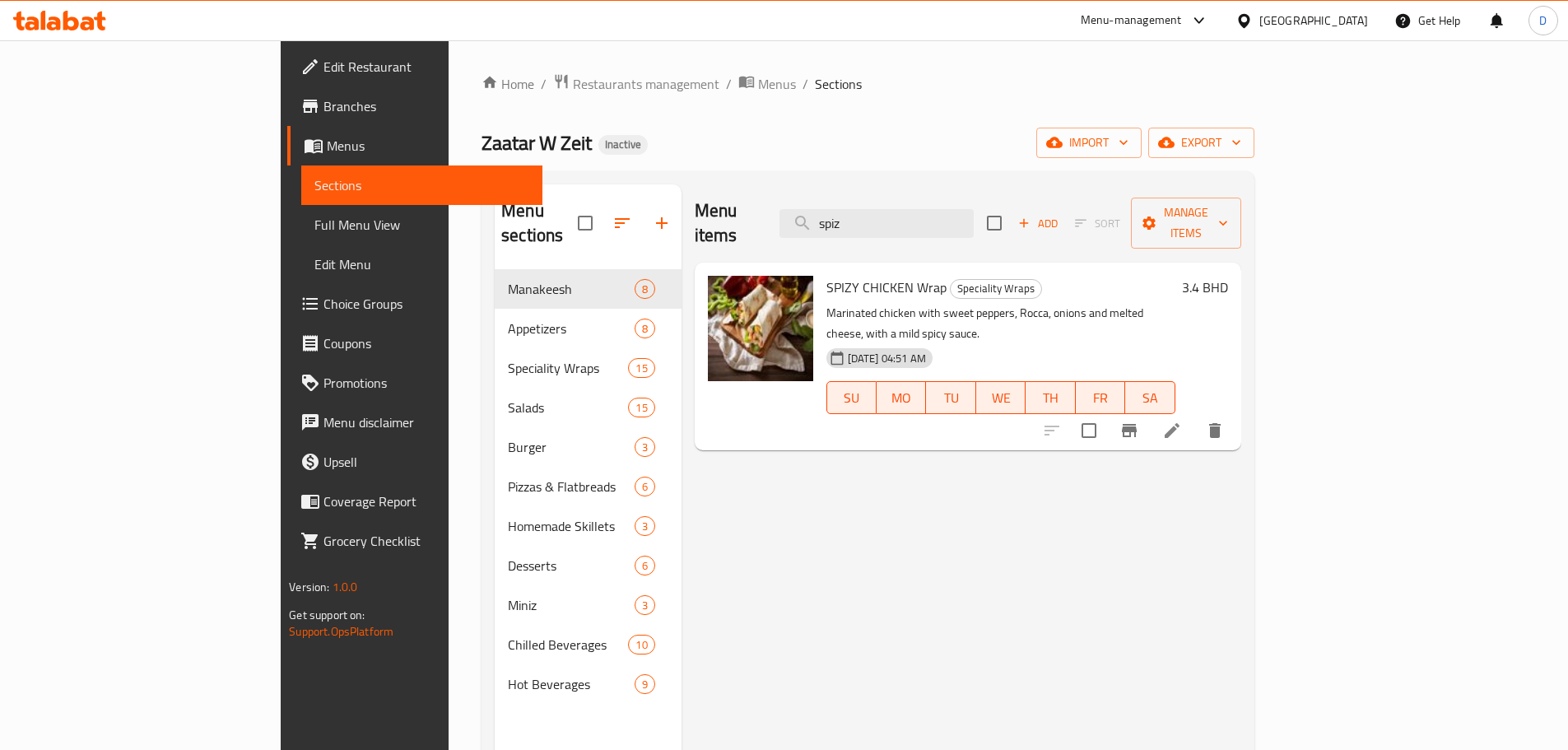
drag, startPoint x: 983, startPoint y: 218, endPoint x: 868, endPoint y: 203, distance: 116.0
click at [868, 203] on div "Menu items spiz Add Sort Manage items" at bounding box center [968, 224] width 547 height 78
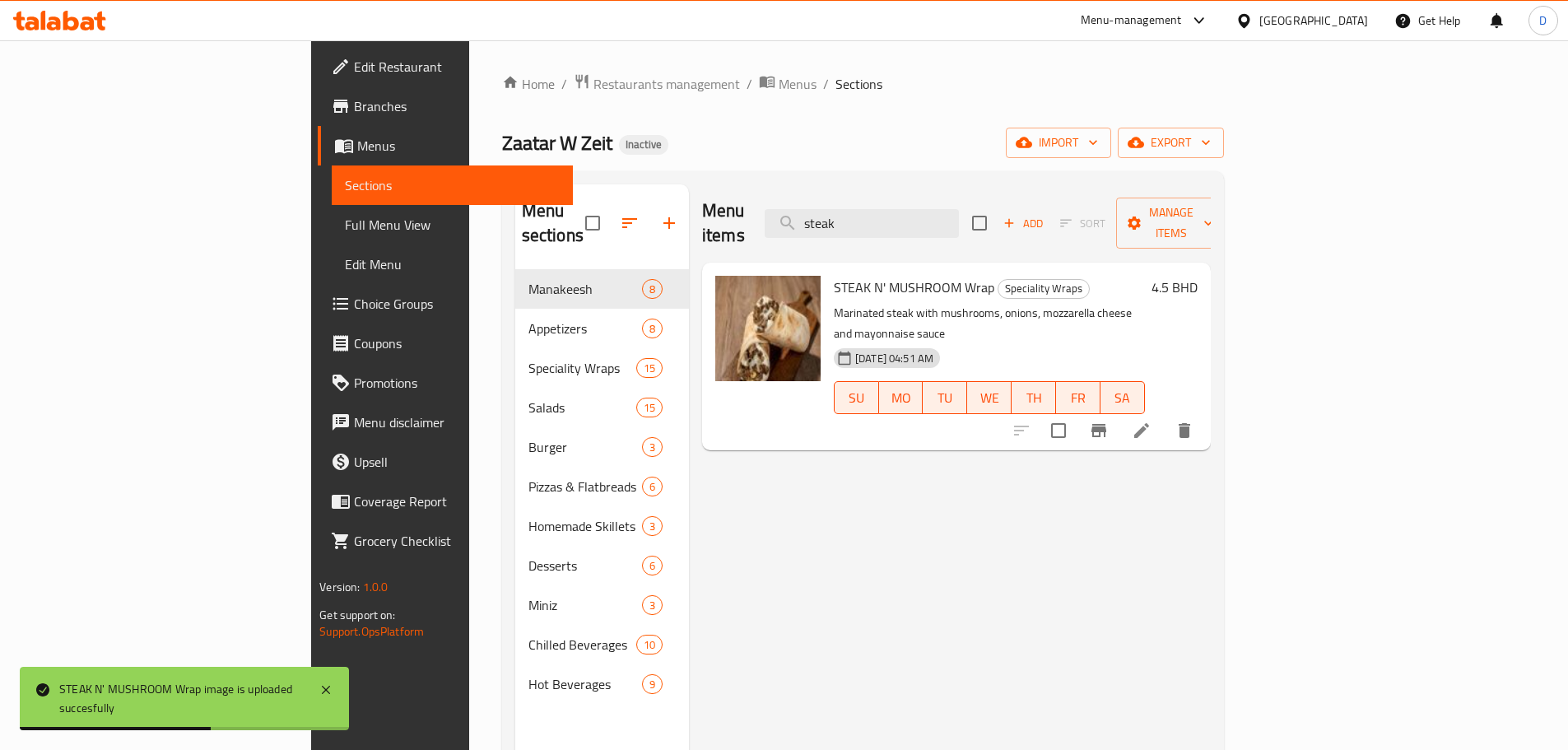
drag, startPoint x: 968, startPoint y: 215, endPoint x: 802, endPoint y: 207, distance: 166.2
click at [802, 207] on div "Menu items steak Add Sort Manage items" at bounding box center [956, 224] width 509 height 78
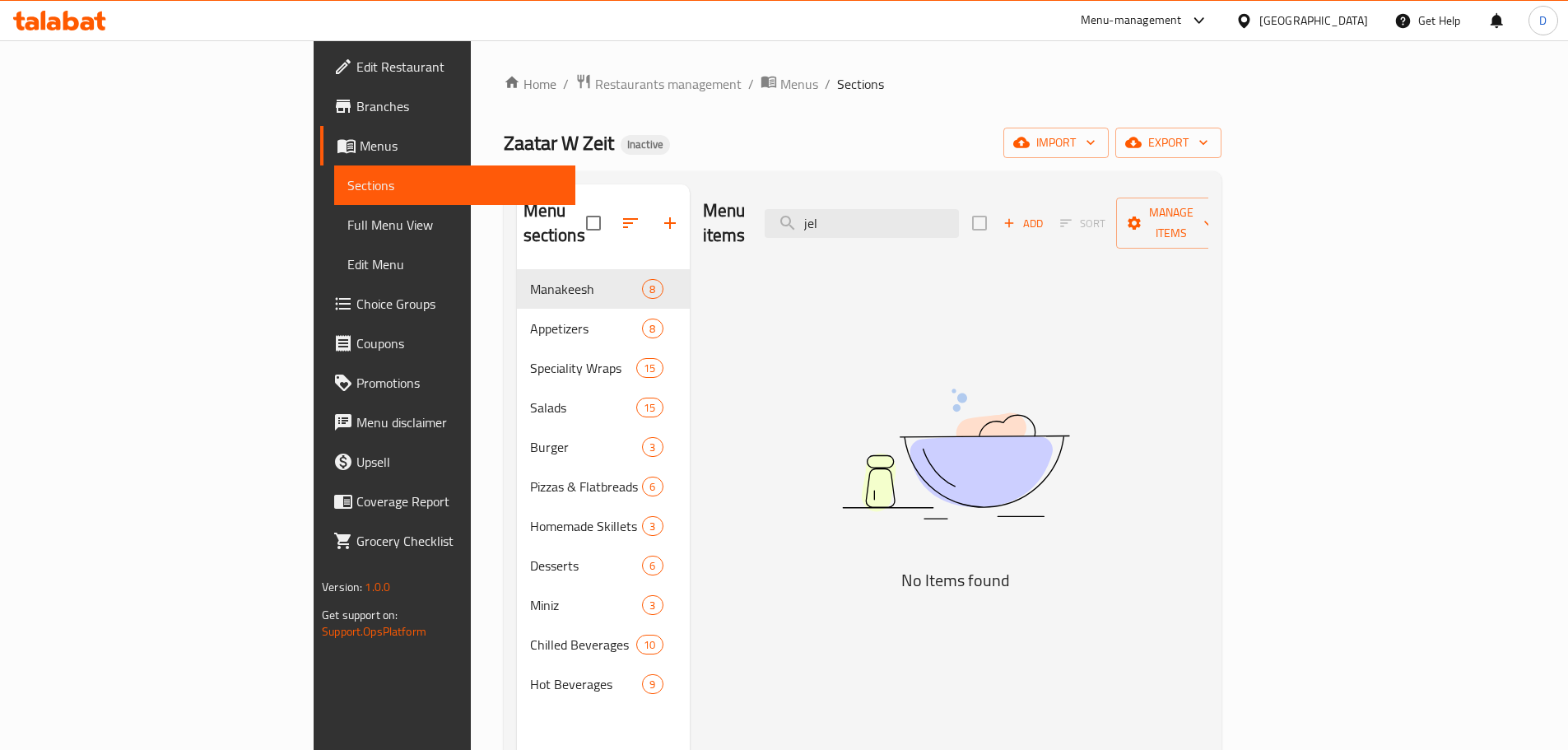
drag, startPoint x: 964, startPoint y: 212, endPoint x: 841, endPoint y: 220, distance: 123.3
click at [841, 220] on div "Menu items jel Add Sort Manage items" at bounding box center [955, 224] width 505 height 78
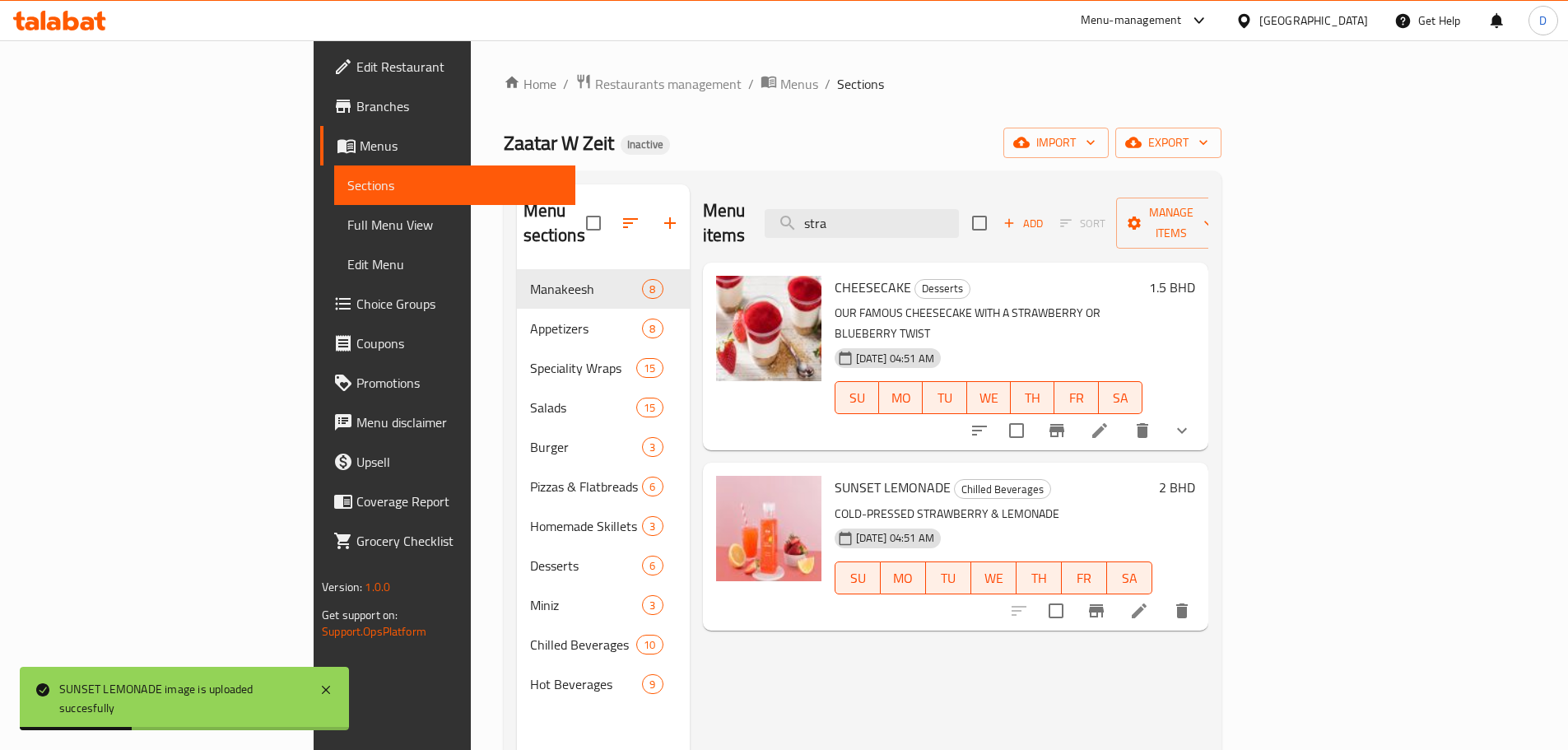
drag, startPoint x: 956, startPoint y: 217, endPoint x: 803, endPoint y: 212, distance: 153.1
click at [803, 212] on div "Menu items stra Add Sort Manage items" at bounding box center [955, 224] width 505 height 78
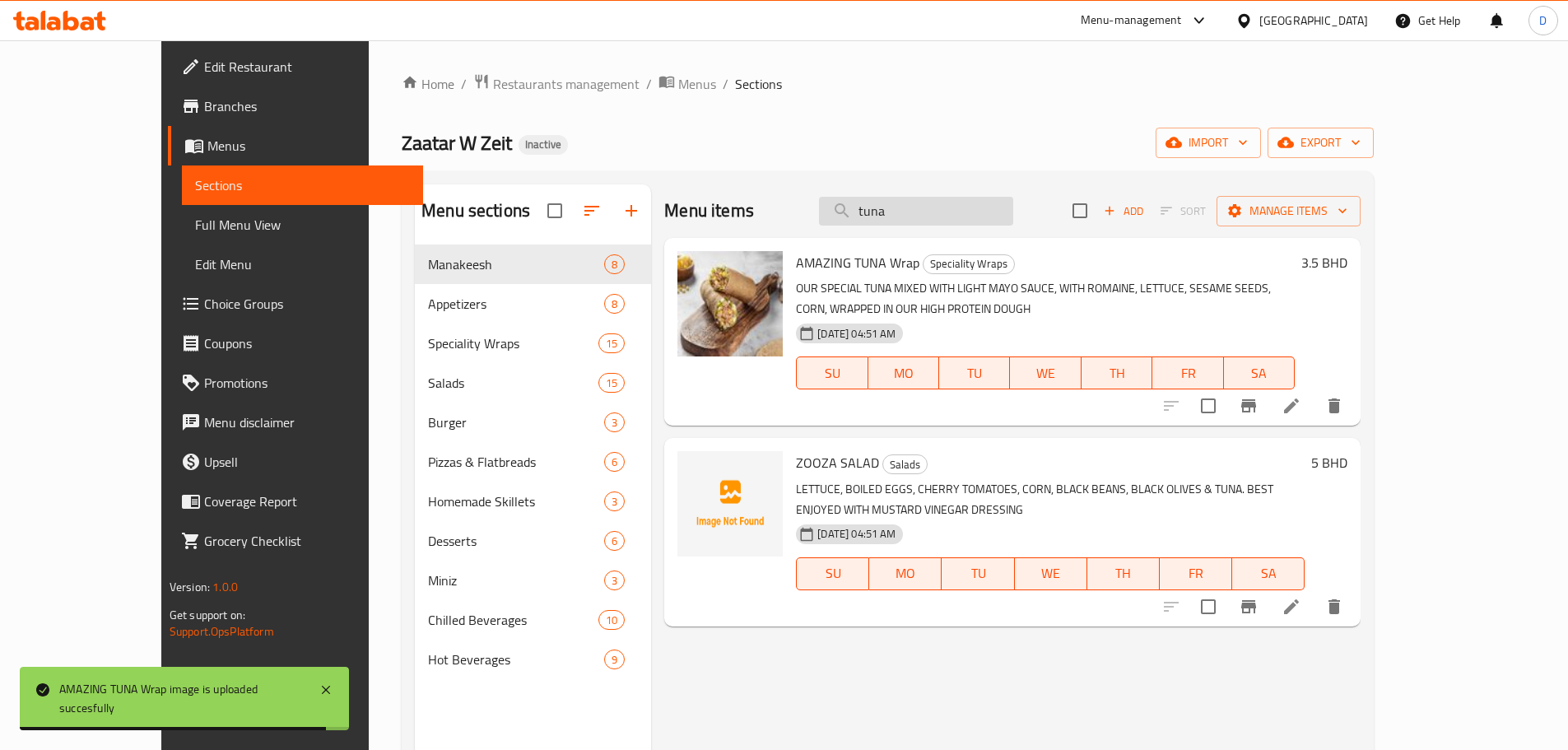
drag, startPoint x: 956, startPoint y: 216, endPoint x: 888, endPoint y: 216, distance: 68.0
click at [888, 216] on input "tuna" at bounding box center [916, 211] width 194 height 29
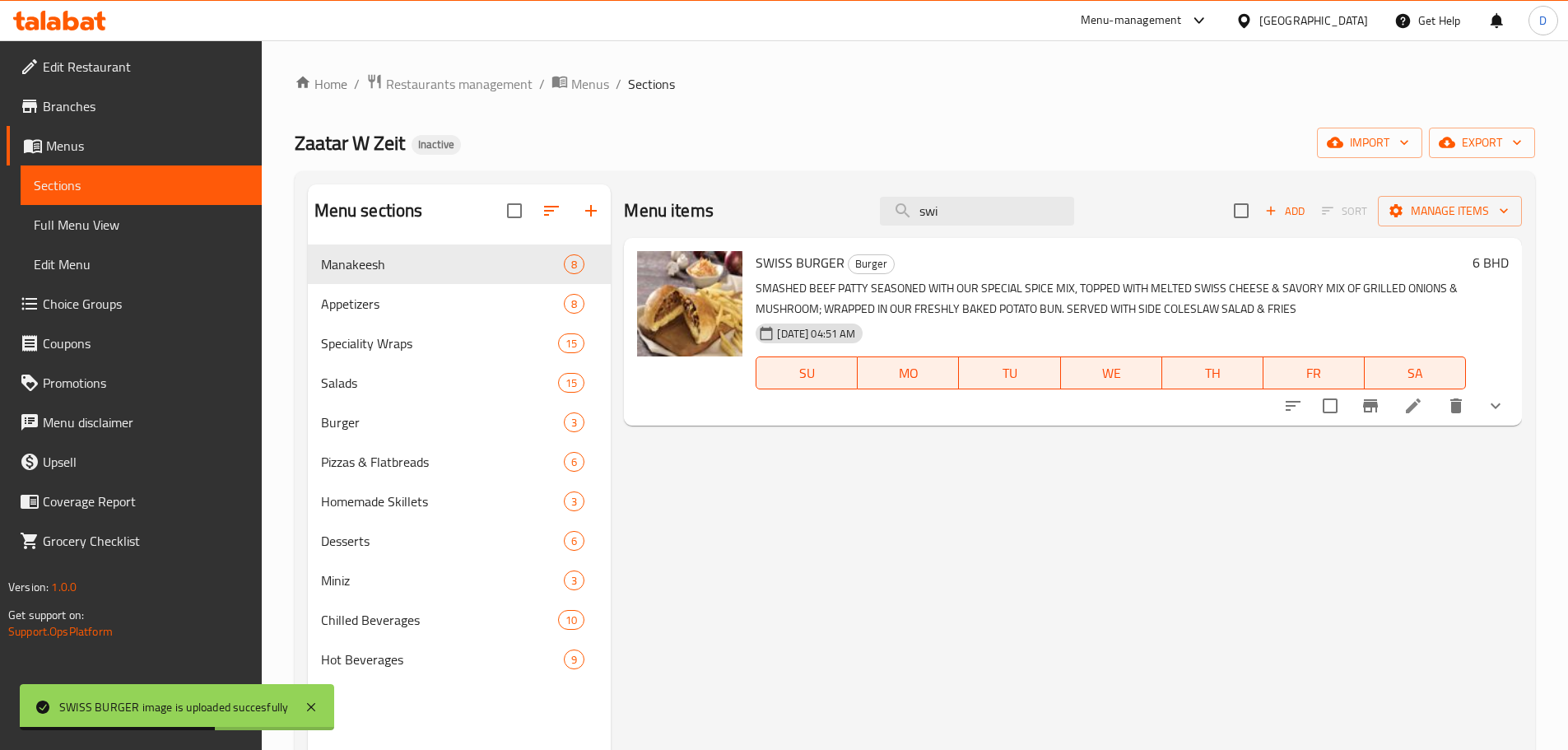
drag, startPoint x: 955, startPoint y: 216, endPoint x: 809, endPoint y: 216, distance: 146.0
click at [809, 216] on div "Menu items swi Add Sort Manage items" at bounding box center [1073, 211] width 898 height 54
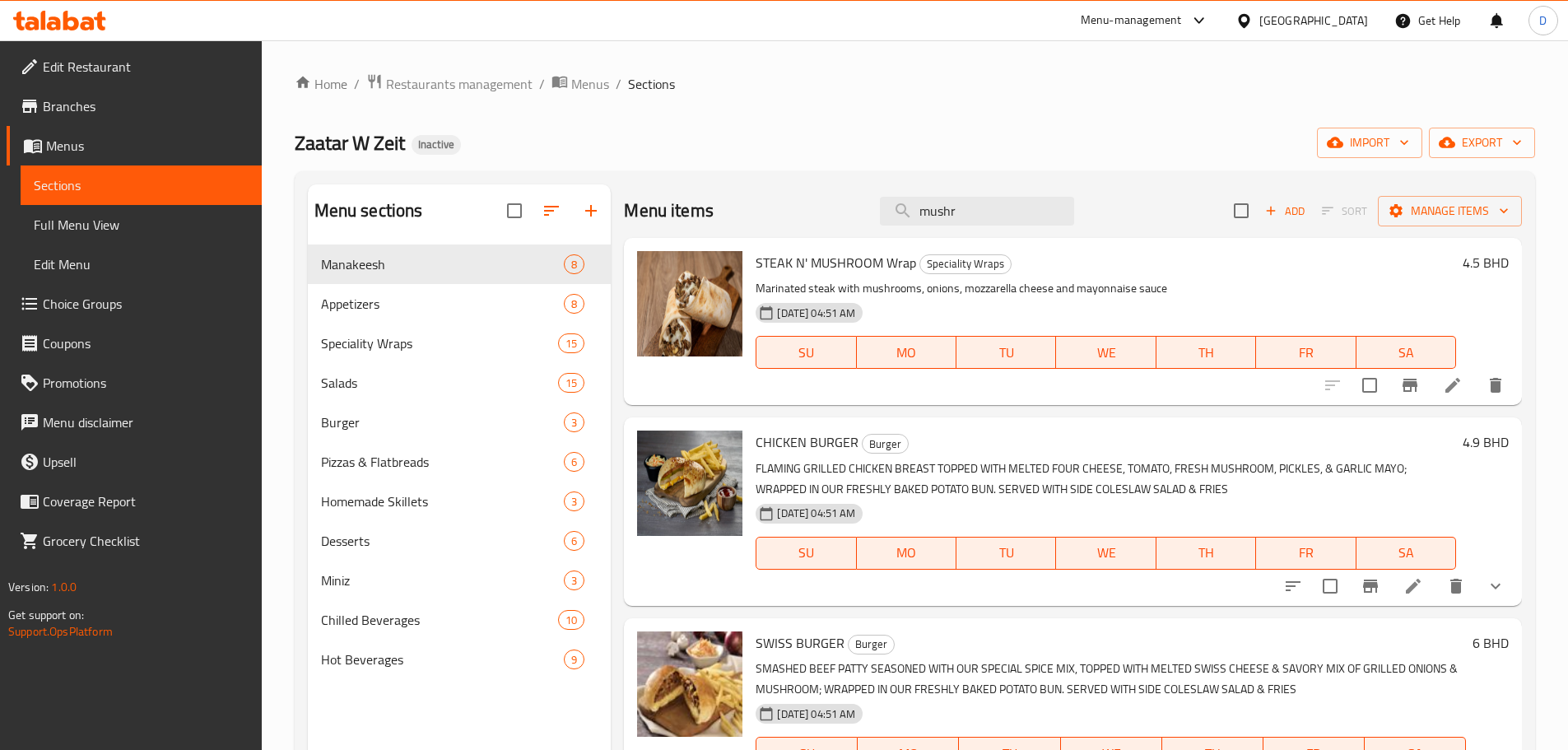
drag, startPoint x: 976, startPoint y: 208, endPoint x: 862, endPoint y: 213, distance: 114.1
click at [862, 213] on div "Menu items mushr Add Sort Manage items" at bounding box center [1073, 211] width 898 height 54
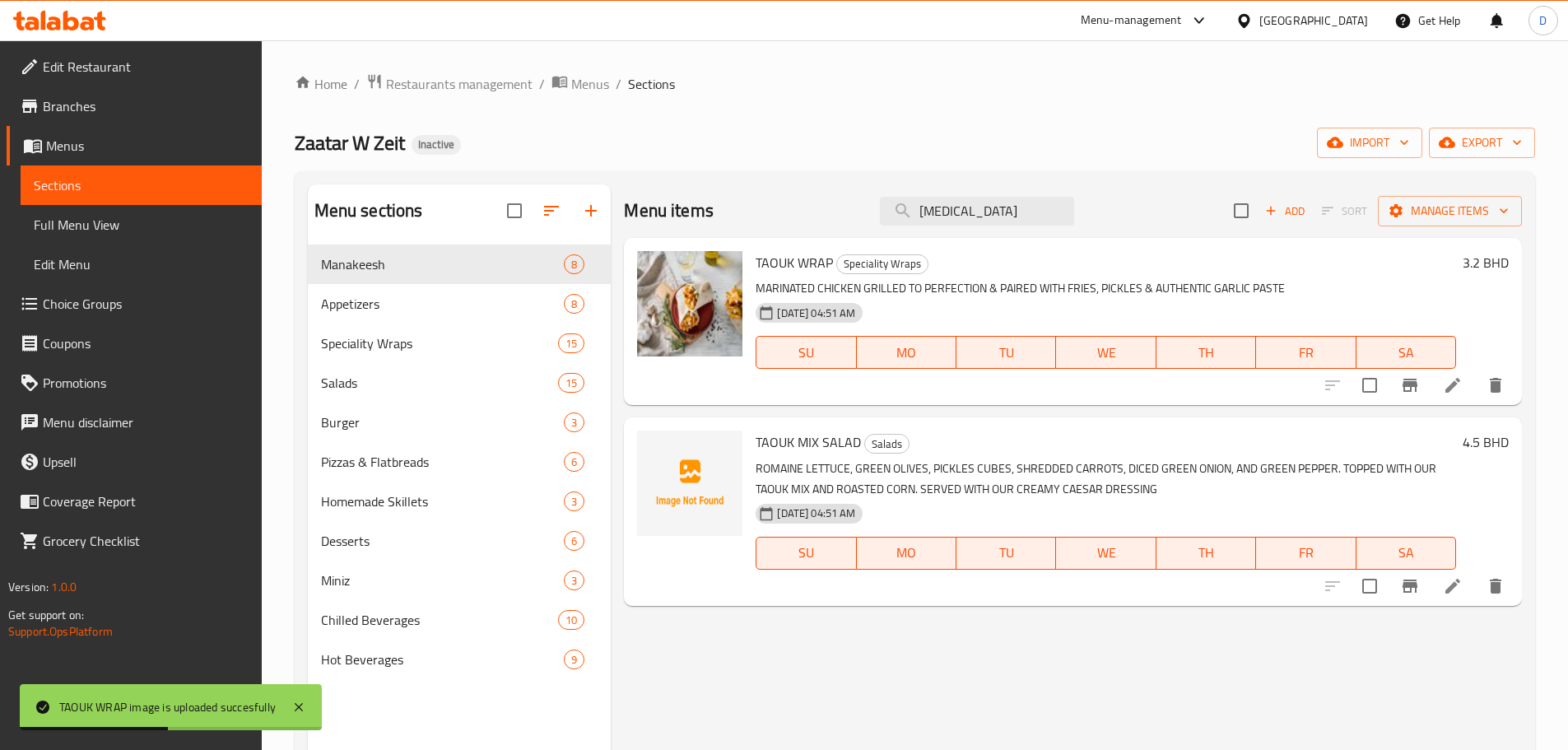
drag, startPoint x: 966, startPoint y: 215, endPoint x: 795, endPoint y: 227, distance: 171.4
click at [795, 227] on div "Menu items [MEDICAL_DATA] Add Sort Manage items" at bounding box center [1073, 211] width 898 height 54
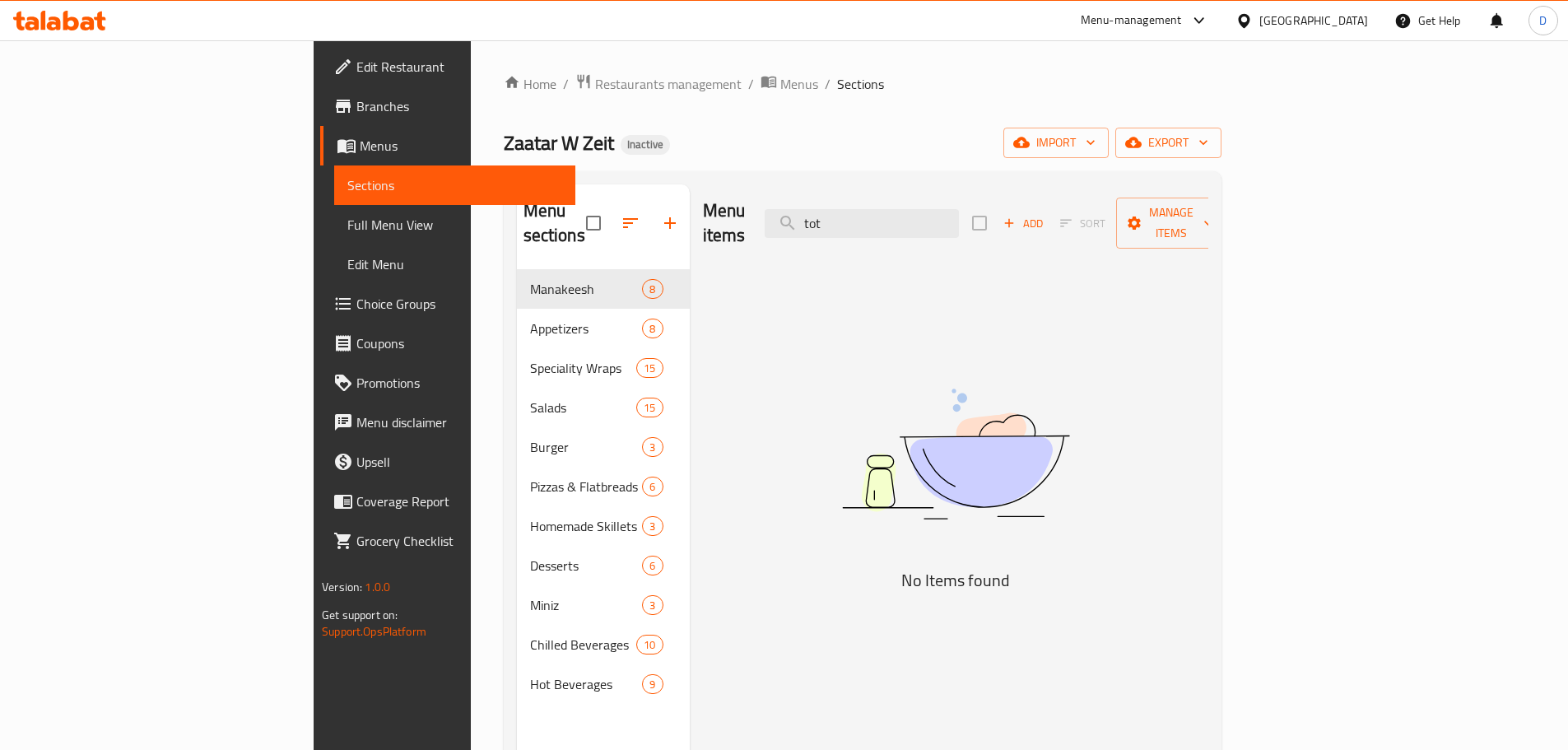
drag, startPoint x: 967, startPoint y: 214, endPoint x: 828, endPoint y: 214, distance: 139.0
click at [828, 214] on div "Menu items tot Add Sort Manage items" at bounding box center [955, 224] width 505 height 78
drag, startPoint x: 980, startPoint y: 224, endPoint x: 659, endPoint y: 176, distance: 324.6
click at [659, 176] on div "Menu sections Manakeesh 8 Appetizers 8 Speciality Wraps 15 Salads 15 Burger 3 P…" at bounding box center [863, 559] width 718 height 776
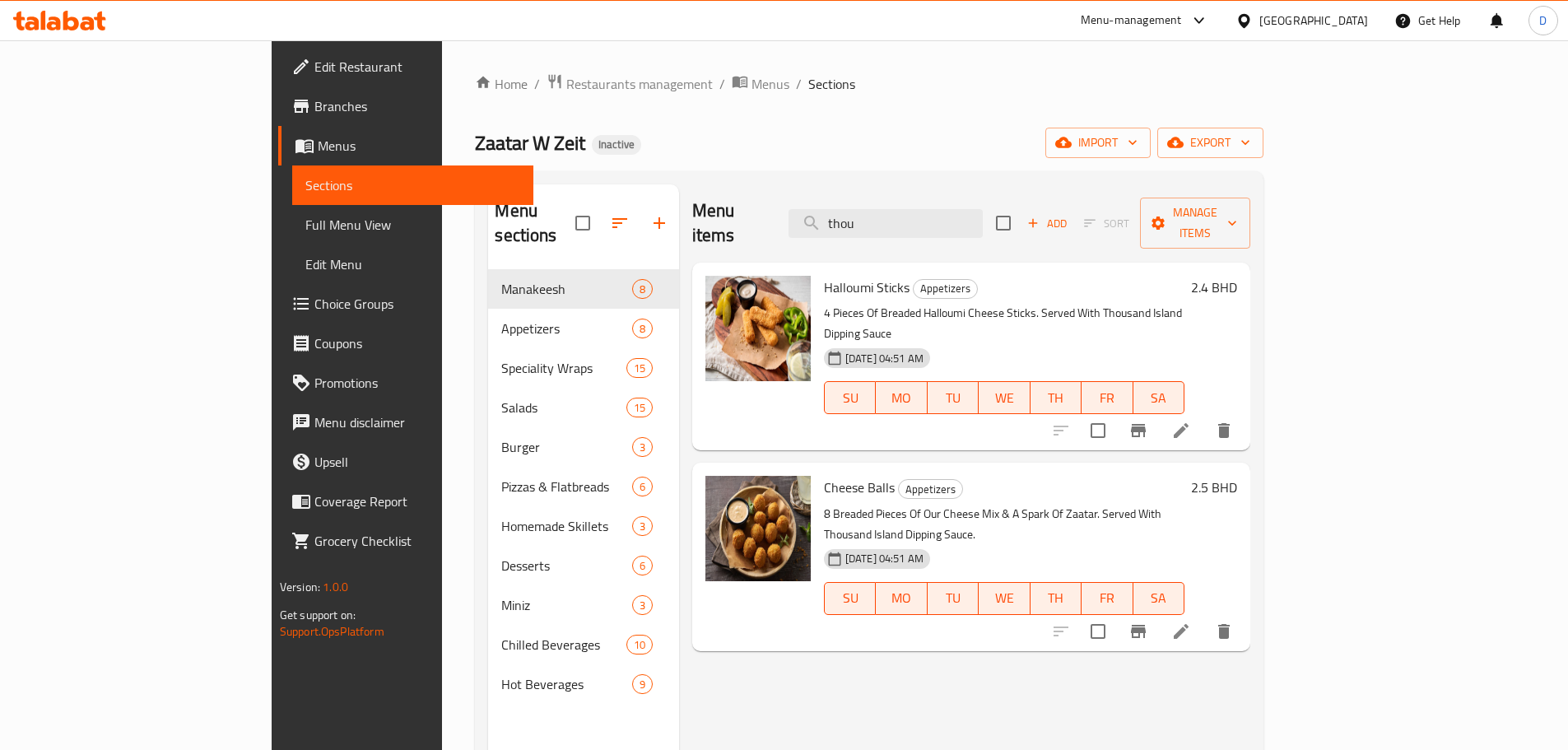
drag, startPoint x: 972, startPoint y: 216, endPoint x: 852, endPoint y: 222, distance: 120.1
click at [852, 222] on div "Menu items thou Add Sort Manage items" at bounding box center [972, 224] width 558 height 78
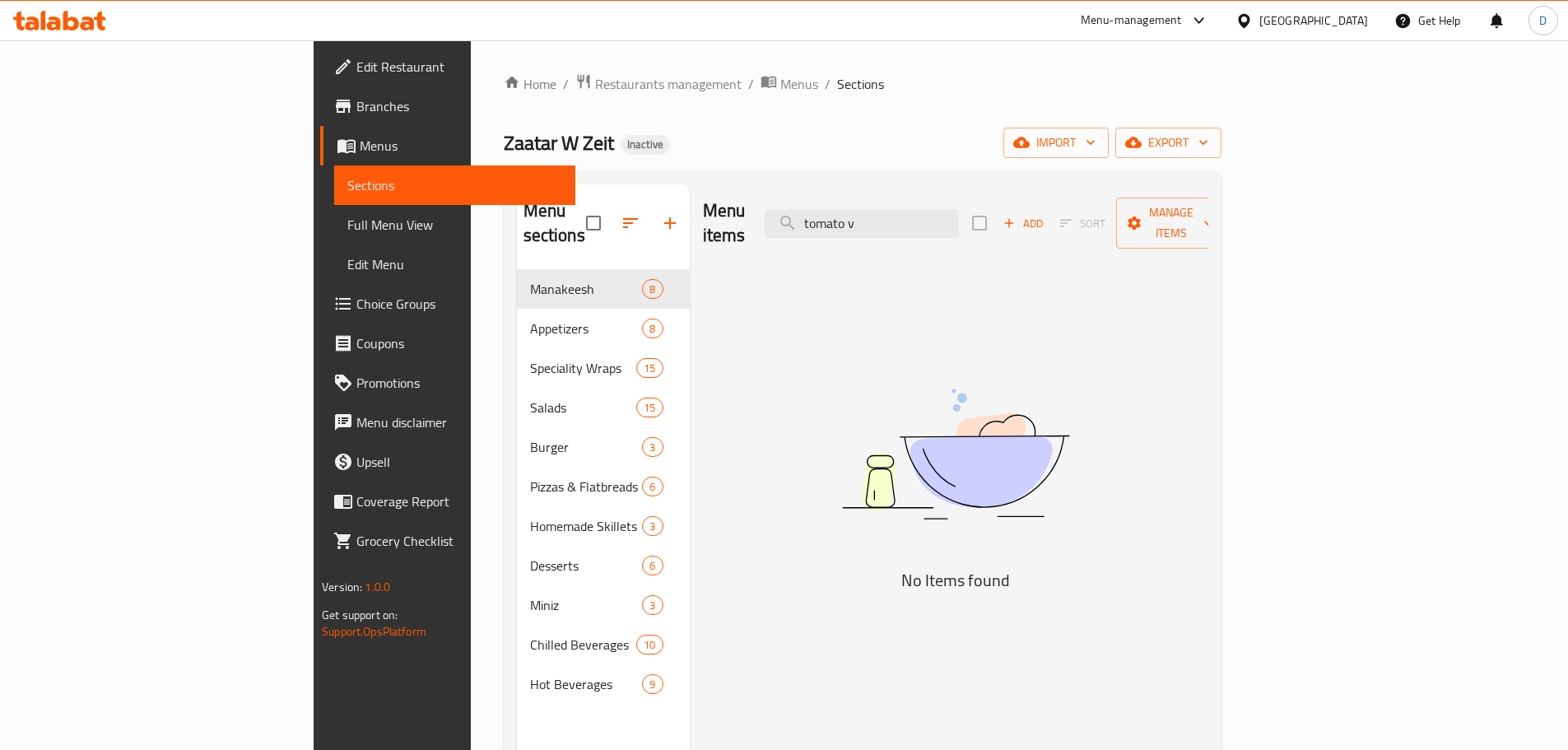
drag, startPoint x: 998, startPoint y: 212, endPoint x: 878, endPoint y: 213, distance: 120.0
click at [878, 213] on div "Menu items tomato v Add Sort Manage items" at bounding box center [955, 224] width 505 height 78
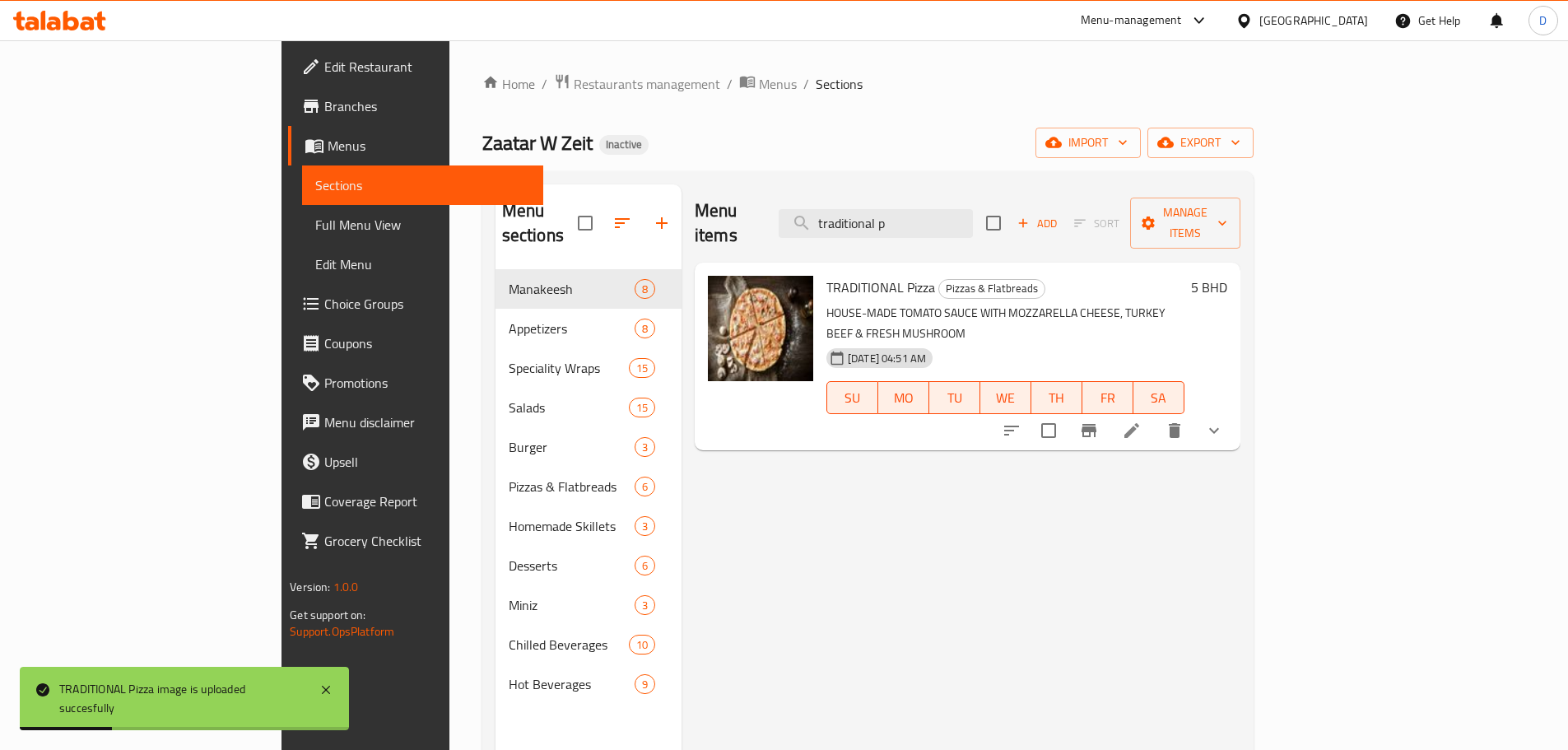
drag, startPoint x: 996, startPoint y: 213, endPoint x: 855, endPoint y: 213, distance: 141.0
click at [855, 213] on div "Menu items traditional p Add Sort Manage items" at bounding box center [968, 224] width 546 height 78
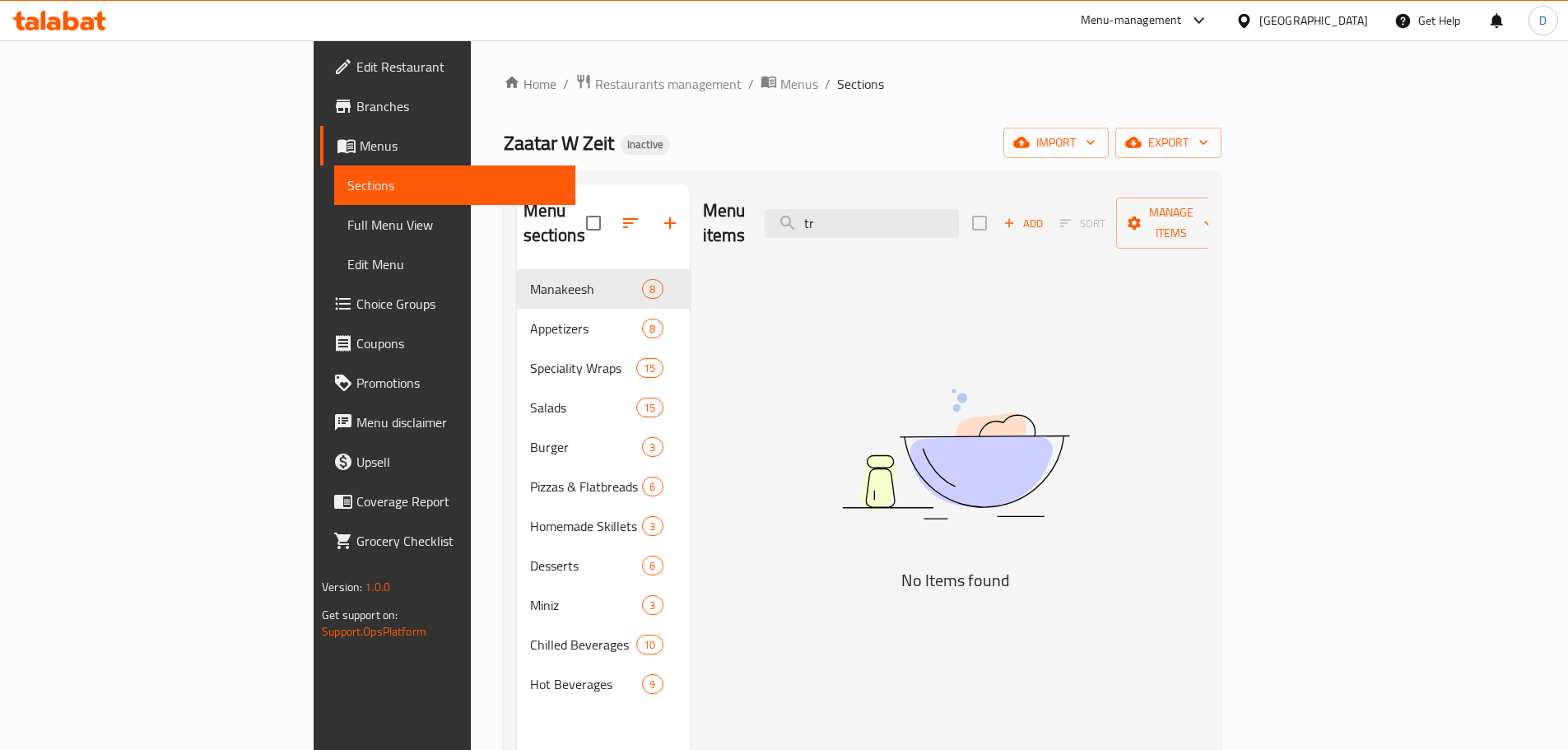
type input "t"
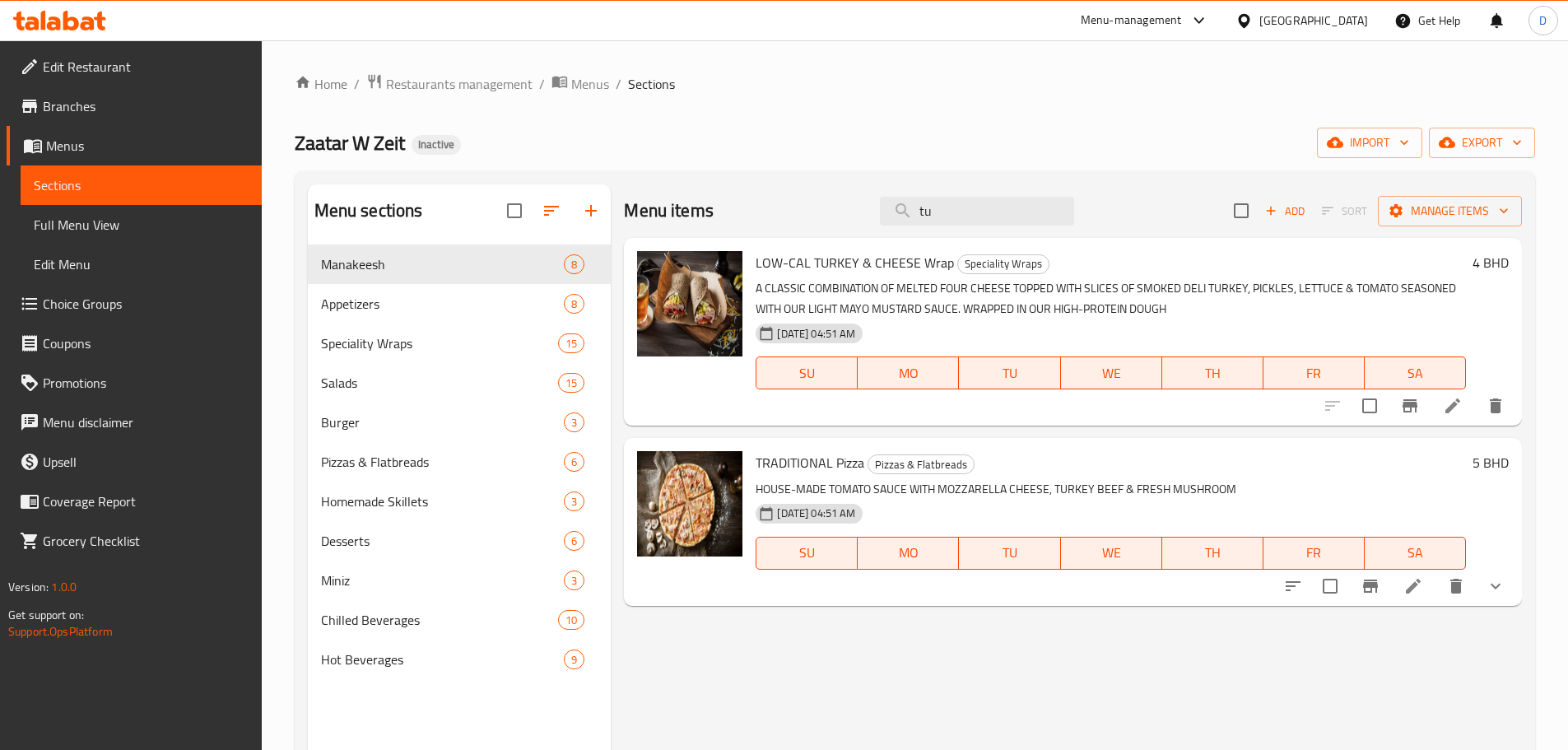
type input "t"
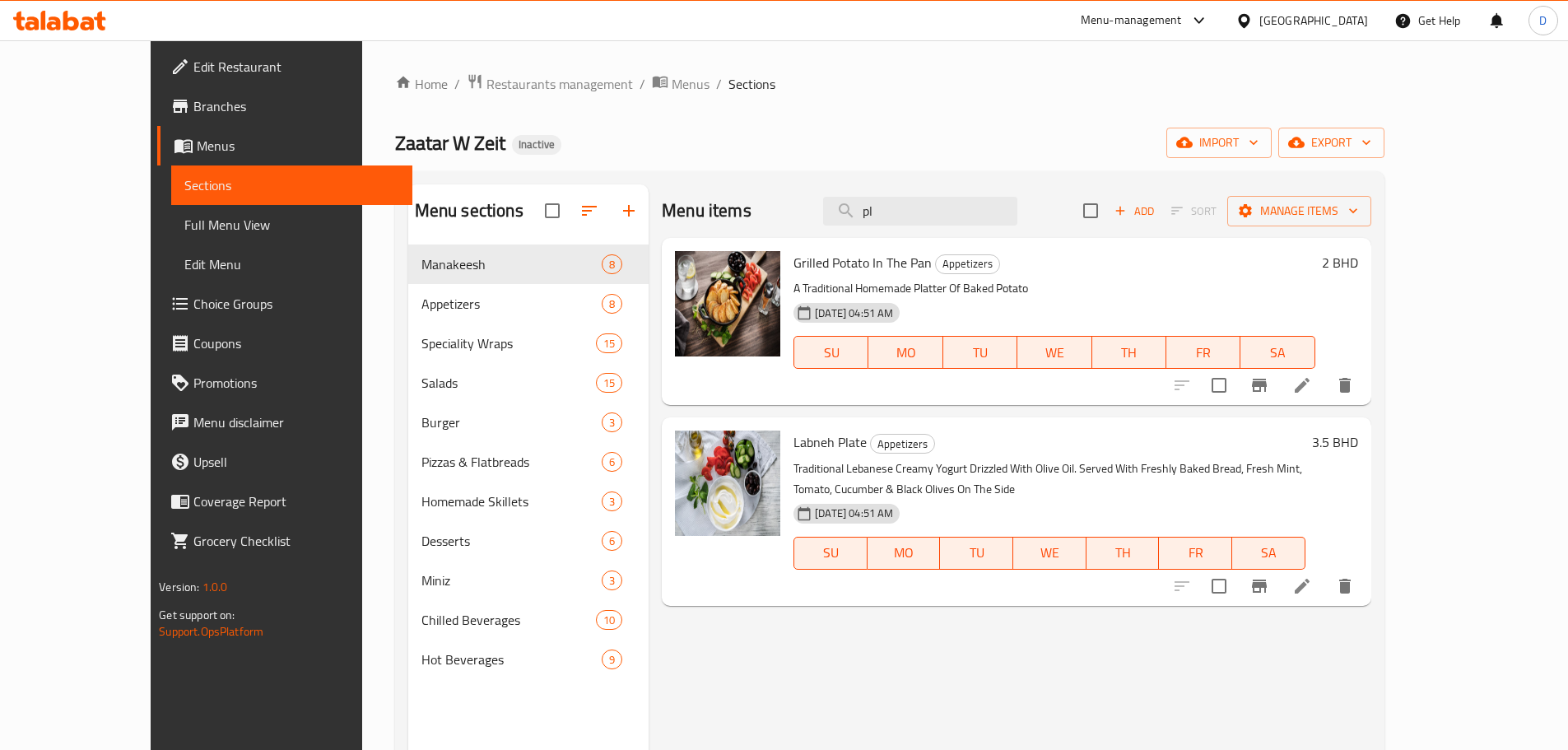
type input "p"
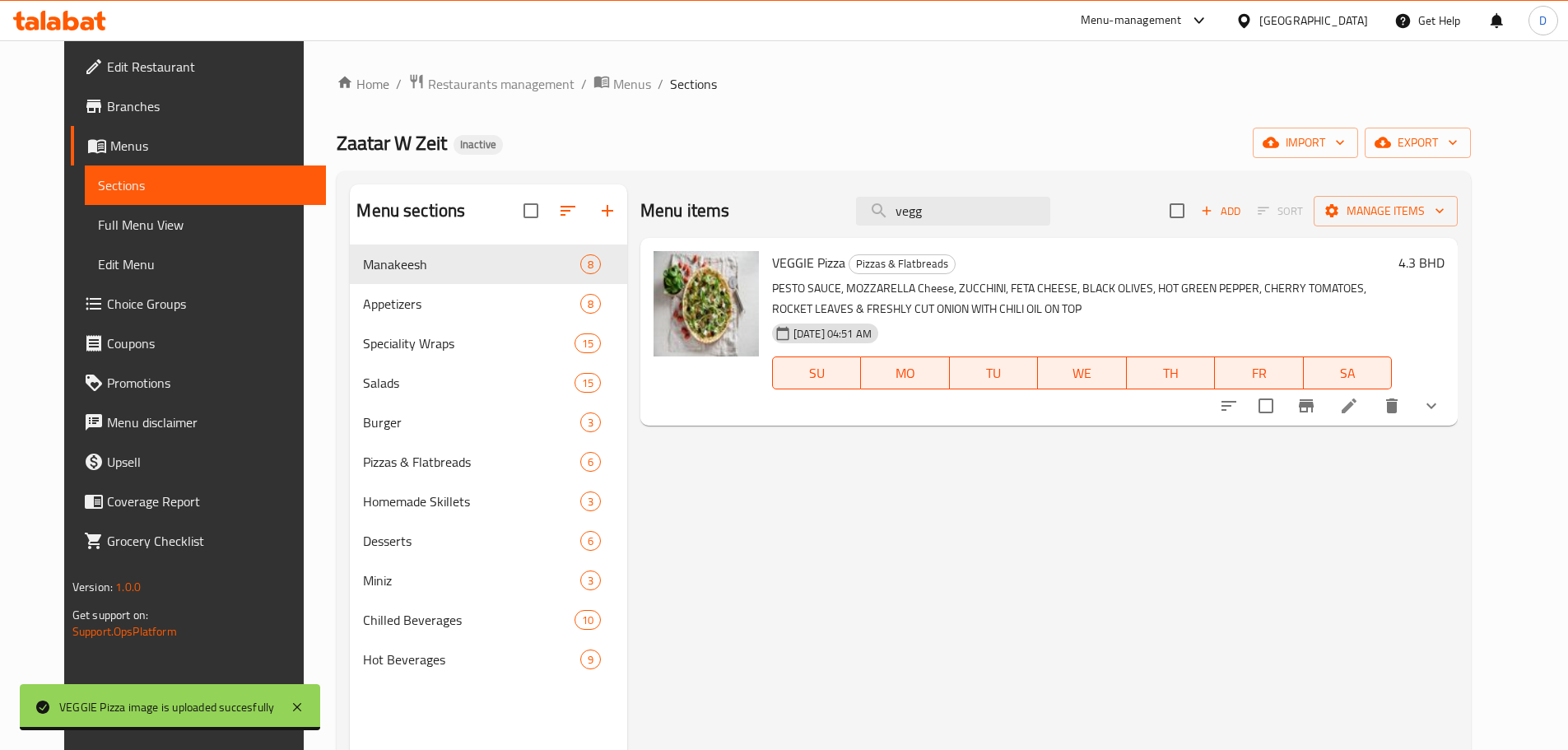
drag, startPoint x: 961, startPoint y: 222, endPoint x: 761, endPoint y: 213, distance: 200.2
click at [761, 213] on div "Menu items vegg Add Sort Manage items" at bounding box center [1049, 211] width 818 height 54
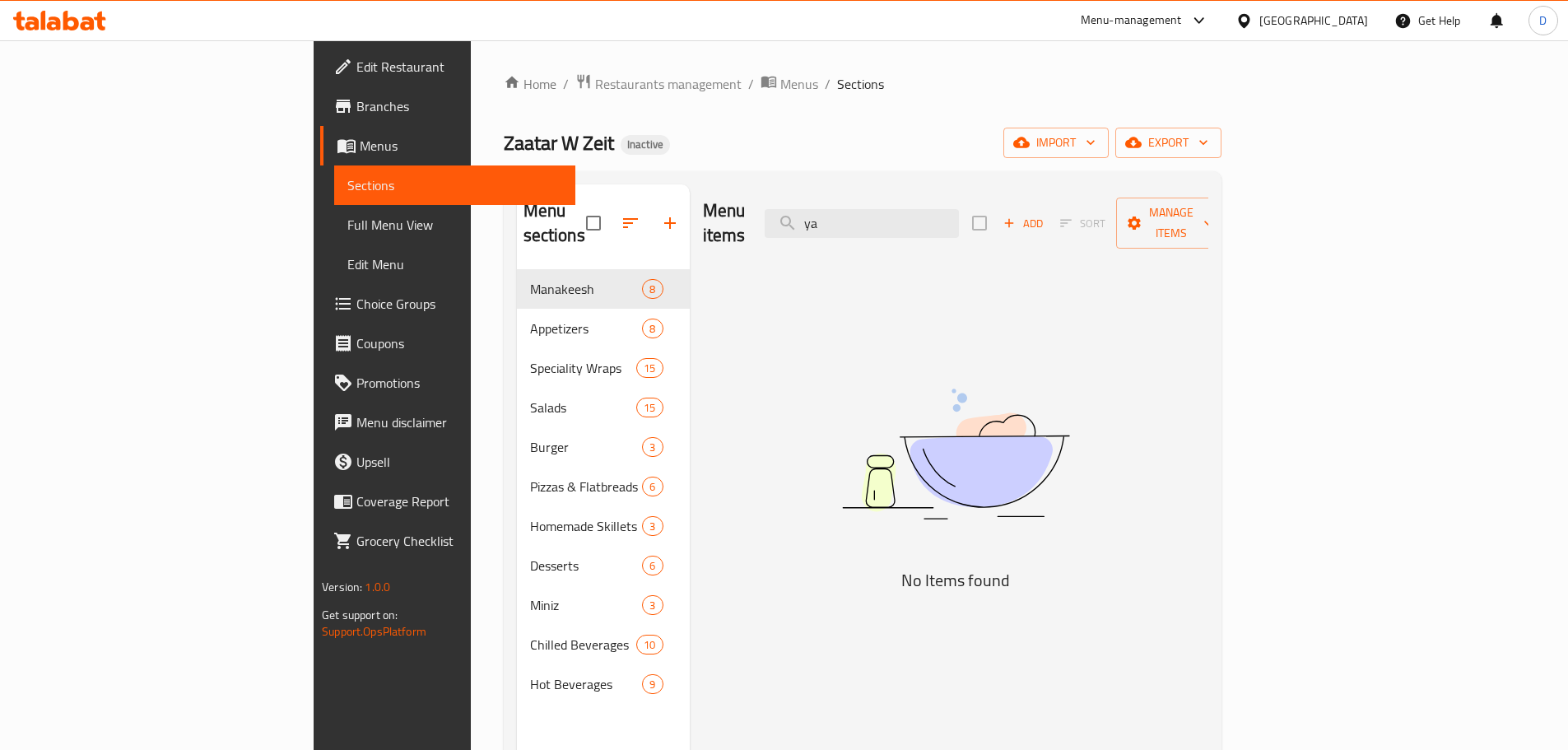
type input "y"
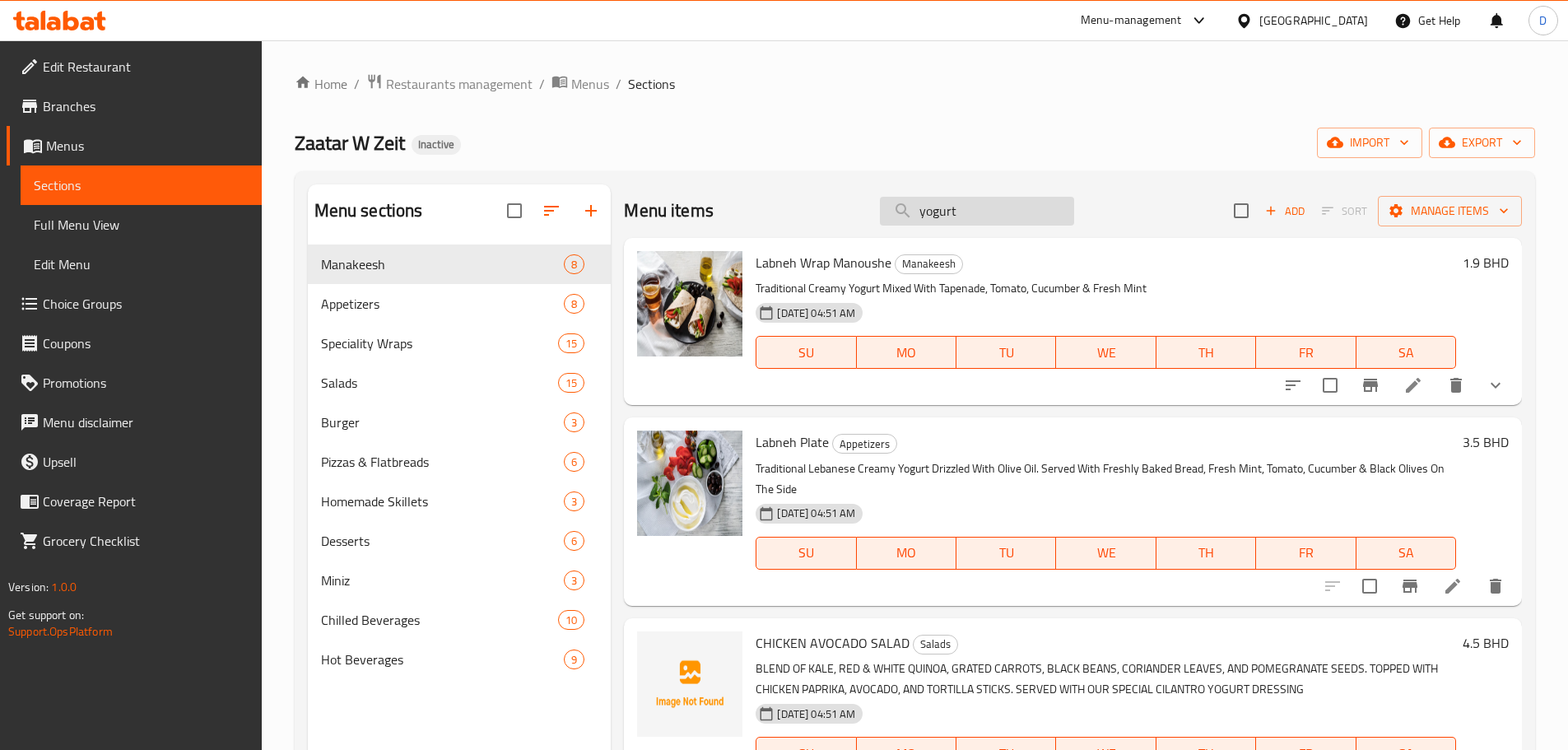
drag, startPoint x: 966, startPoint y: 205, endPoint x: 874, endPoint y: 214, distance: 92.4
click at [880, 214] on input "yogurt" at bounding box center [977, 211] width 194 height 29
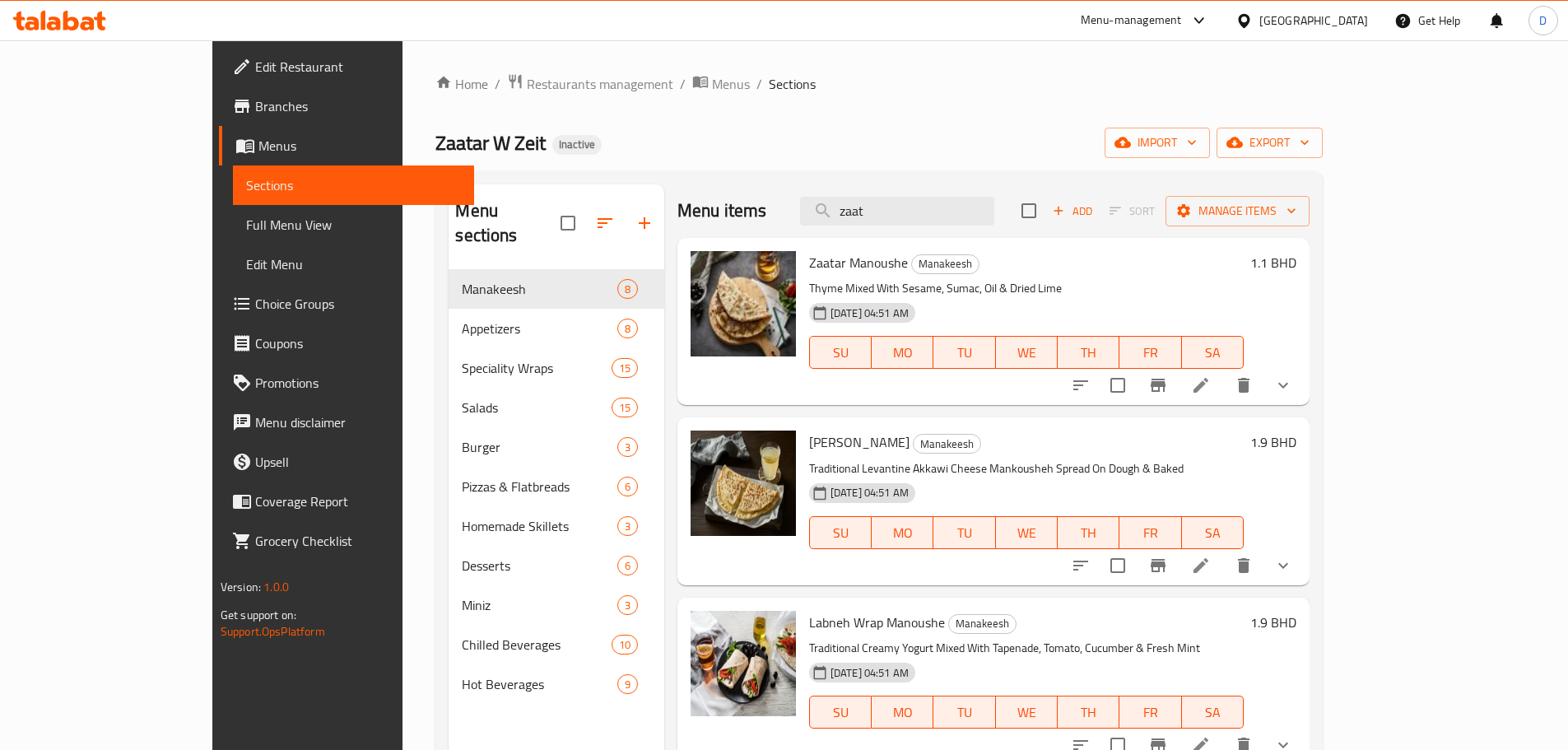
drag, startPoint x: 949, startPoint y: 215, endPoint x: 816, endPoint y: 214, distance: 133.0
click at [816, 214] on div "Menu items zaat Add Sort Manage items" at bounding box center [993, 211] width 632 height 54
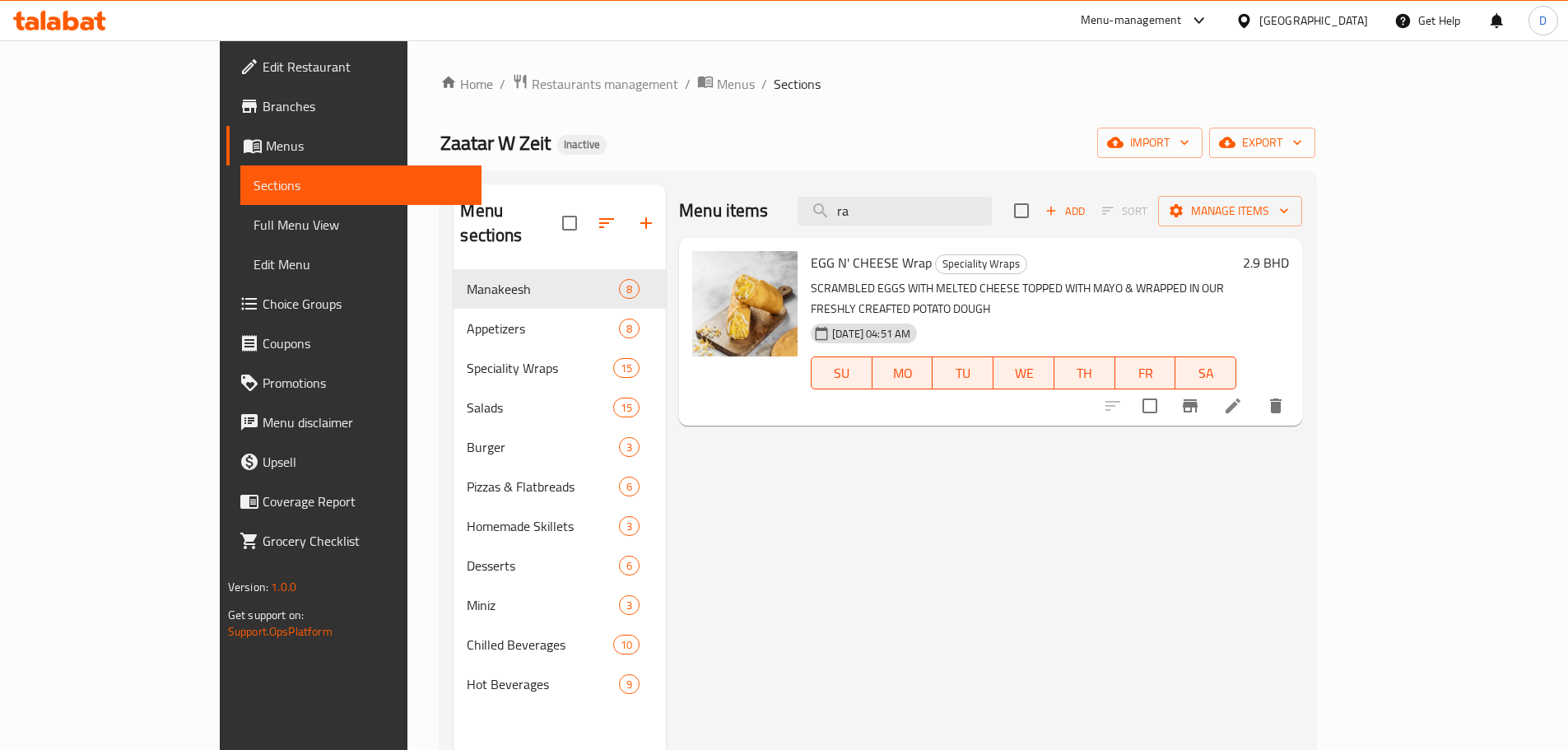
type input "r"
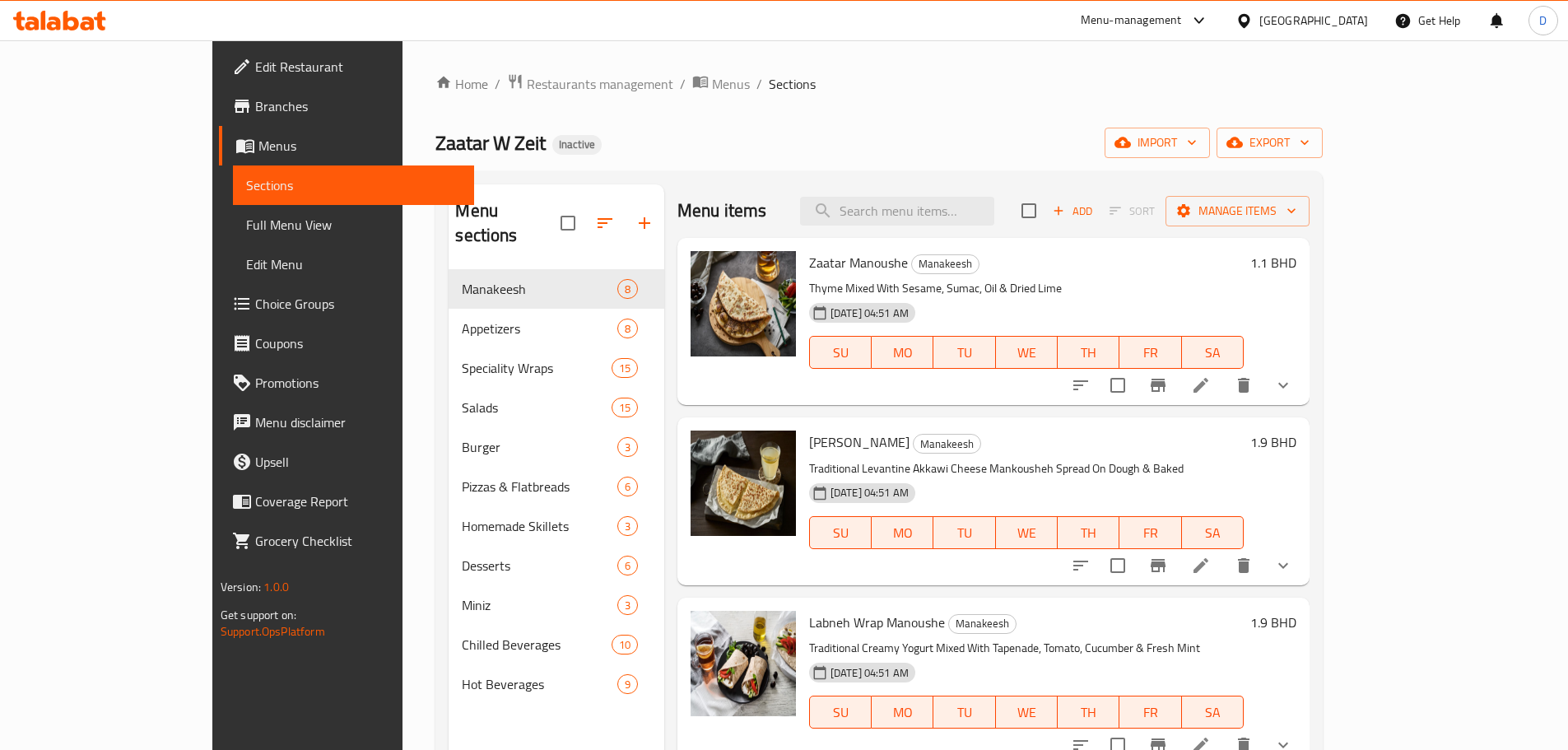
click at [246, 233] on span "Full Menu View" at bounding box center [353, 224] width 215 height 20
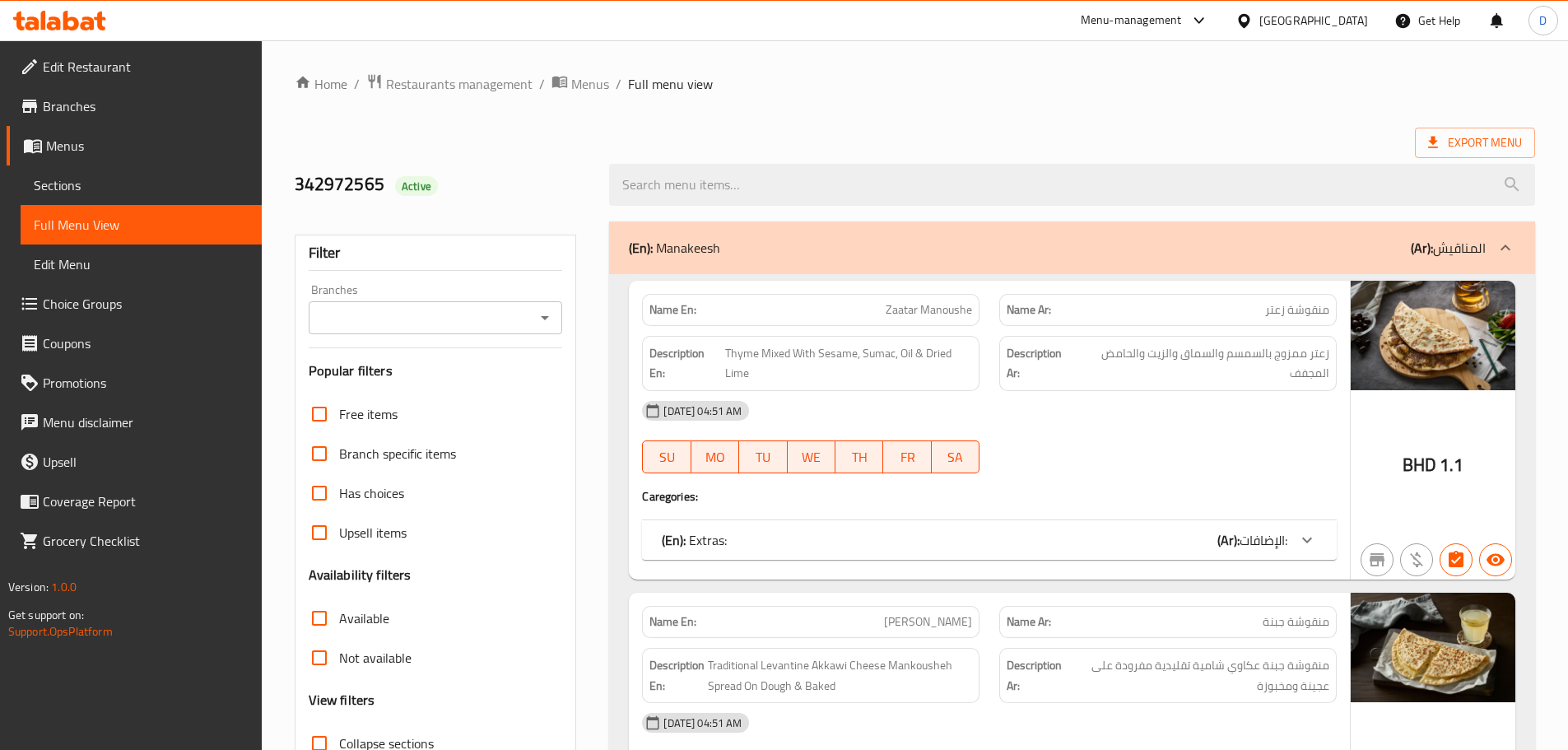
scroll to position [247, 0]
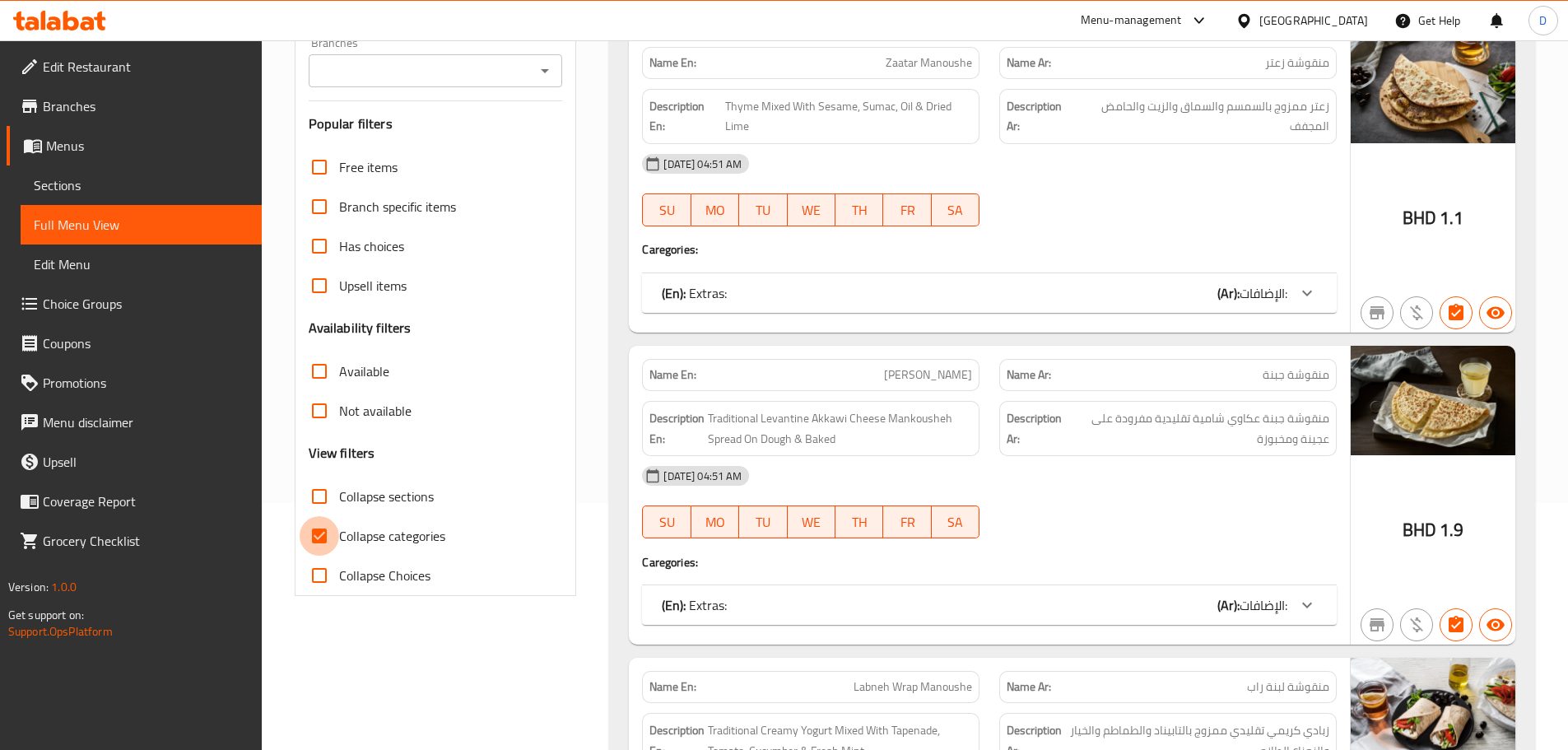
click at [322, 540] on input "Collapse categories" at bounding box center [319, 536] width 39 height 39
checkbox input "false"
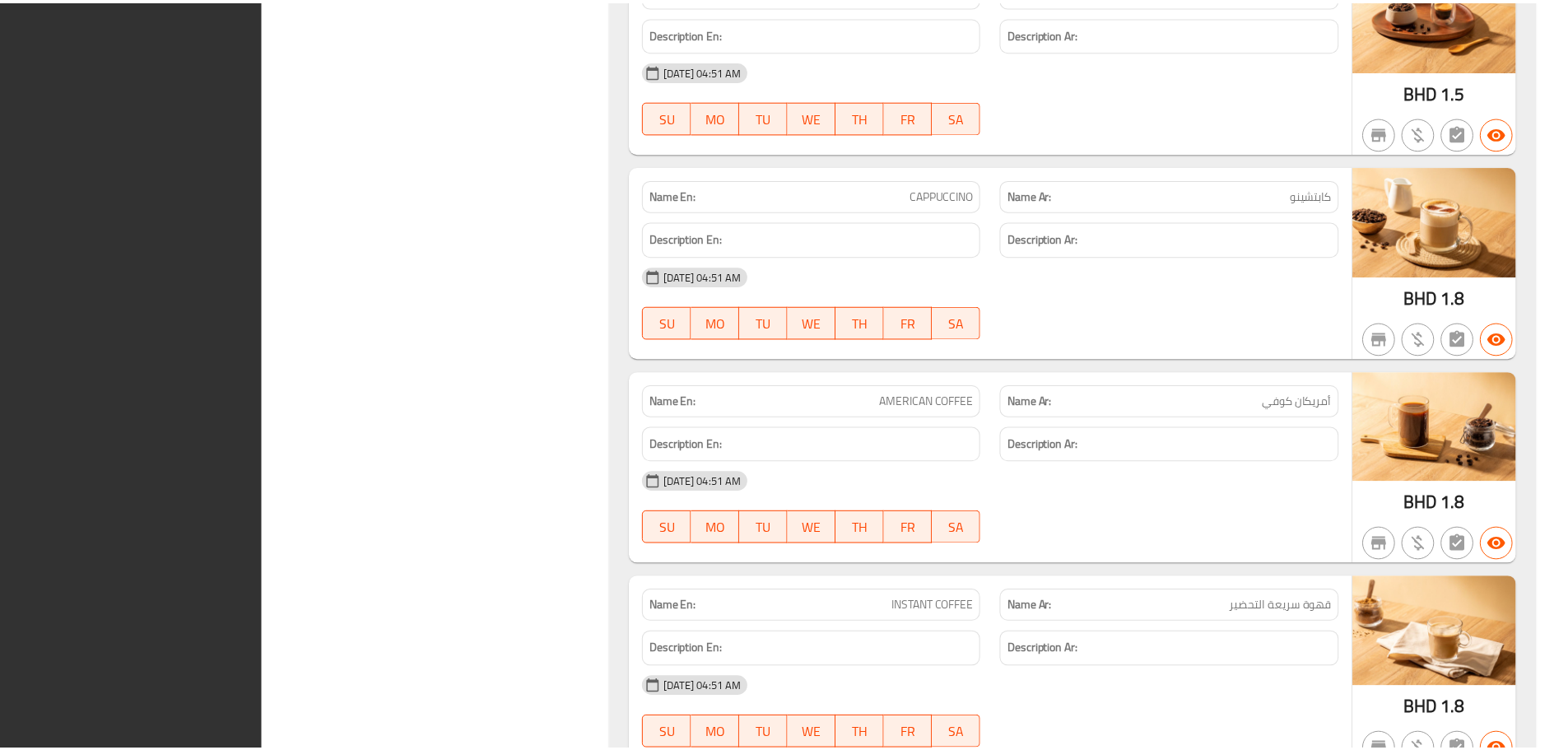
scroll to position [29686, 0]
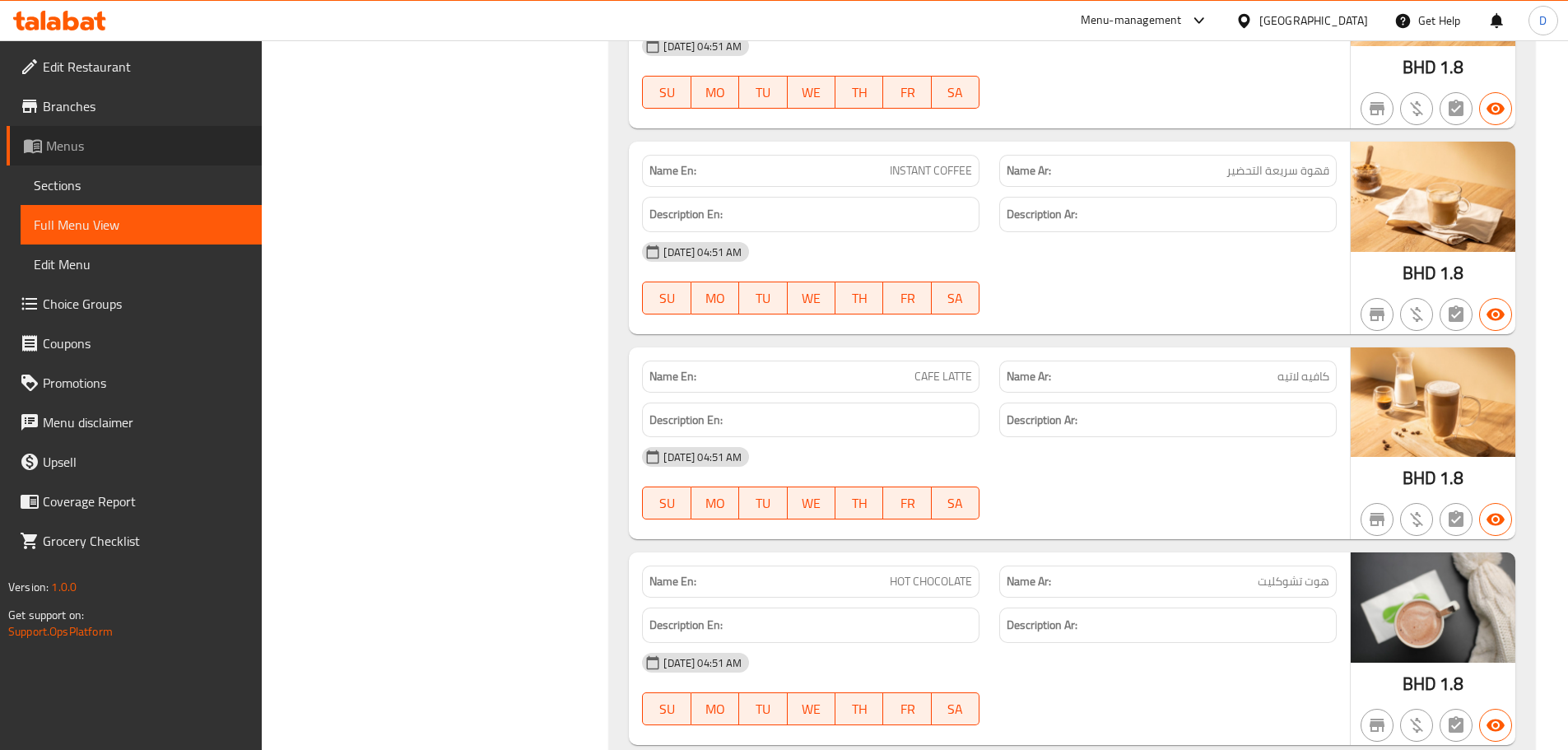
click at [49, 153] on span "Menus" at bounding box center [147, 145] width 202 height 20
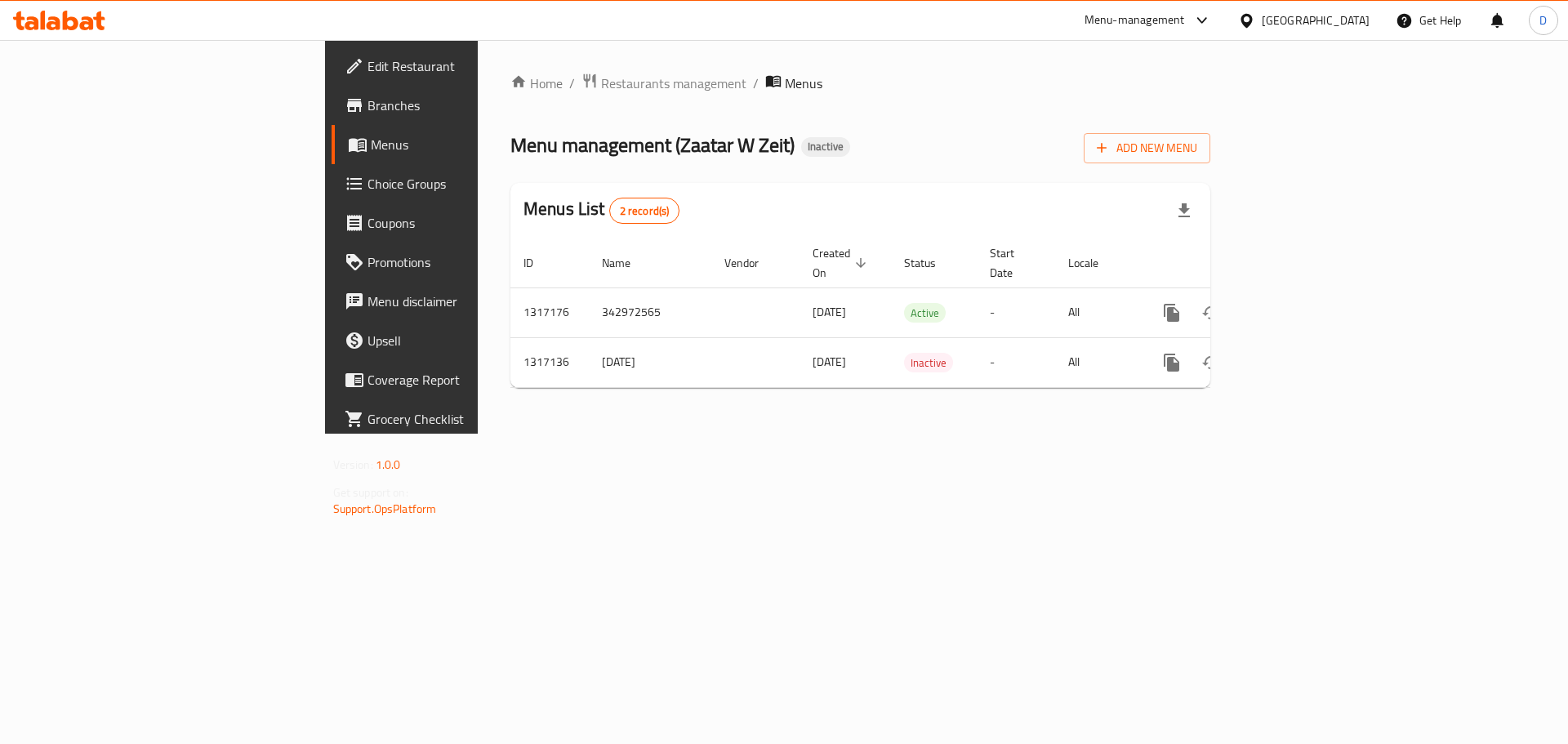
click at [1345, 23] on div "[GEOGRAPHIC_DATA]" at bounding box center [1316, 20] width 108 height 18
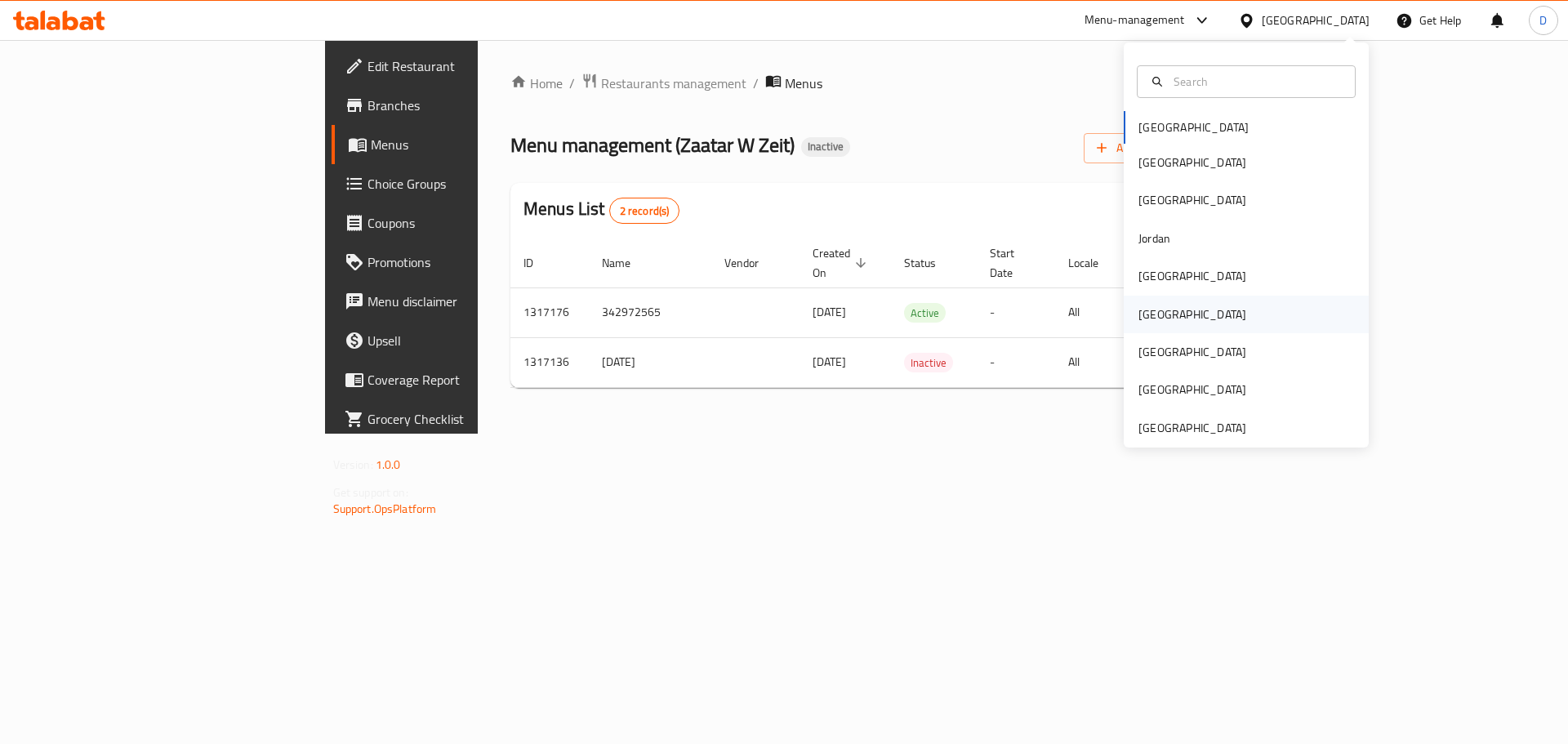
click at [1146, 315] on div "[GEOGRAPHIC_DATA]" at bounding box center [1192, 314] width 108 height 18
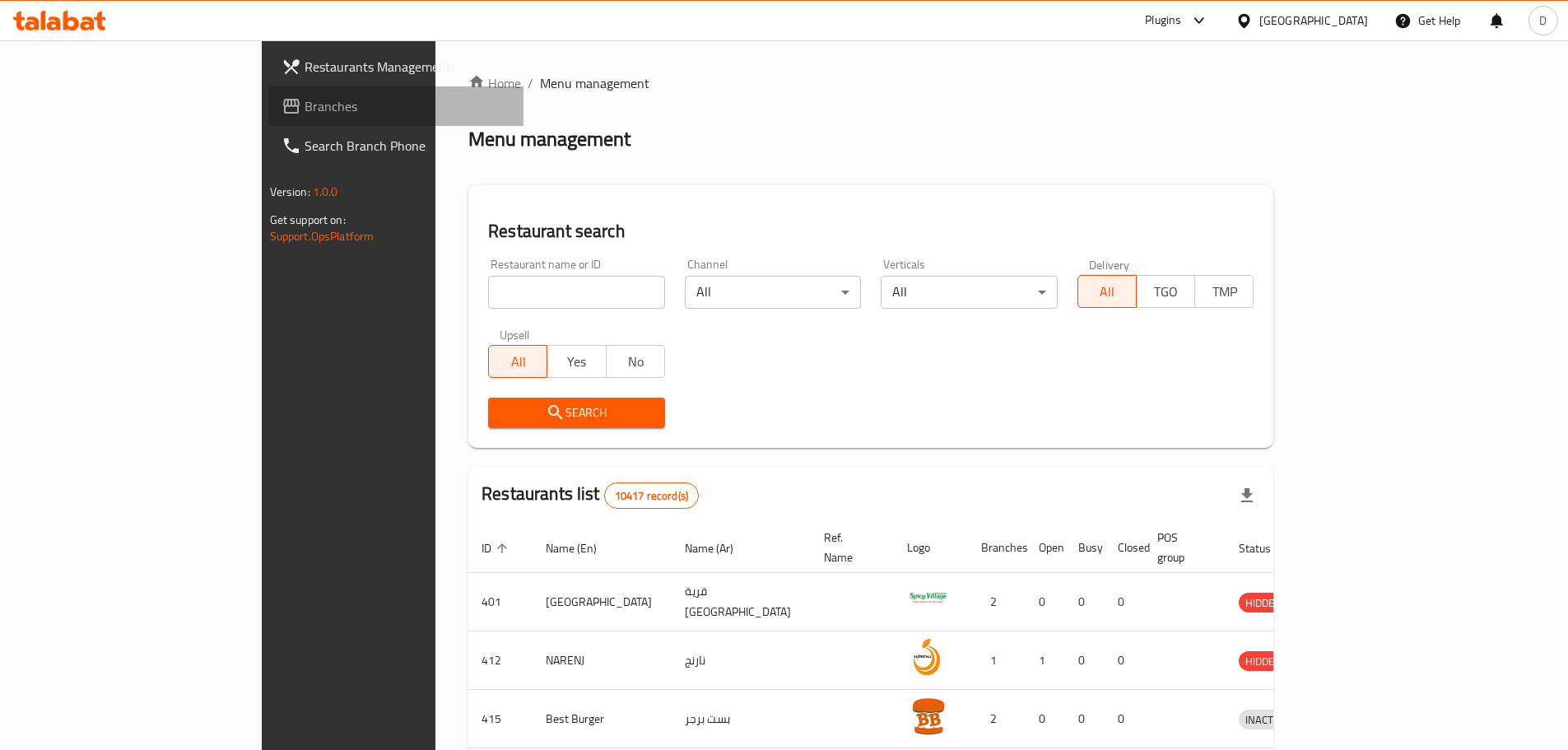
click at [305, 111] on span "Branches" at bounding box center [408, 105] width 206 height 20
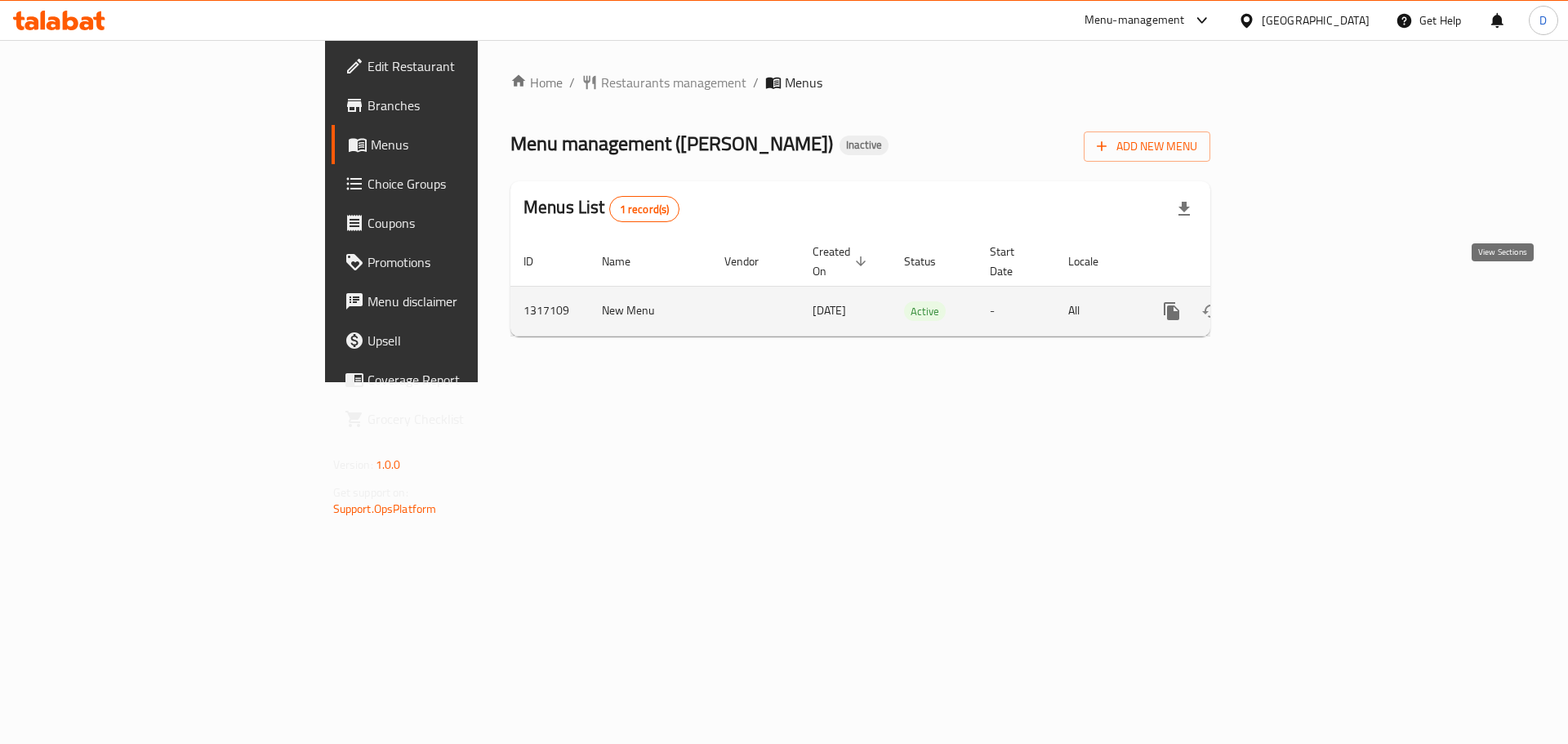
click at [1297, 304] on icon "enhanced table" at bounding box center [1289, 310] width 14 height 14
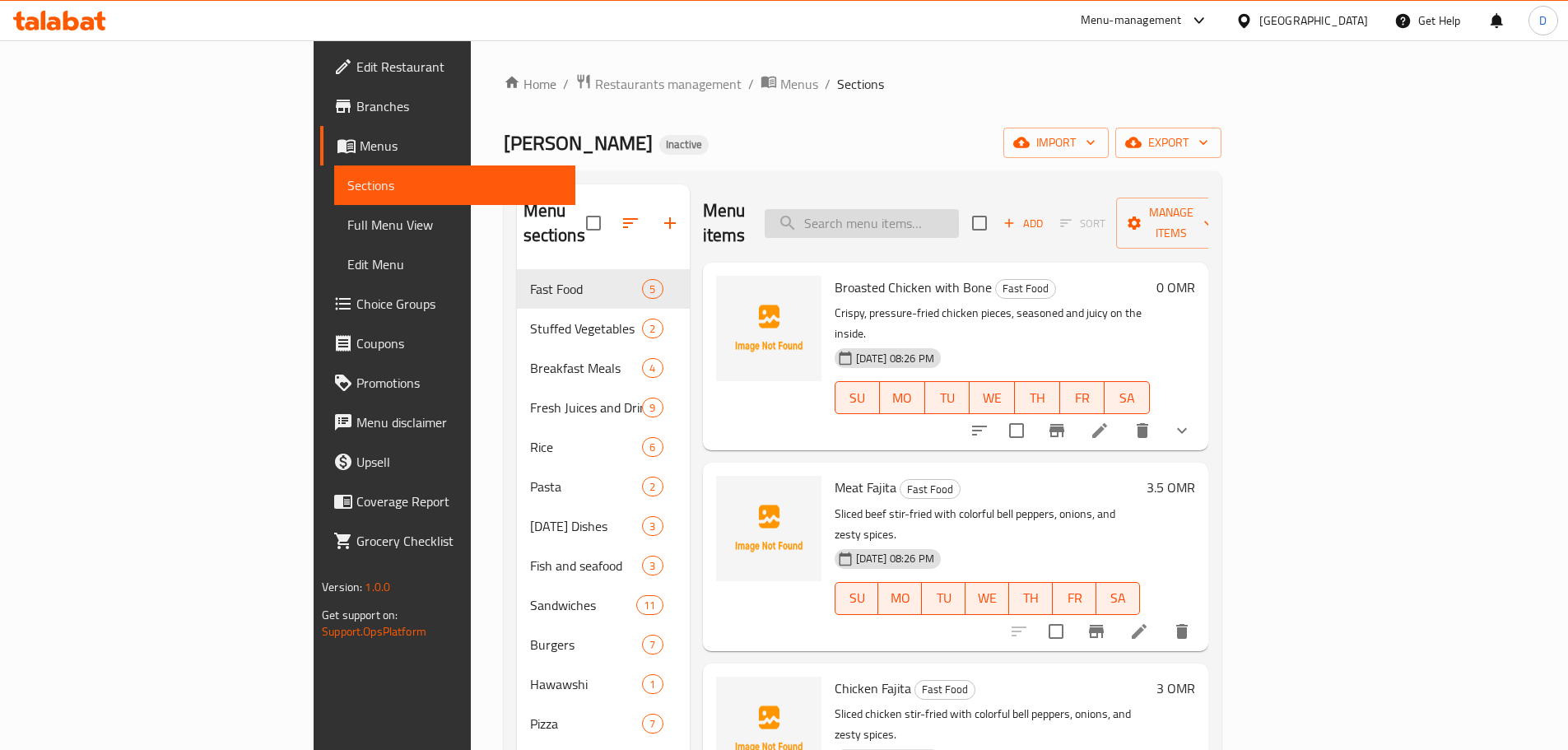
click at [959, 210] on input "search" at bounding box center [862, 224] width 194 height 29
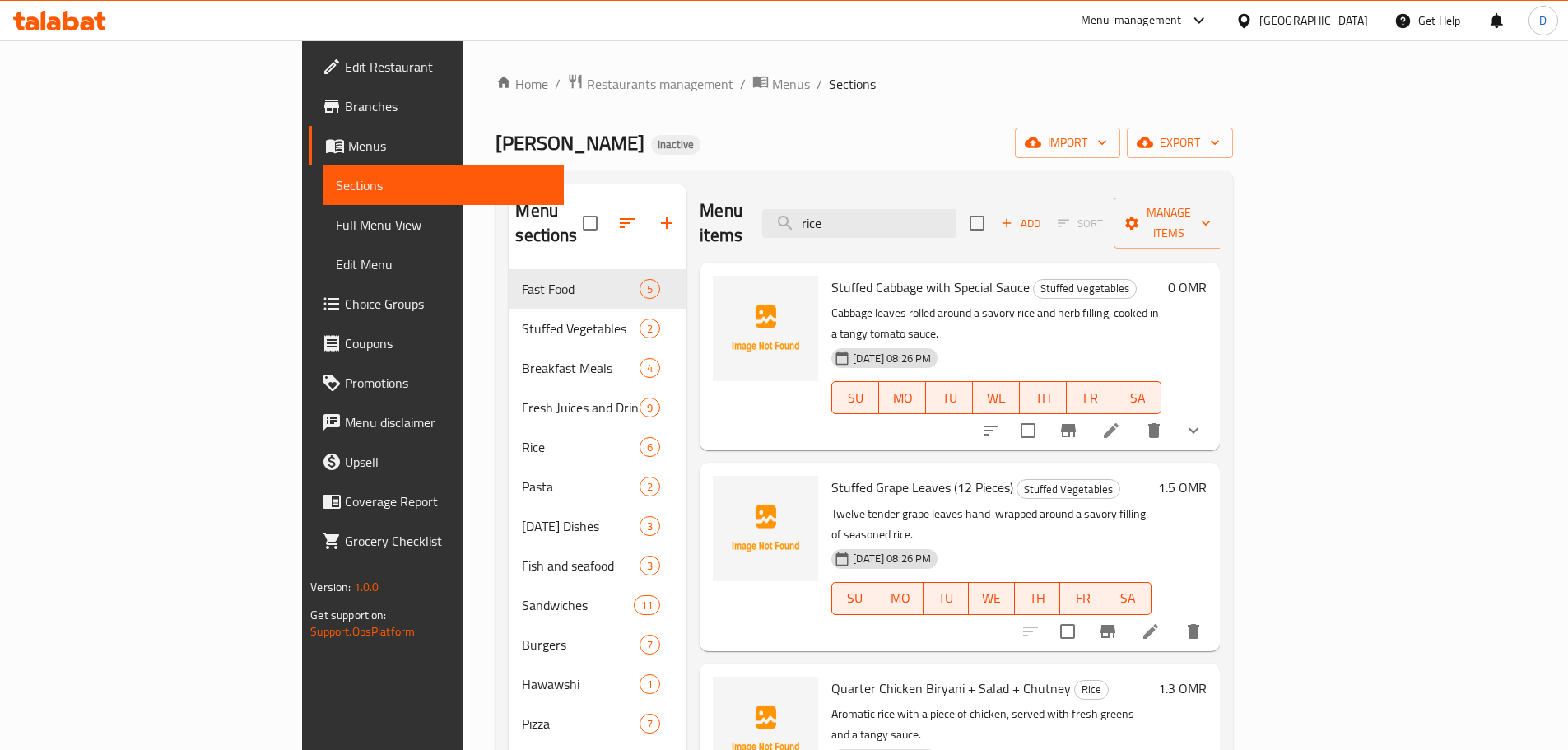
drag, startPoint x: 945, startPoint y: 208, endPoint x: 841, endPoint y: 213, distance: 104.1
click at [841, 213] on div "Menu items rice Add Sort Manage items" at bounding box center [960, 224] width 520 height 78
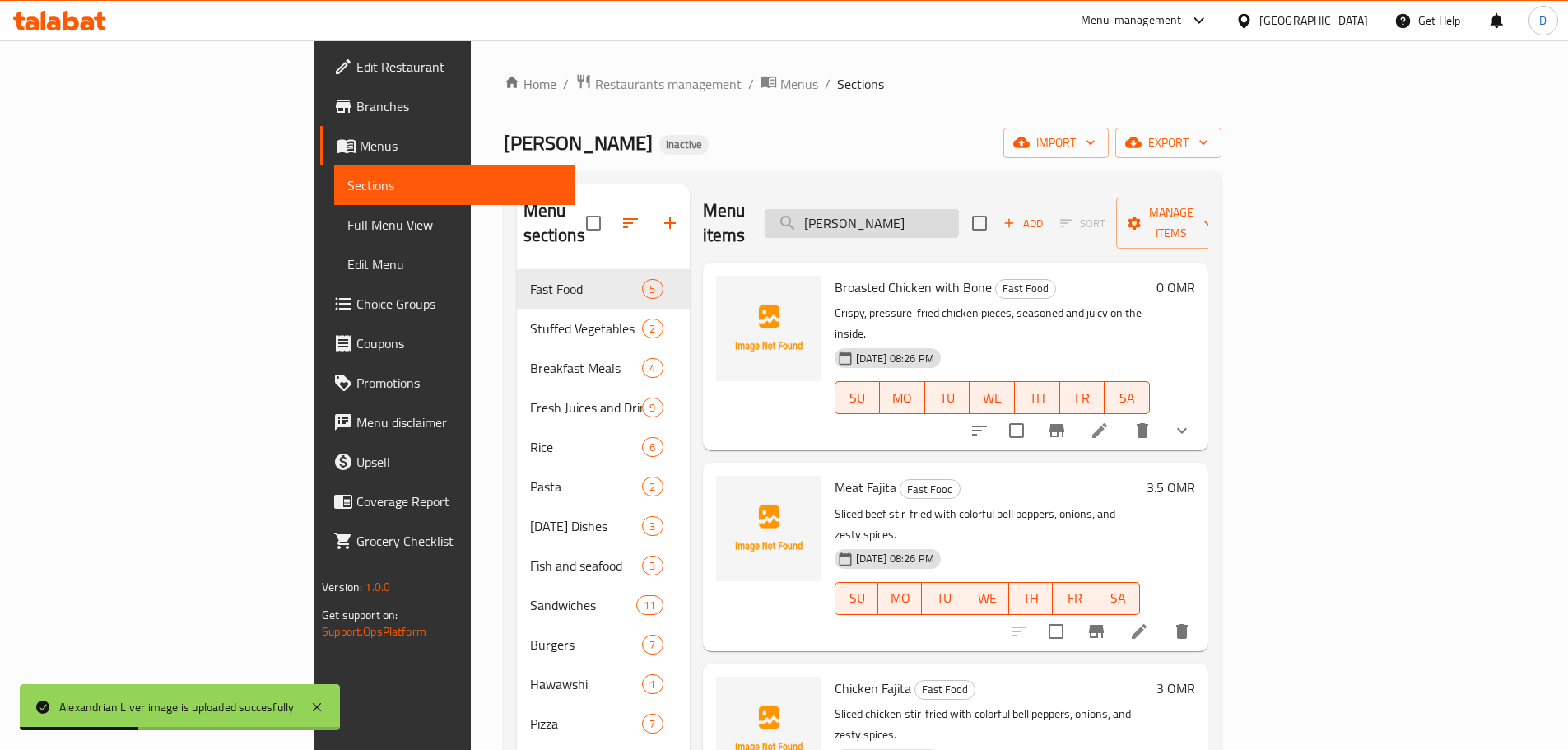
drag, startPoint x: 980, startPoint y: 217, endPoint x: 878, endPoint y: 217, distance: 102.0
click at [878, 217] on input "alex" at bounding box center [862, 224] width 194 height 29
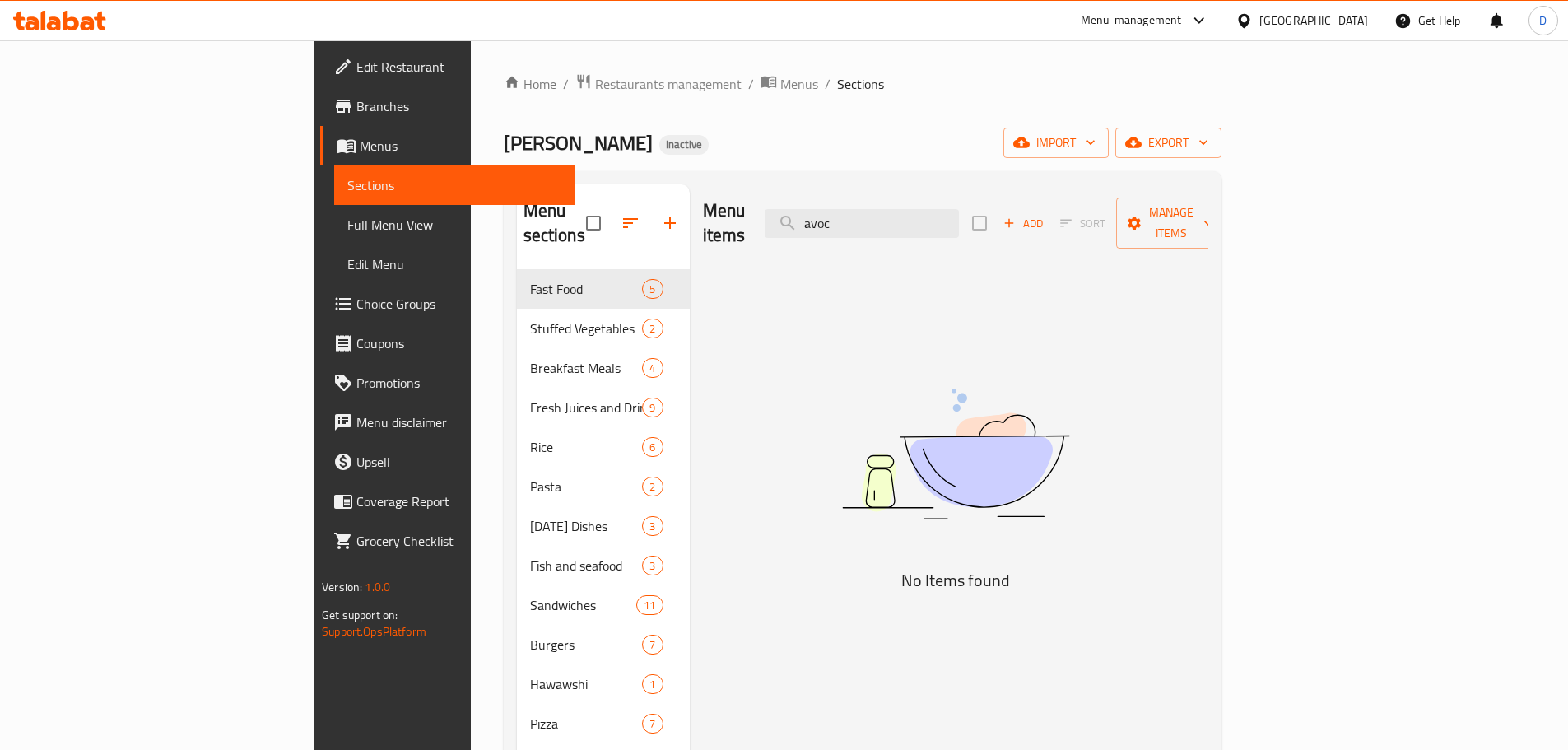
drag, startPoint x: 978, startPoint y: 207, endPoint x: 841, endPoint y: 208, distance: 137.0
click at [841, 208] on div "Menu items avoc Add Sort Manage items" at bounding box center [955, 224] width 505 height 78
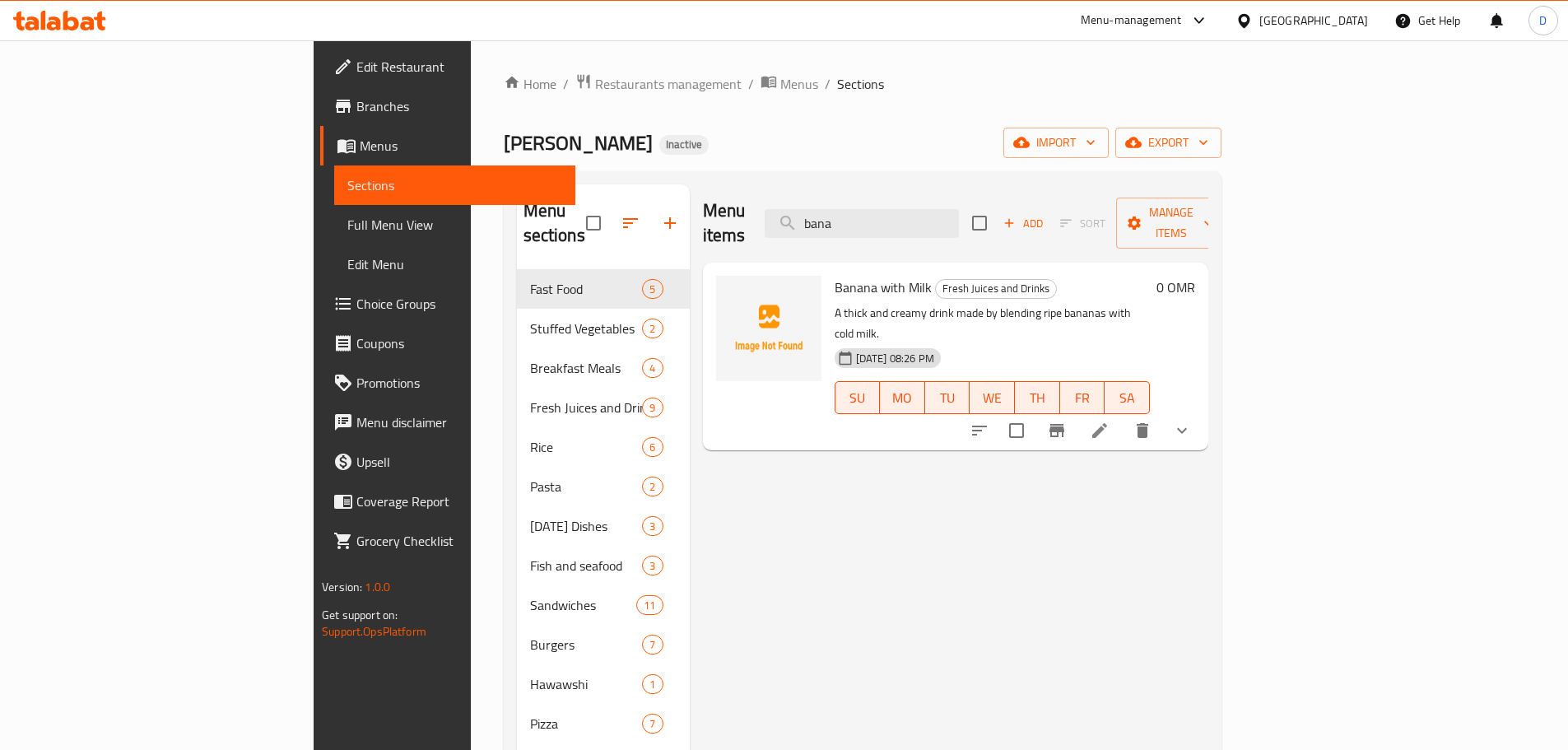
drag, startPoint x: 955, startPoint y: 216, endPoint x: 865, endPoint y: 218, distance: 90.0
click at [865, 218] on div "Menu items bana Add Sort Manage items" at bounding box center [955, 224] width 505 height 78
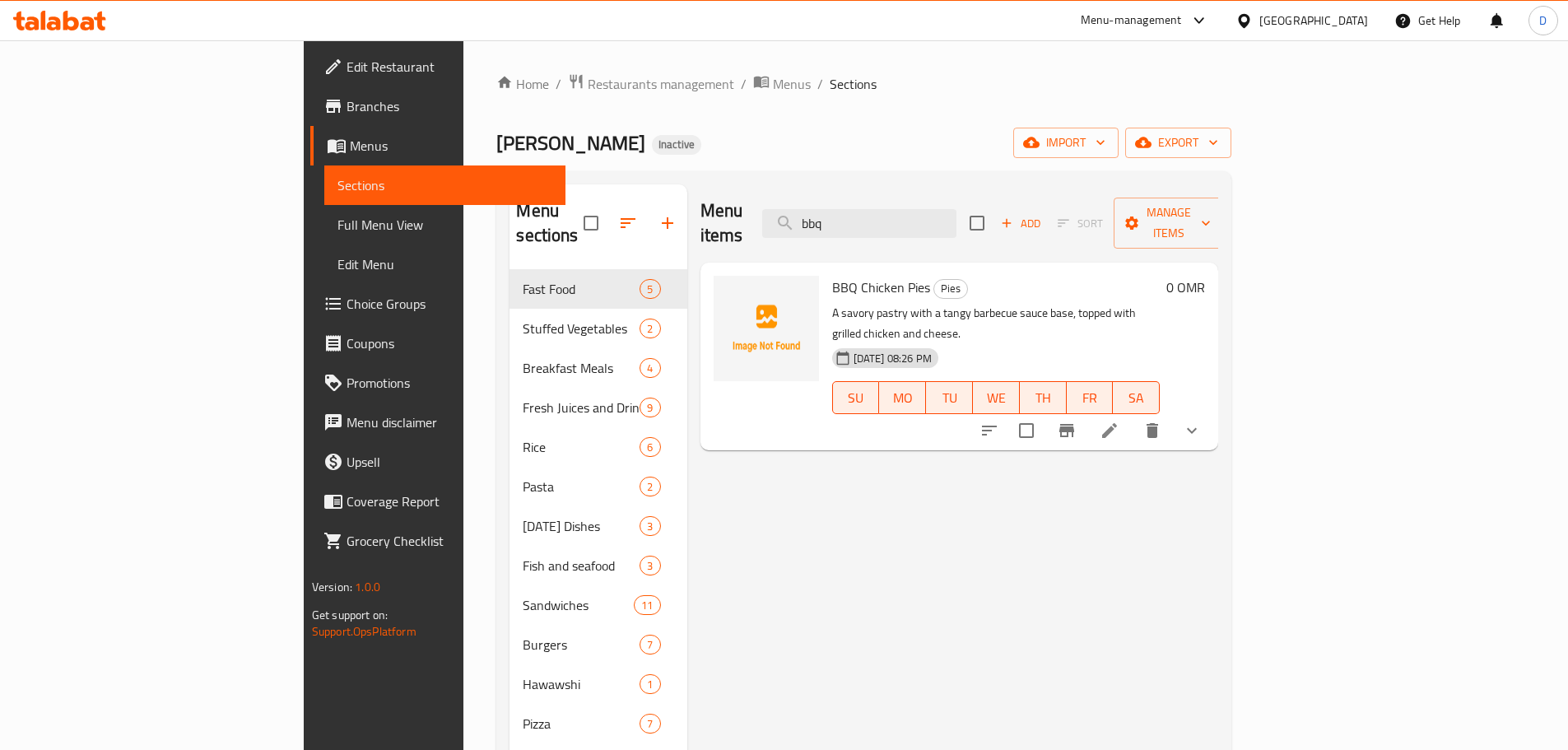
type input "bbq"
